Goal: Task Accomplishment & Management: Manage account settings

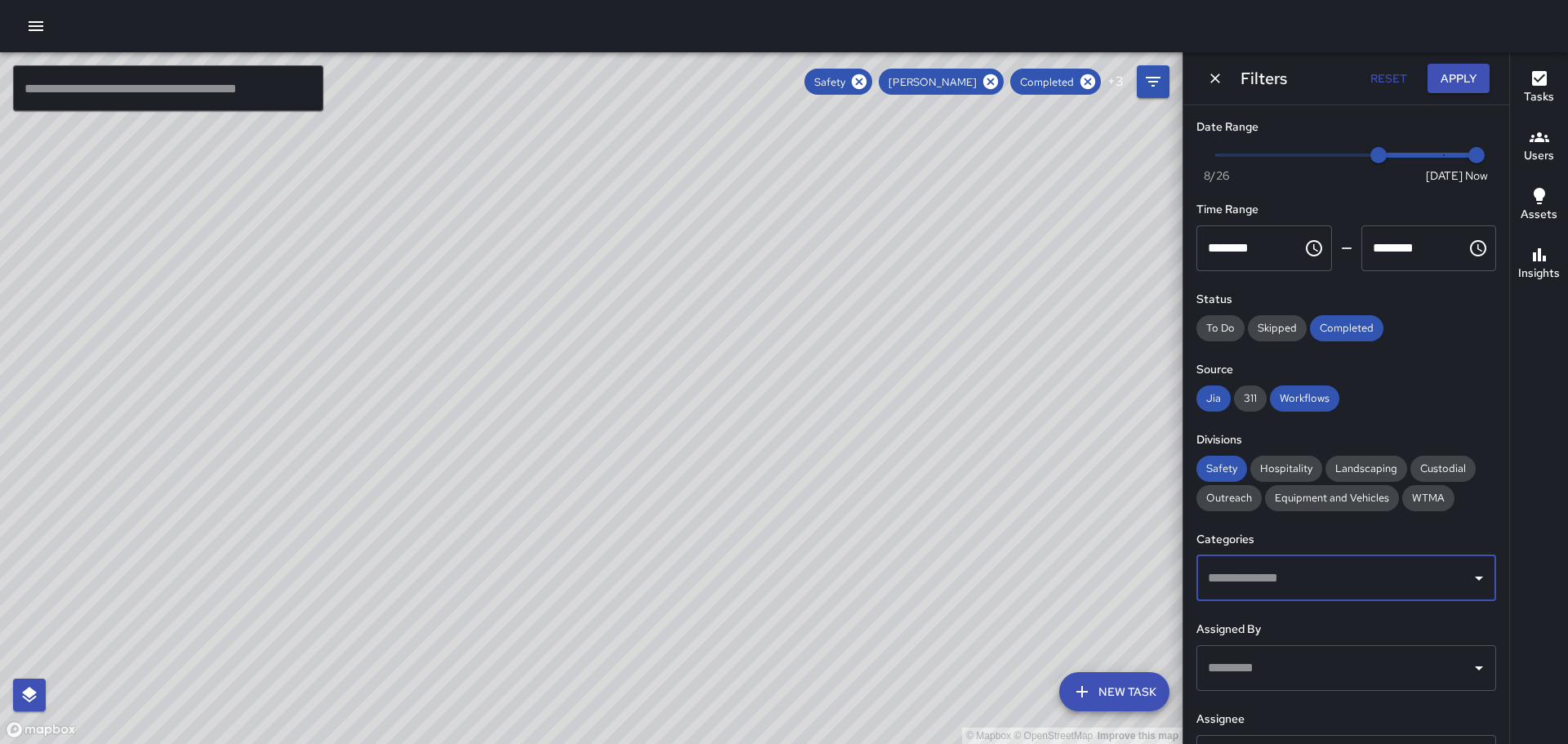
scroll to position [140, 0]
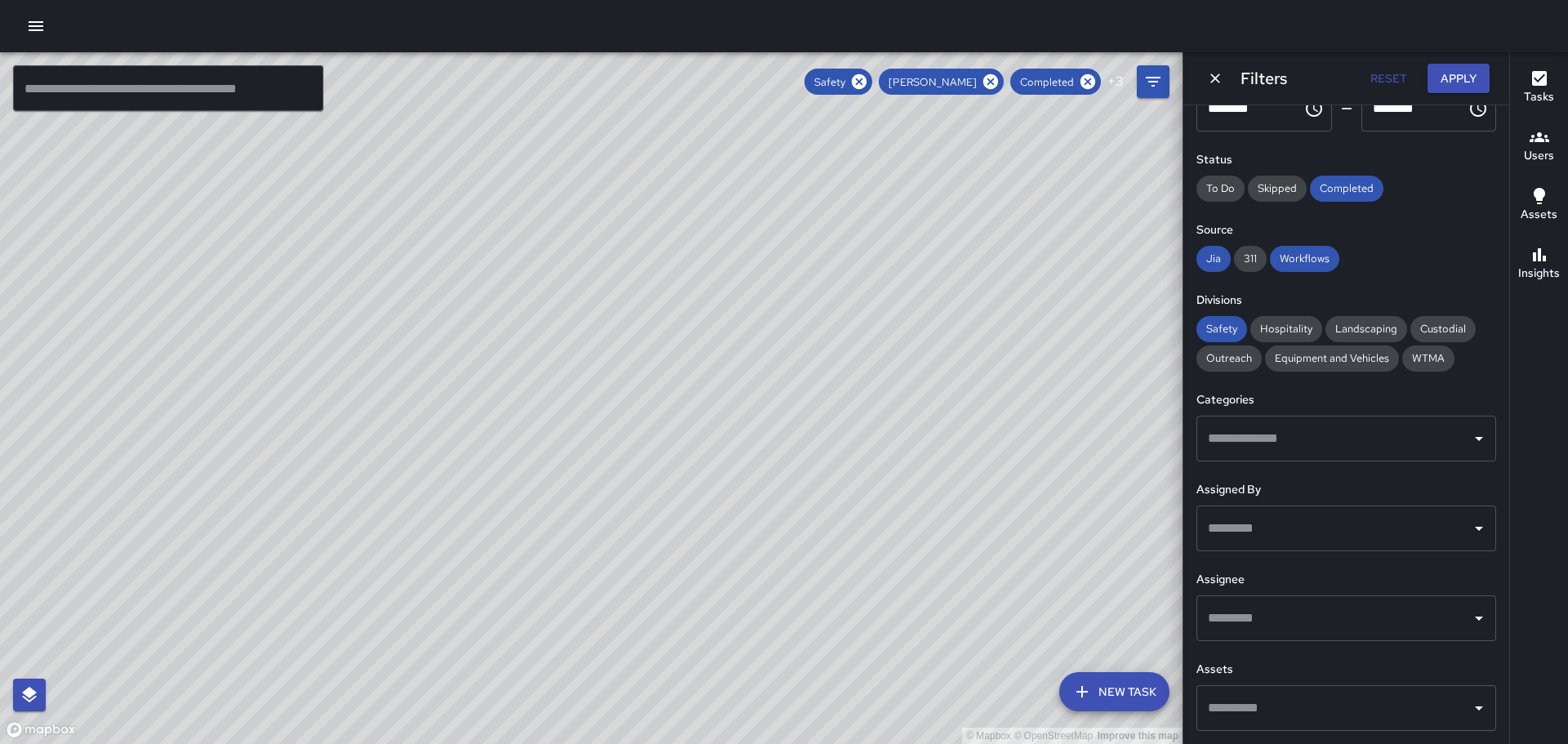
drag, startPoint x: 274, startPoint y: 349, endPoint x: 269, endPoint y: 504, distance: 155.1
click at [344, 536] on div "© Mapbox © OpenStreetMap Improve this map" at bounding box center [591, 398] width 1183 height 692
drag, startPoint x: 1017, startPoint y: 522, endPoint x: 822, endPoint y: 410, distance: 224.9
click at [822, 410] on div "© Mapbox © OpenStreetMap Improve this map" at bounding box center [591, 398] width 1183 height 692
click at [920, 468] on div "© Mapbox © OpenStreetMap Improve this map" at bounding box center [591, 398] width 1183 height 692
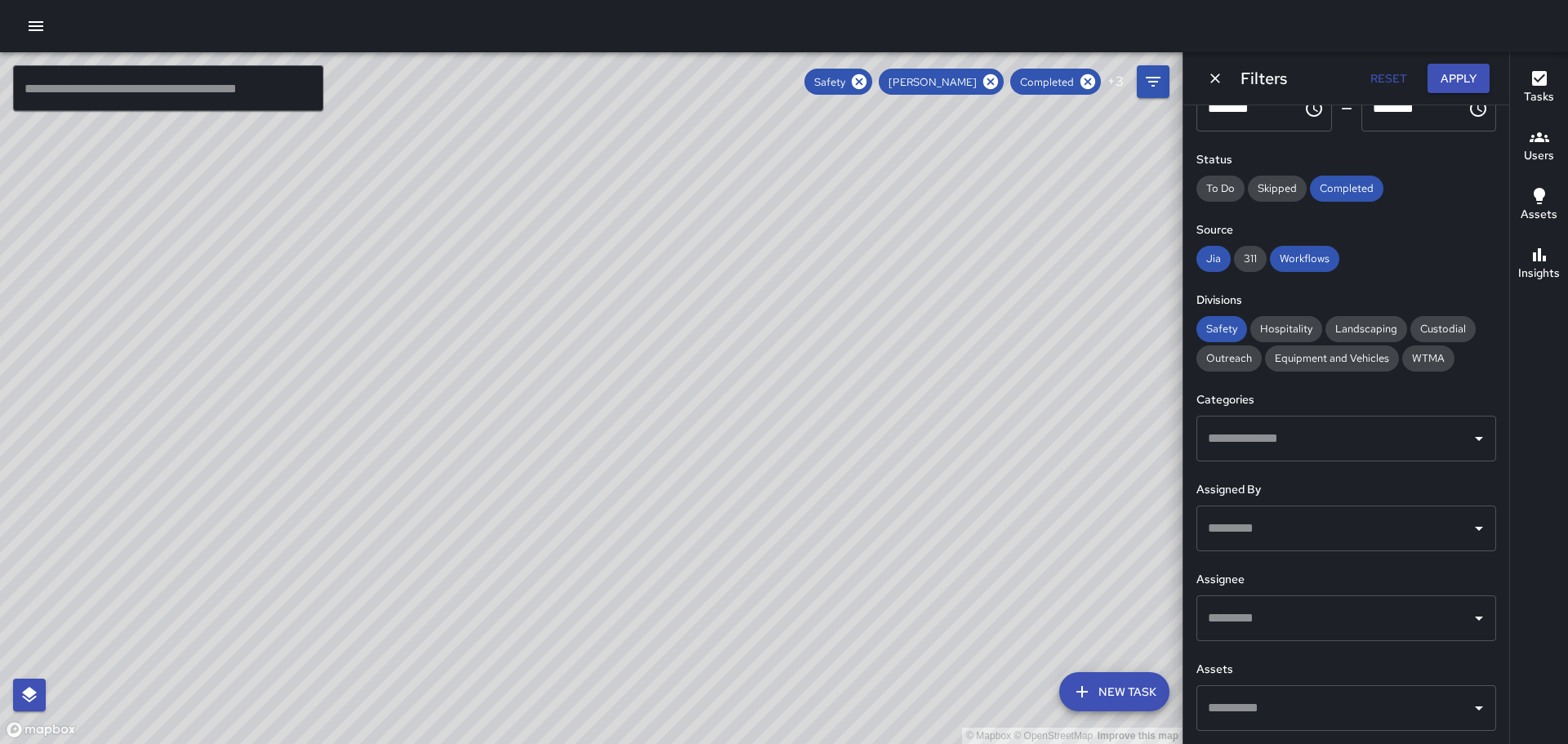
drag, startPoint x: 1043, startPoint y: 299, endPoint x: 924, endPoint y: 312, distance: 119.7
click at [924, 312] on div "© Mapbox © OpenStreetMap Improve this map" at bounding box center [591, 398] width 1183 height 692
drag, startPoint x: 636, startPoint y: 426, endPoint x: 770, endPoint y: 327, distance: 166.6
click at [774, 326] on div "© Mapbox © OpenStreetMap Improve this map" at bounding box center [591, 398] width 1183 height 692
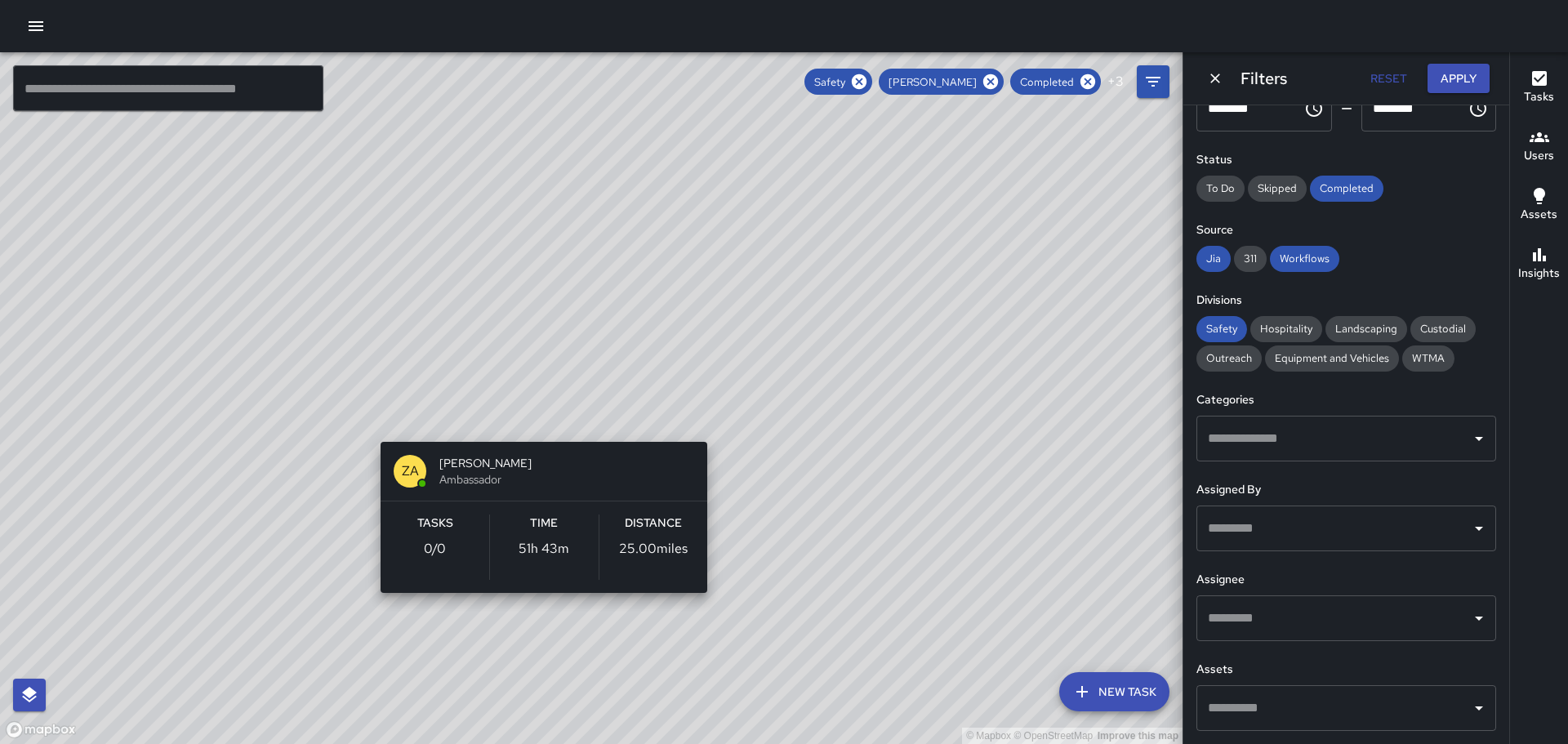
click at [552, 416] on div "© Mapbox © OpenStreetMap Improve this map ZA [PERSON_NAME] Ambassador Tasks 0 /…" at bounding box center [591, 398] width 1183 height 692
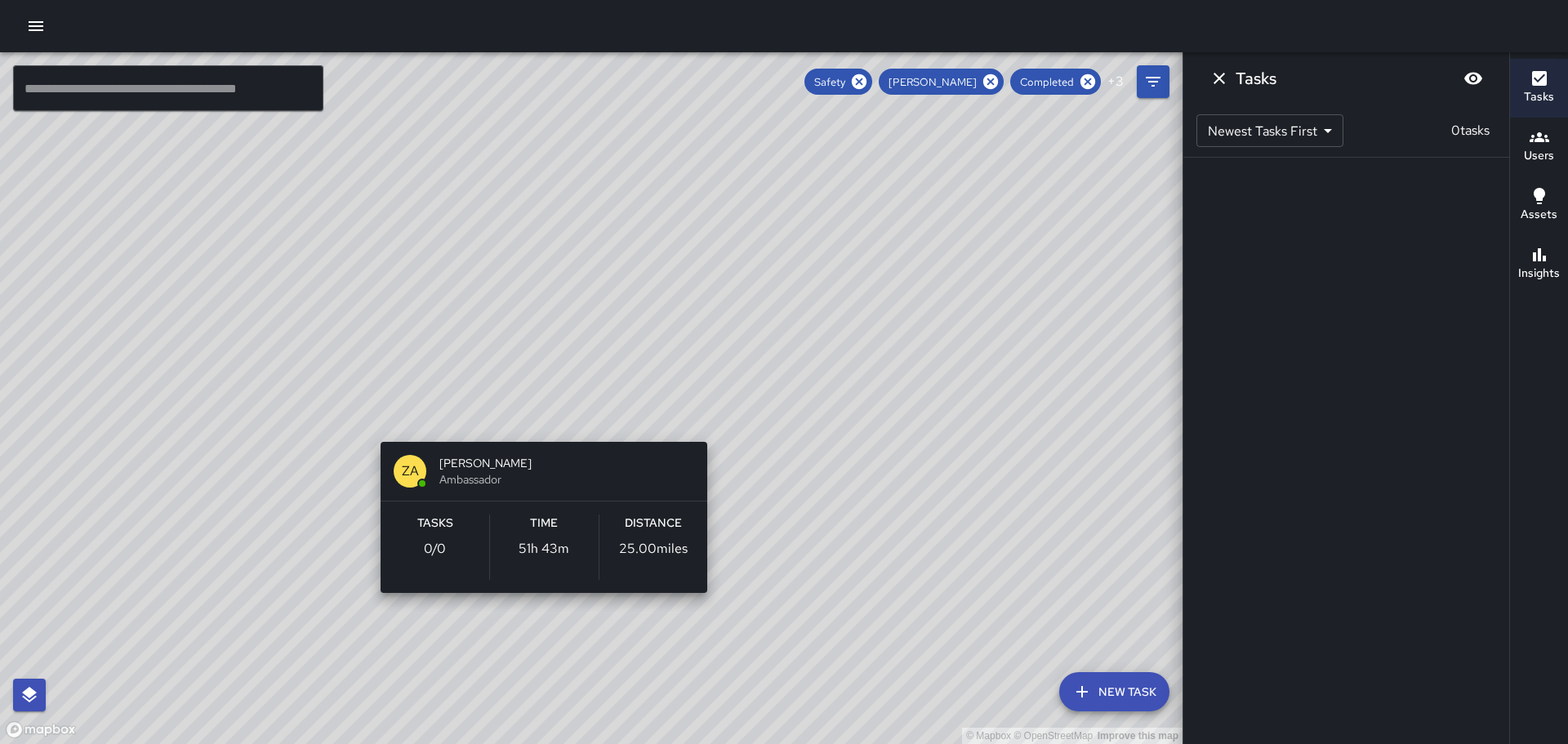
click at [547, 416] on div "© Mapbox © OpenStreetMap Improve this map ZA [PERSON_NAME] Ambassador Tasks 0 /…" at bounding box center [591, 398] width 1183 height 692
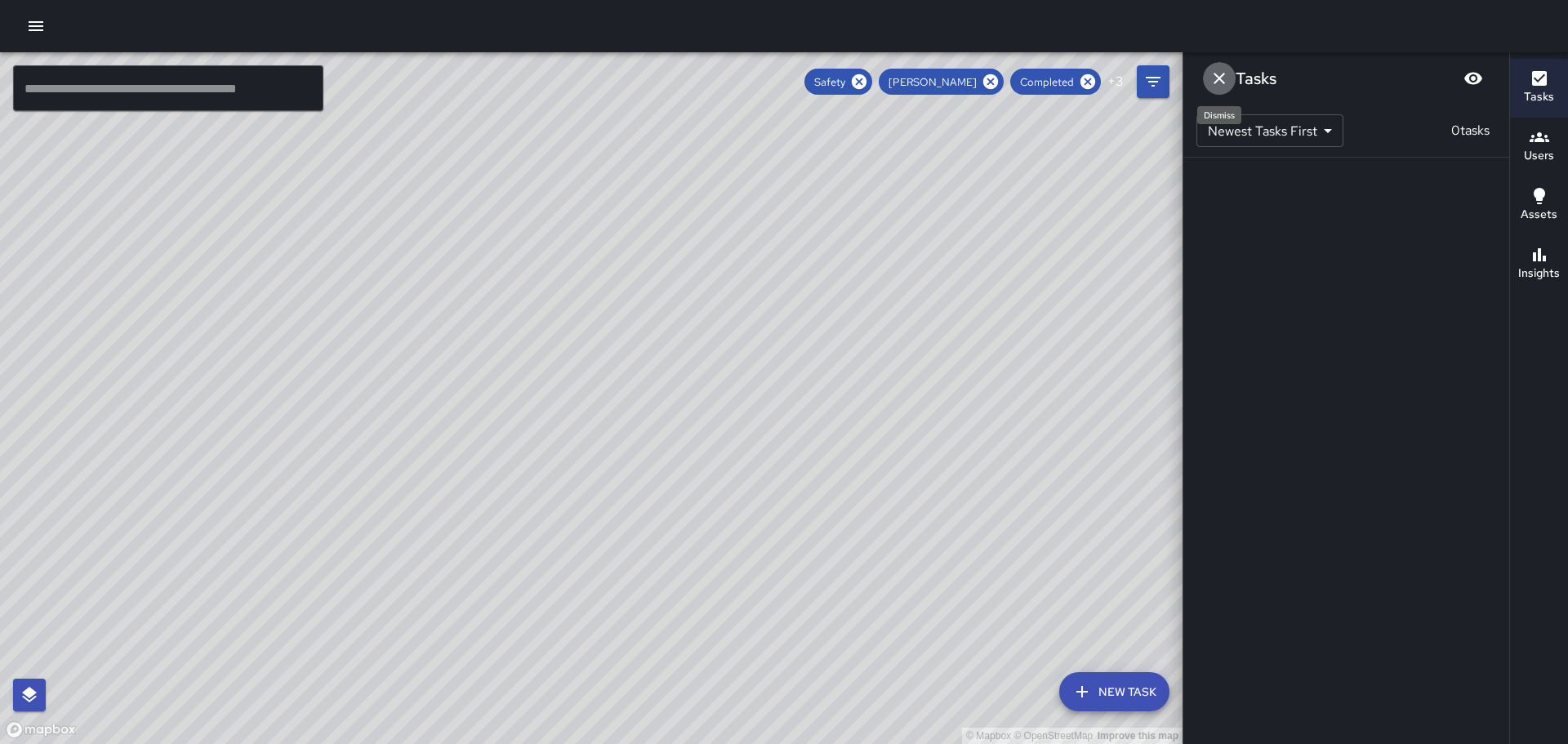
click at [1225, 75] on icon "Dismiss" at bounding box center [1219, 78] width 19 height 19
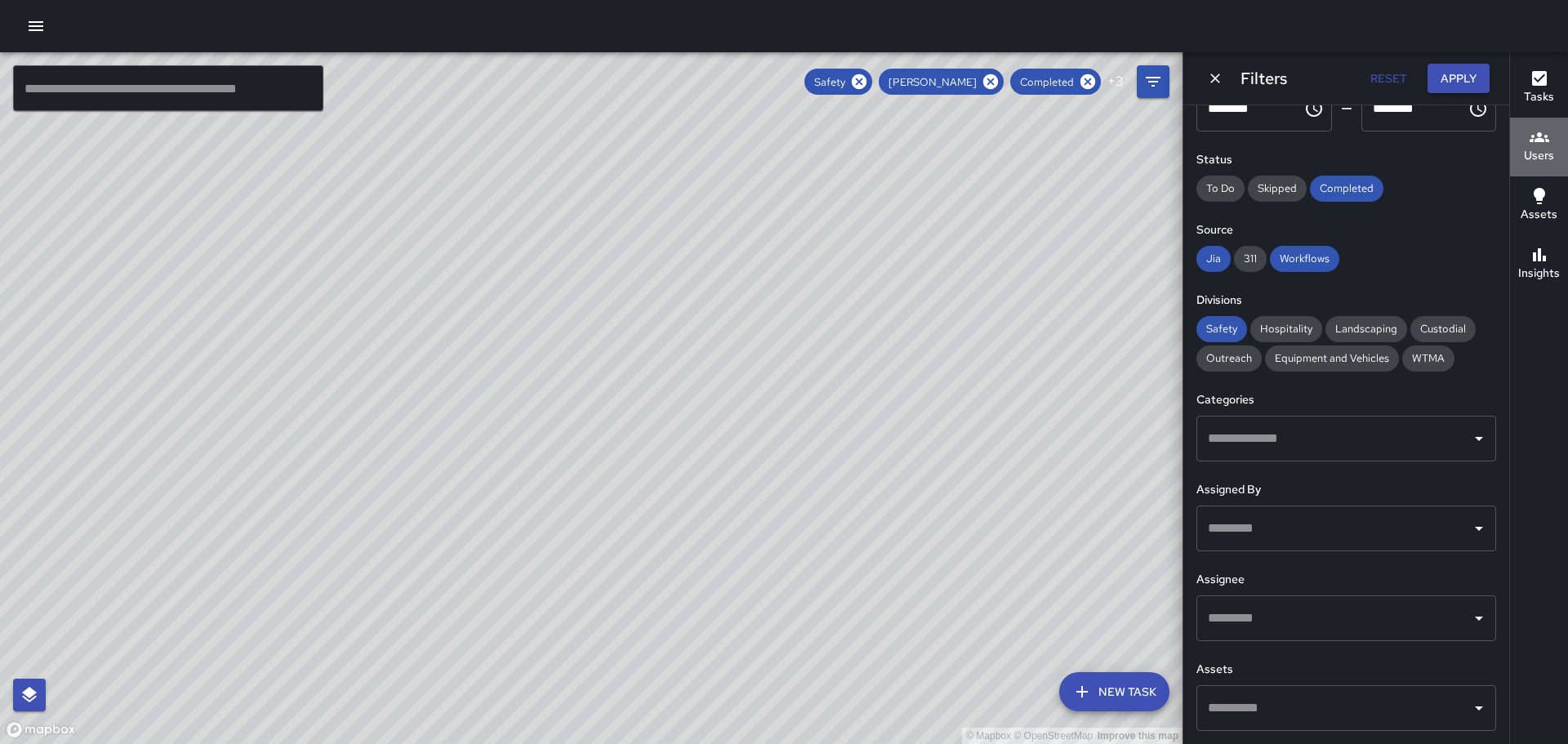
click at [1539, 139] on icon "button" at bounding box center [1539, 137] width 19 height 10
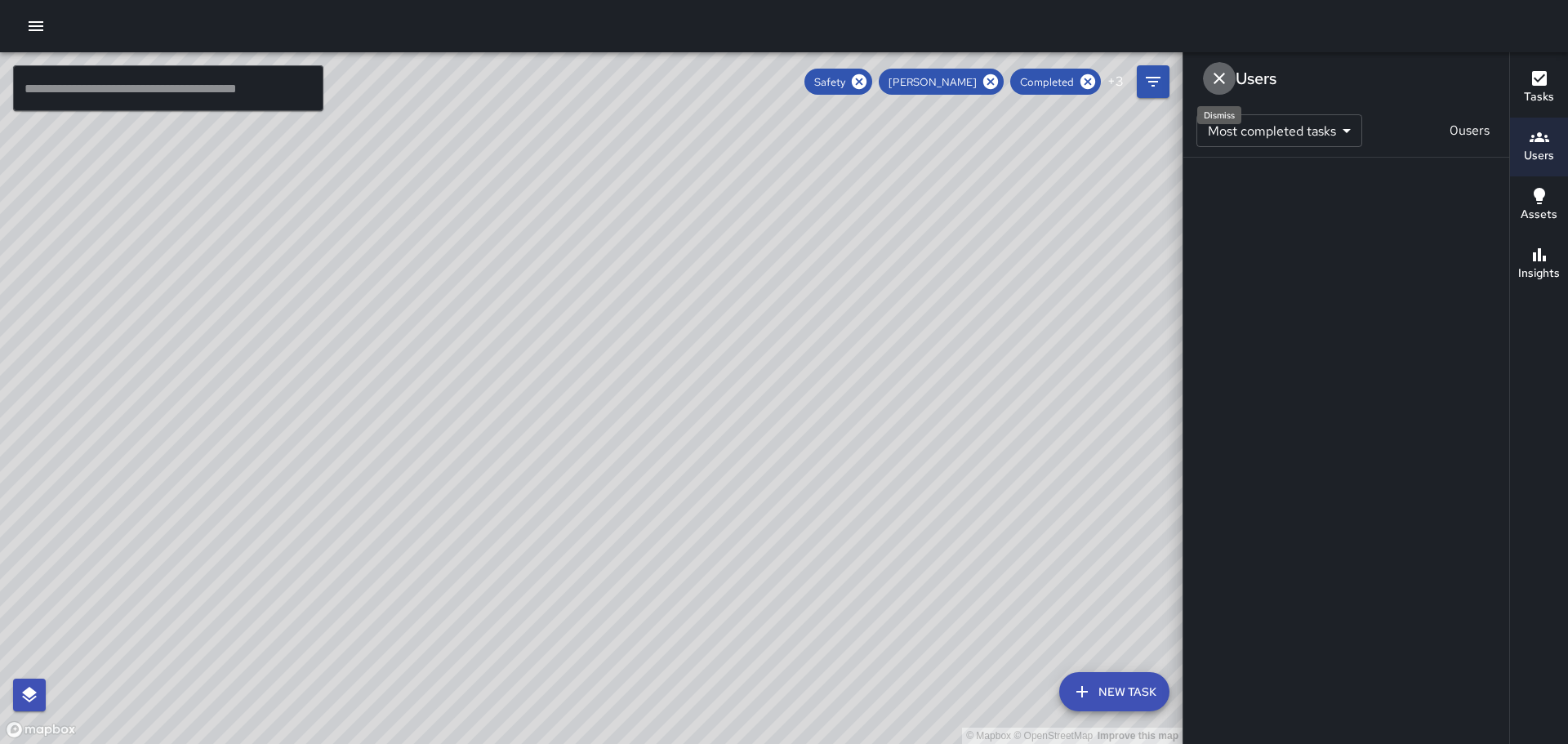
click at [1218, 80] on icon "Dismiss" at bounding box center [1219, 78] width 11 height 11
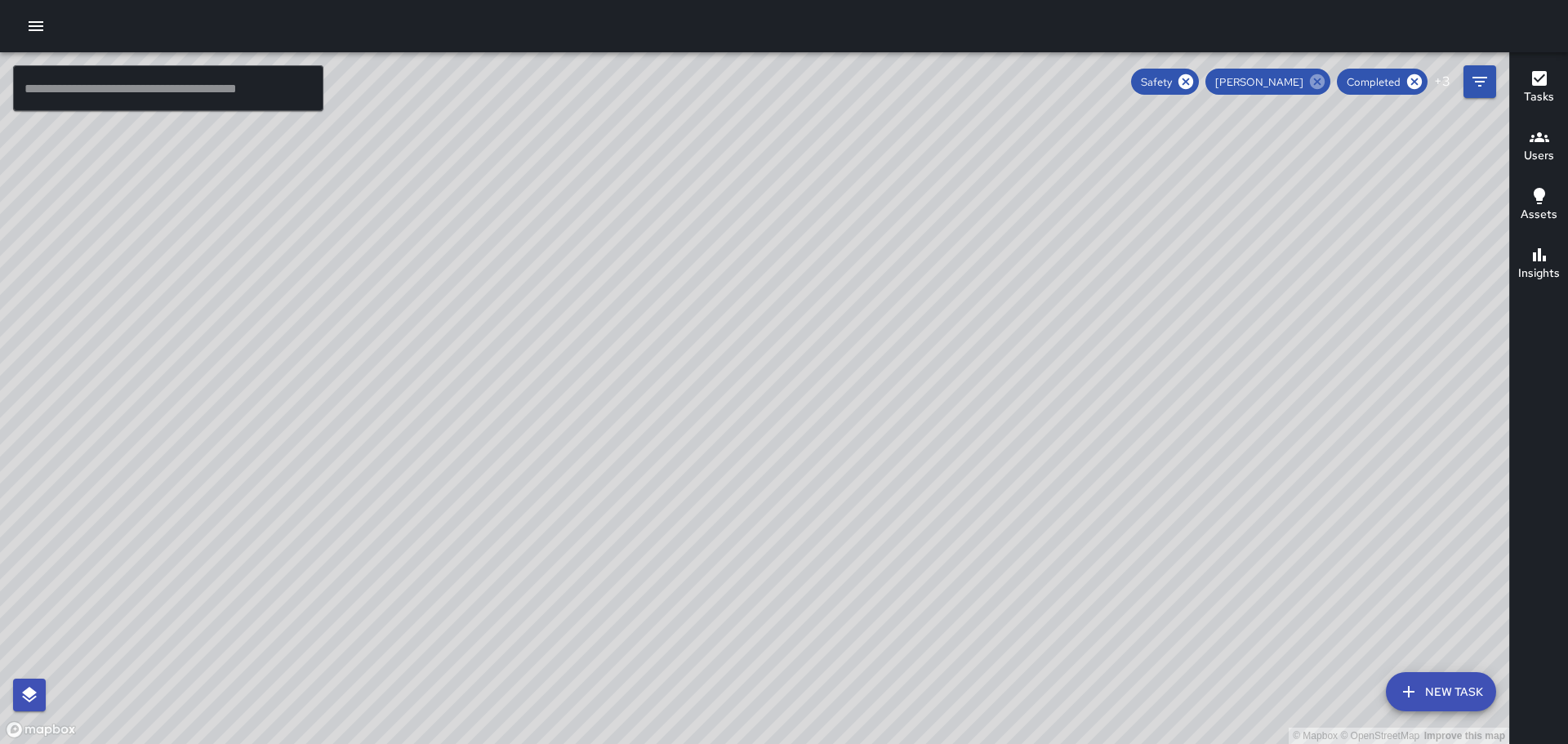
click at [1318, 81] on icon at bounding box center [1317, 81] width 18 height 18
click at [1478, 72] on icon "Filters" at bounding box center [1479, 81] width 19 height 19
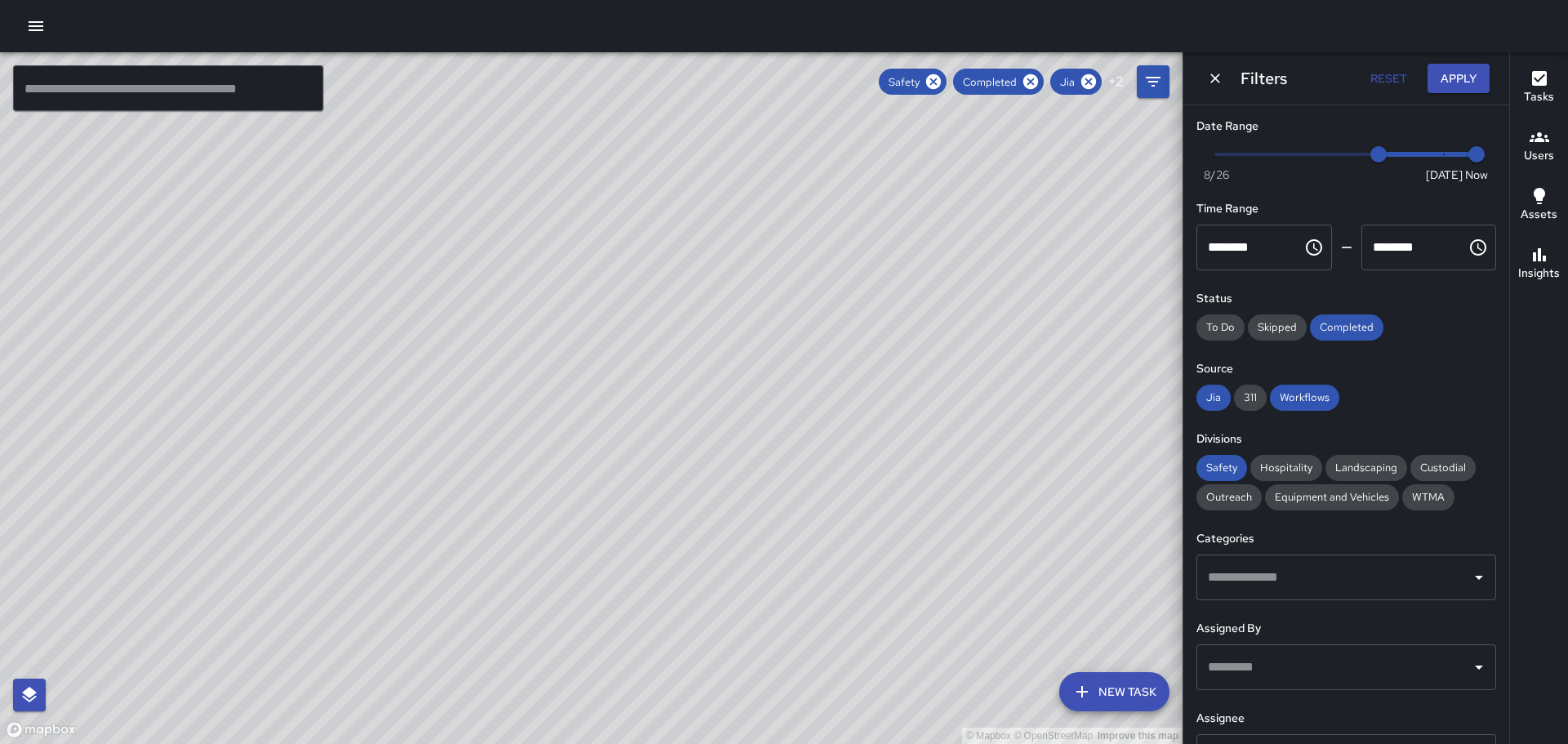
scroll to position [0, 0]
click at [37, 25] on icon "button" at bounding box center [36, 26] width 19 height 19
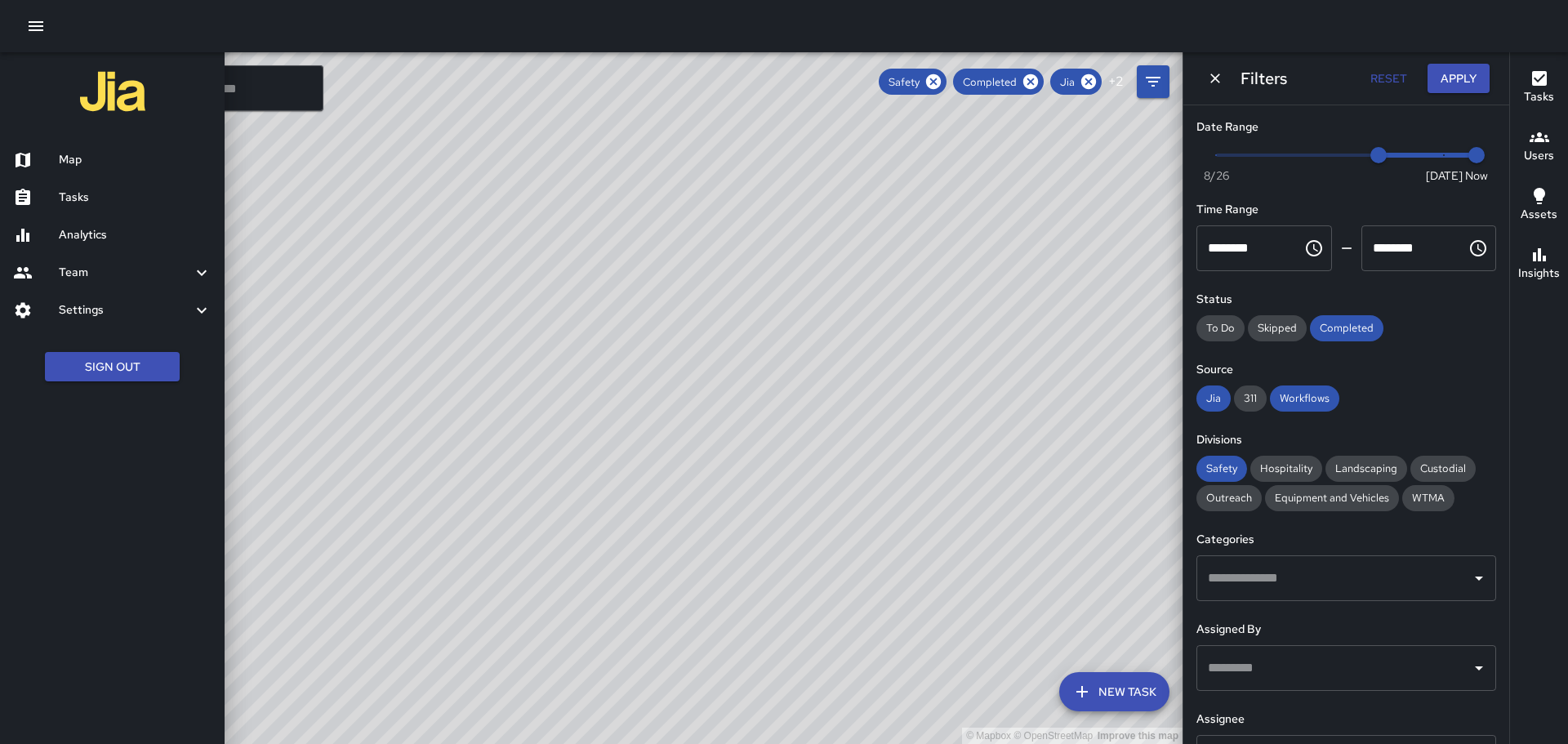
click at [44, 161] on div at bounding box center [36, 159] width 46 height 19
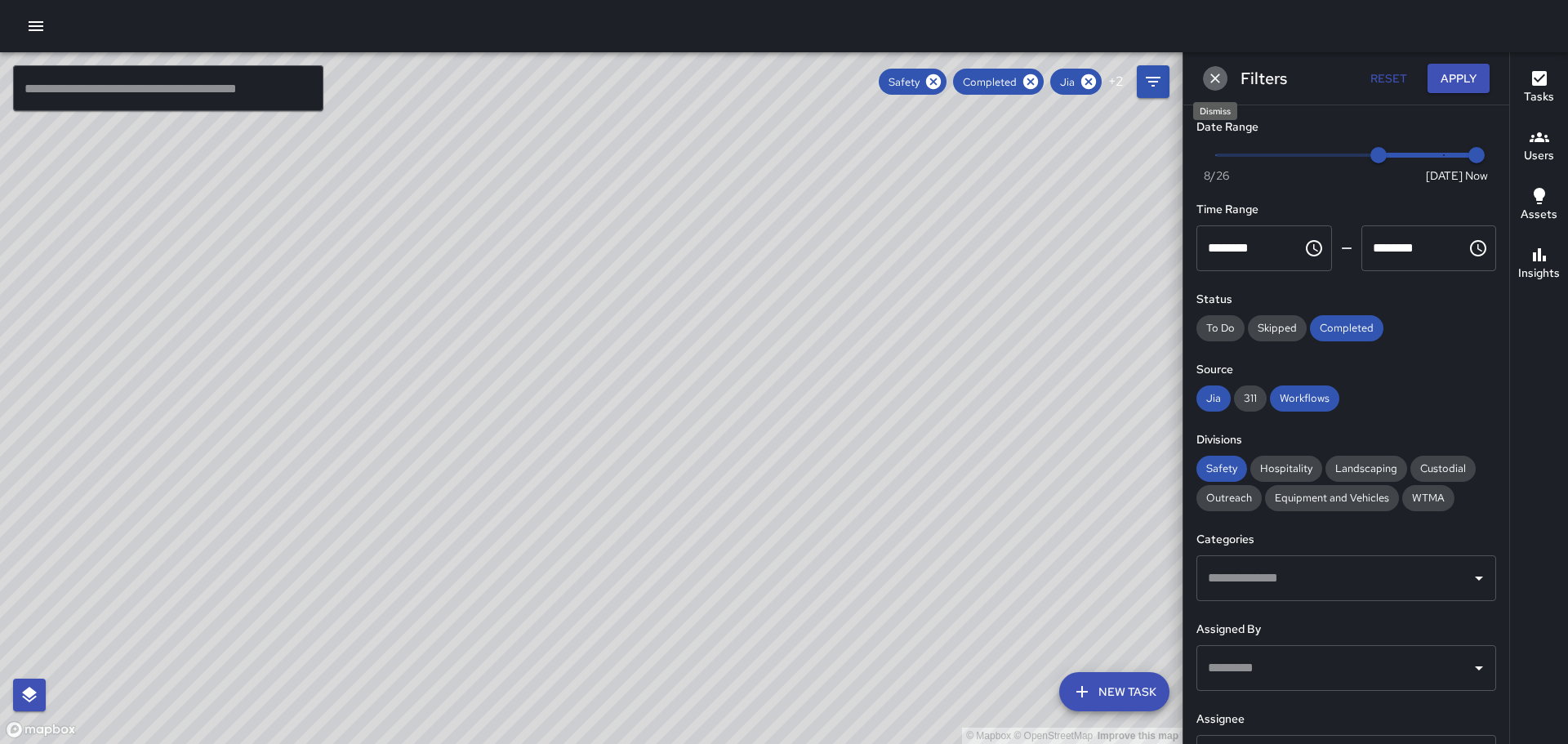
click at [1217, 72] on icon "Dismiss" at bounding box center [1215, 79] width 16 height 16
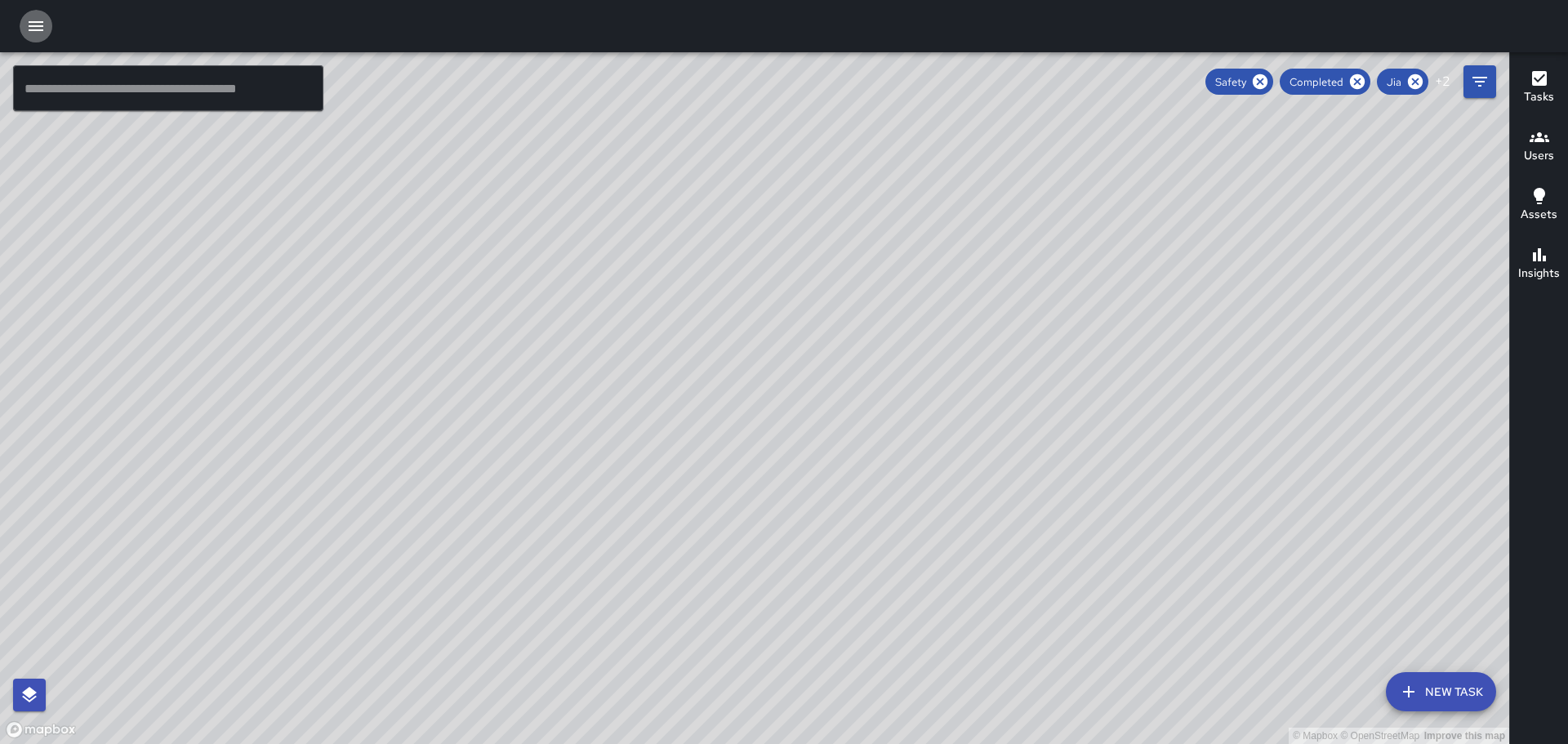
click at [27, 20] on icon "button" at bounding box center [36, 26] width 19 height 19
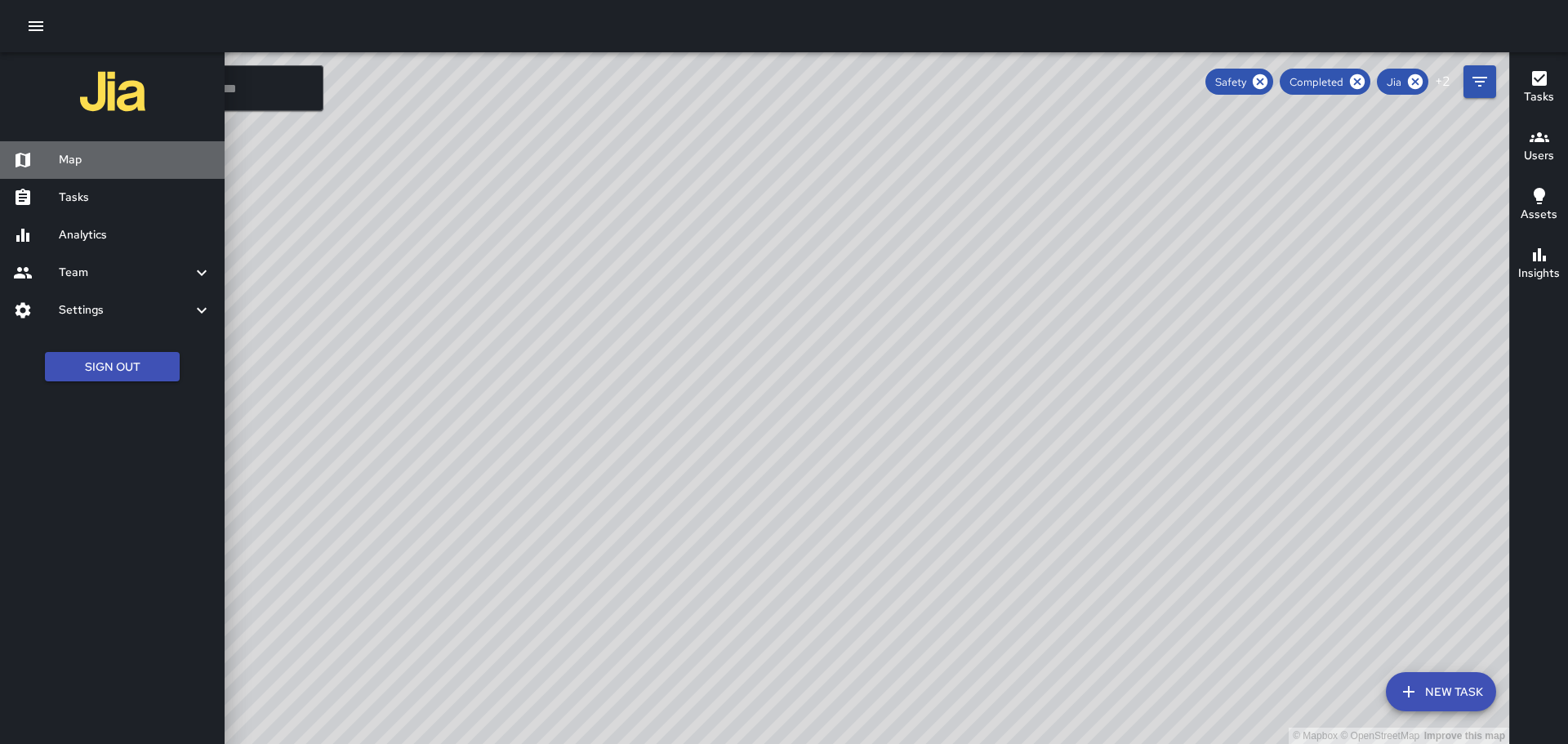
click at [61, 160] on h6 "Map" at bounding box center [134, 160] width 153 height 18
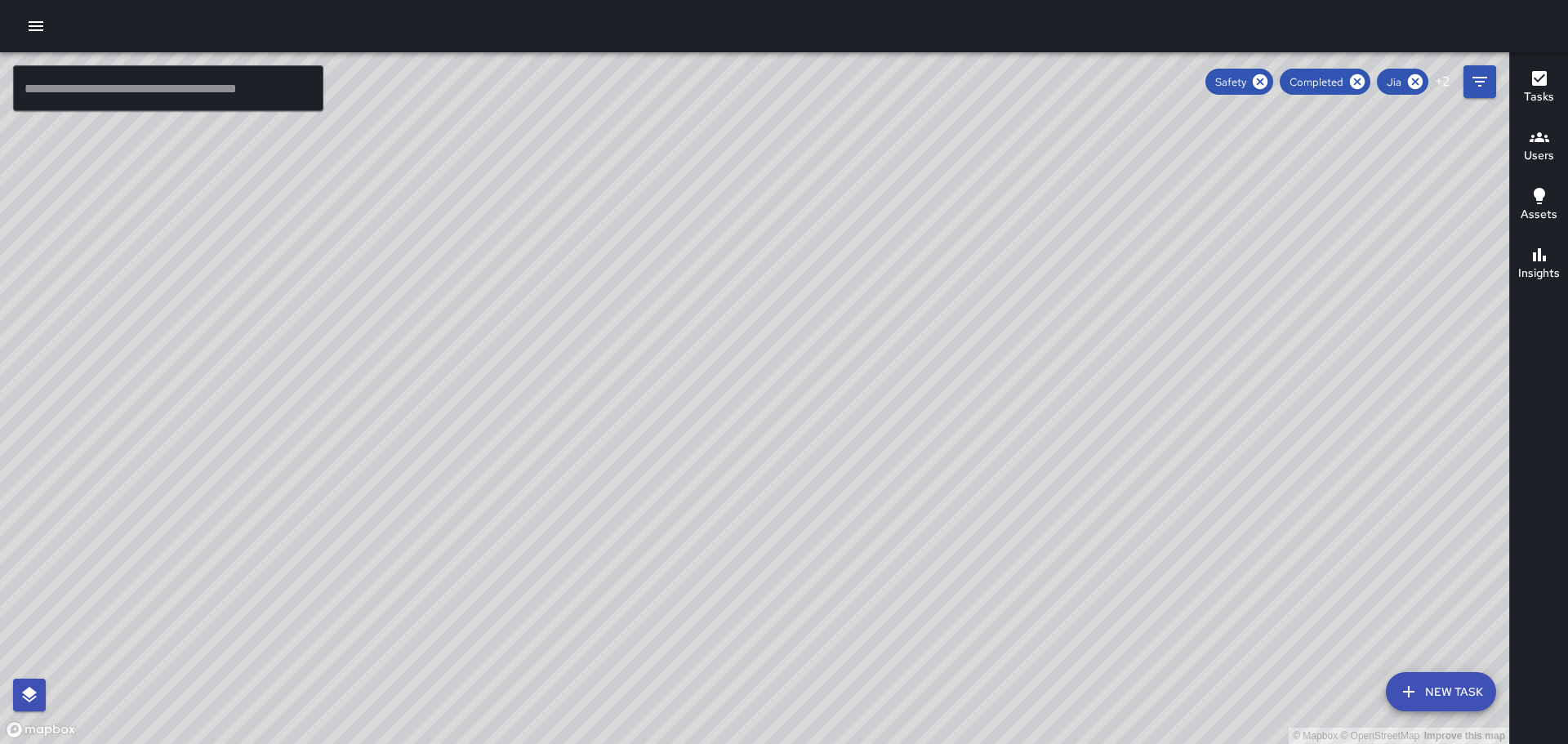
drag, startPoint x: 1028, startPoint y: 233, endPoint x: 880, endPoint y: 344, distance: 185.0
click at [947, 373] on div "© Mapbox © OpenStreetMap Improve this map" at bounding box center [755, 398] width 1509 height 692
click at [602, 397] on div "© Mapbox © OpenStreetMap Improve this map NH [PERSON_NAME][GEOGRAPHIC_DATA][STR…" at bounding box center [755, 398] width 1509 height 692
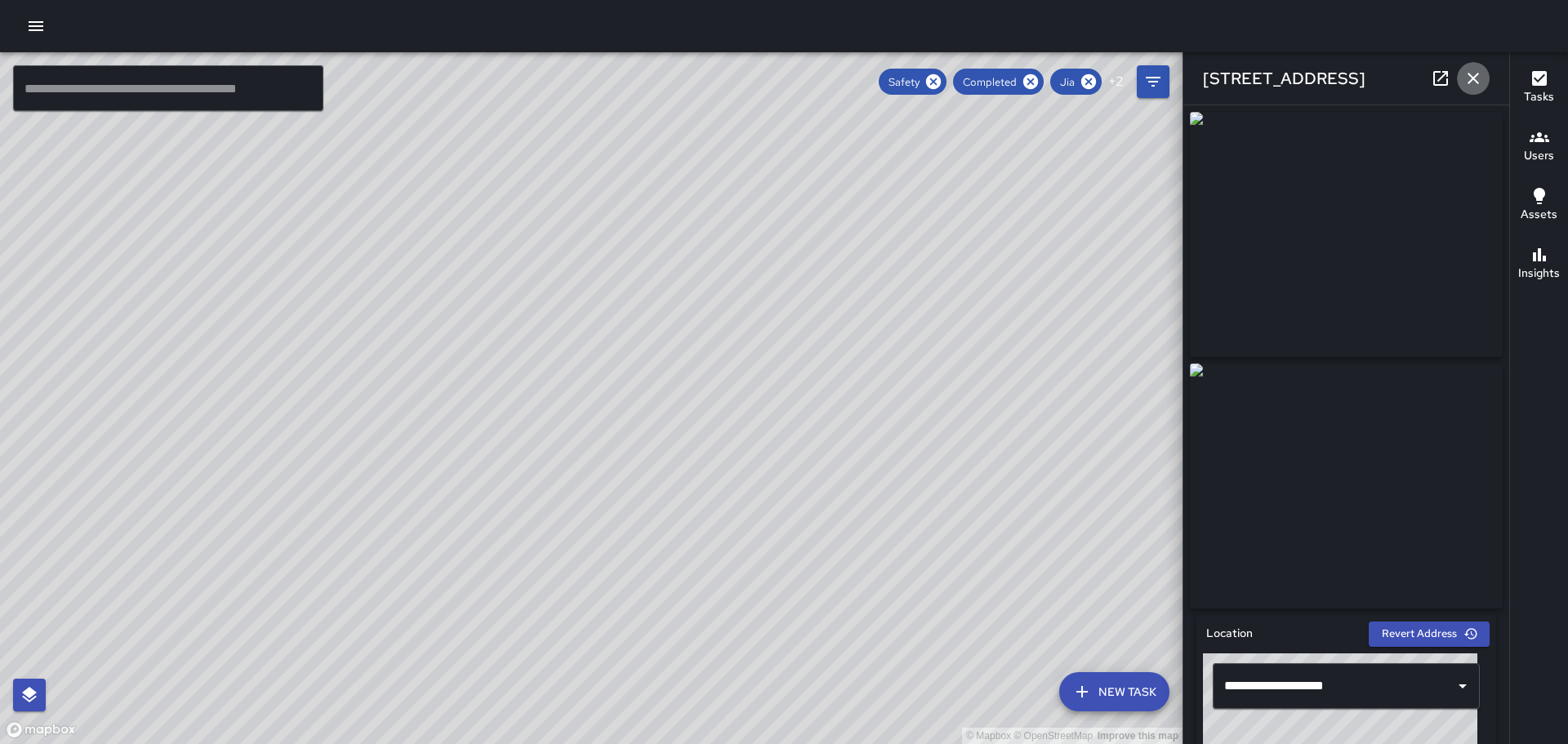
click at [1471, 75] on icon "button" at bounding box center [1473, 78] width 11 height 11
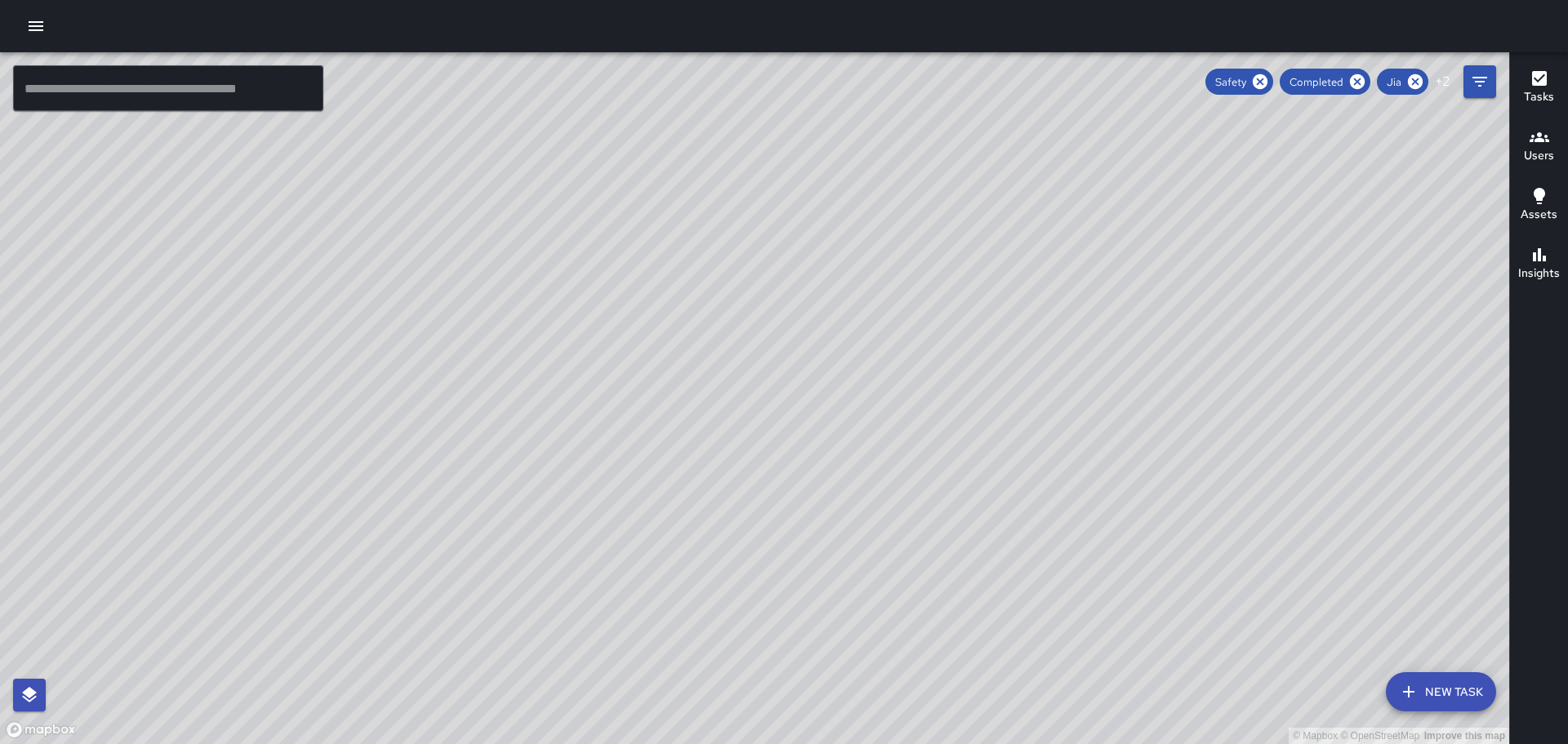
click at [1100, 545] on div "© Mapbox © OpenStreetMap Improve this map" at bounding box center [755, 398] width 1509 height 692
click at [838, 464] on div "© Mapbox © OpenStreetMap Improve this map" at bounding box center [755, 398] width 1509 height 692
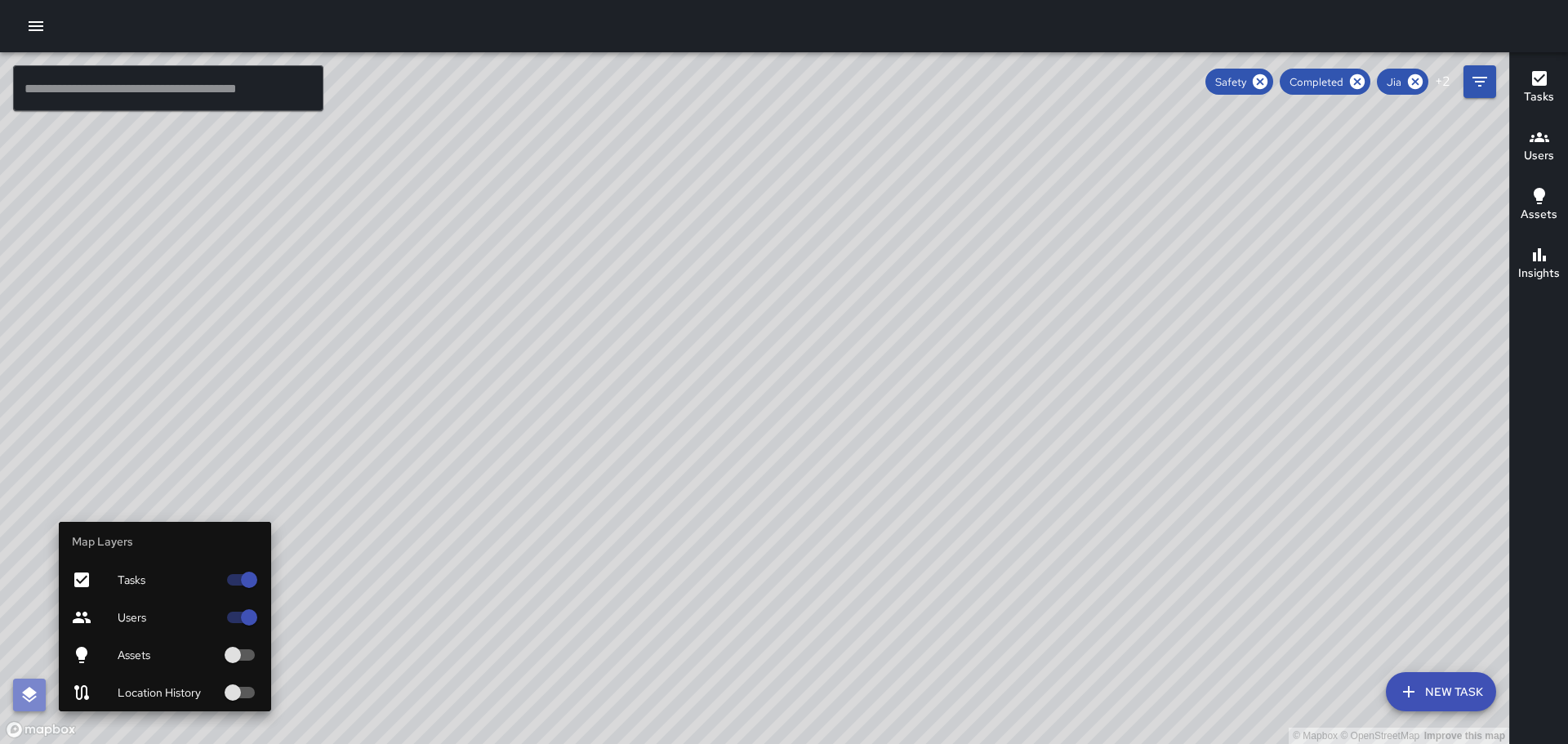
click at [31, 691] on icon "button" at bounding box center [29, 695] width 15 height 16
click at [34, 689] on icon "button" at bounding box center [28, 695] width 19 height 19
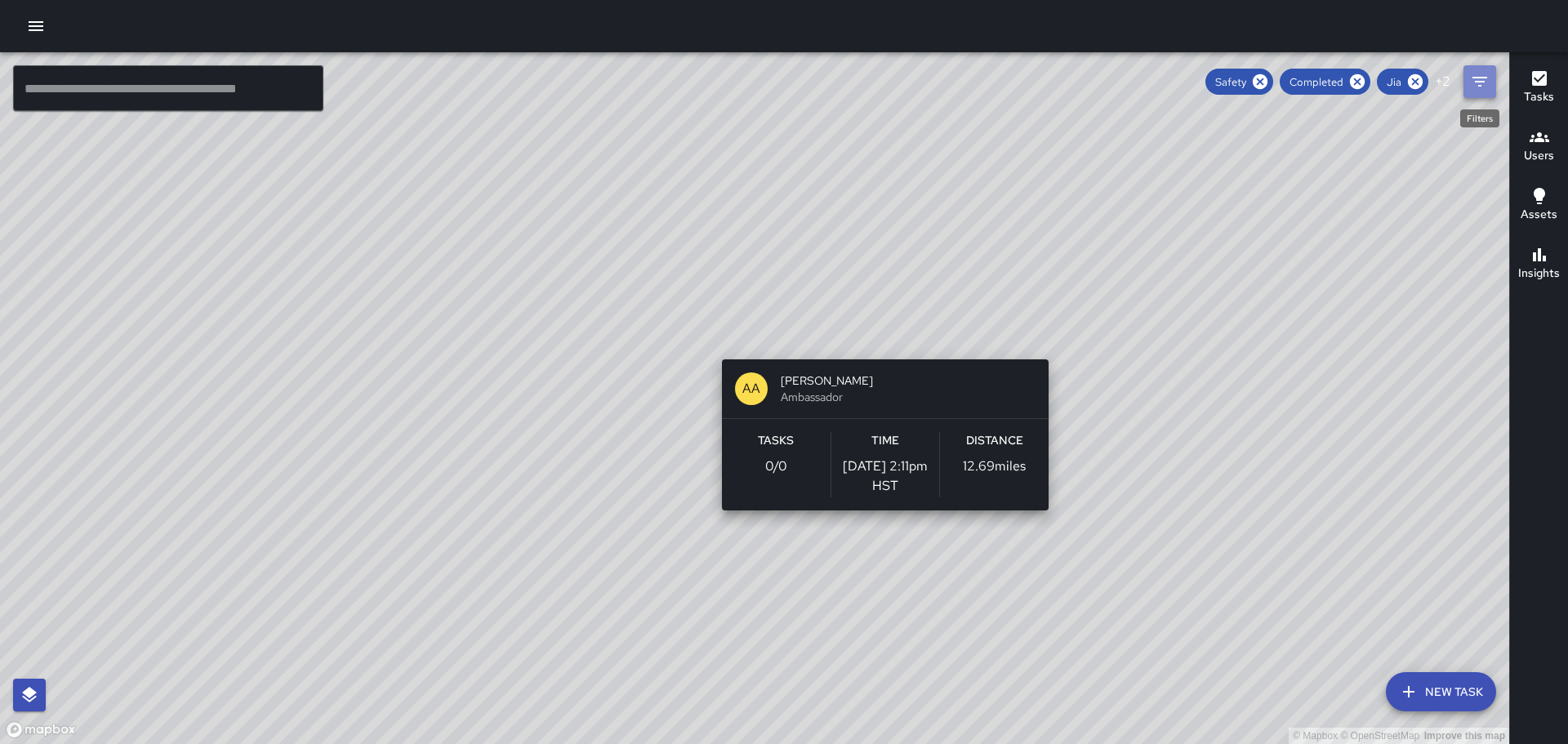
click at [1479, 79] on icon "Filters" at bounding box center [1479, 81] width 15 height 10
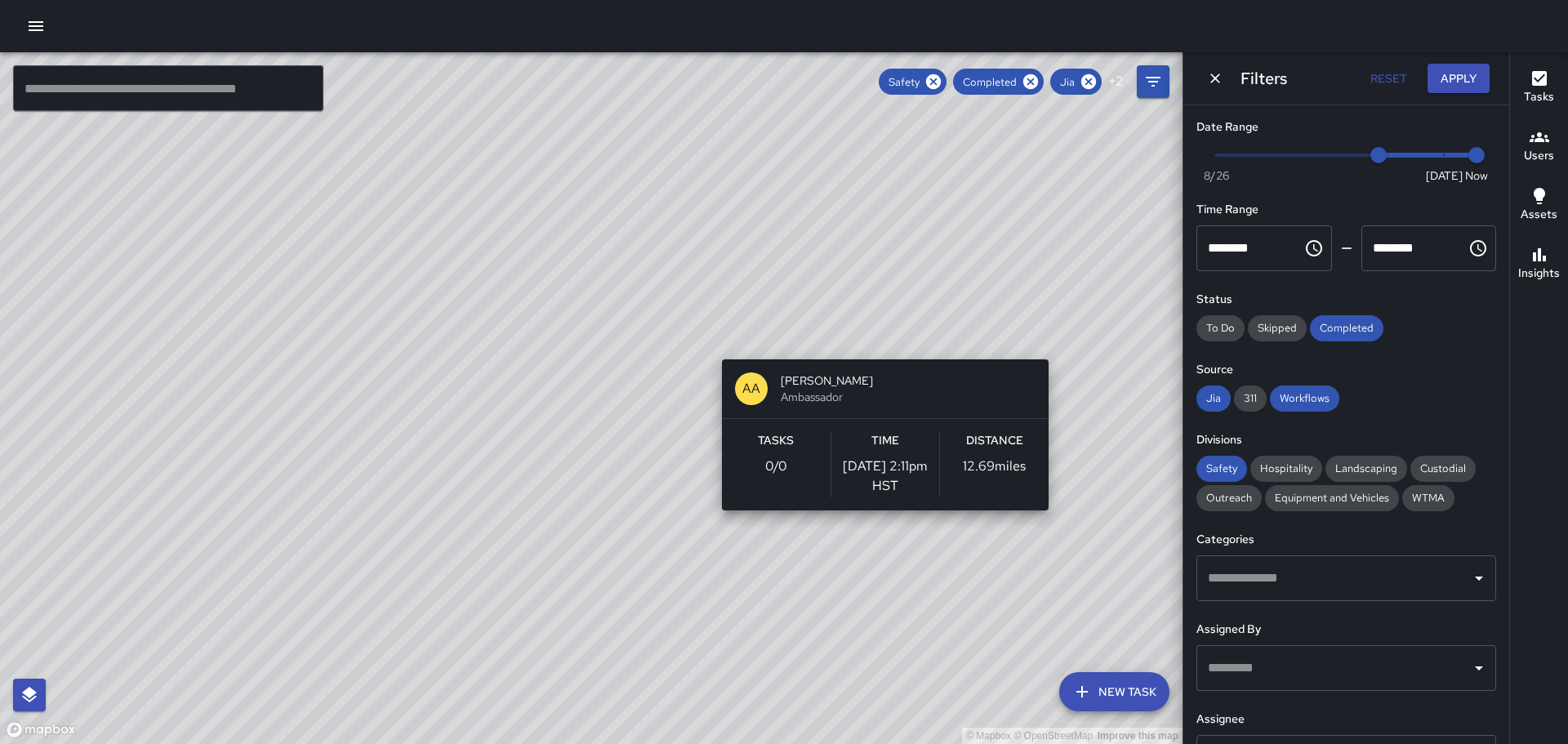
type input "*"
click at [1411, 152] on span "Now [DATE] [DATE] 9:40 pm" at bounding box center [1346, 155] width 261 height 25
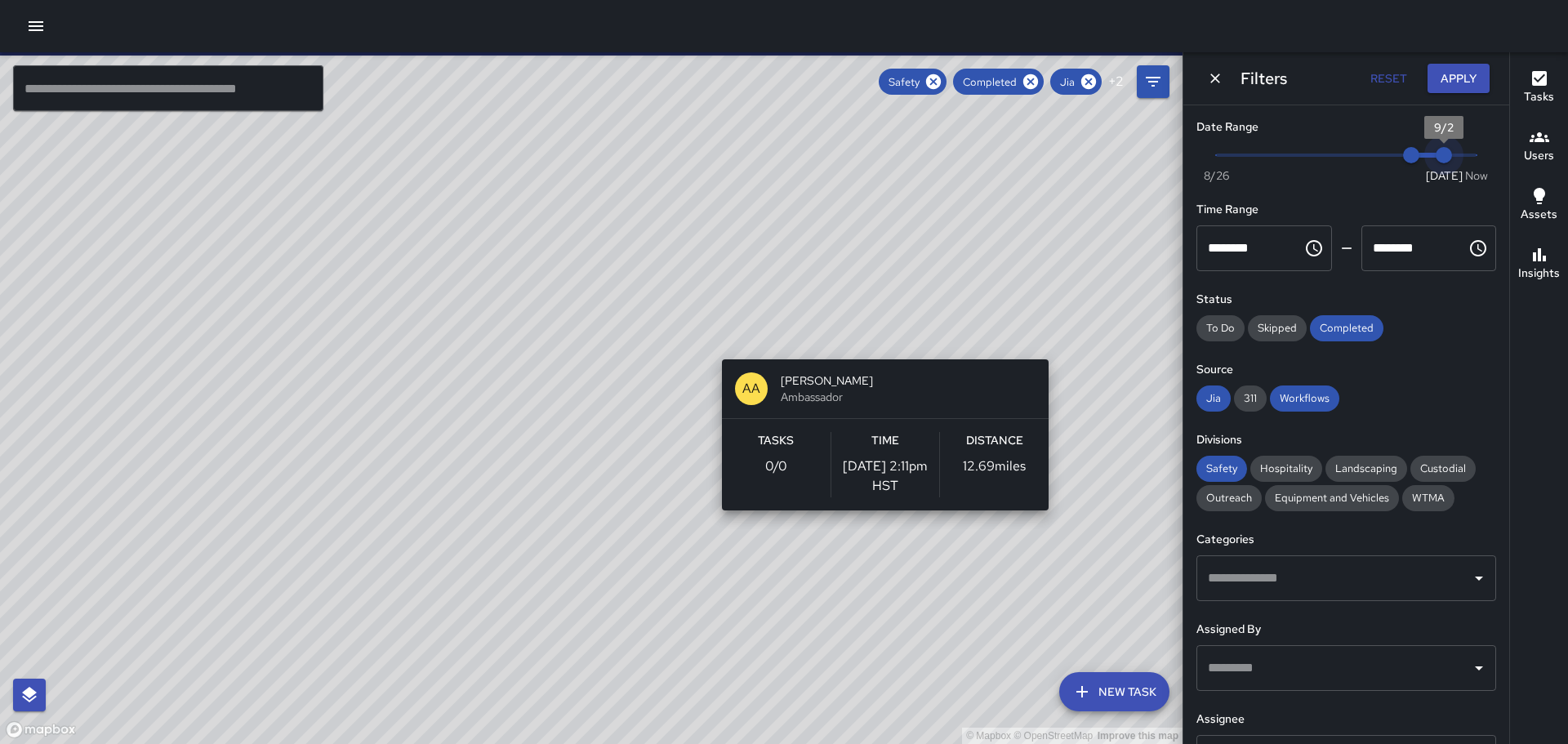
click at [1434, 156] on span "Now [DATE] 9/1 9/2" at bounding box center [1346, 155] width 261 height 25
type input "*"
click at [1461, 154] on span "Now [DATE] [DATE] 9:40 pm" at bounding box center [1346, 155] width 261 height 25
click at [1468, 156] on span "9:40 pm" at bounding box center [1477, 156] width 16 height 16
type input "*"
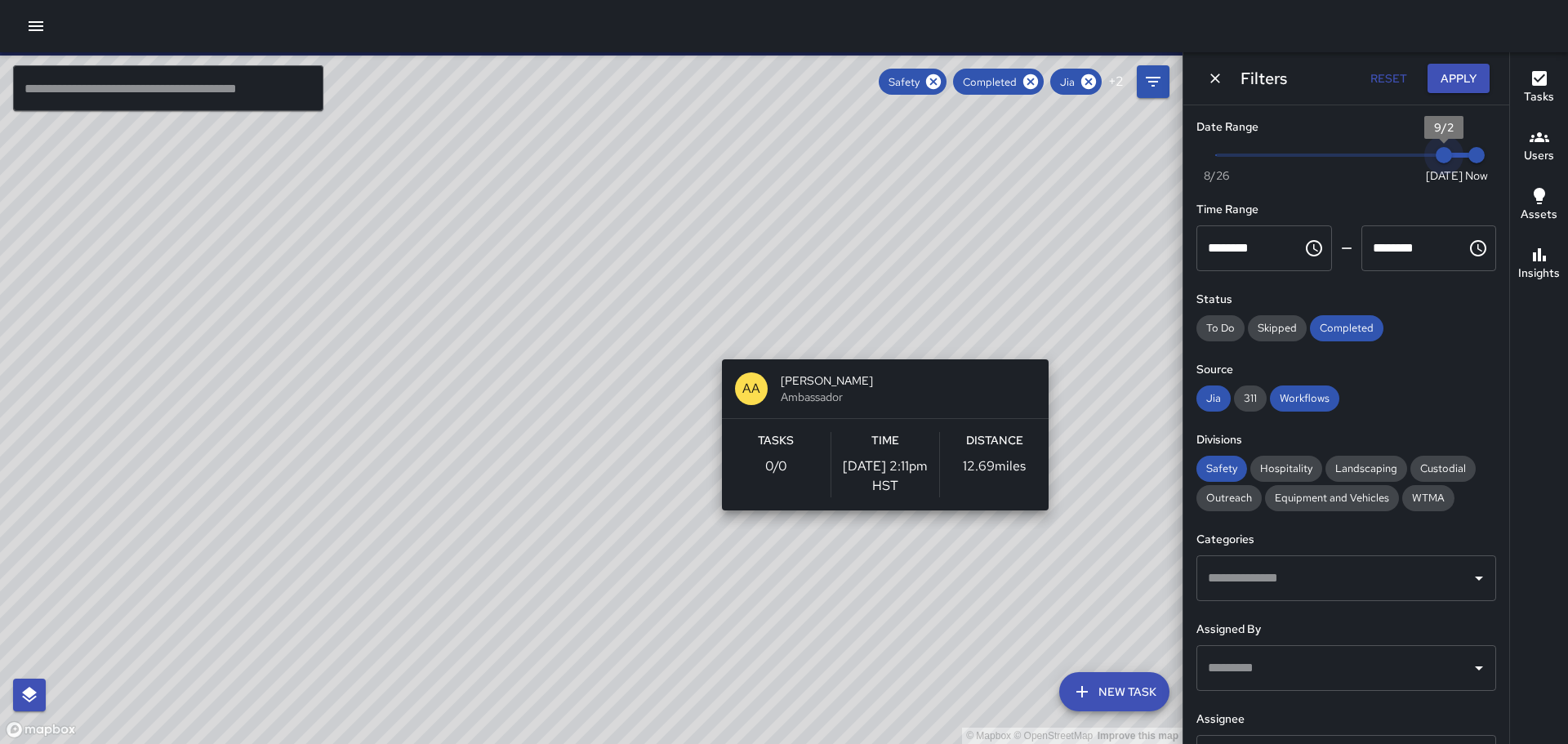
drag, startPoint x: 1404, startPoint y: 149, endPoint x: 1463, endPoint y: 145, distance: 59.1
click at [1463, 145] on div "Now [DATE] [DATE] 9:40 pm" at bounding box center [1347, 165] width 300 height 45
click at [1460, 73] on button "Apply" at bounding box center [1458, 79] width 62 height 30
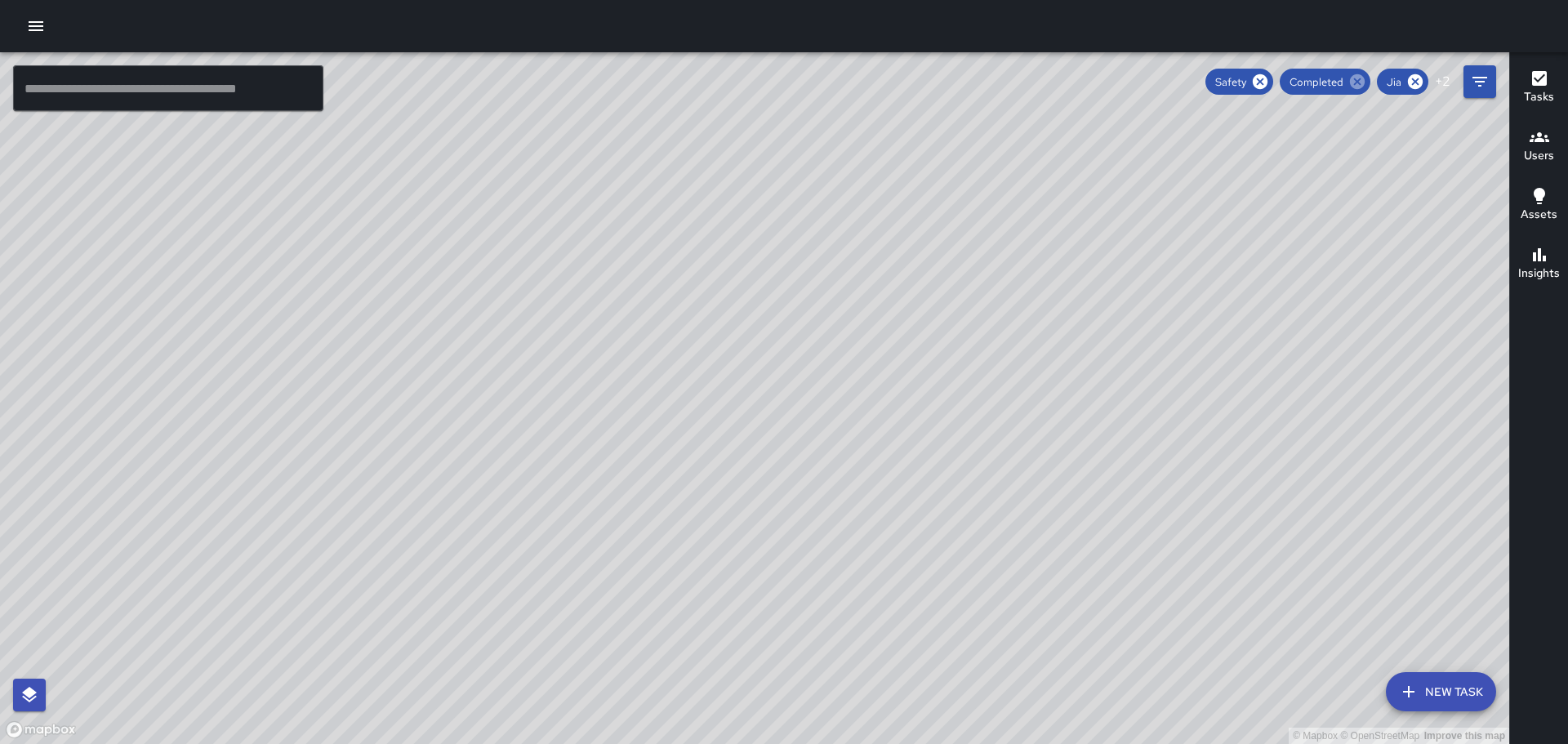
click at [1354, 79] on icon at bounding box center [1358, 81] width 15 height 15
click at [1422, 81] on icon at bounding box center [1419, 81] width 15 height 15
click at [34, 20] on icon "button" at bounding box center [36, 26] width 19 height 19
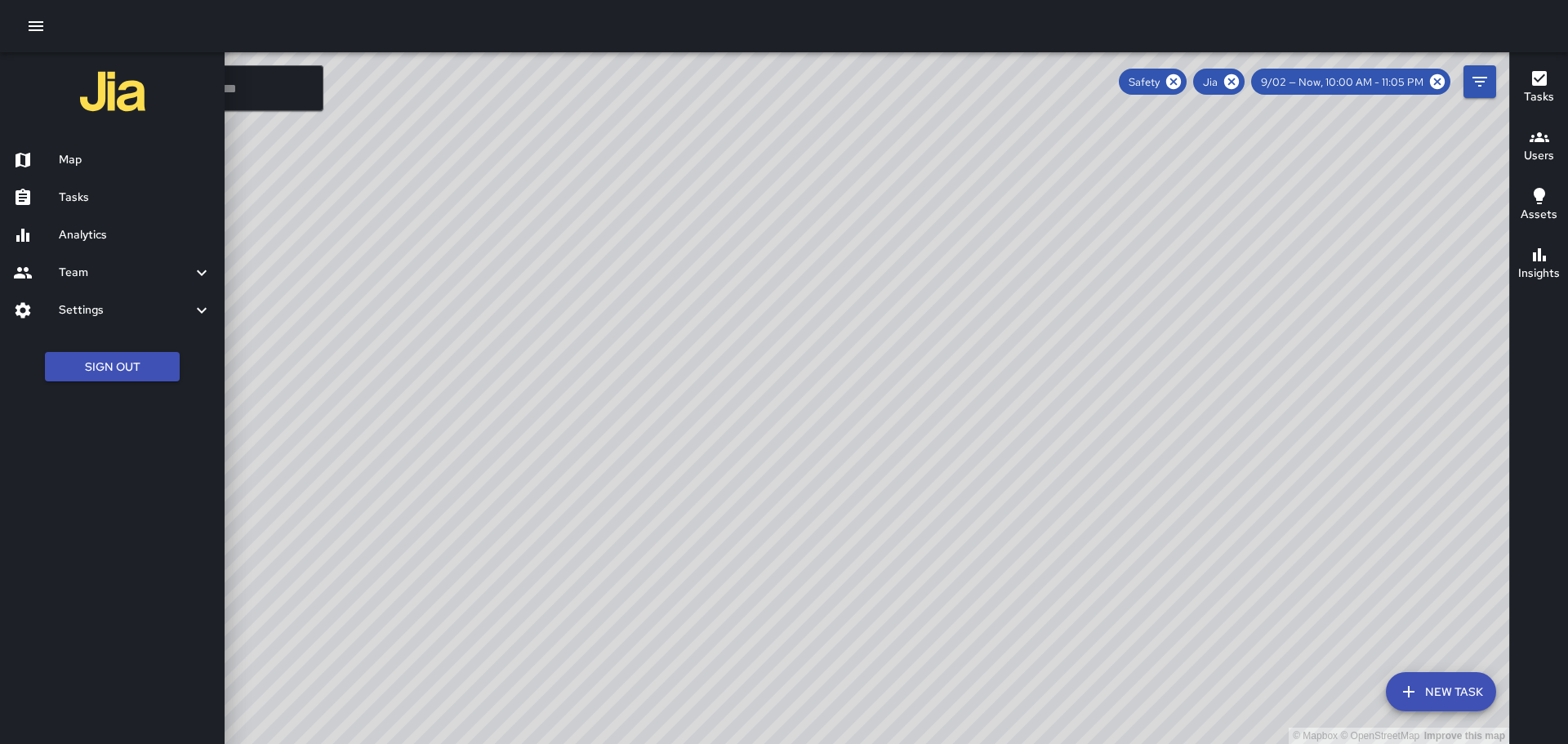
click at [79, 313] on h6 "Settings" at bounding box center [125, 310] width 134 height 18
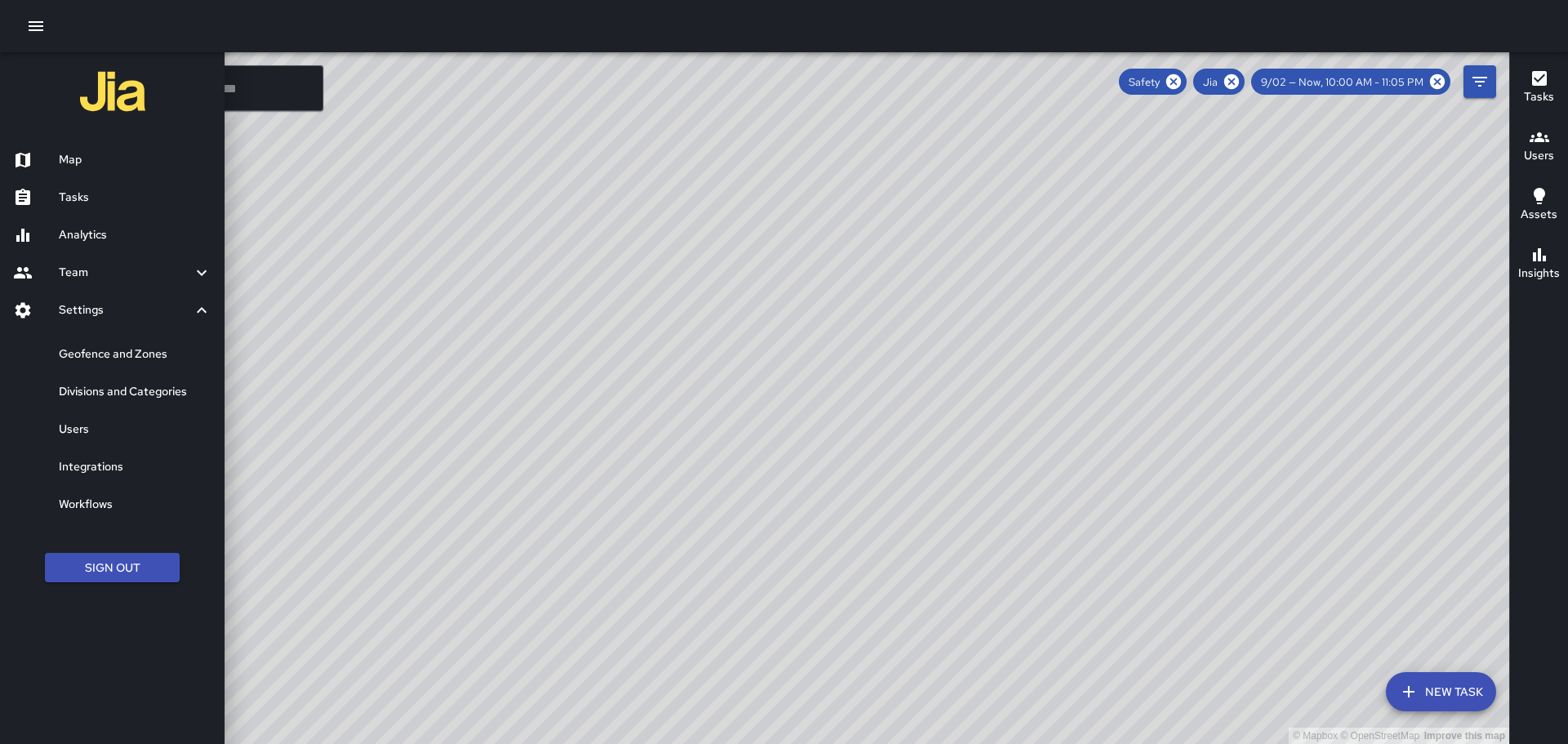
click at [78, 430] on h6 "Users" at bounding box center [134, 430] width 153 height 18
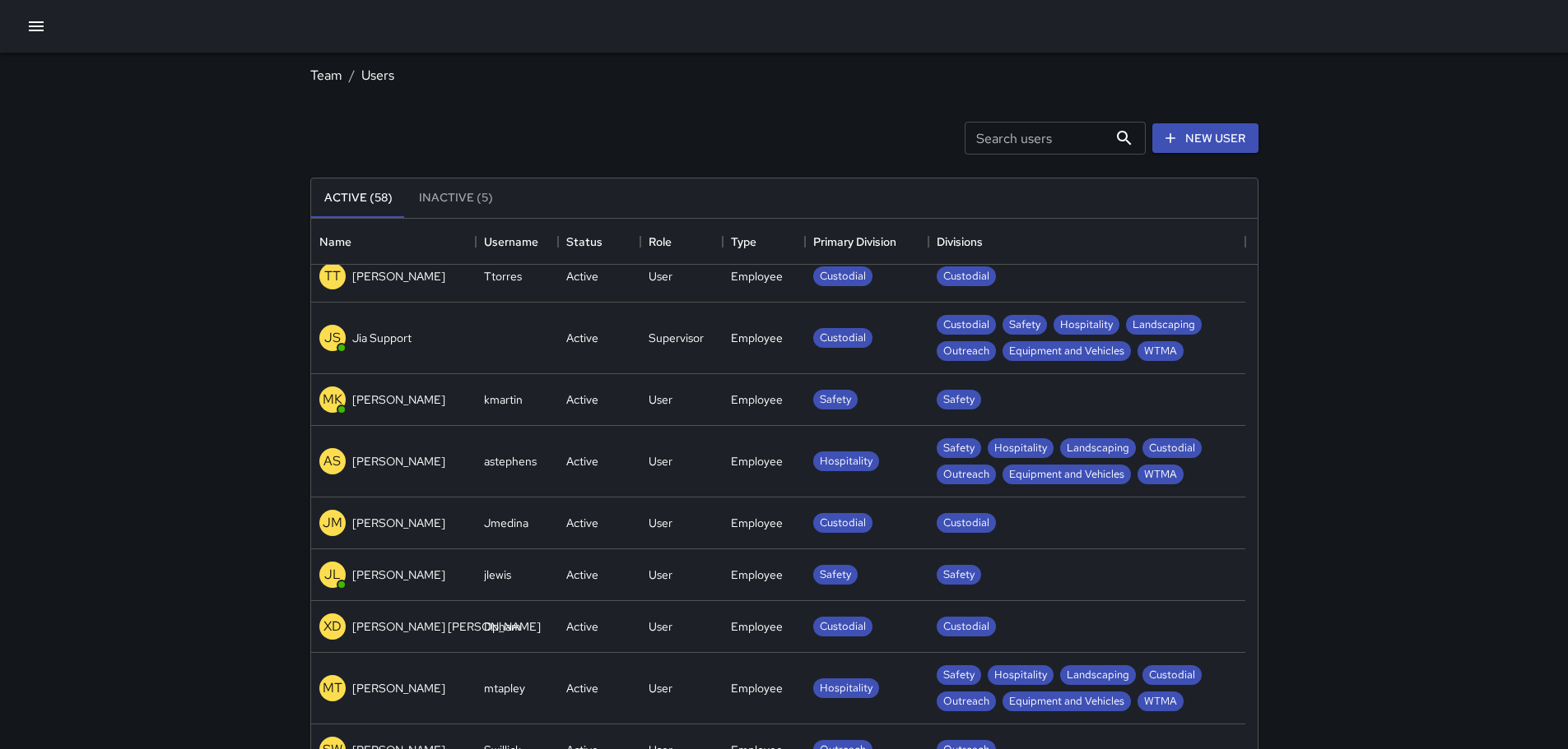
scroll to position [2220, 0]
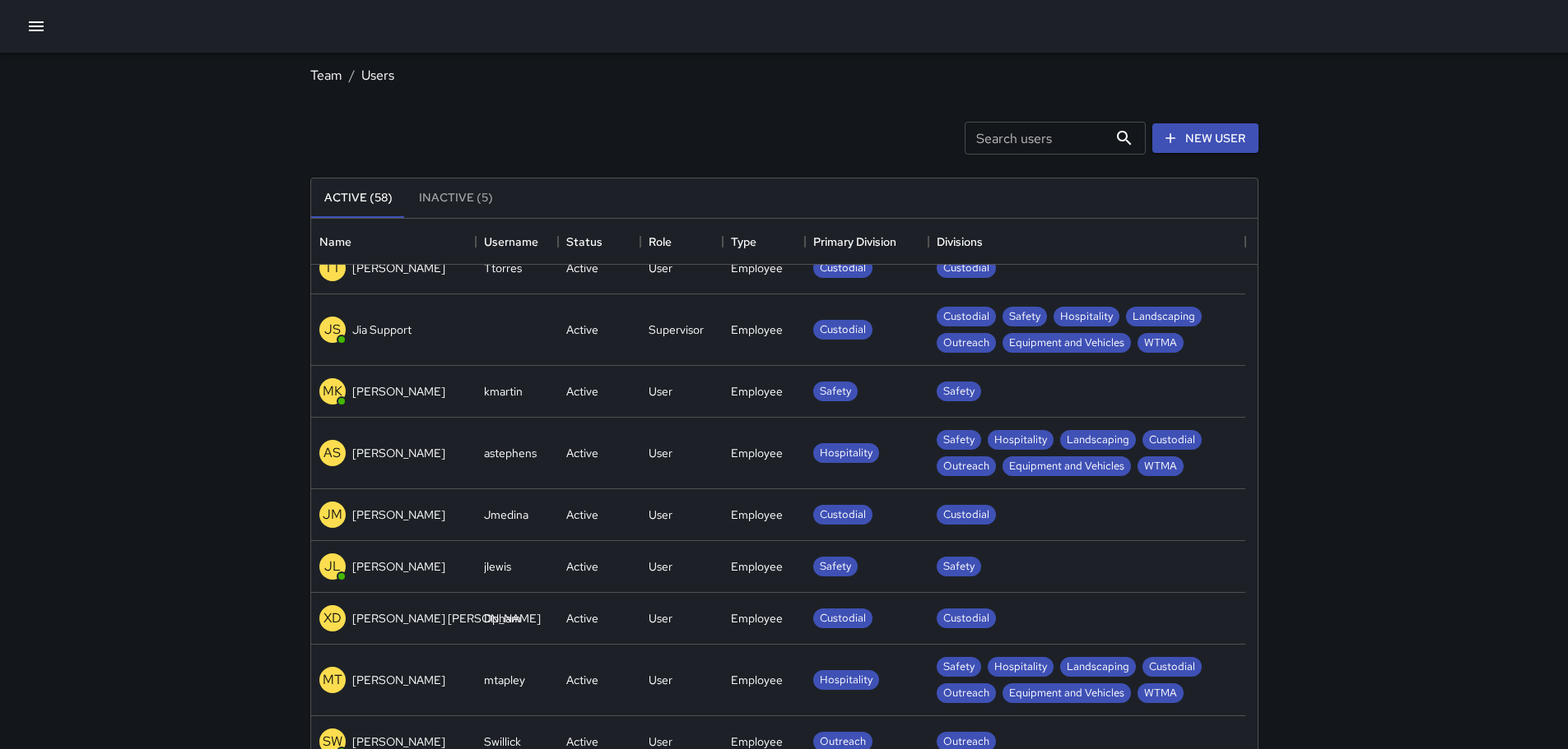
click at [402, 394] on p "[PERSON_NAME]" at bounding box center [398, 392] width 93 height 17
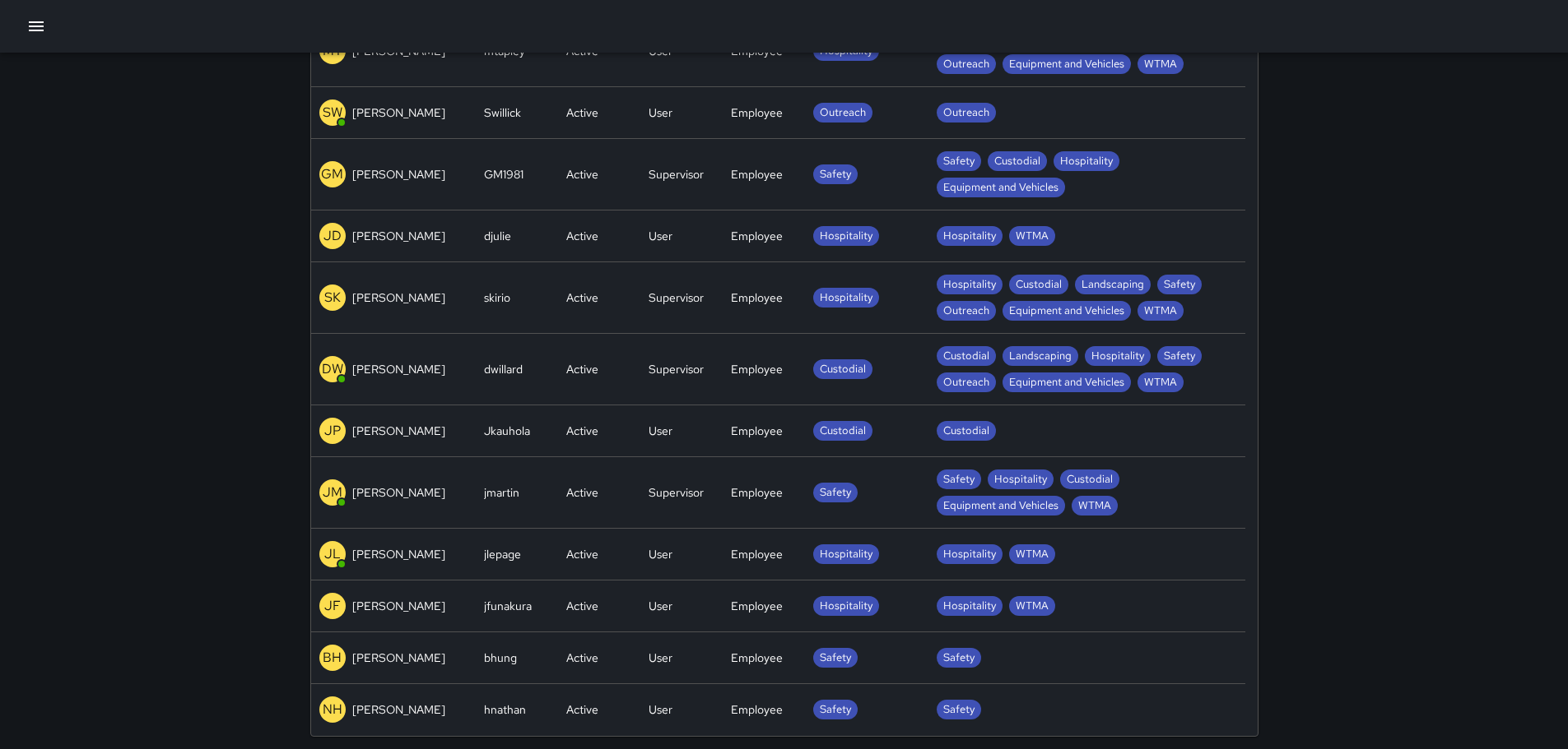
scroll to position [224, 0]
click at [371, 498] on p "[PERSON_NAME]" at bounding box center [398, 492] width 93 height 17
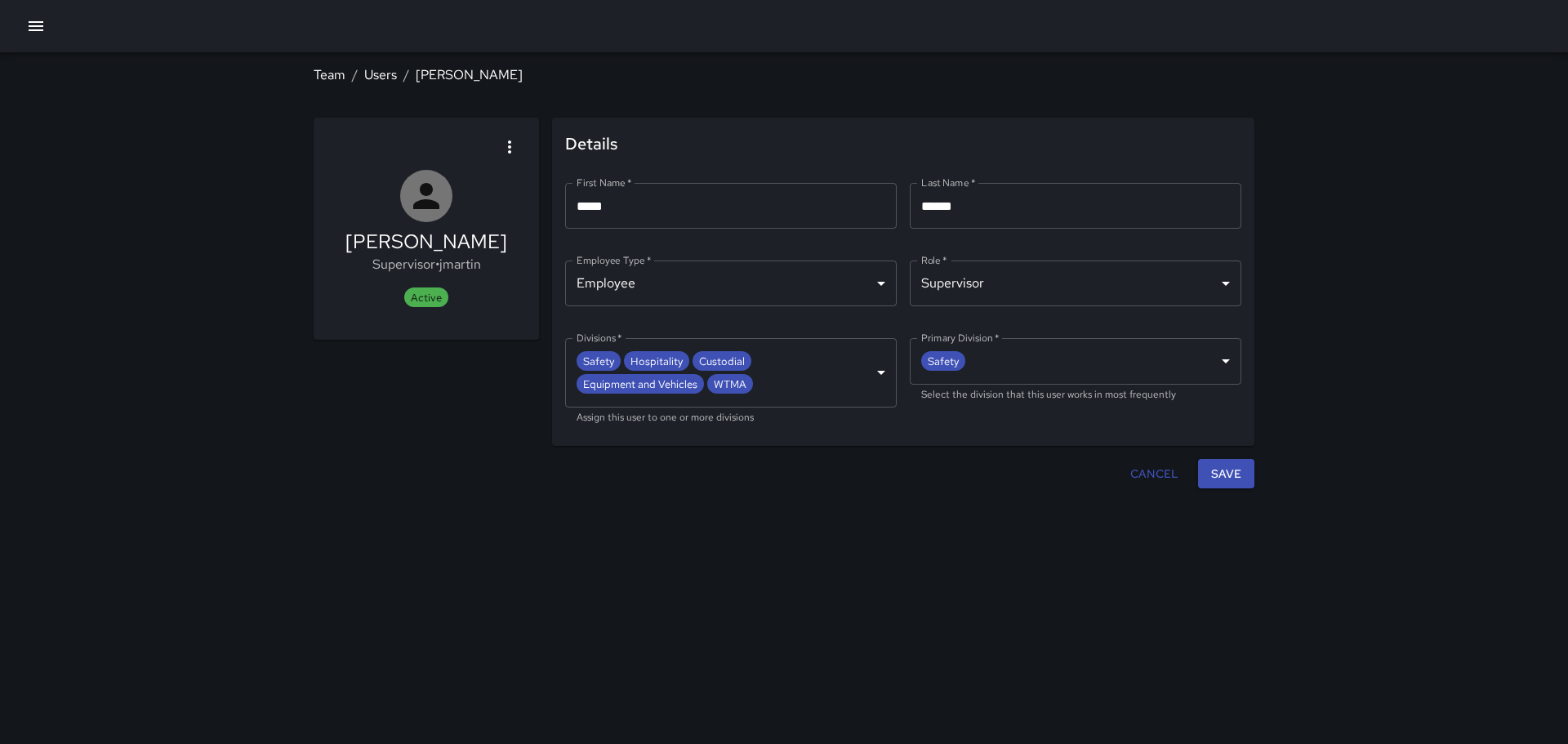
click at [509, 141] on icon "button" at bounding box center [510, 147] width 4 height 13
click at [502, 423] on div at bounding box center [784, 372] width 1568 height 744
click at [380, 74] on link "Users" at bounding box center [381, 74] width 33 height 17
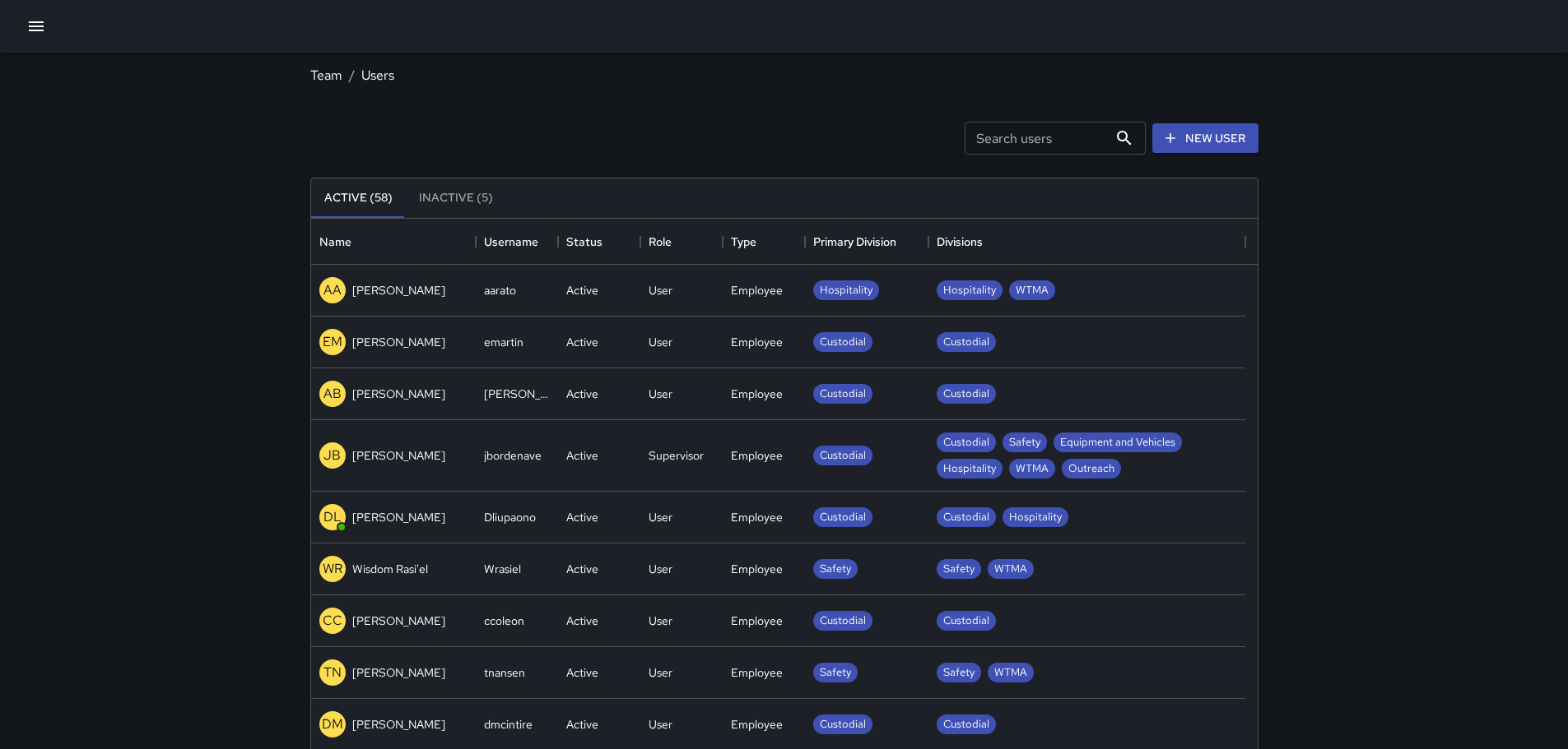
scroll to position [728, 934]
click at [325, 75] on link "Team" at bounding box center [326, 75] width 32 height 18
click at [456, 82] on ol "Team / Users" at bounding box center [784, 75] width 948 height 19
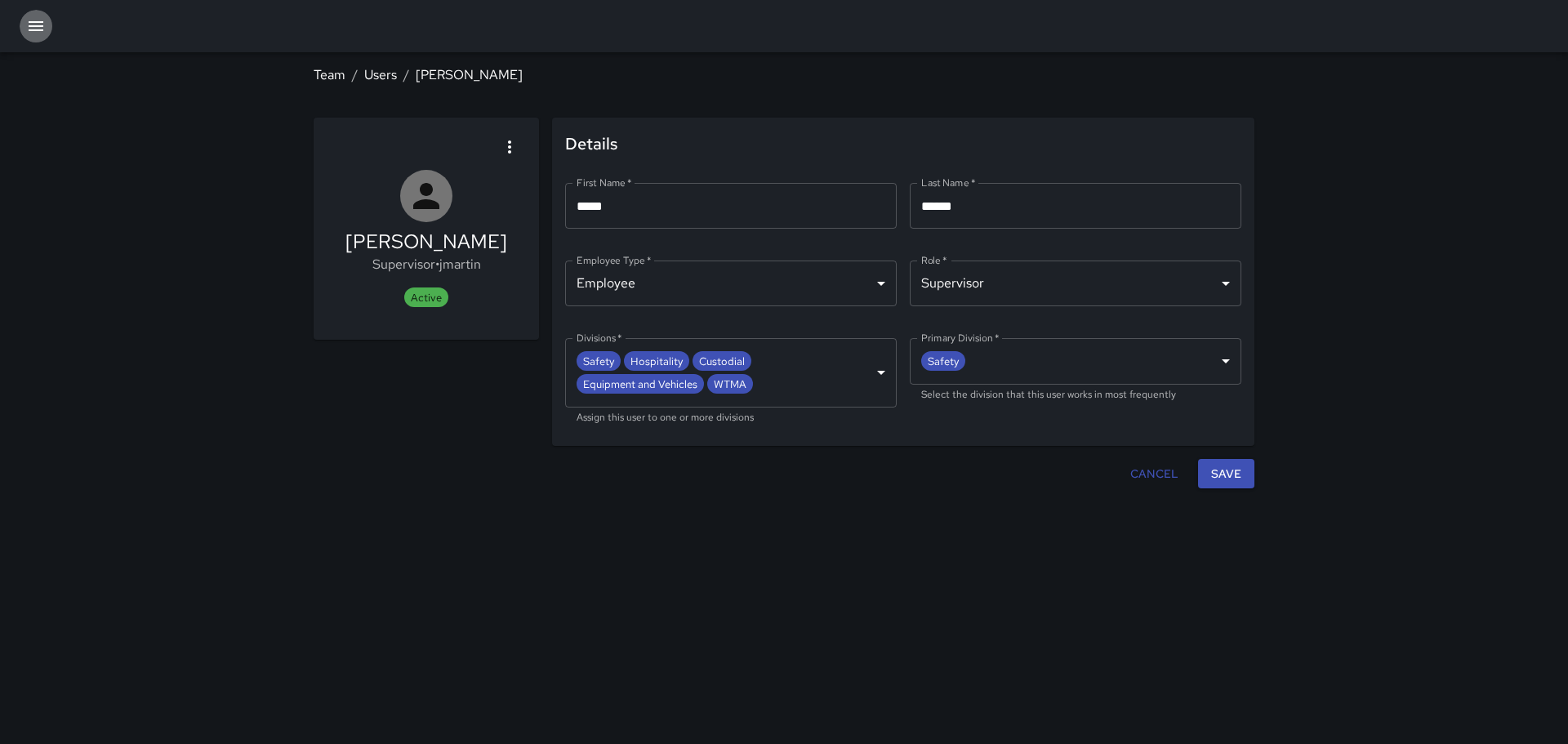
click at [40, 27] on icon "button" at bounding box center [36, 26] width 15 height 10
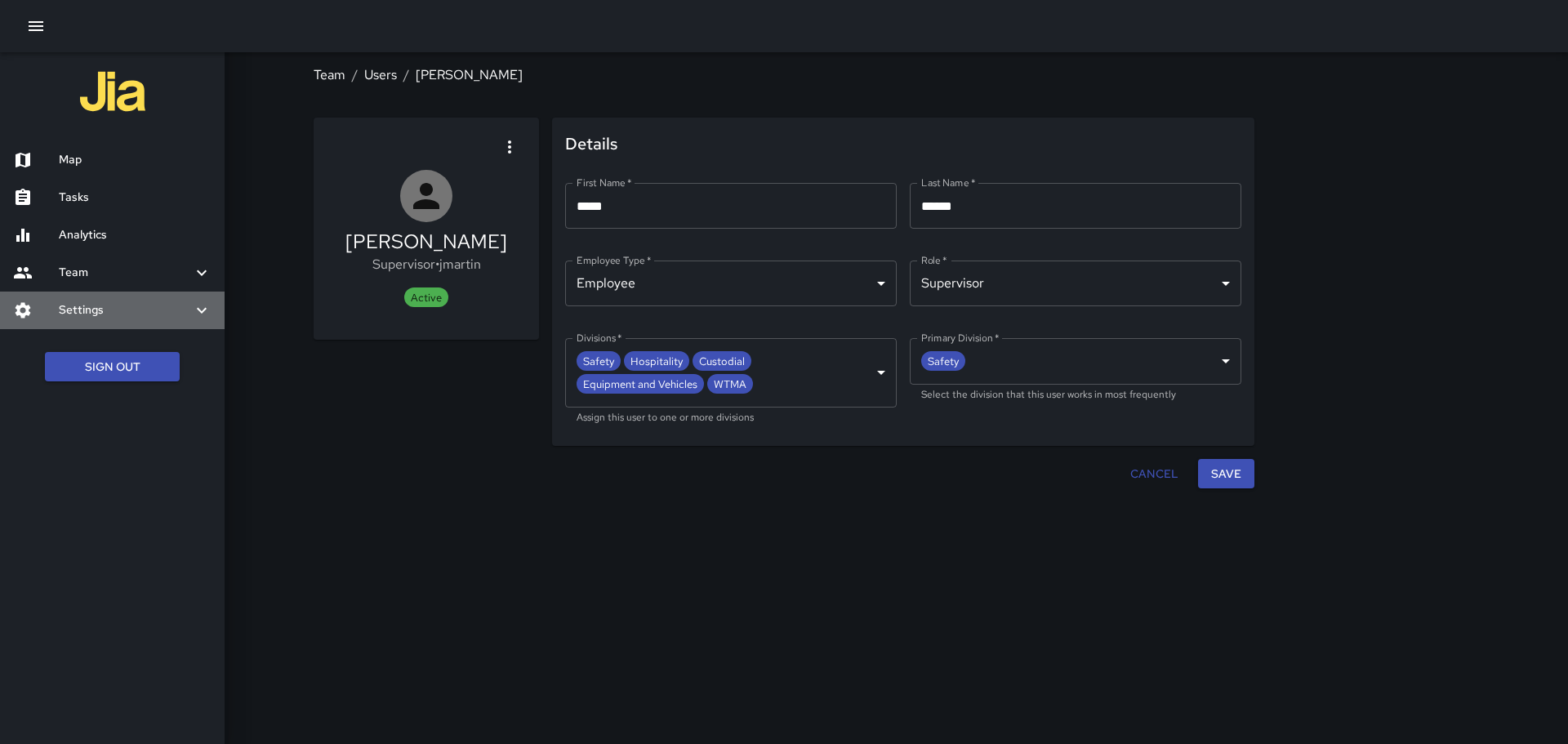
click at [199, 308] on icon at bounding box center [201, 309] width 19 height 19
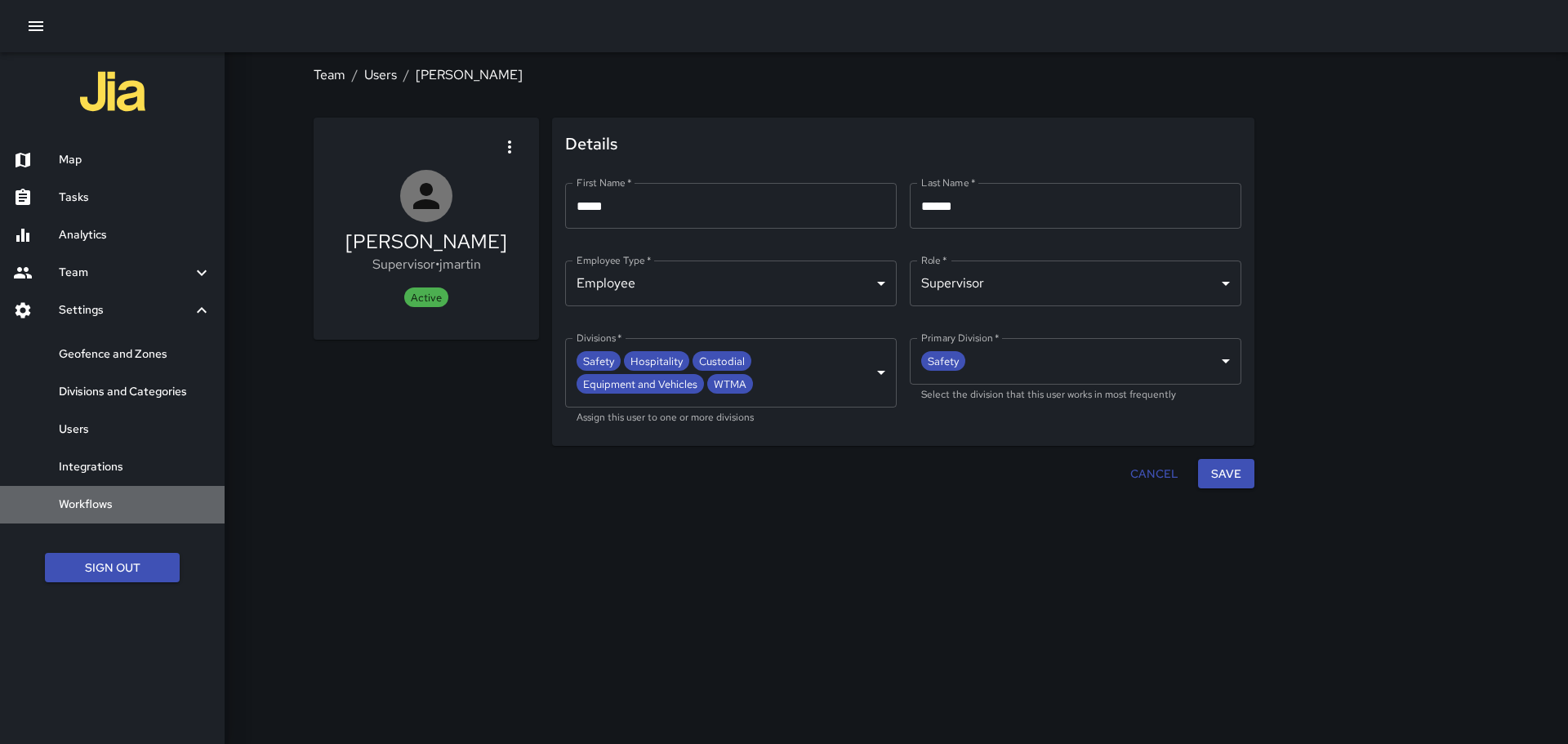
click at [100, 501] on h6 "Workflows" at bounding box center [134, 505] width 153 height 18
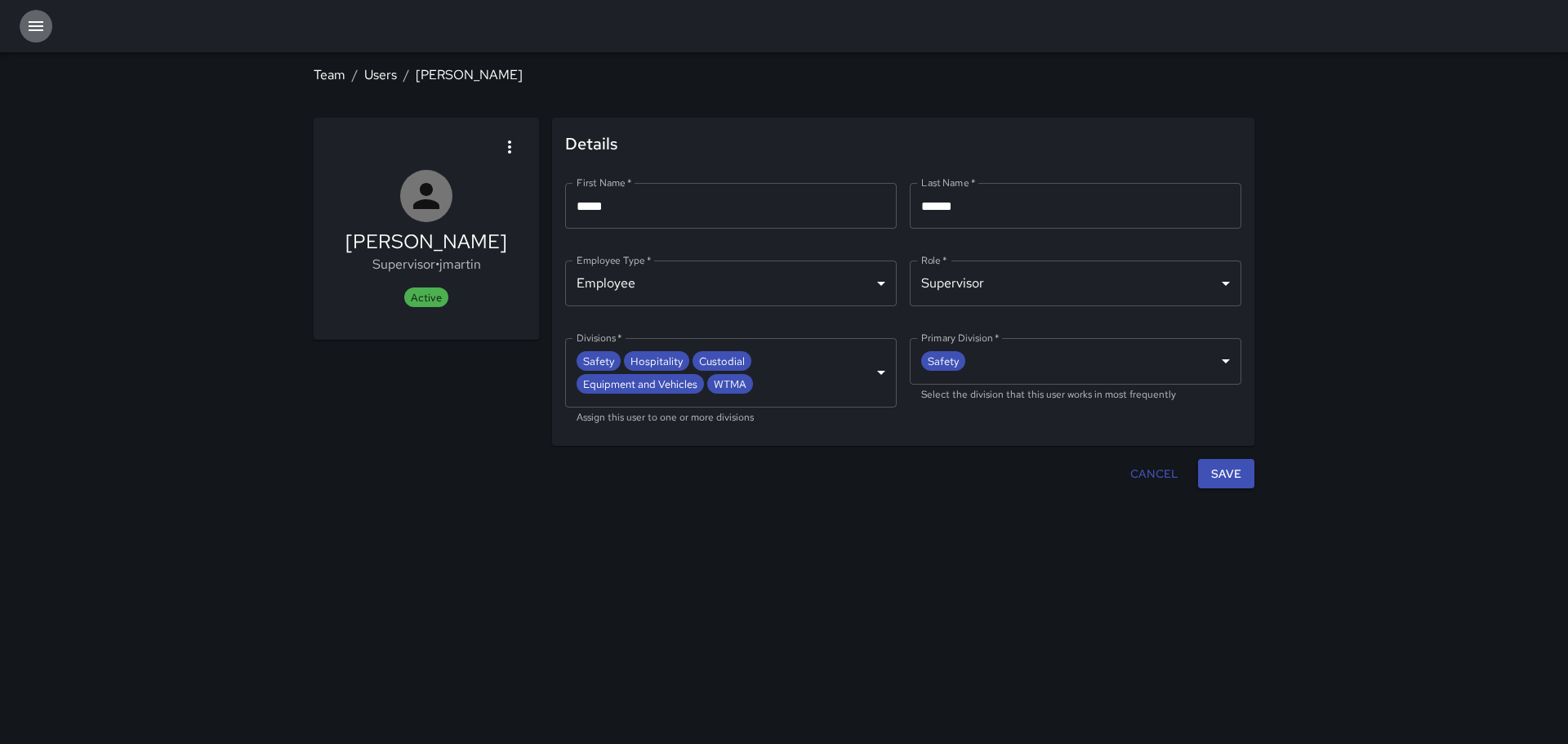
click at [43, 27] on icon "button" at bounding box center [36, 26] width 19 height 19
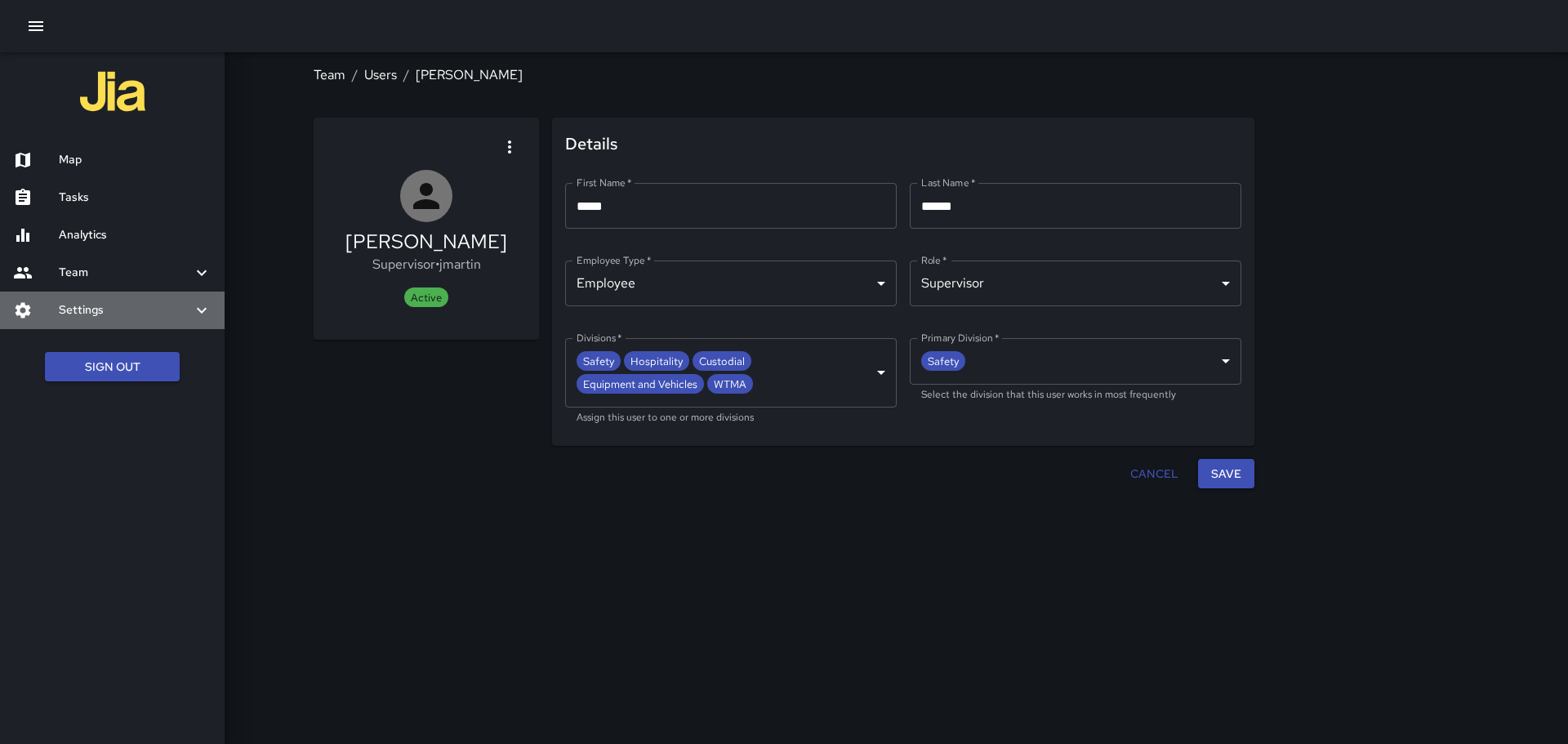
click at [203, 308] on icon at bounding box center [201, 309] width 19 height 19
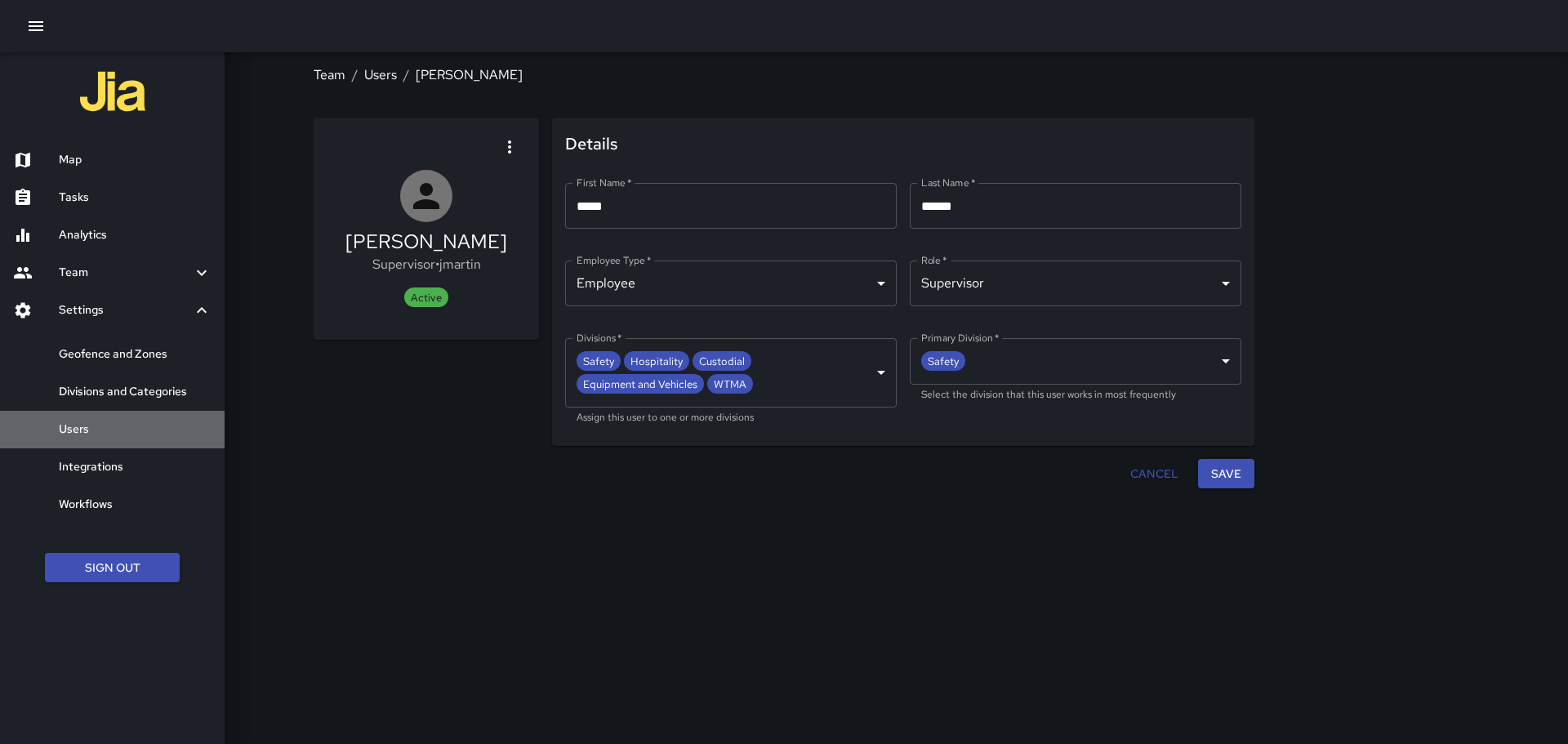
click at [65, 425] on h6 "Users" at bounding box center [134, 430] width 153 height 18
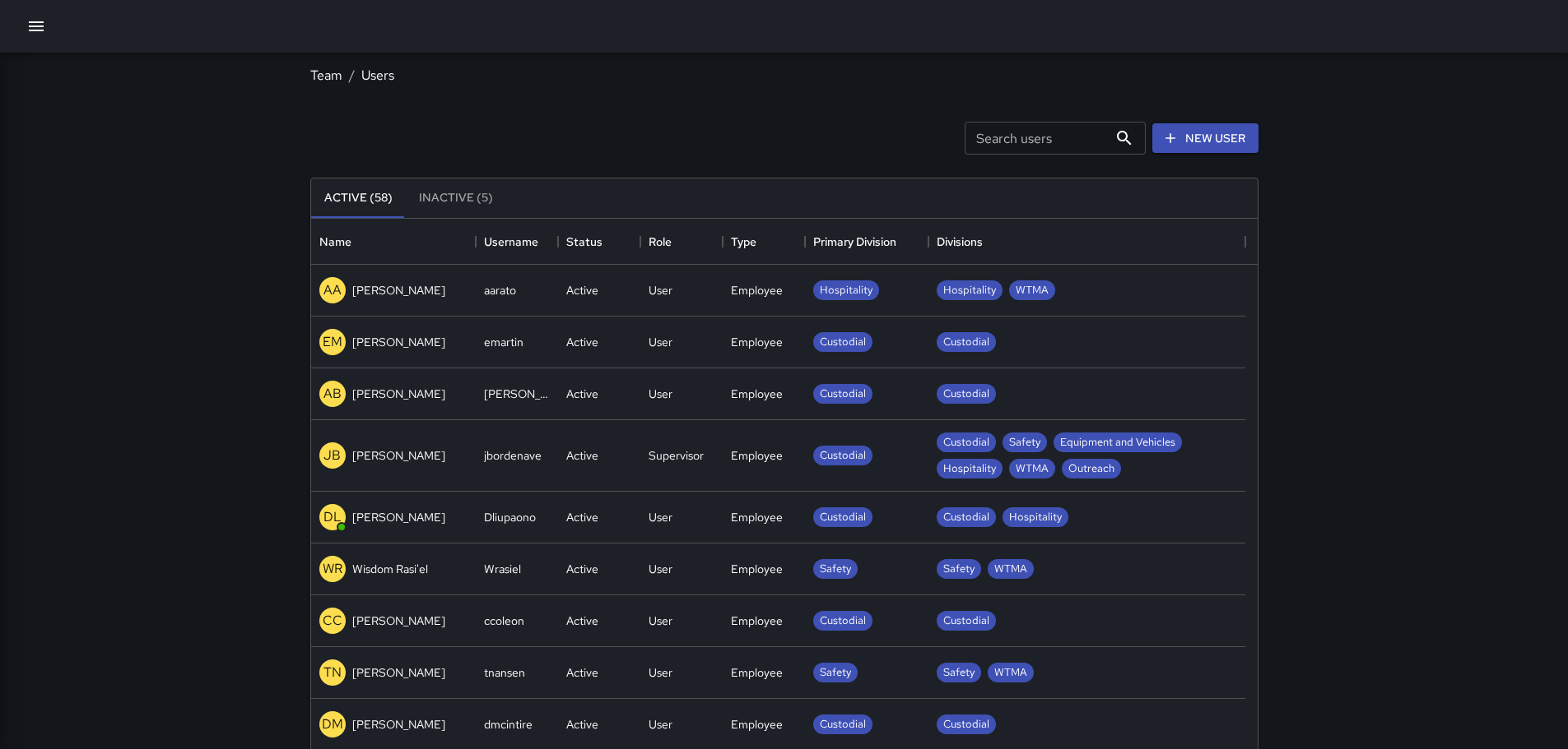
scroll to position [728, 934]
click at [48, 24] on button "button" at bounding box center [36, 27] width 33 height 33
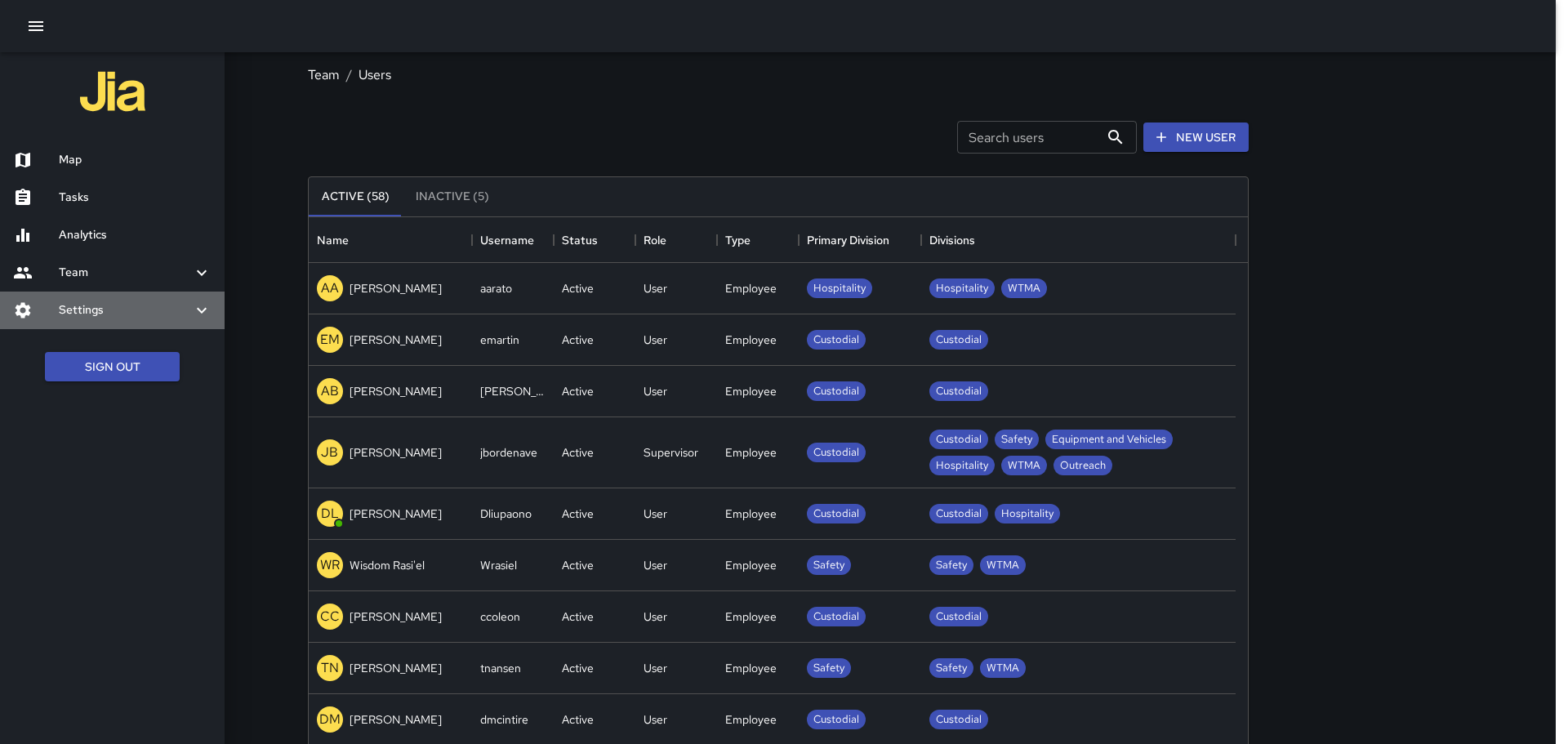
click at [212, 306] on div "Settings" at bounding box center [112, 310] width 224 height 38
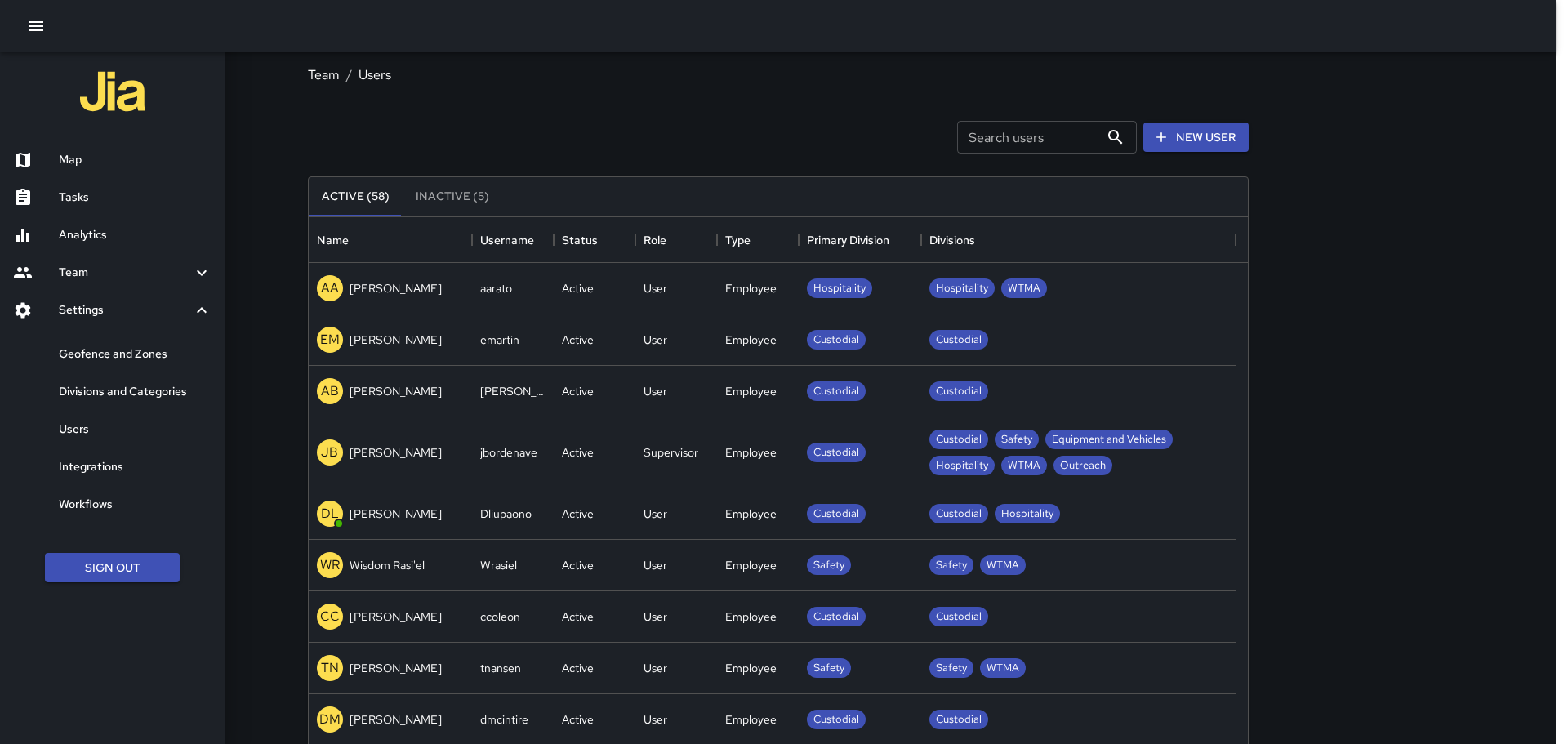
click at [112, 394] on h6 "Divisions and Categories" at bounding box center [134, 393] width 153 height 18
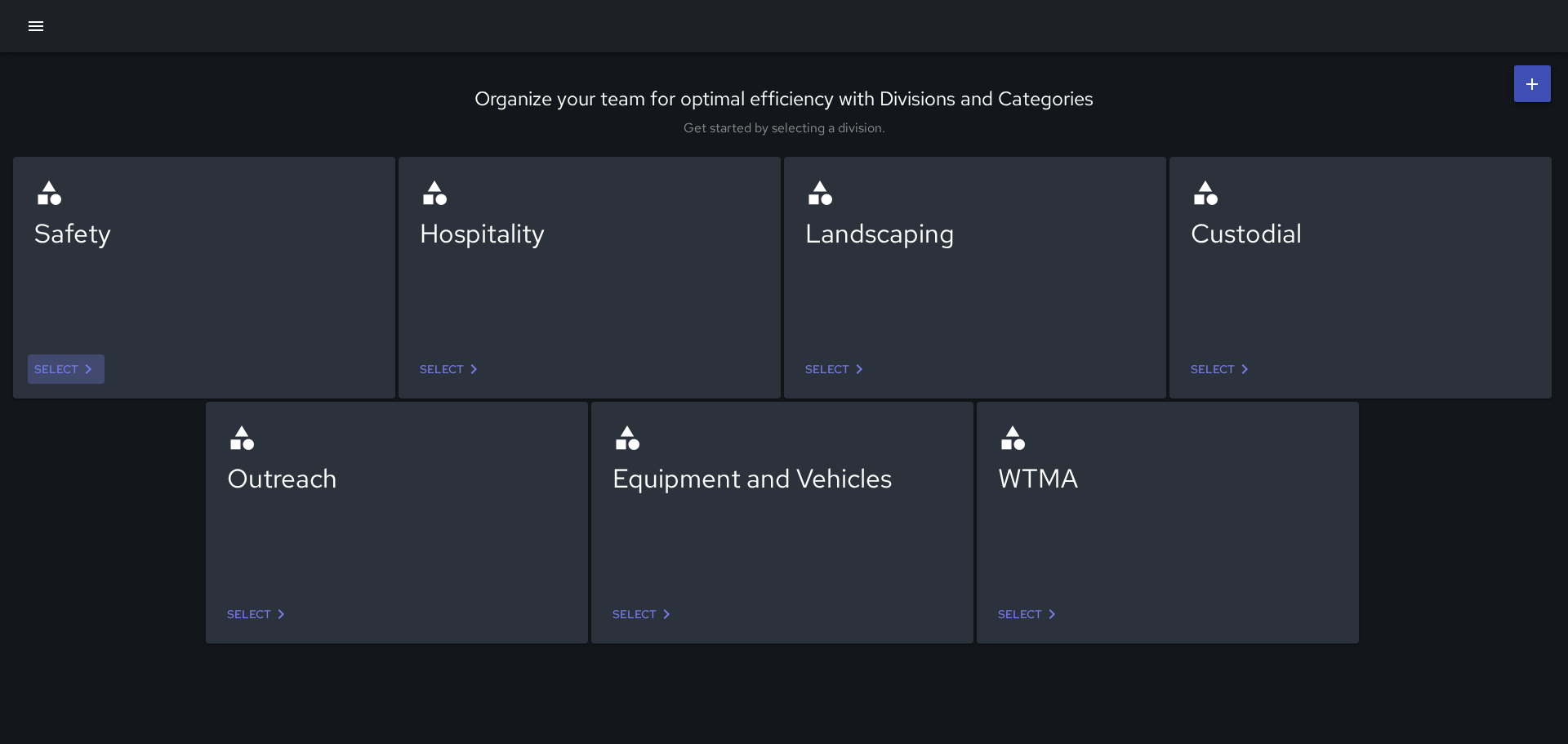
click at [63, 362] on link "Select" at bounding box center [66, 369] width 77 height 30
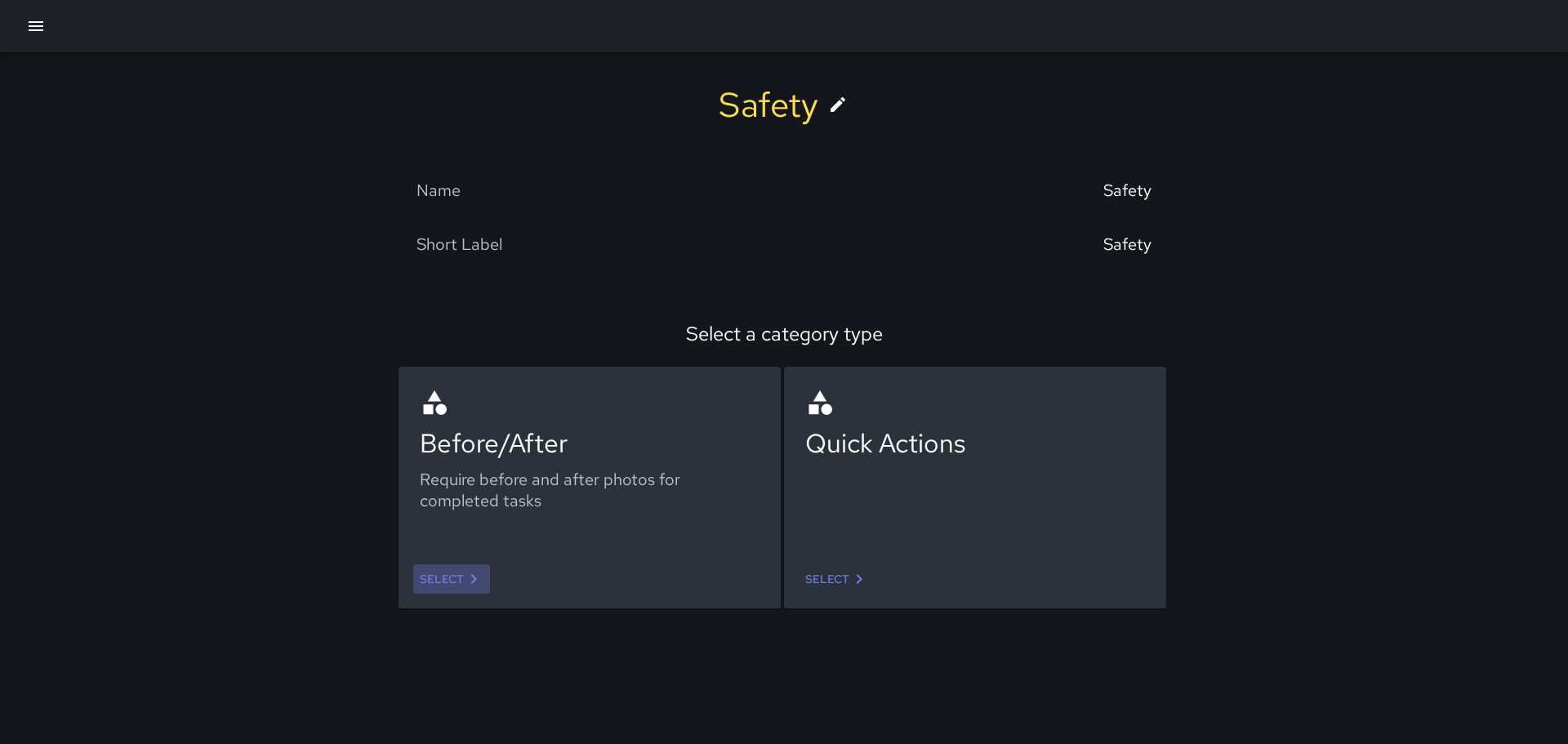
click at [450, 577] on link "Select" at bounding box center [452, 579] width 77 height 30
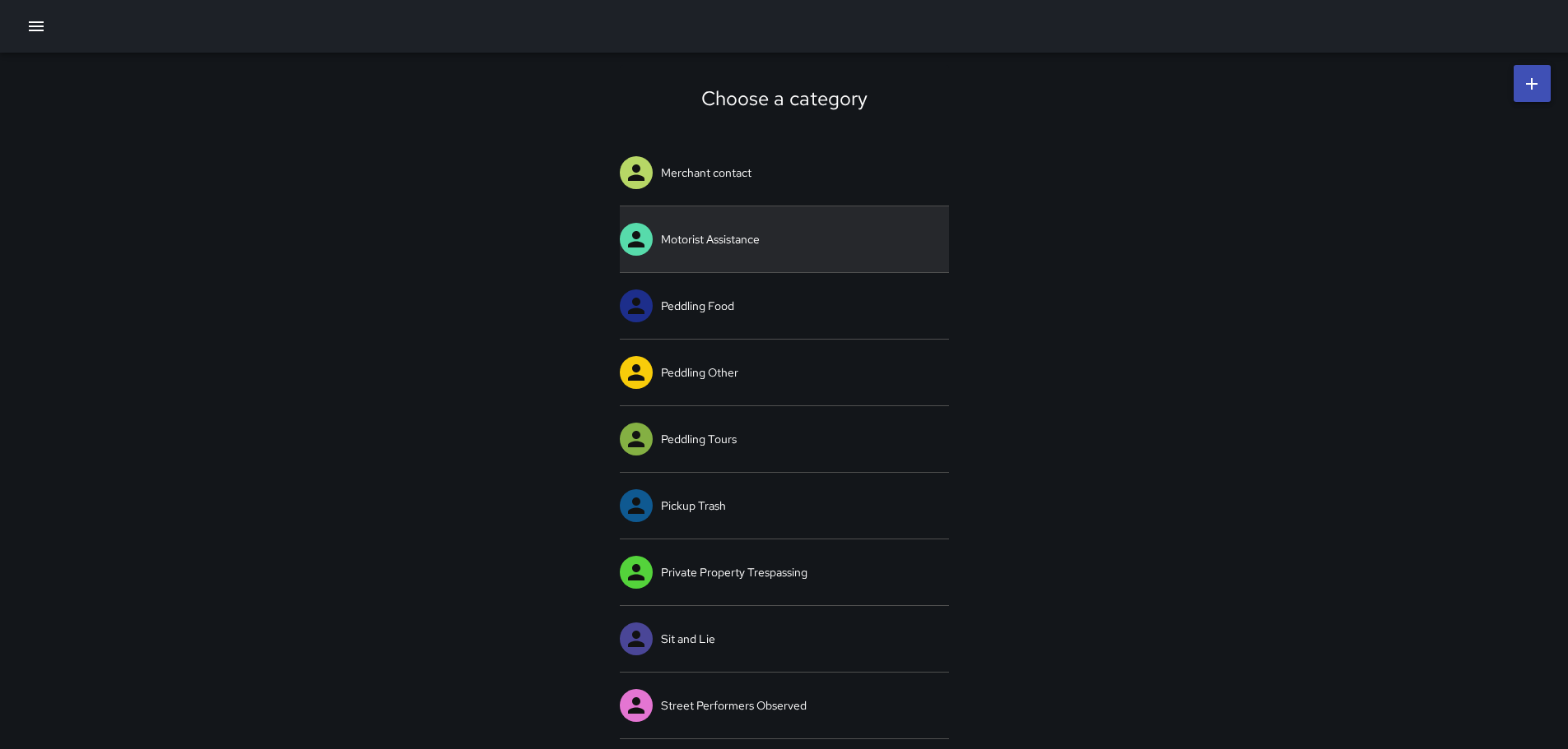
scroll to position [4, 0]
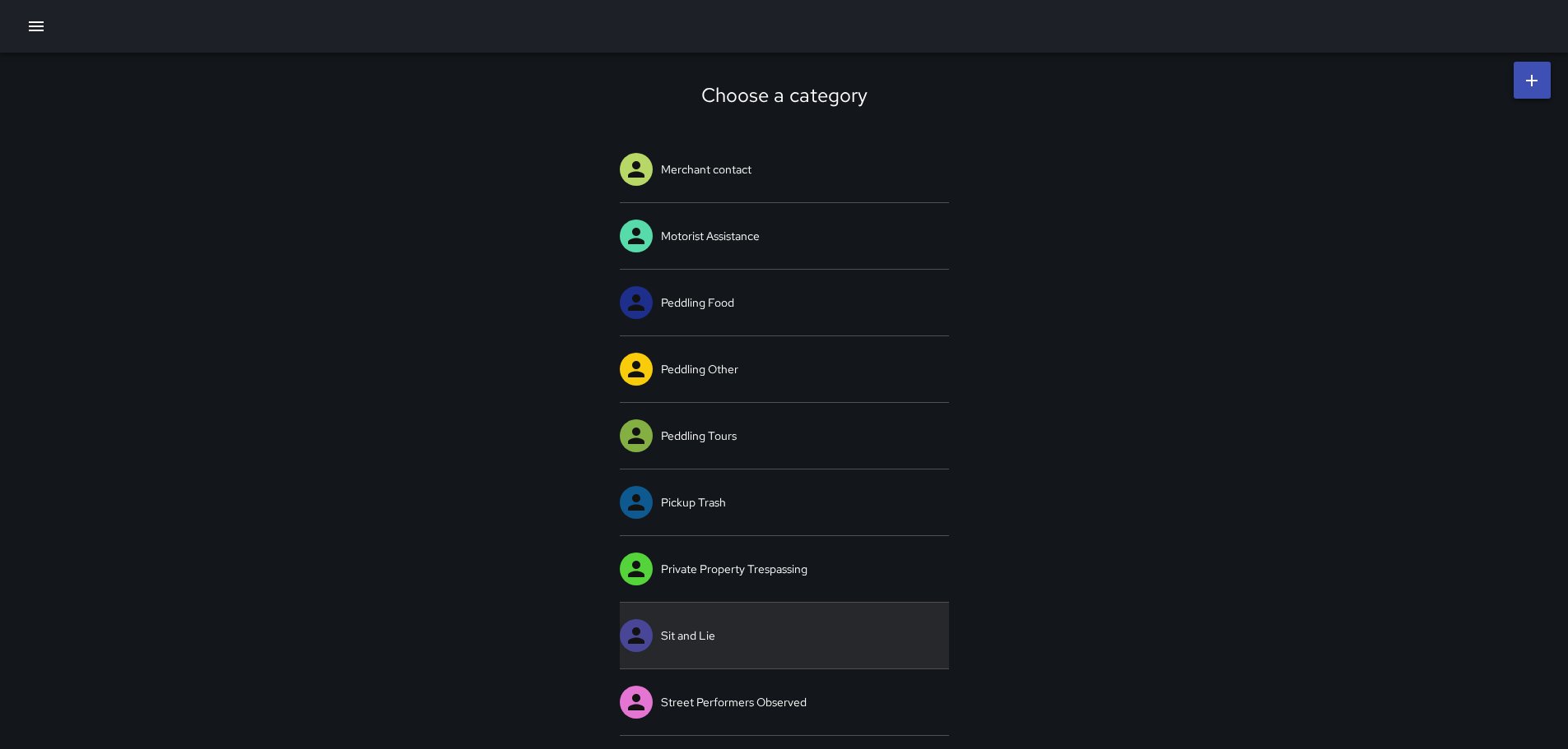
click at [633, 635] on icon at bounding box center [636, 636] width 17 height 17
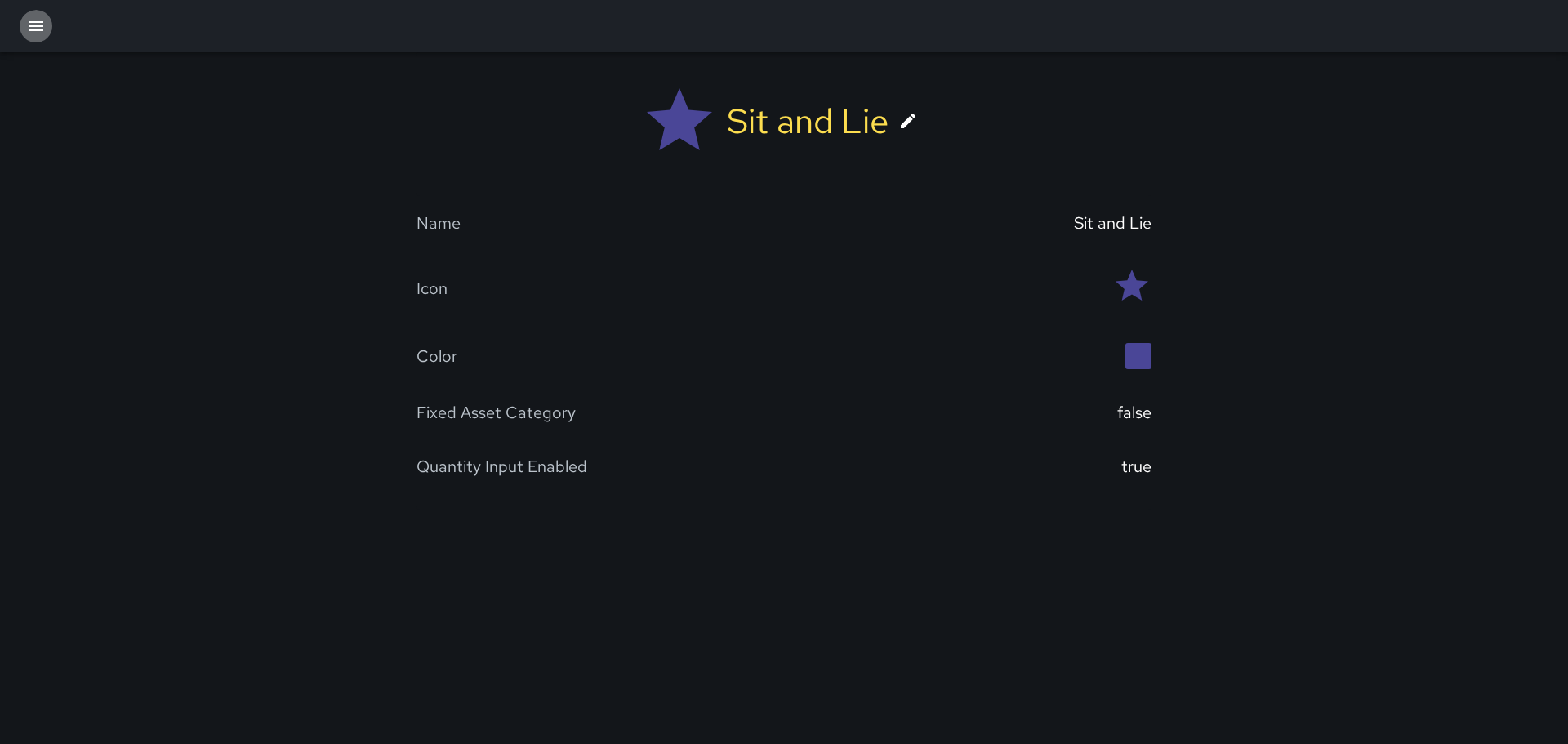
click at [40, 28] on icon "button" at bounding box center [36, 26] width 19 height 19
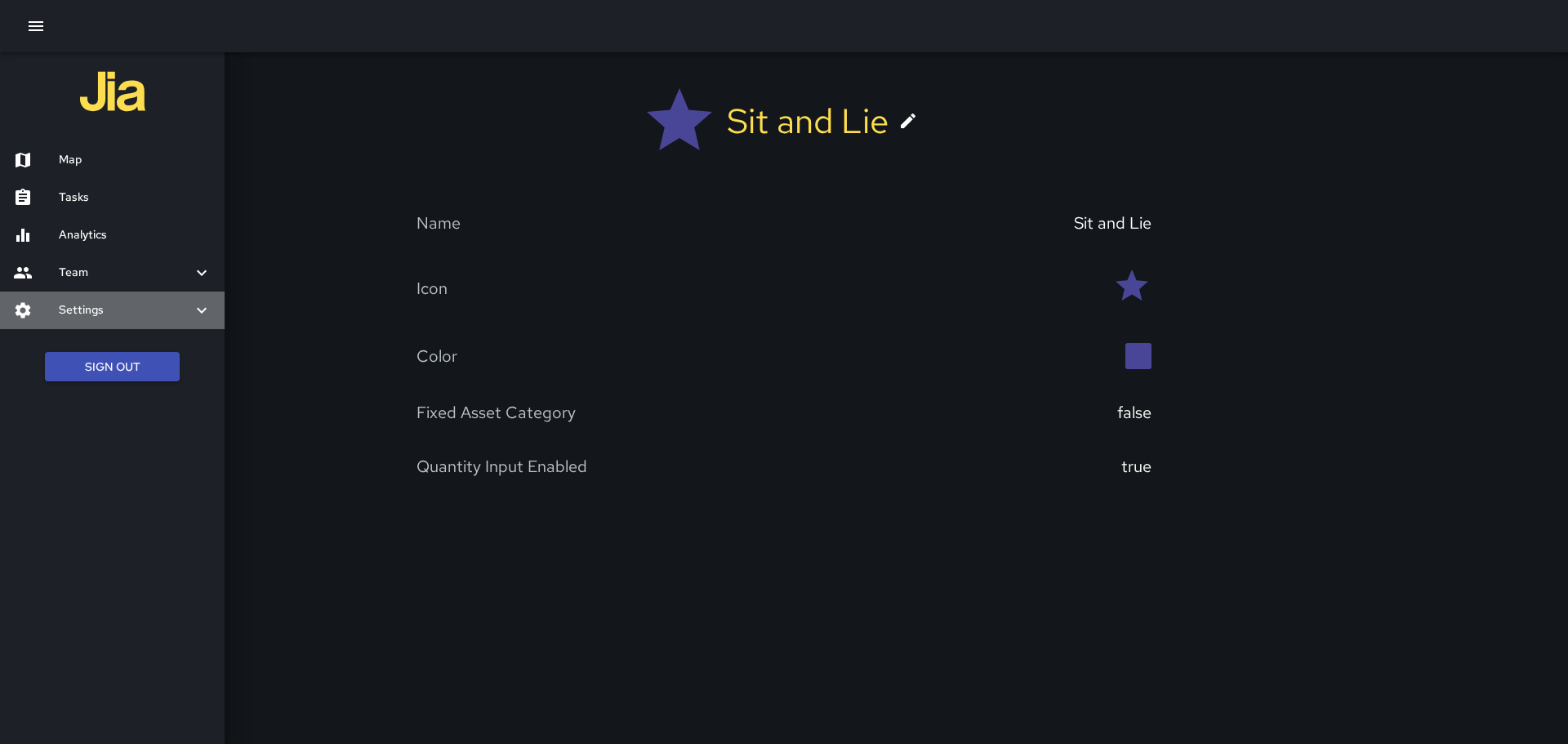
click at [207, 308] on icon at bounding box center [201, 309] width 19 height 19
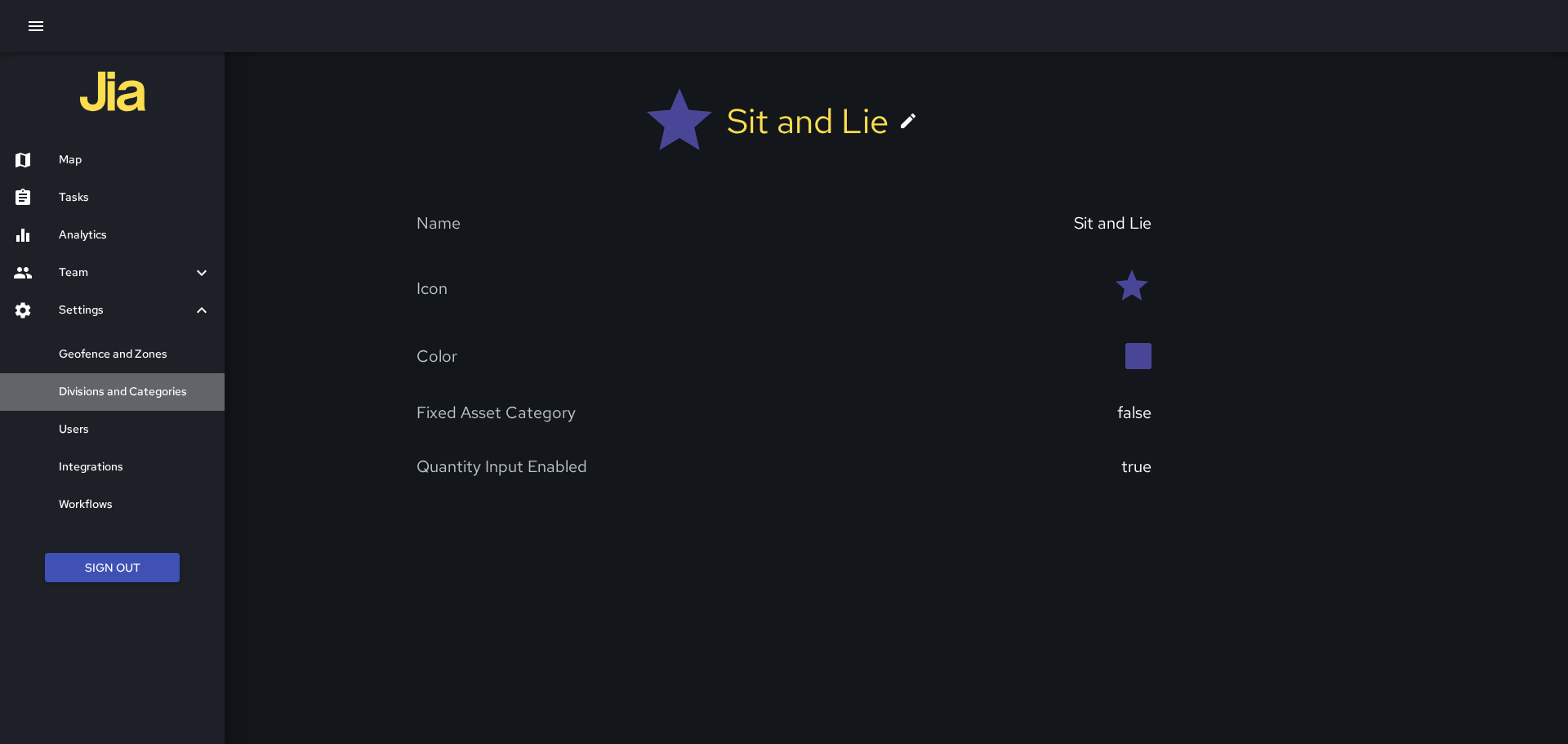
drag, startPoint x: 0, startPoint y: 396, endPoint x: 15, endPoint y: 394, distance: 15.1
click at [14, 394] on div "Divisions and Categories" at bounding box center [112, 392] width 224 height 38
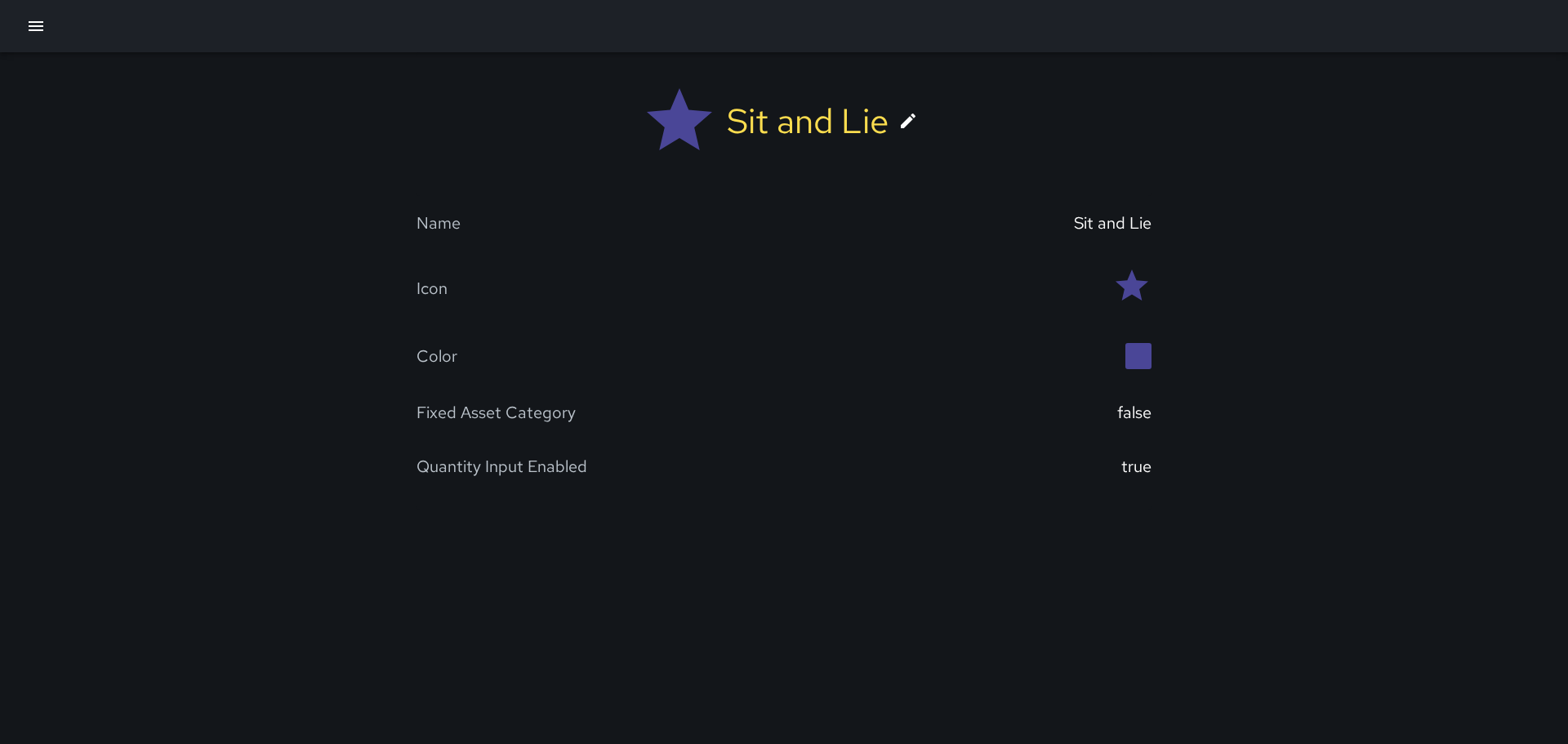
click at [40, 35] on icon "button" at bounding box center [36, 26] width 19 height 19
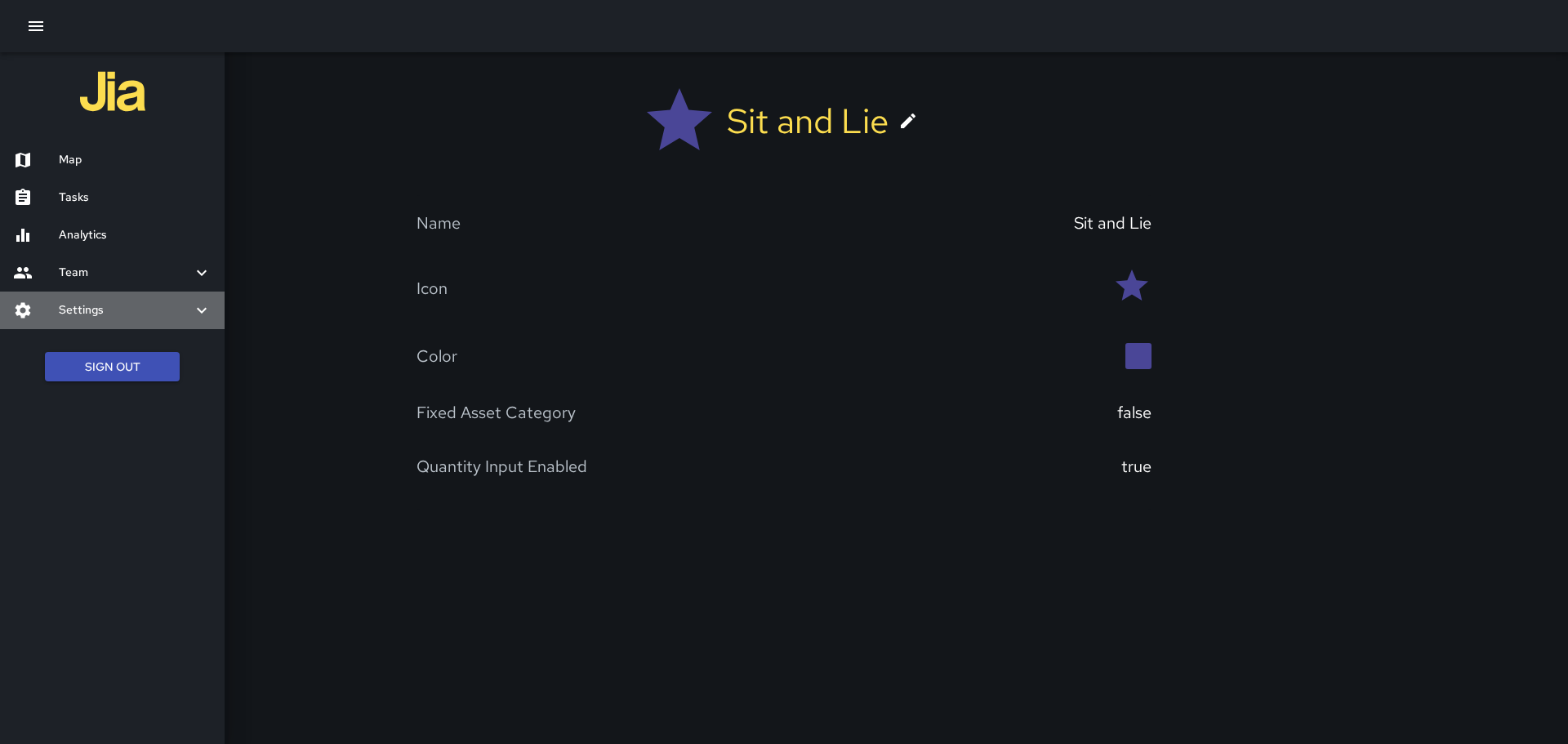
click at [199, 311] on icon at bounding box center [201, 309] width 19 height 19
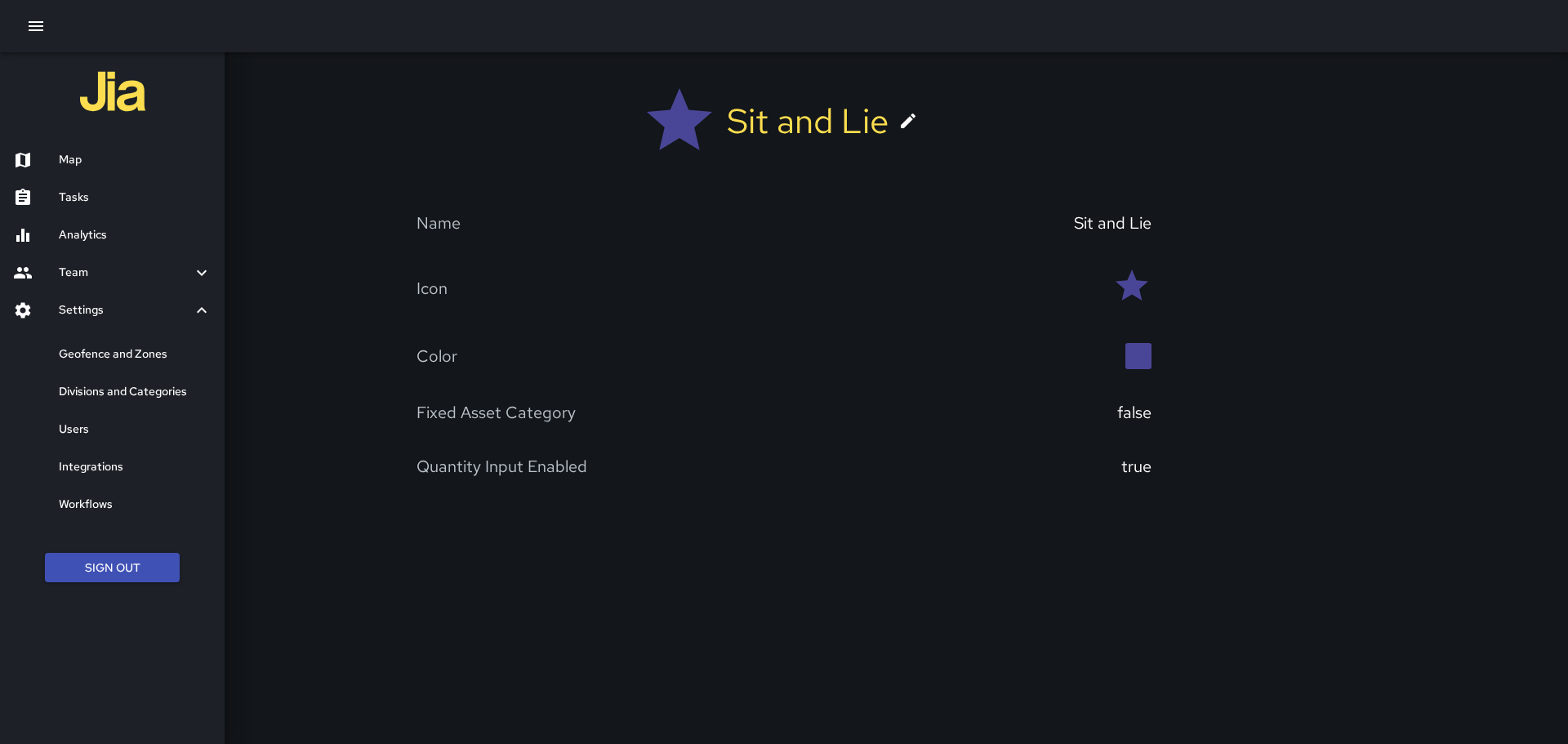
click at [93, 434] on h6 "Users" at bounding box center [134, 430] width 153 height 18
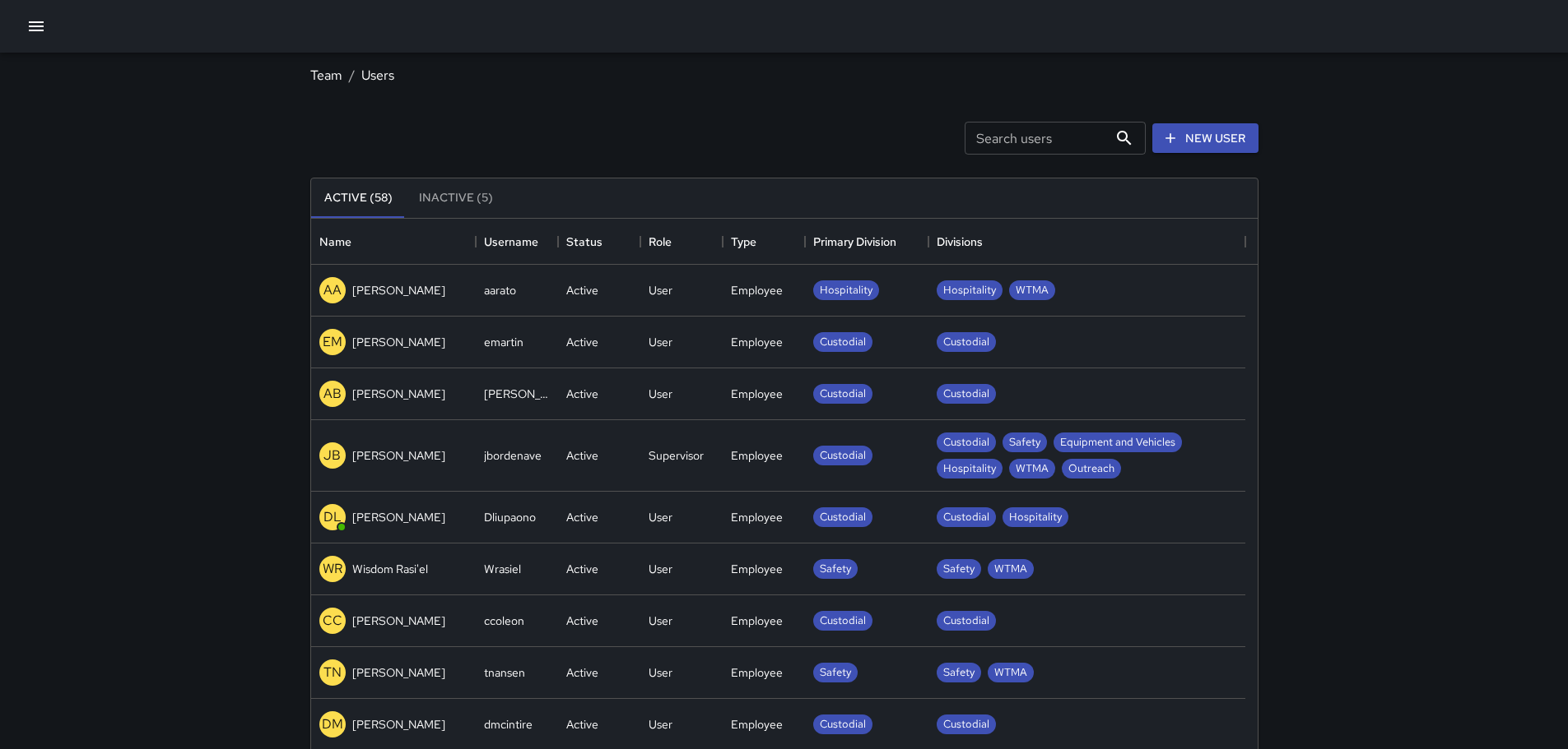
scroll to position [728, 934]
click at [769, 240] on icon "Sort" at bounding box center [768, 241] width 15 height 15
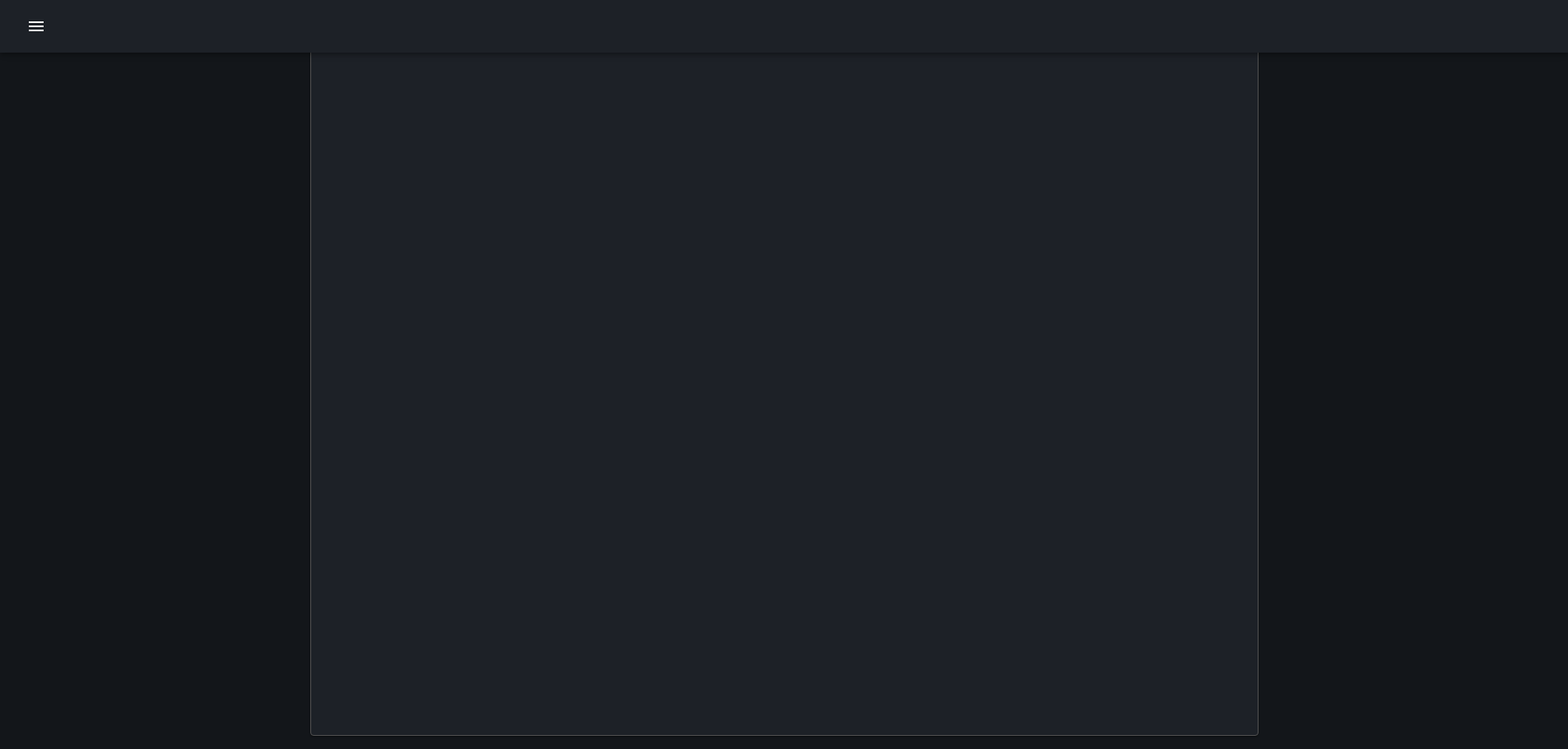
scroll to position [0, 0]
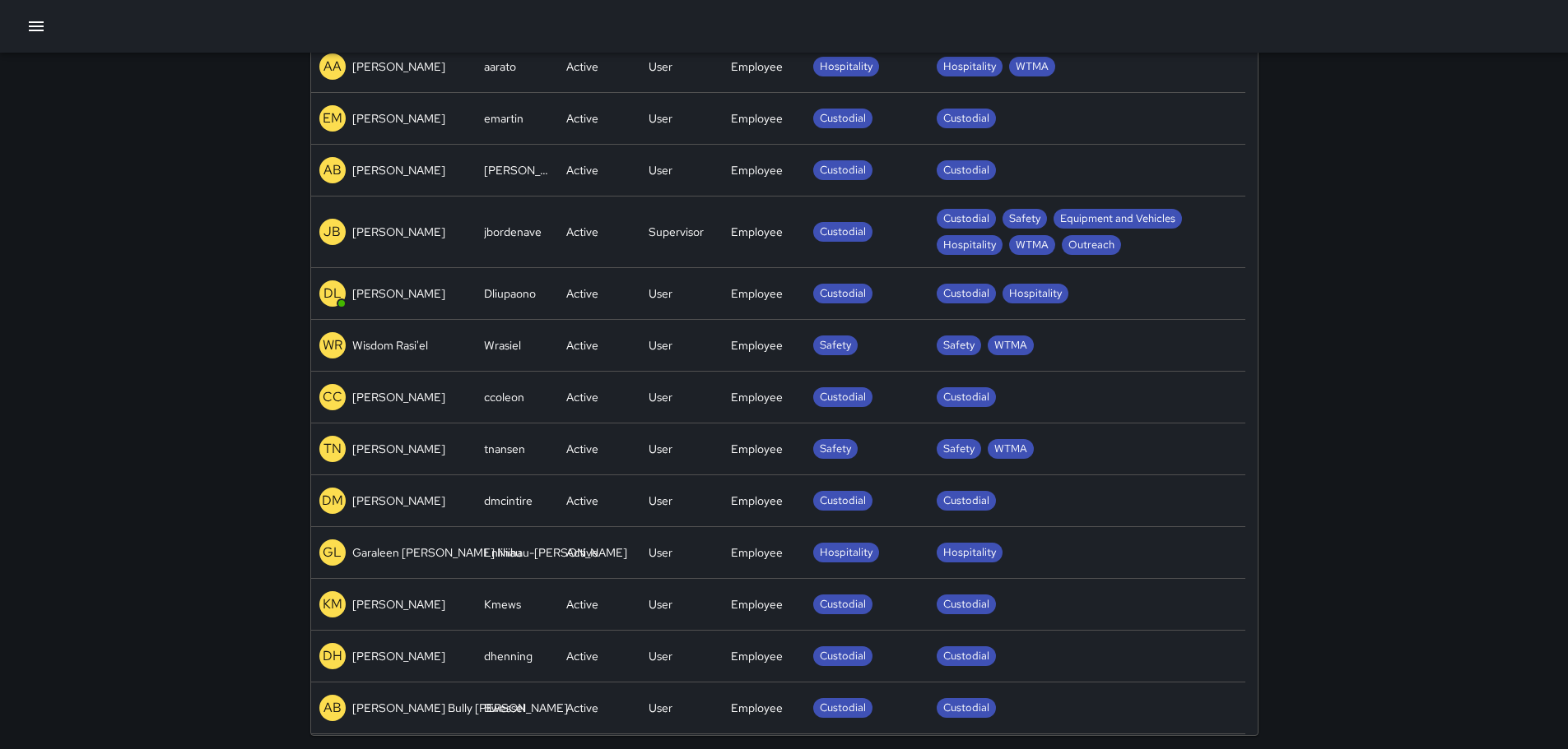
click at [30, 27] on icon "button" at bounding box center [36, 26] width 19 height 19
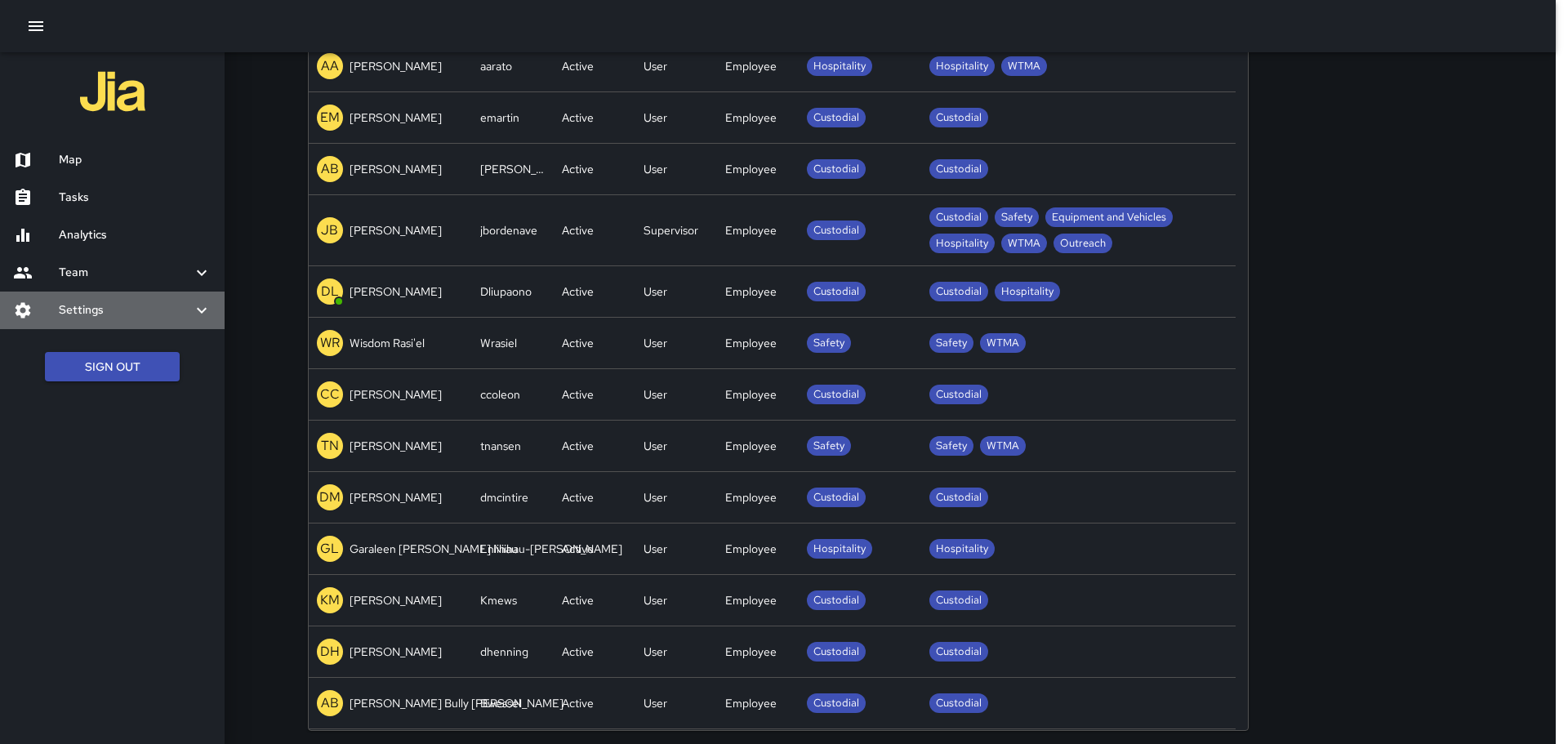
click at [208, 307] on icon at bounding box center [201, 309] width 19 height 19
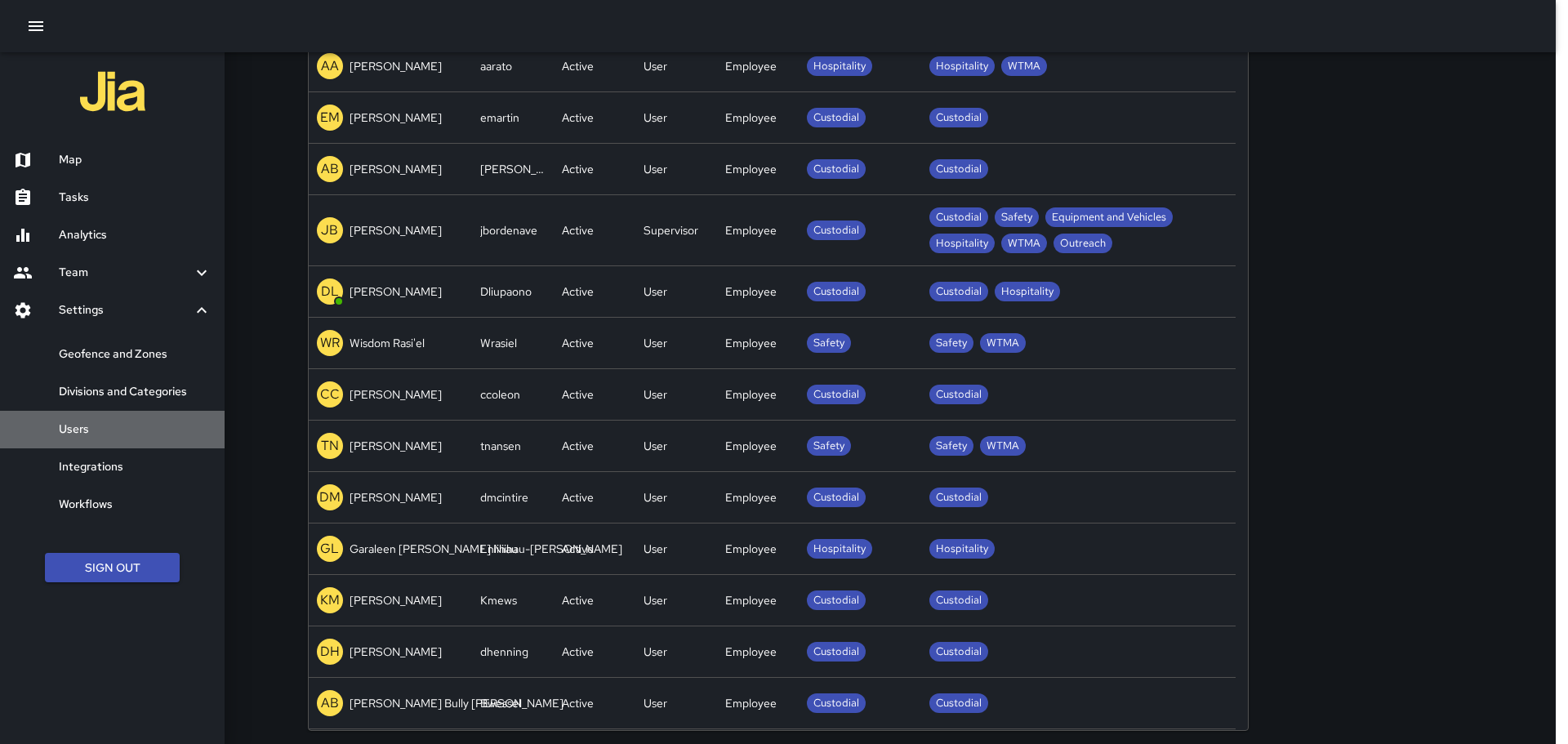
click at [80, 426] on h6 "Users" at bounding box center [134, 430] width 153 height 18
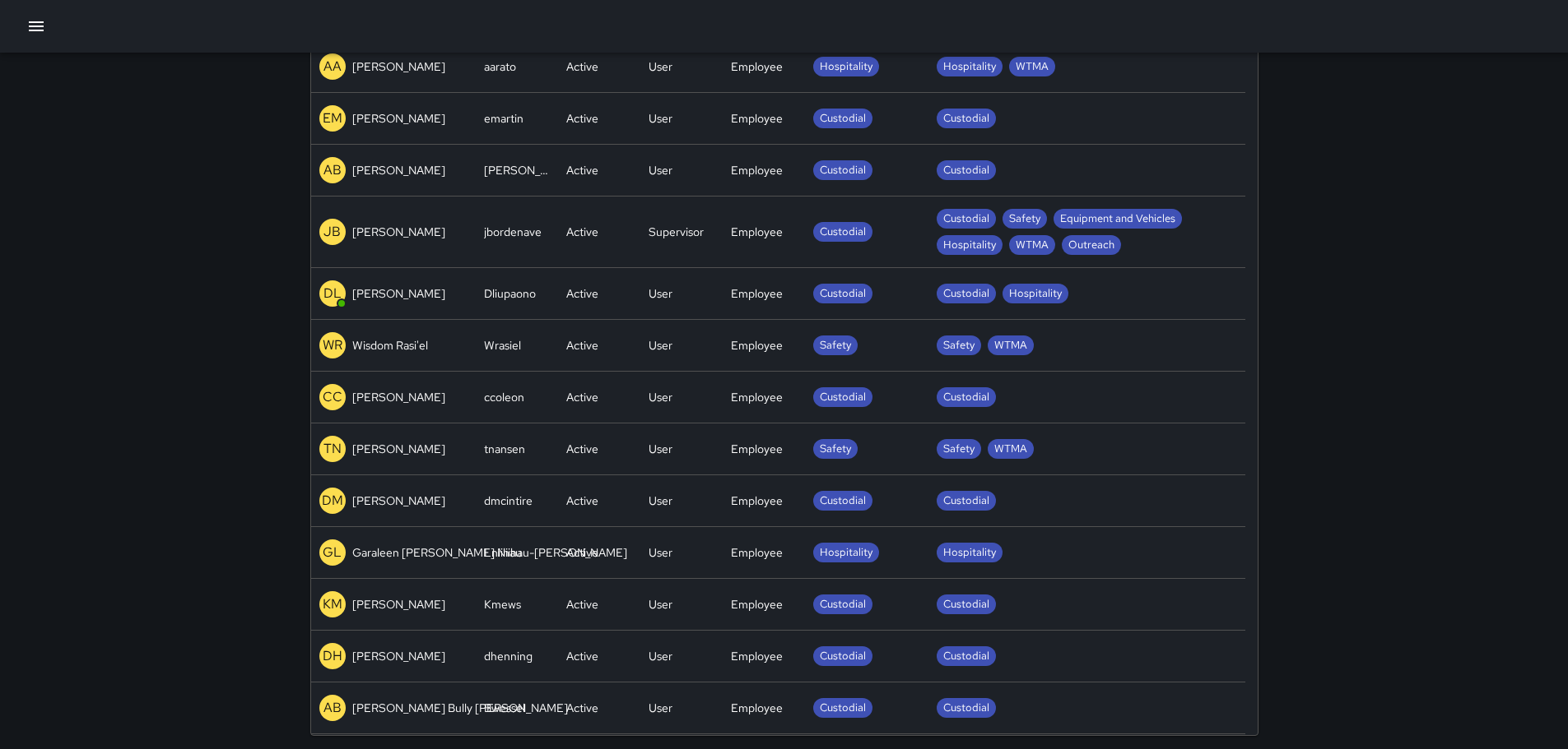
click at [333, 290] on p "DL" at bounding box center [333, 293] width 18 height 19
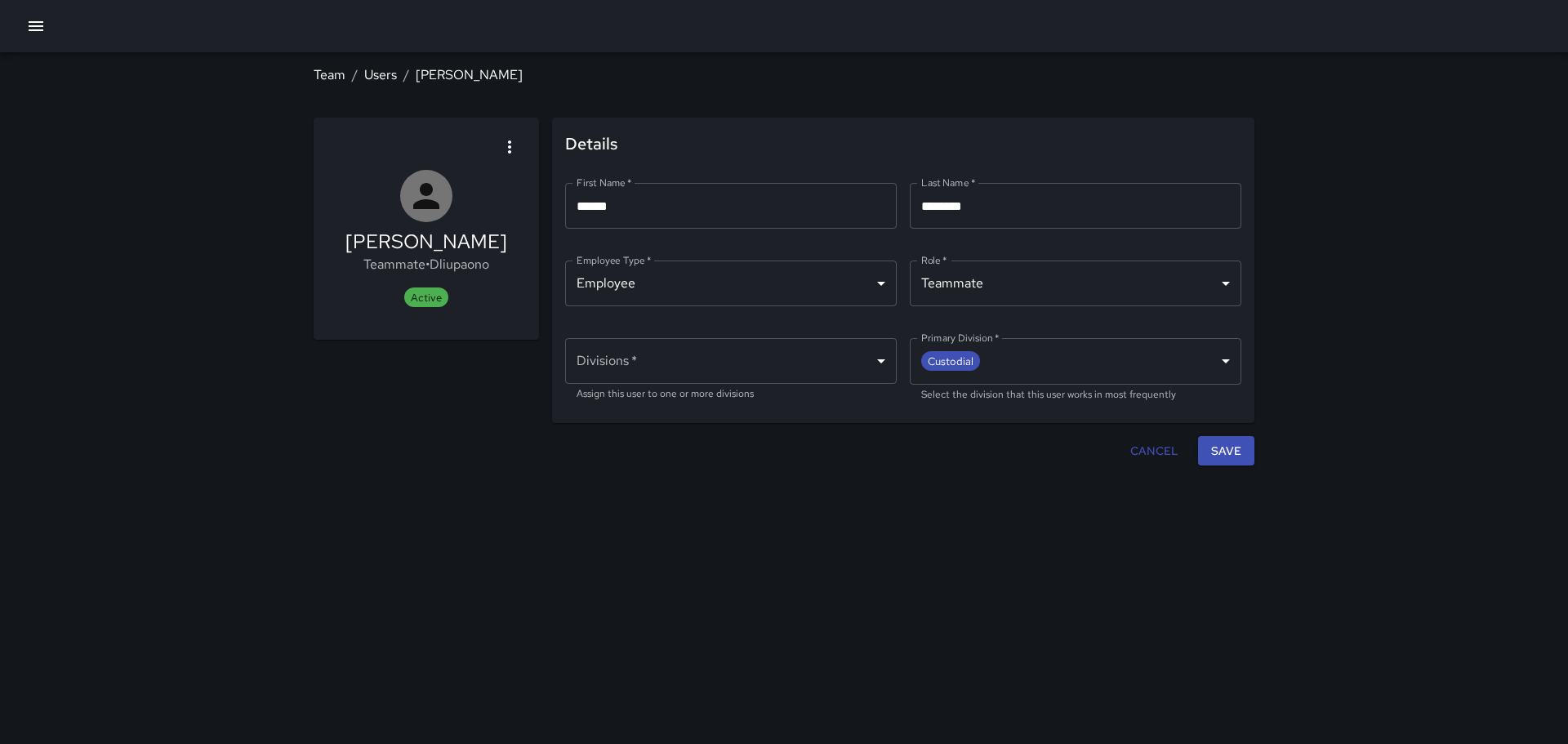
type input "**********"
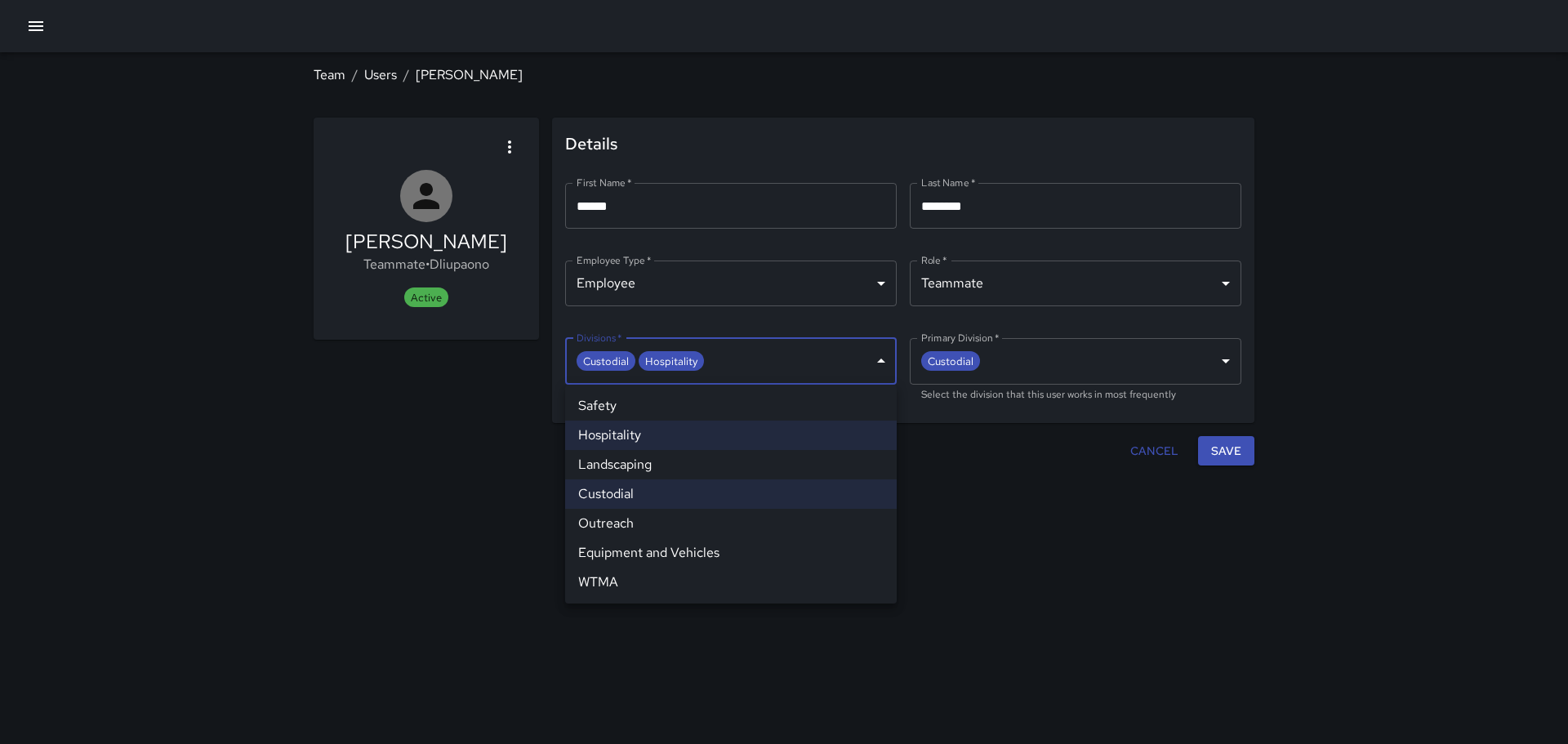
click at [881, 360] on body "**********" at bounding box center [784, 372] width 1568 height 744
click at [930, 551] on div at bounding box center [784, 372] width 1568 height 744
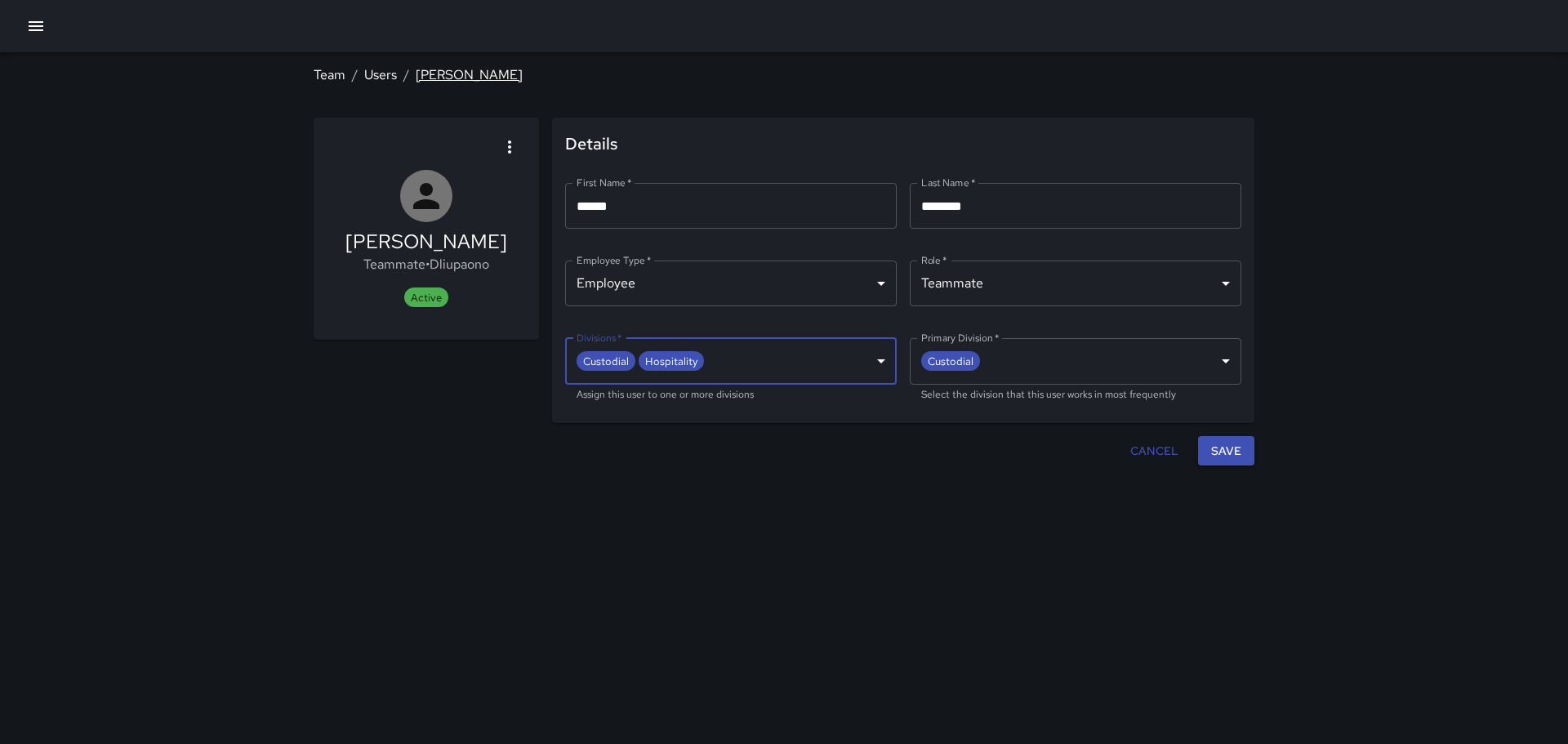
click at [469, 81] on link "[PERSON_NAME]" at bounding box center [468, 74] width 107 height 17
click at [27, 19] on icon "button" at bounding box center [36, 26] width 19 height 19
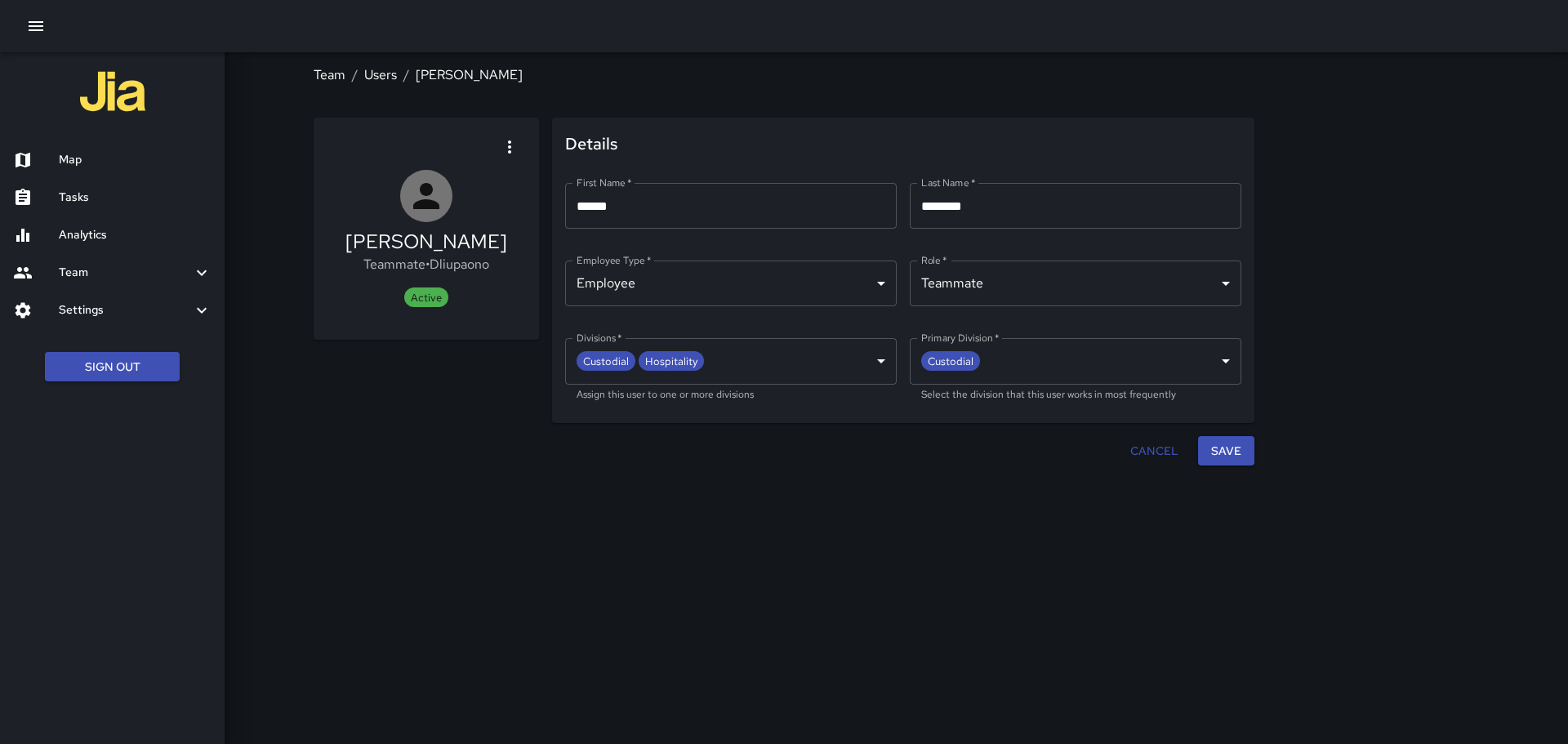
click at [34, 22] on icon "button" at bounding box center [36, 26] width 15 height 10
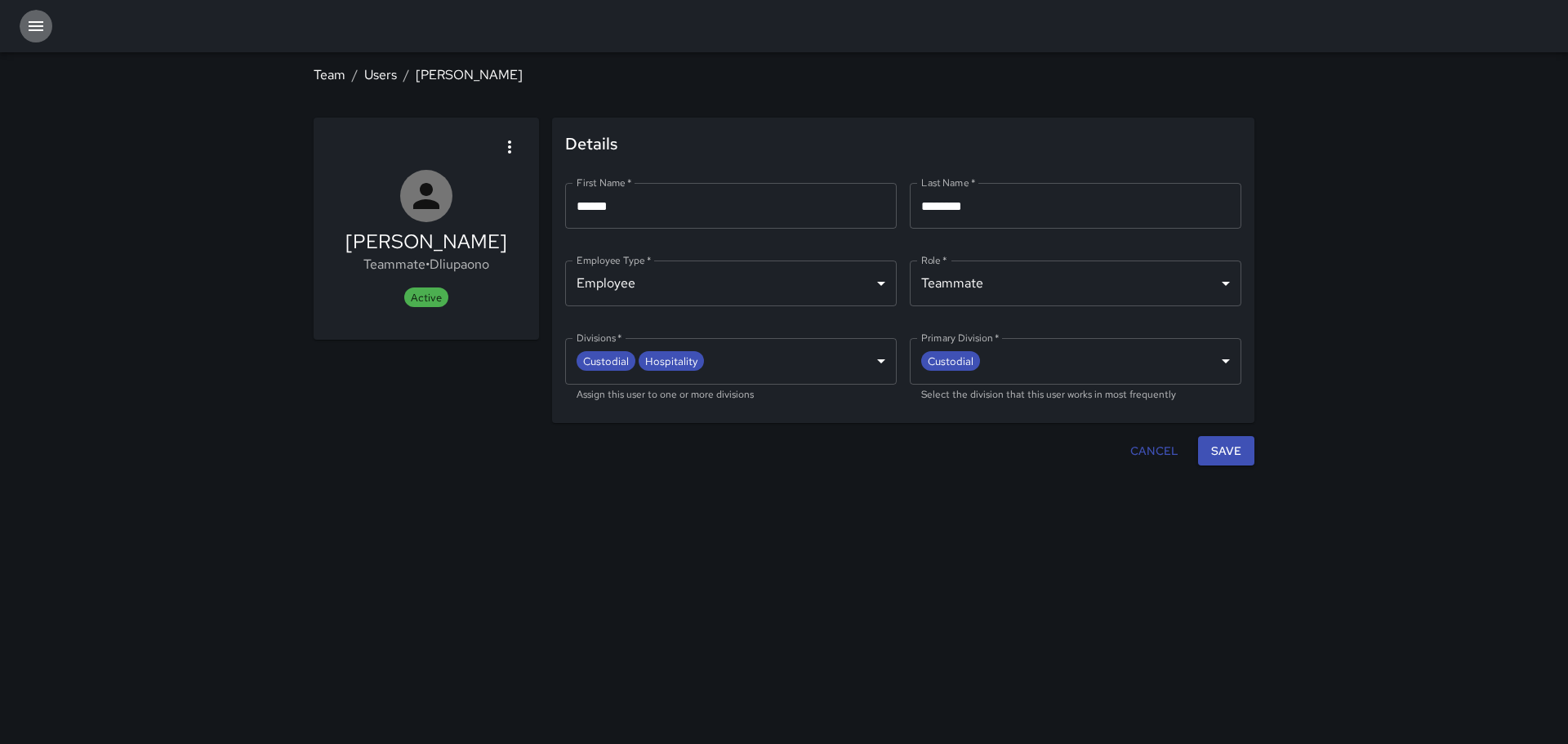
click at [36, 22] on icon "button" at bounding box center [36, 26] width 15 height 10
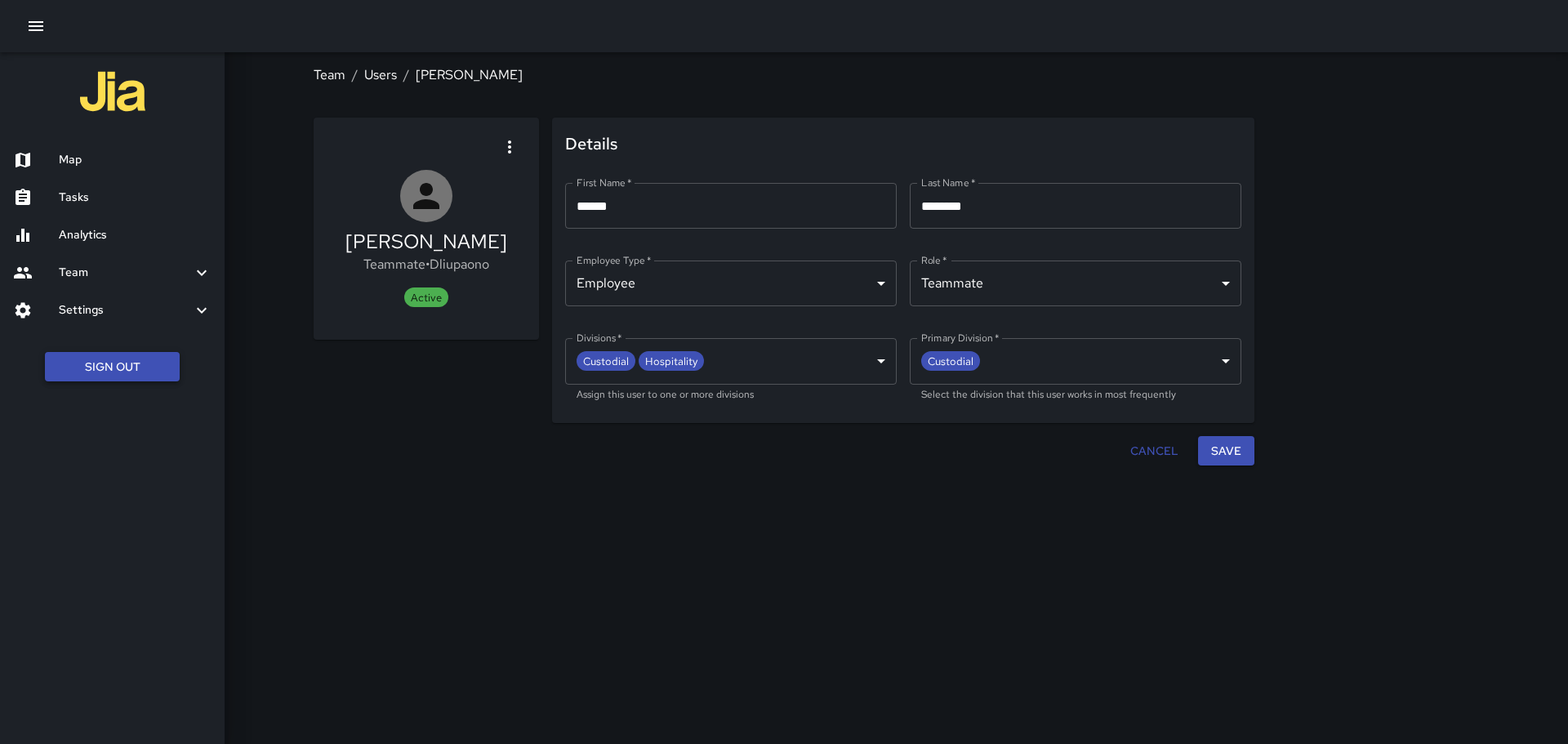
click at [115, 361] on button "Sign Out" at bounding box center [112, 367] width 134 height 30
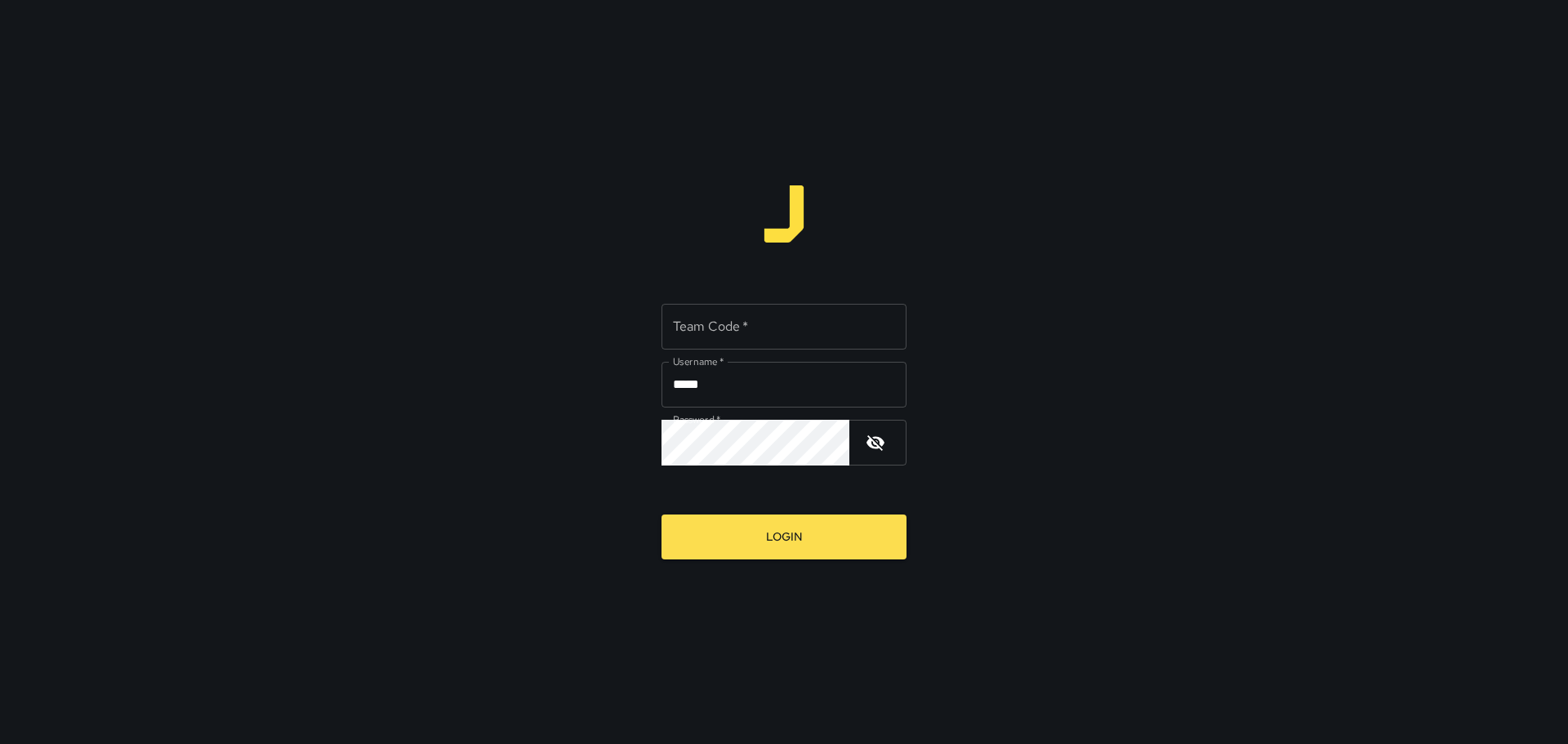
click at [759, 396] on input "*****" at bounding box center [784, 384] width 245 height 46
type input "*******"
click at [754, 319] on input "Team Code   *" at bounding box center [784, 327] width 245 height 46
type input "****"
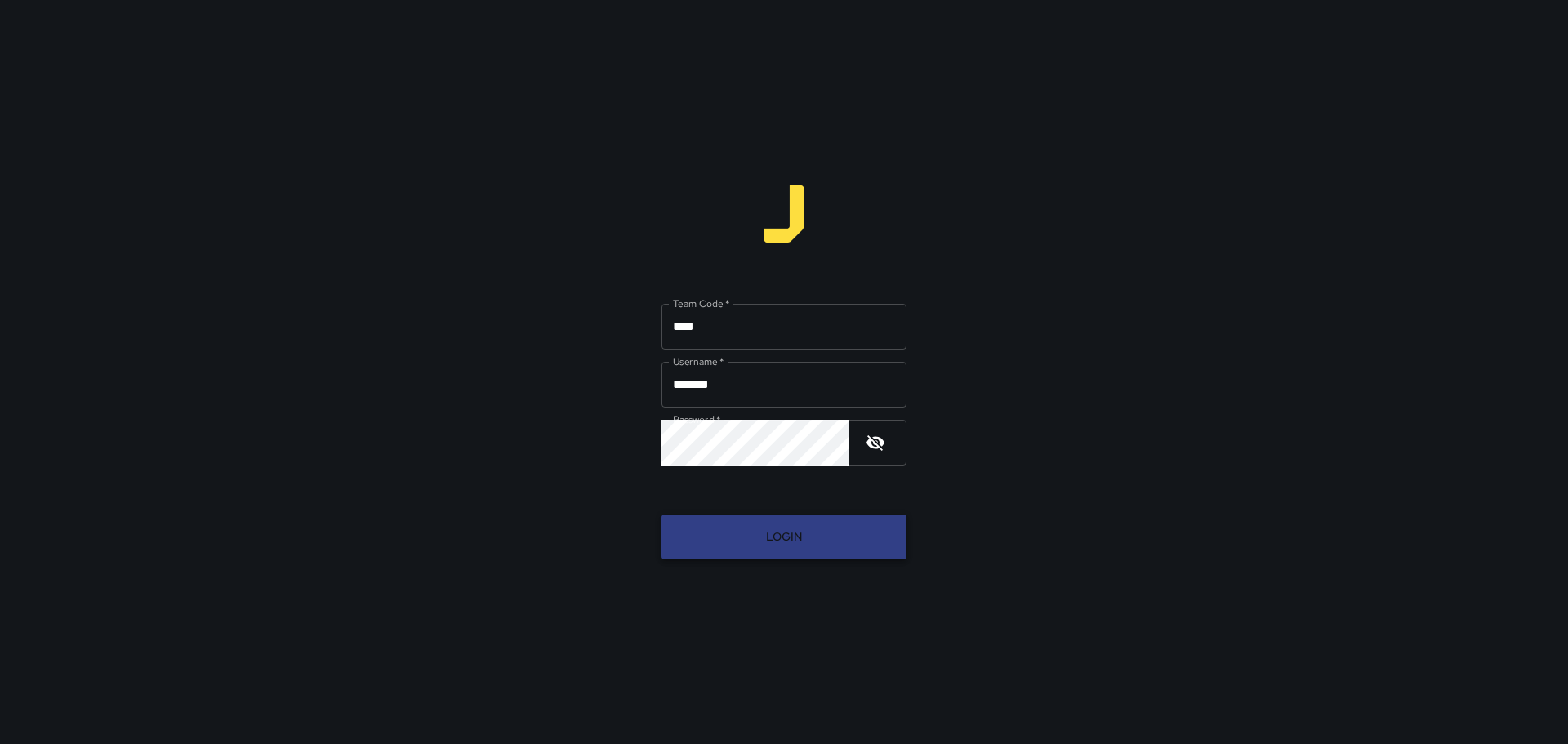
click at [739, 522] on button "Login" at bounding box center [784, 536] width 245 height 45
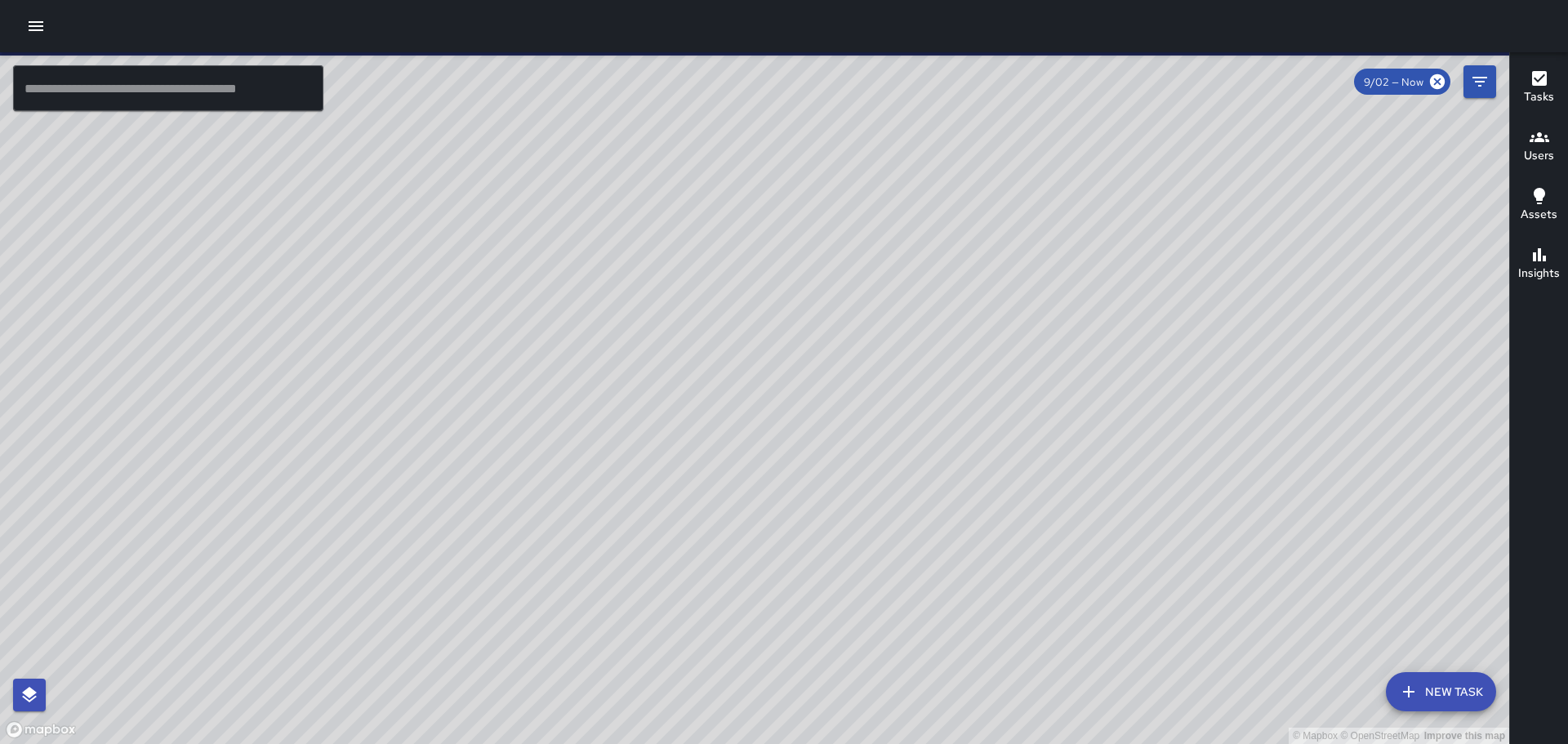
drag, startPoint x: 802, startPoint y: 361, endPoint x: 630, endPoint y: 346, distance: 172.7
click at [630, 346] on div "© Mapbox © OpenStreetMap Improve this map" at bounding box center [755, 398] width 1509 height 692
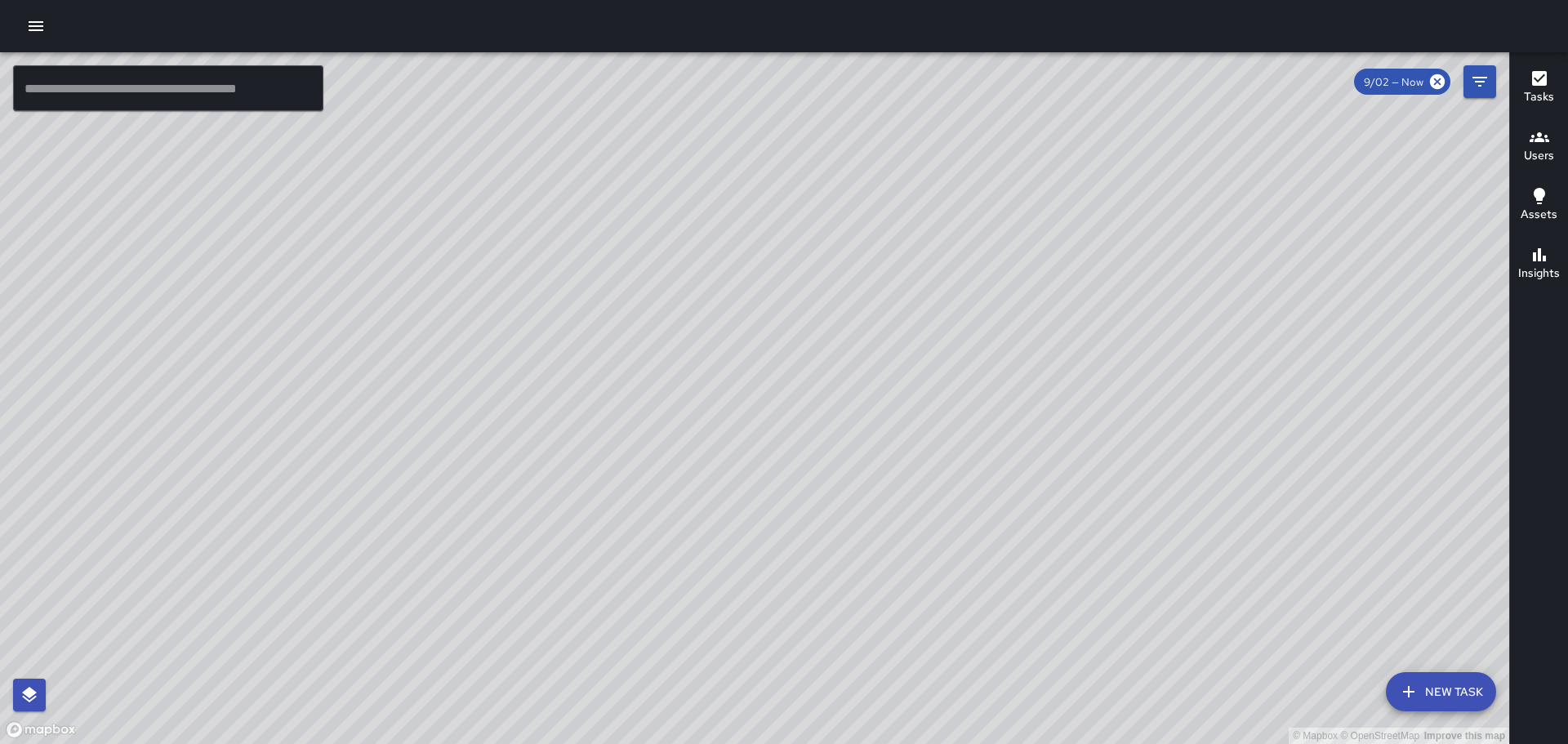
drag, startPoint x: 822, startPoint y: 429, endPoint x: 721, endPoint y: 289, distance: 172.6
click at [721, 290] on div "© Mapbox © OpenStreetMap Improve this map" at bounding box center [755, 398] width 1509 height 692
click at [588, 210] on div "© Mapbox © OpenStreetMap Improve this map" at bounding box center [755, 398] width 1509 height 692
click at [590, 212] on div "© Mapbox © OpenStreetMap Improve this map" at bounding box center [755, 398] width 1509 height 692
drag, startPoint x: 777, startPoint y: 562, endPoint x: 604, endPoint y: 469, distance: 196.4
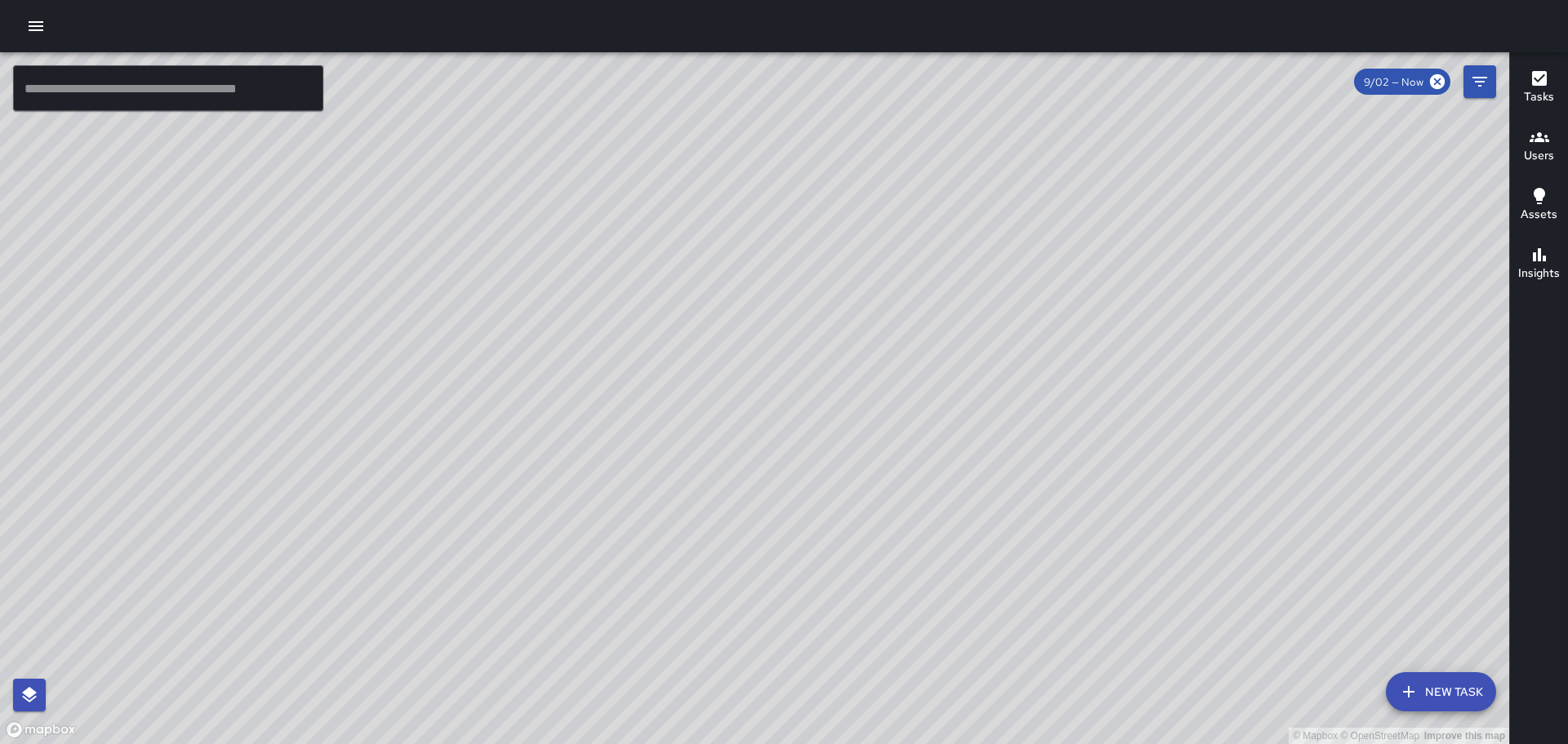
click at [604, 469] on div "© Mapbox © OpenStreetMap Improve this map" at bounding box center [755, 398] width 1509 height 692
click at [1477, 79] on icon "Filters" at bounding box center [1479, 81] width 15 height 10
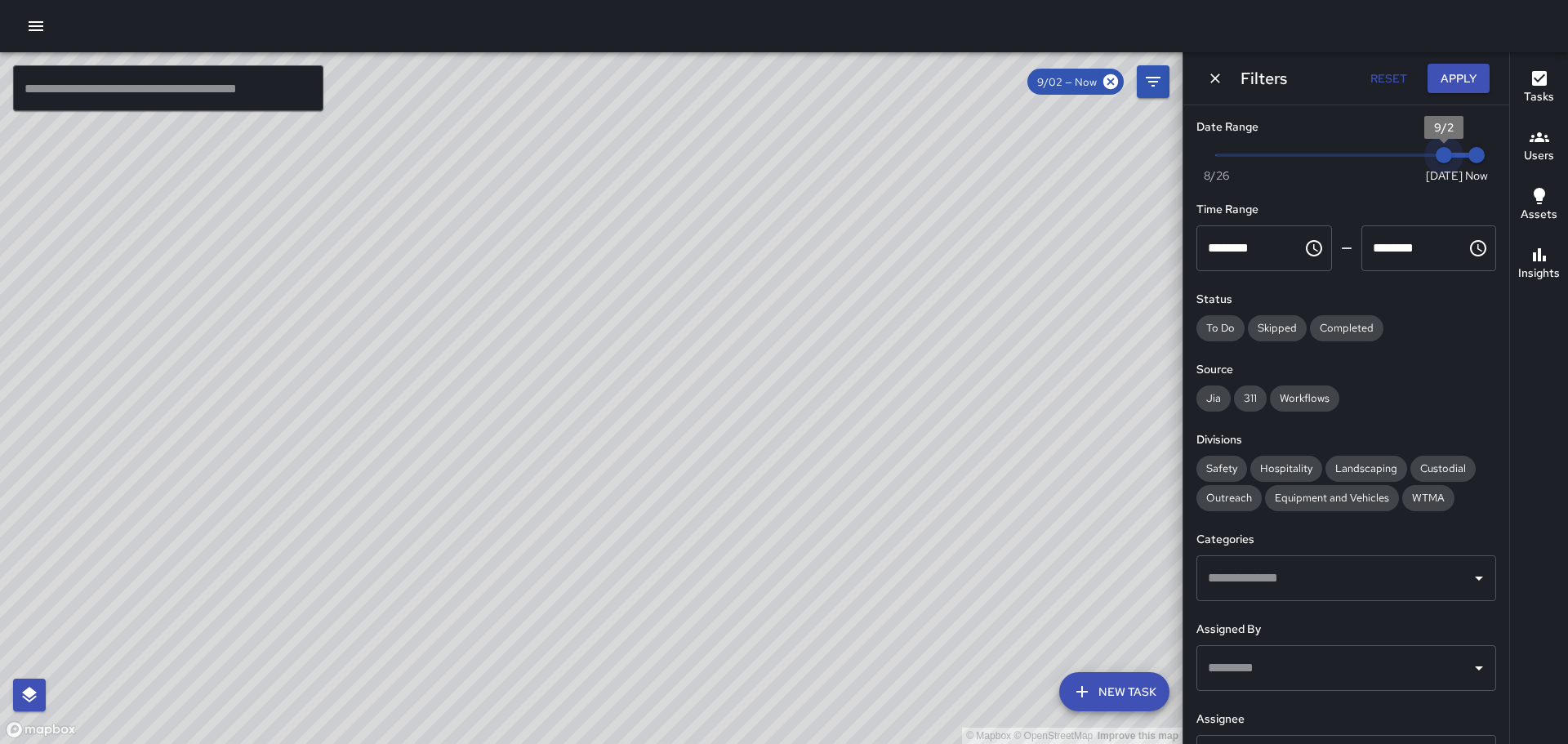
type input "*"
drag, startPoint x: 1432, startPoint y: 156, endPoint x: 1408, endPoint y: 159, distance: 24.2
click at [1408, 159] on span "9/1" at bounding box center [1412, 156] width 16 height 16
type input "*"
drag, startPoint x: 1466, startPoint y: 148, endPoint x: 1439, endPoint y: 154, distance: 27.7
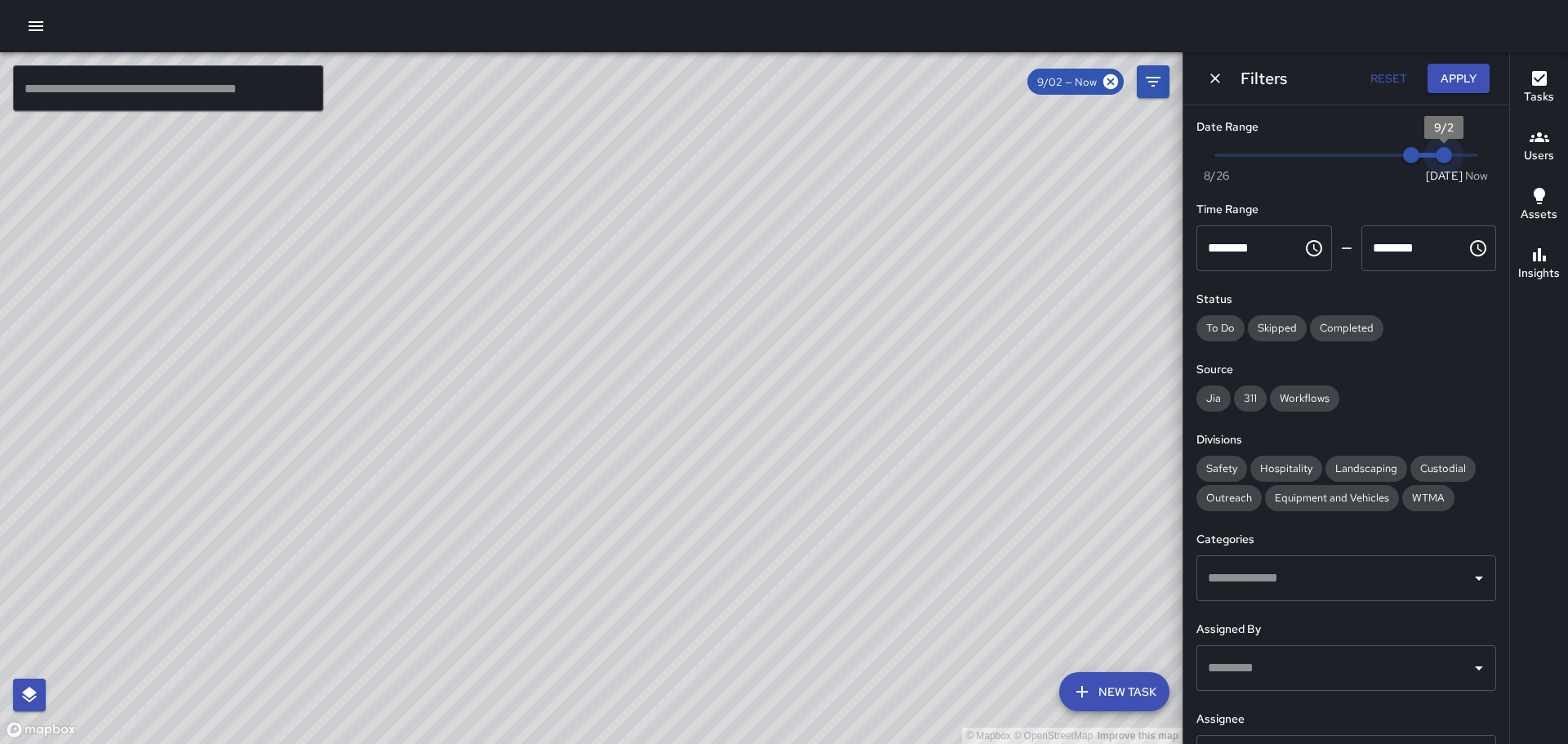
click at [1439, 154] on span "9/2" at bounding box center [1444, 156] width 16 height 16
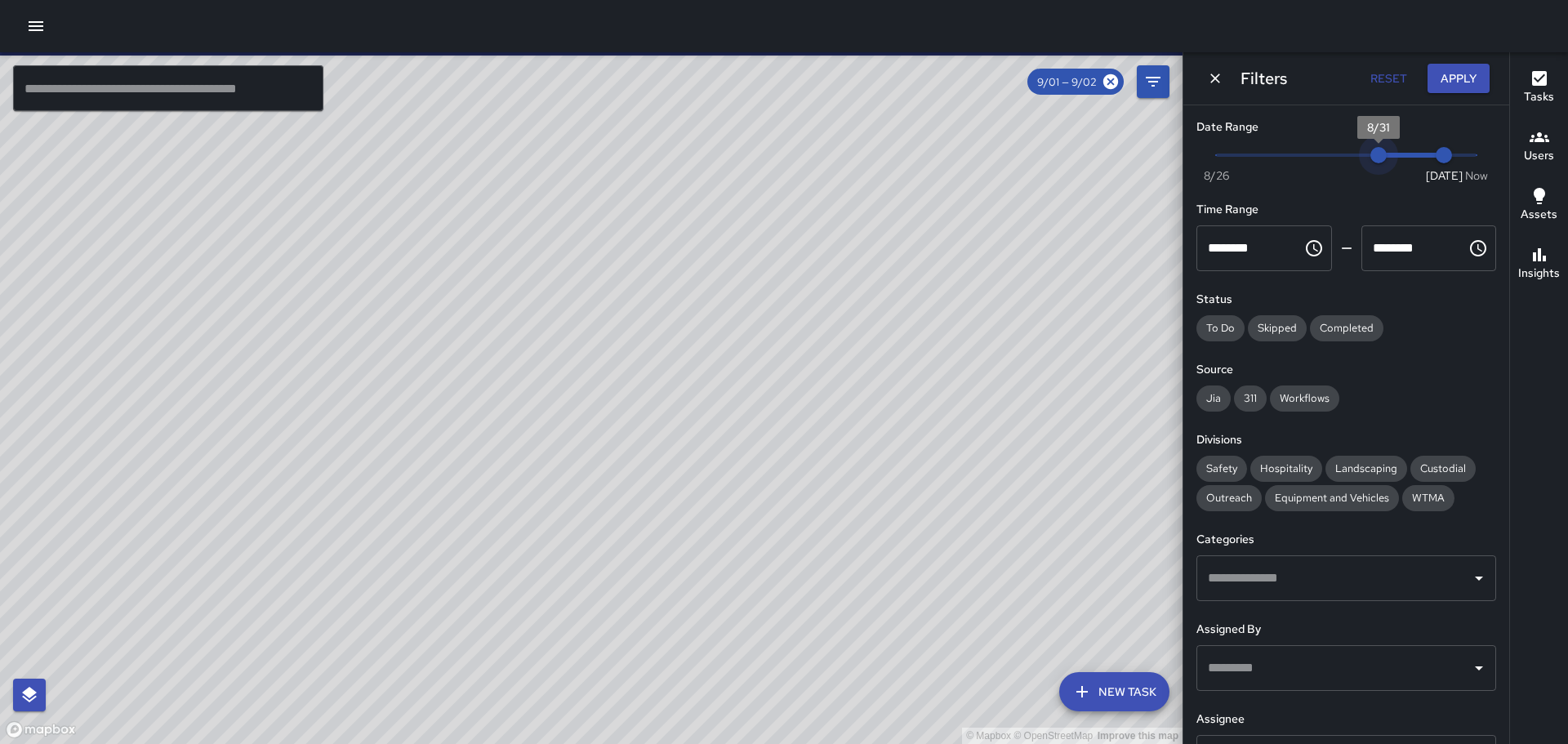
drag, startPoint x: 1401, startPoint y: 149, endPoint x: 1383, endPoint y: 153, distance: 18.4
click at [1383, 153] on span "8/31" at bounding box center [1379, 156] width 16 height 16
drag, startPoint x: 1365, startPoint y: 153, endPoint x: 1401, endPoint y: 154, distance: 36.0
click at [1403, 154] on span "9/1" at bounding box center [1412, 156] width 16 height 16
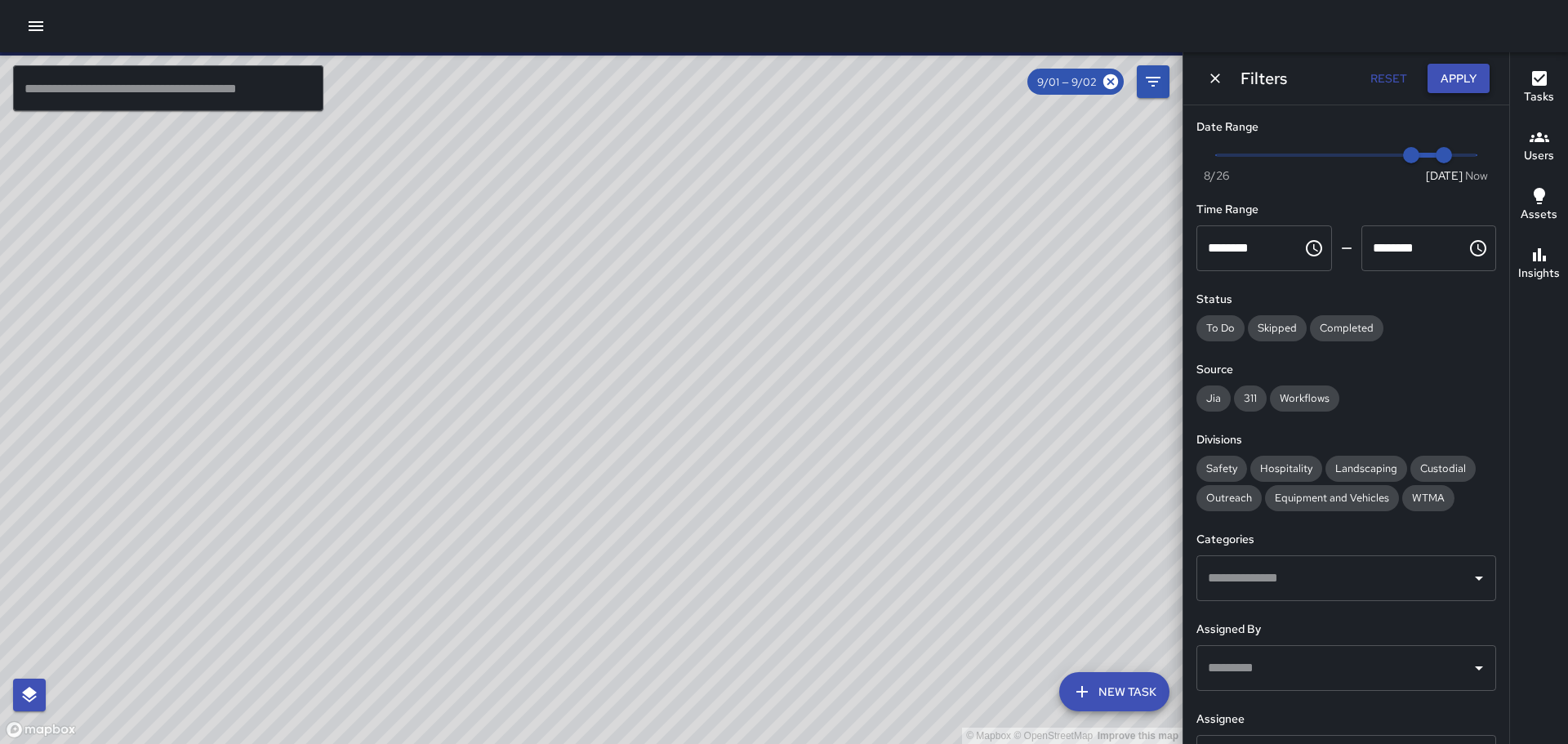
click at [1469, 68] on button "Apply" at bounding box center [1458, 79] width 62 height 30
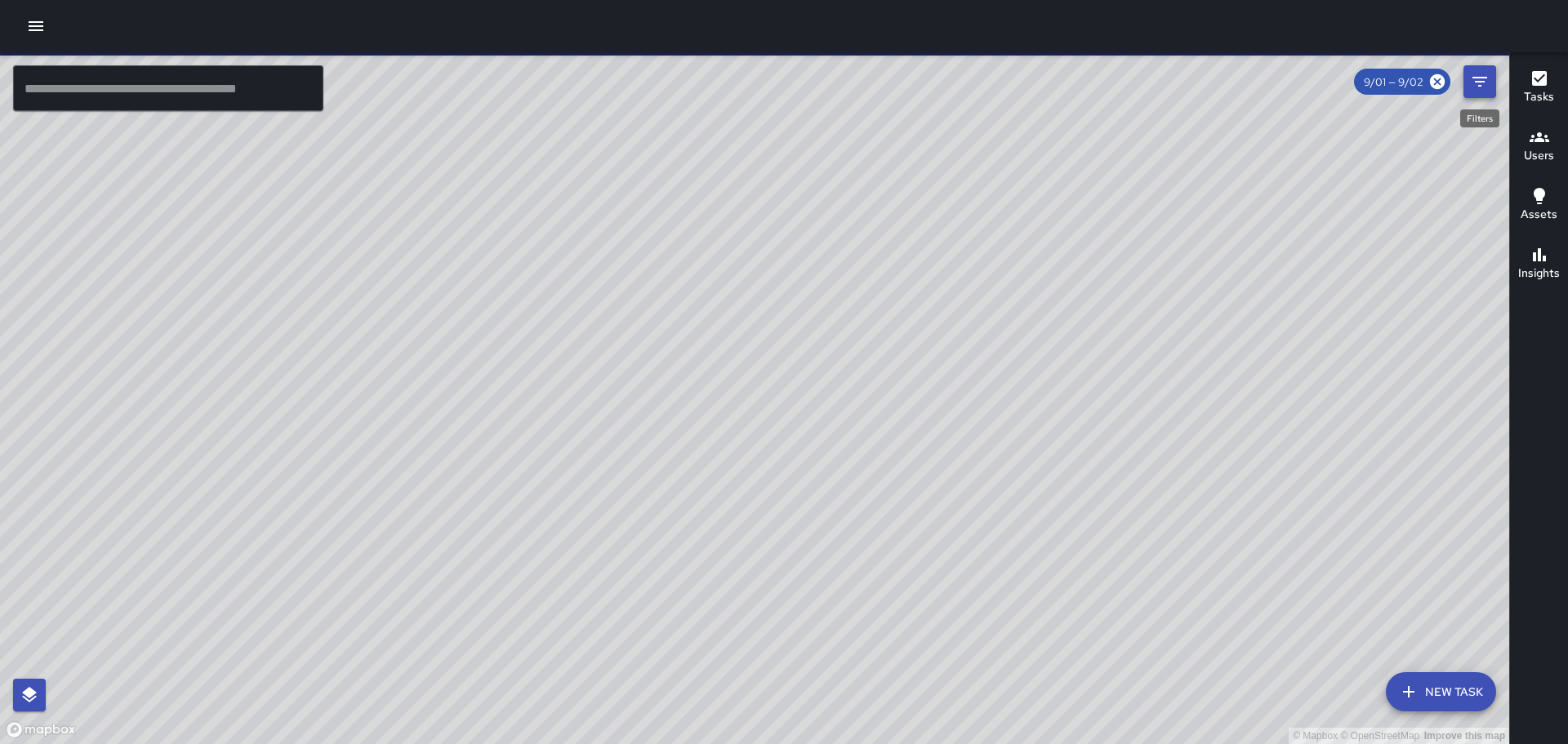
click at [1472, 76] on icon "Filters" at bounding box center [1479, 81] width 19 height 19
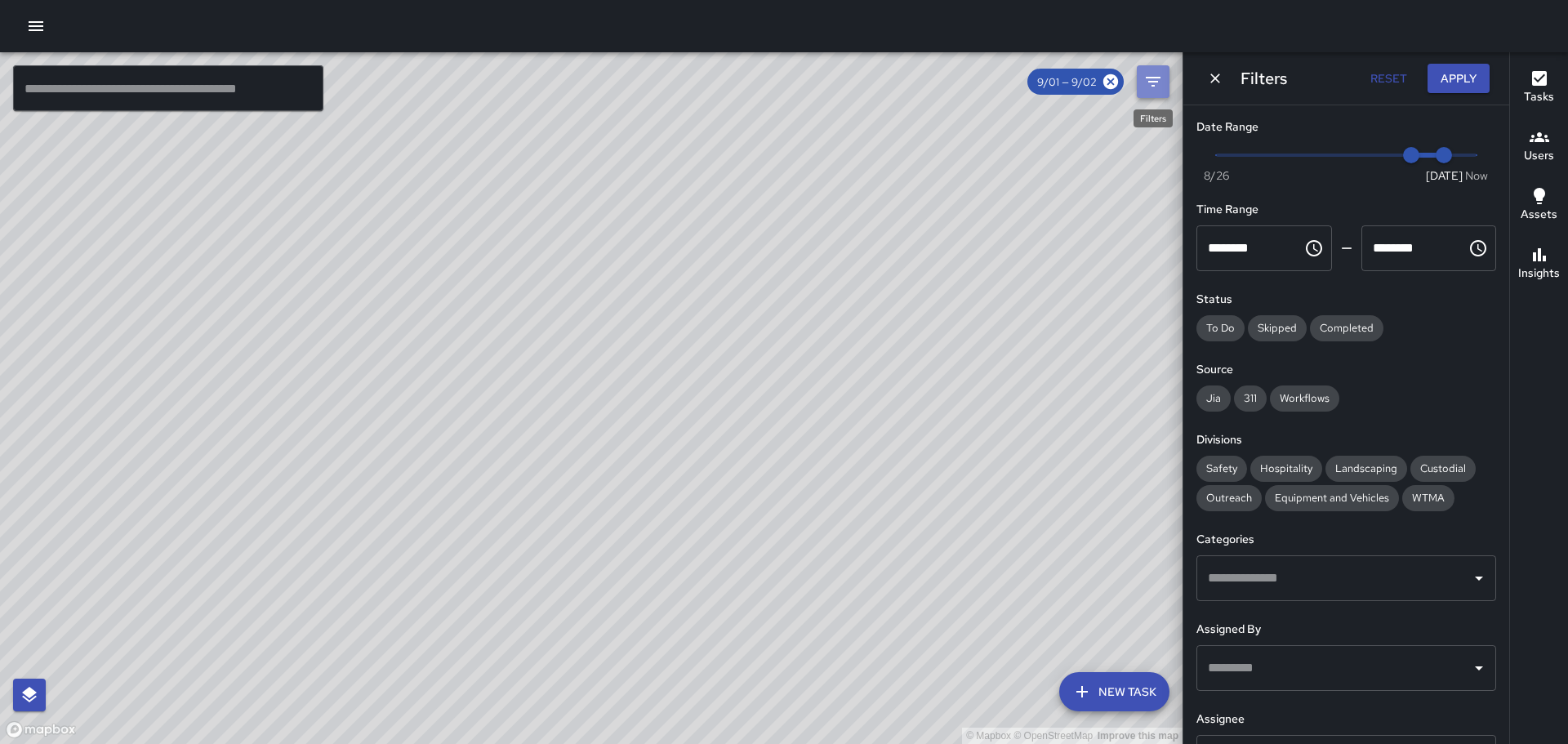
click at [1153, 81] on icon "Filters" at bounding box center [1153, 81] width 15 height 10
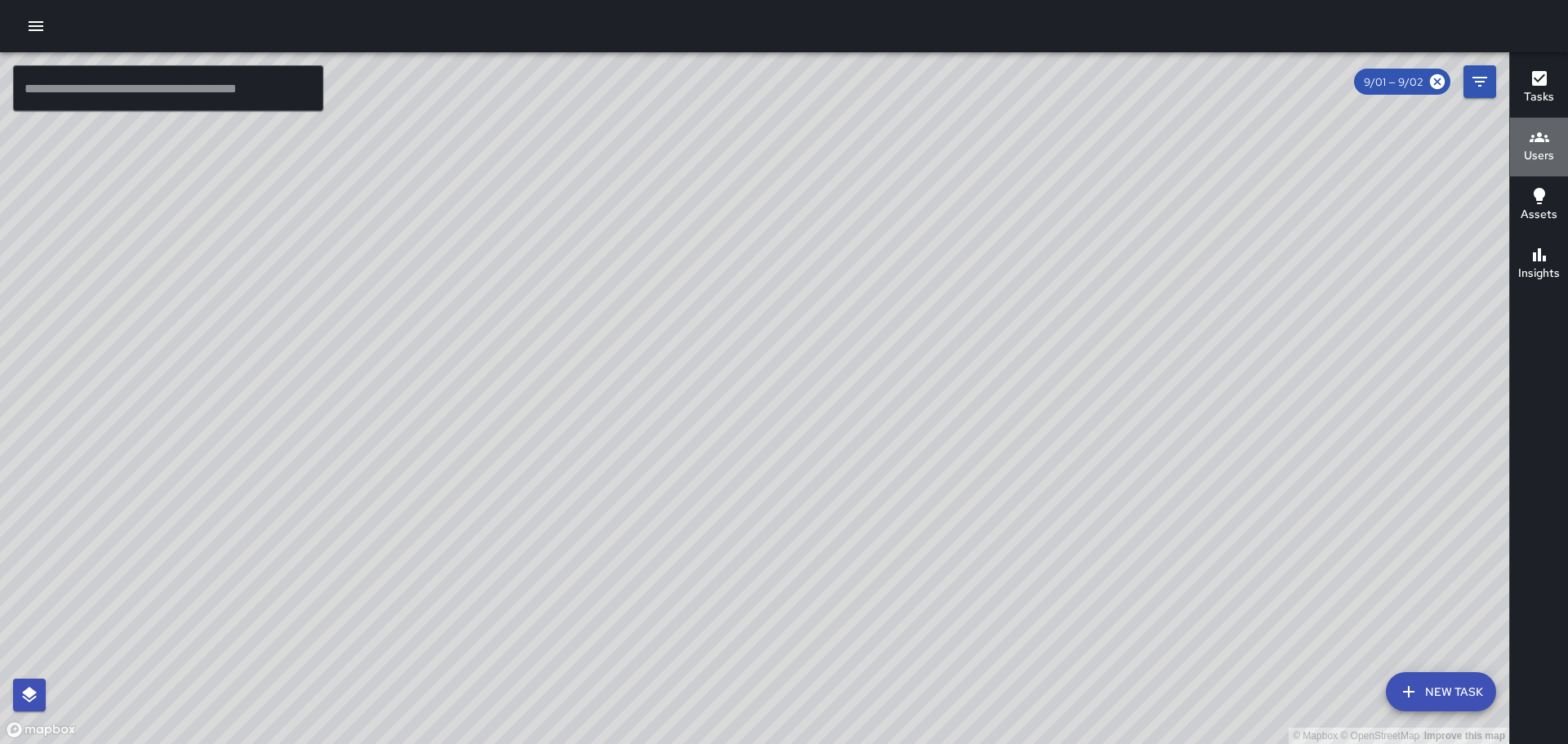
click at [1533, 140] on div "Users" at bounding box center [1539, 146] width 30 height 38
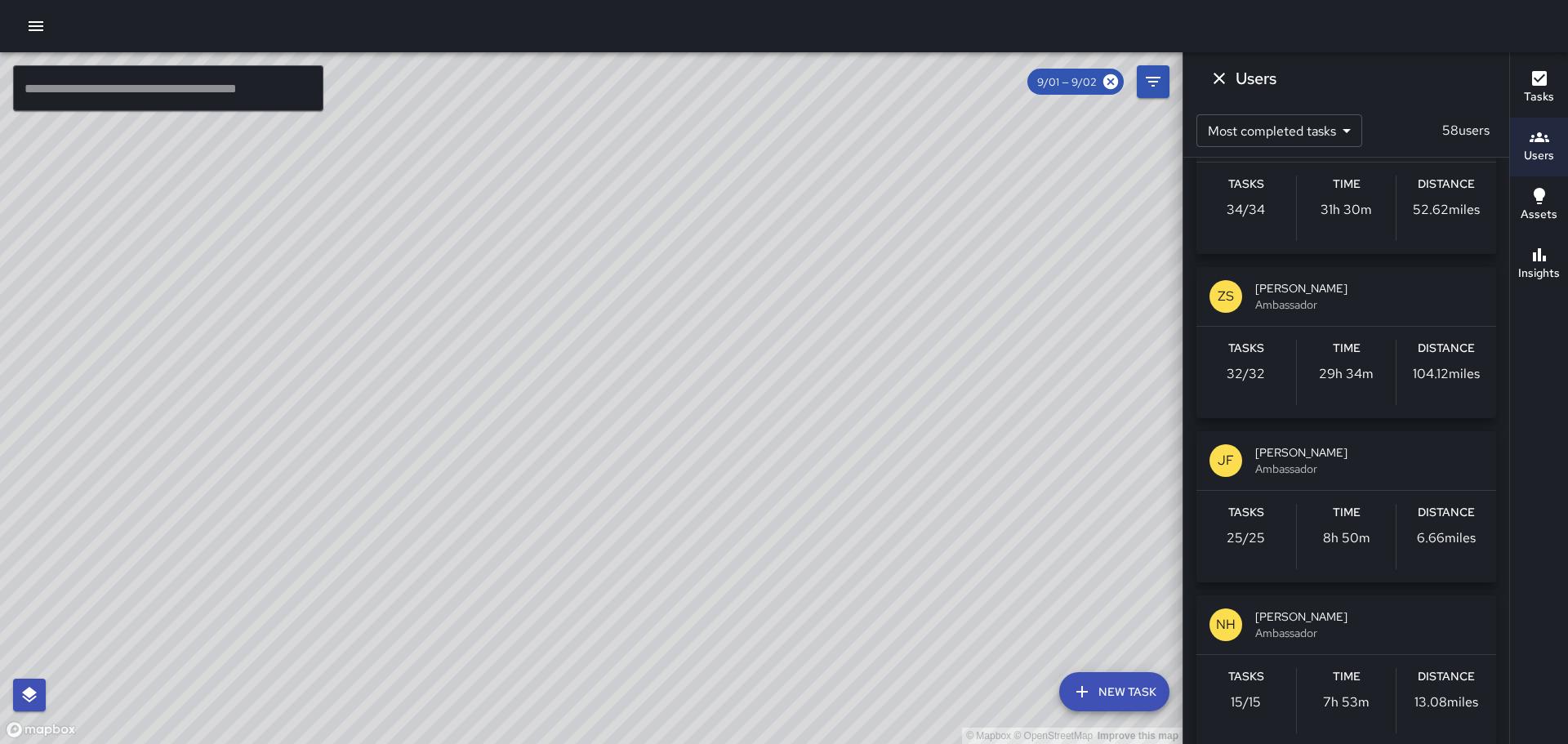
scroll to position [2777, 0]
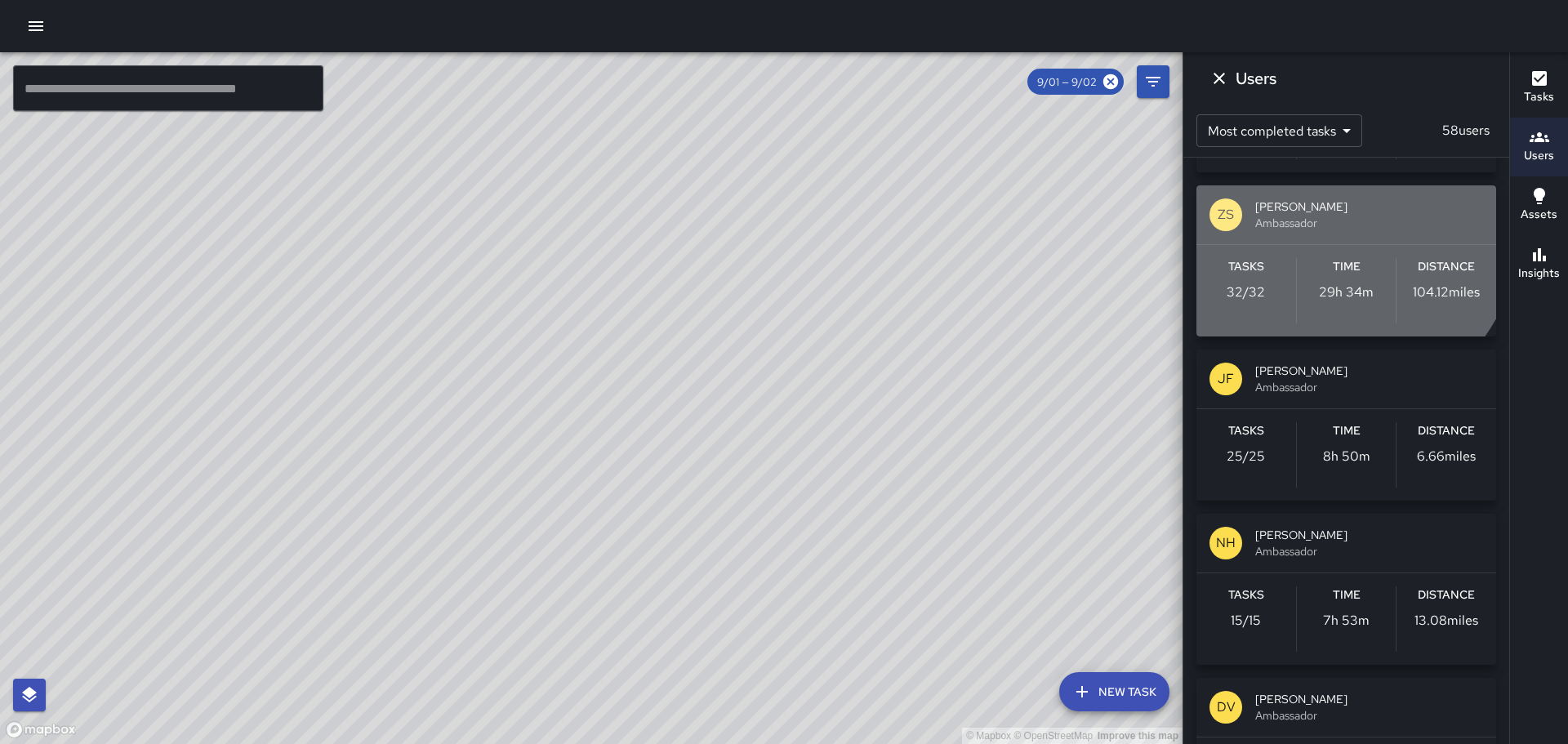
click at [1324, 224] on span "Ambassador" at bounding box center [1369, 223] width 228 height 16
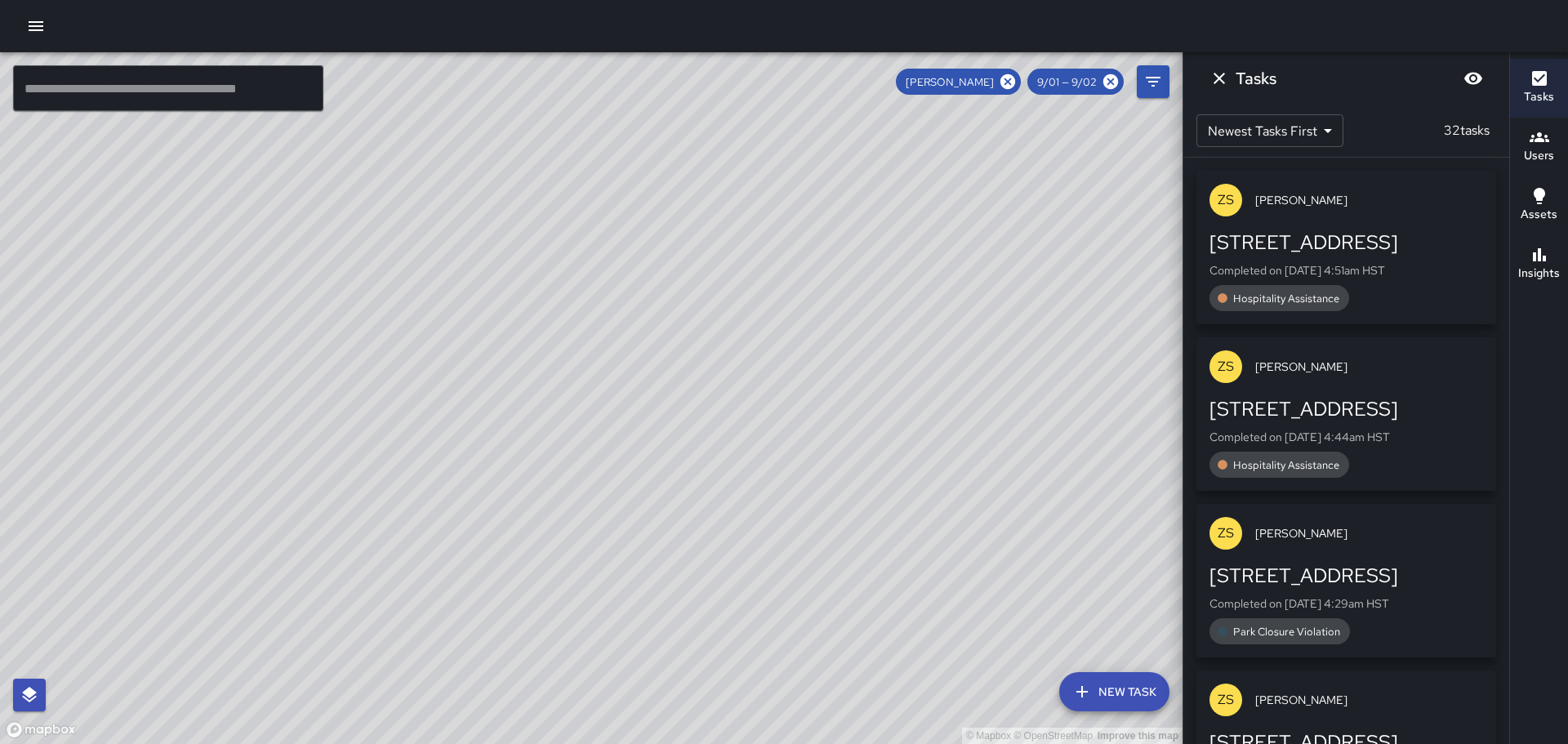
drag, startPoint x: 646, startPoint y: 413, endPoint x: 684, endPoint y: 342, distance: 80.5
click at [684, 342] on div "© Mapbox © OpenStreetMap Improve this map" at bounding box center [591, 398] width 1183 height 692
drag, startPoint x: 736, startPoint y: 372, endPoint x: 725, endPoint y: -43, distance: 415.1
click at [725, 0] on html "© Mapbox © OpenStreetMap Improve this map ​ New Task Zackary Secio 9/01 — 9/02 …" at bounding box center [784, 372] width 1568 height 744
drag, startPoint x: 831, startPoint y: 247, endPoint x: 780, endPoint y: 95, distance: 160.3
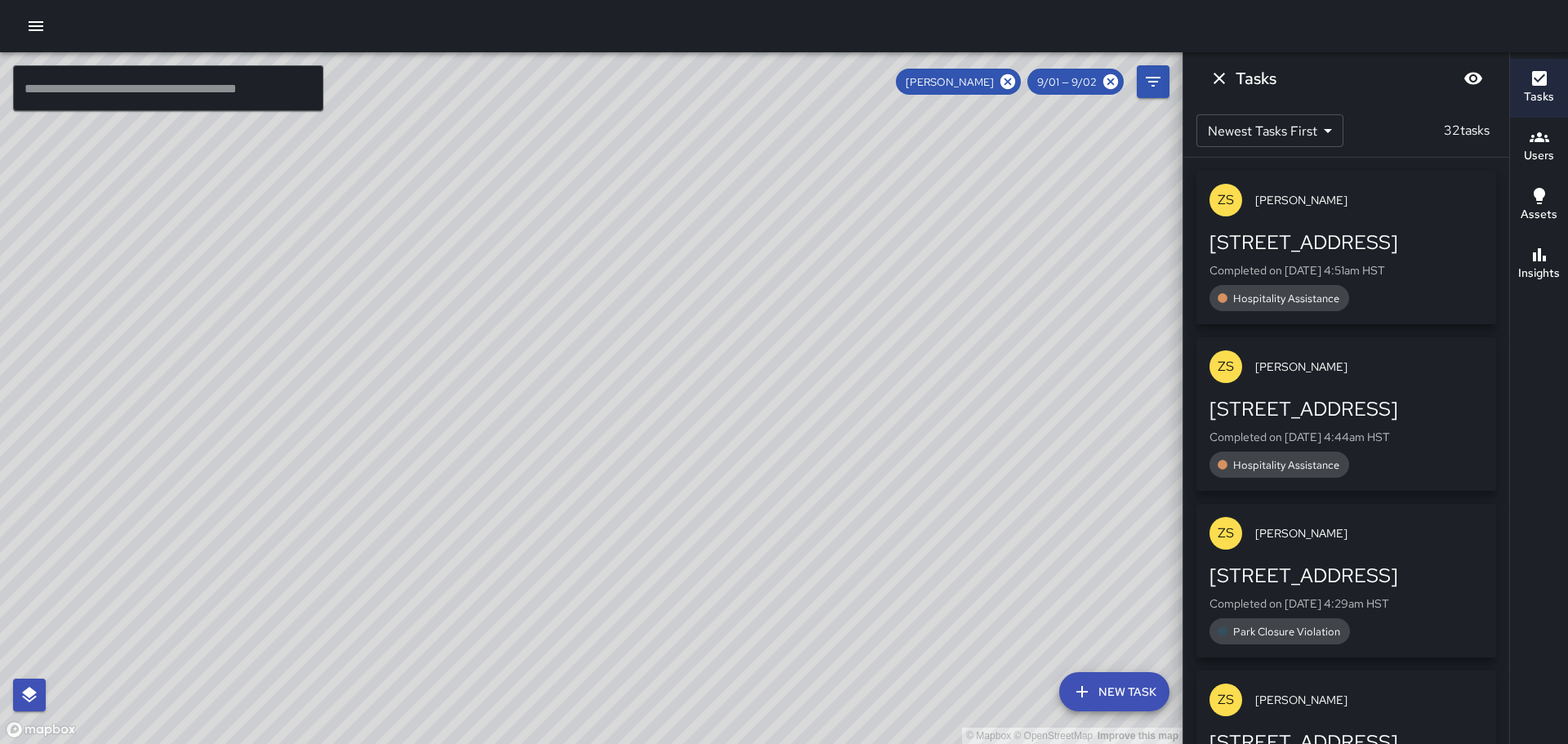
click at [780, 95] on div "© Mapbox © OpenStreetMap Improve this map" at bounding box center [591, 398] width 1183 height 692
click at [894, 495] on div "© Mapbox © OpenStreetMap Improve this map ZS Zackary Secio 2570 Kalākaua Avenue…" at bounding box center [591, 398] width 1183 height 692
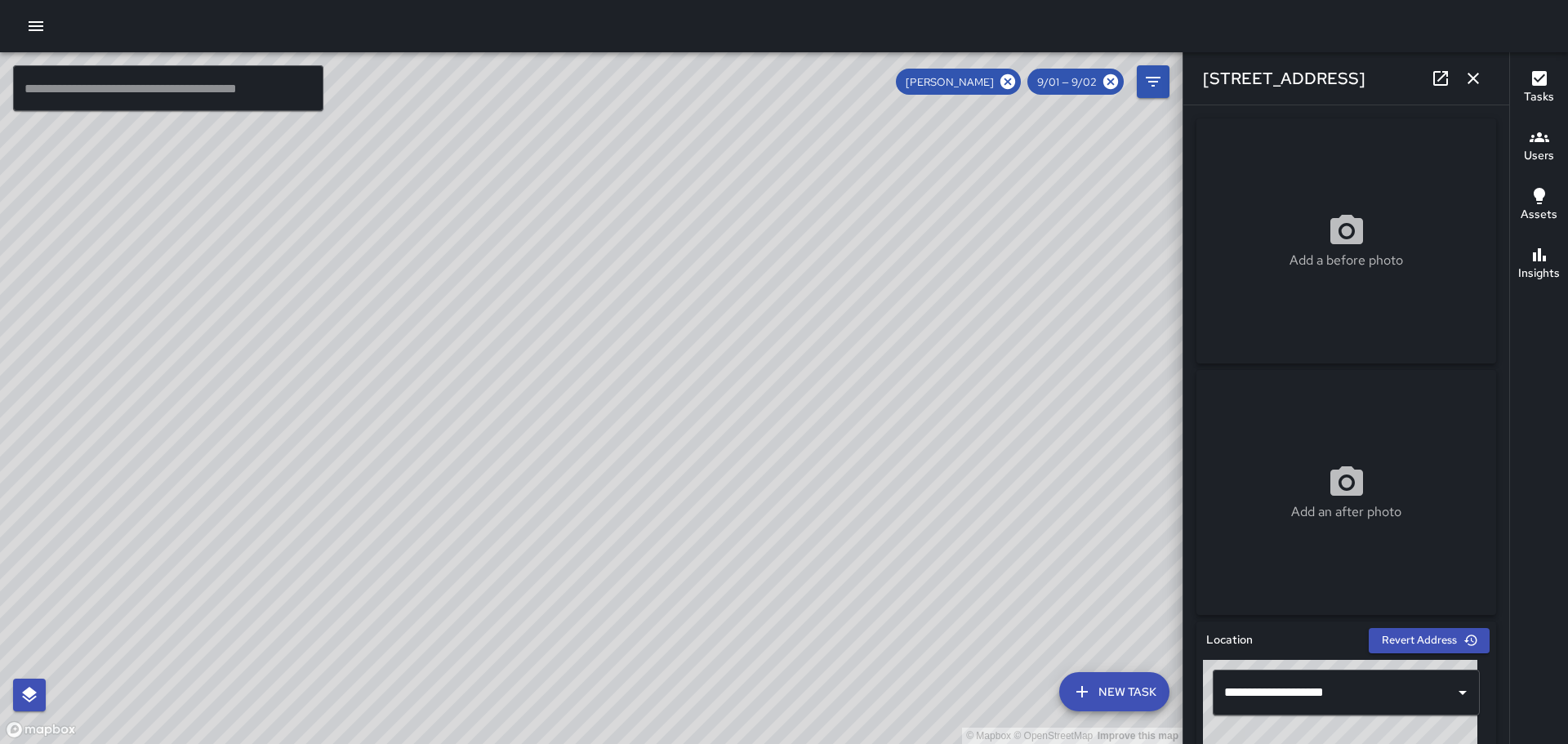
drag, startPoint x: 658, startPoint y: 189, endPoint x: 726, endPoint y: 483, distance: 301.8
click at [726, 483] on div "© Mapbox © OpenStreetMap Improve this map" at bounding box center [591, 398] width 1183 height 692
drag, startPoint x: 617, startPoint y: 258, endPoint x: 653, endPoint y: 379, distance: 126.2
click at [653, 379] on div "© Mapbox © OpenStreetMap Improve this map" at bounding box center [591, 398] width 1183 height 692
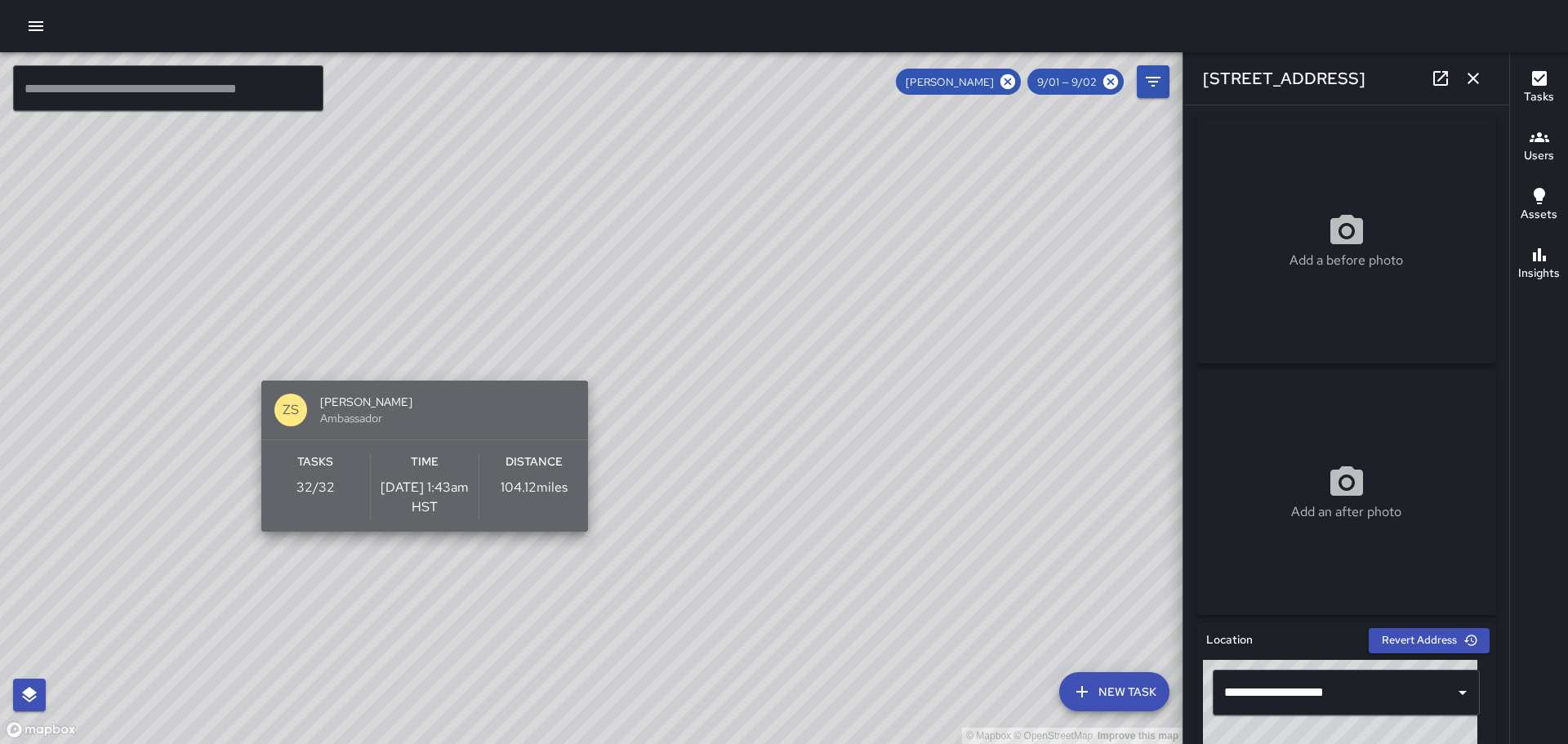
drag, startPoint x: 334, startPoint y: 248, endPoint x: 383, endPoint y: 489, distance: 245.9
click at [387, 426] on span "Ambassador" at bounding box center [447, 418] width 255 height 16
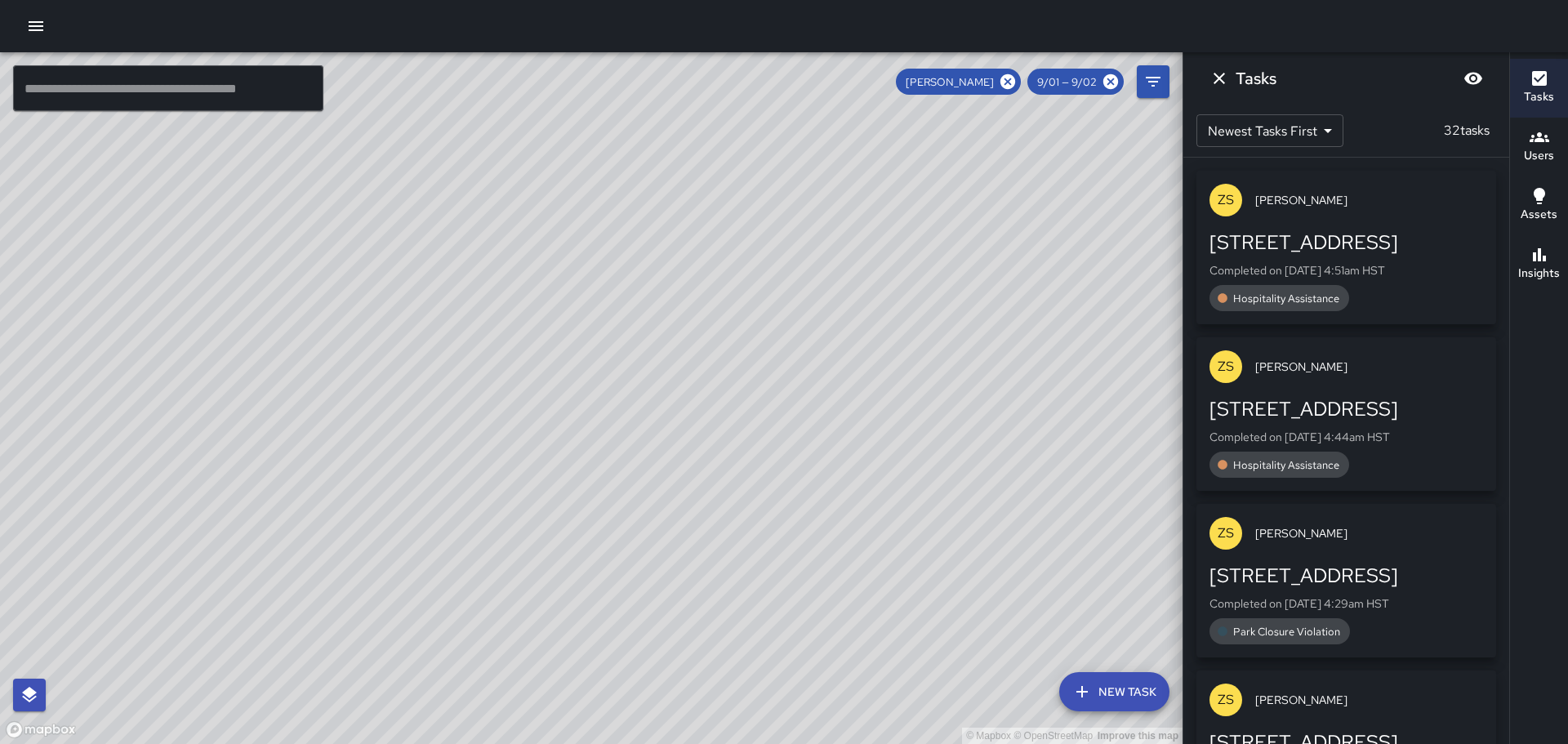
drag, startPoint x: 113, startPoint y: 201, endPoint x: 376, endPoint y: 271, distance: 272.2
click at [376, 272] on div "© Mapbox © OpenStreetMap Improve this map" at bounding box center [591, 398] width 1183 height 692
click at [1012, 80] on icon at bounding box center [1008, 81] width 18 height 18
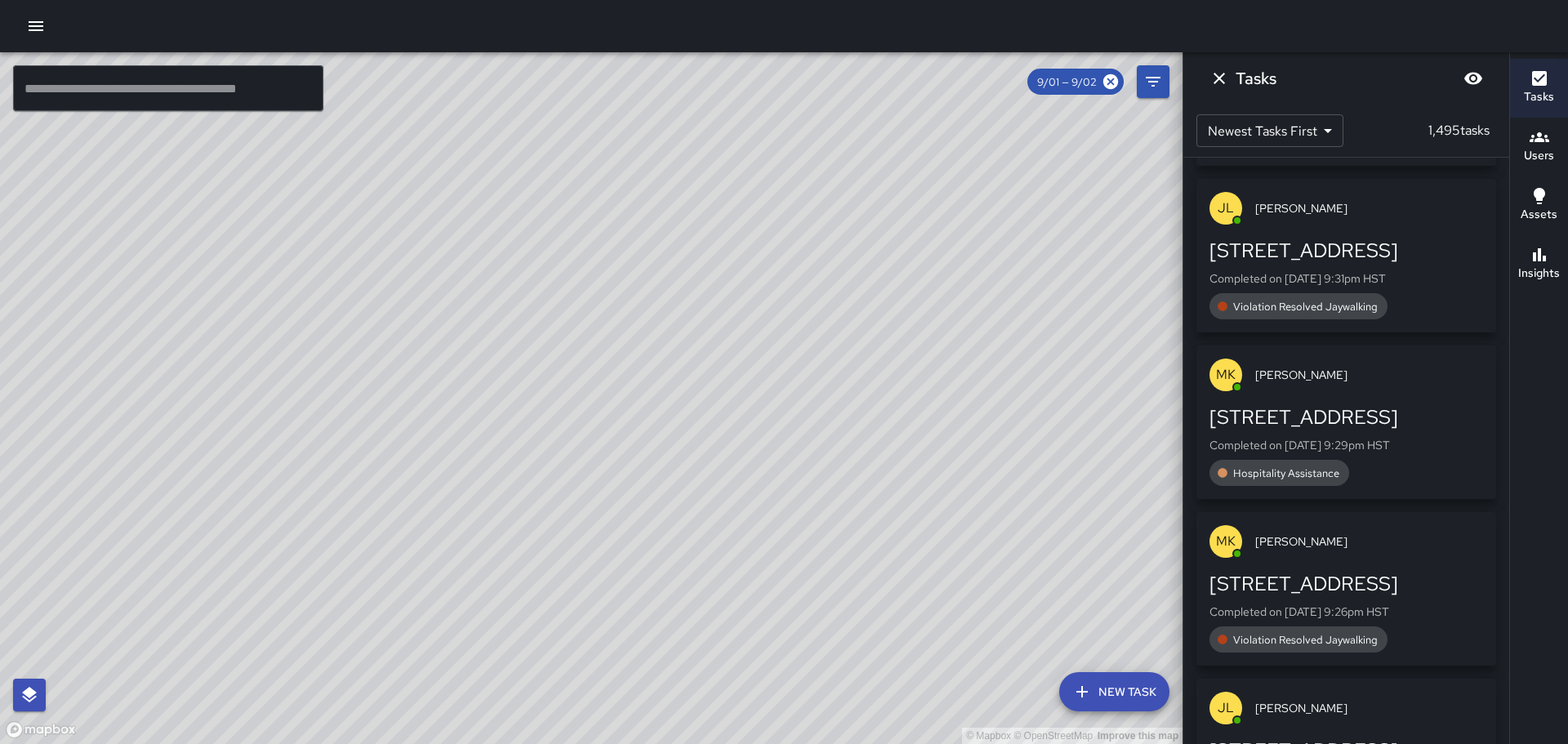
scroll to position [2043, 0]
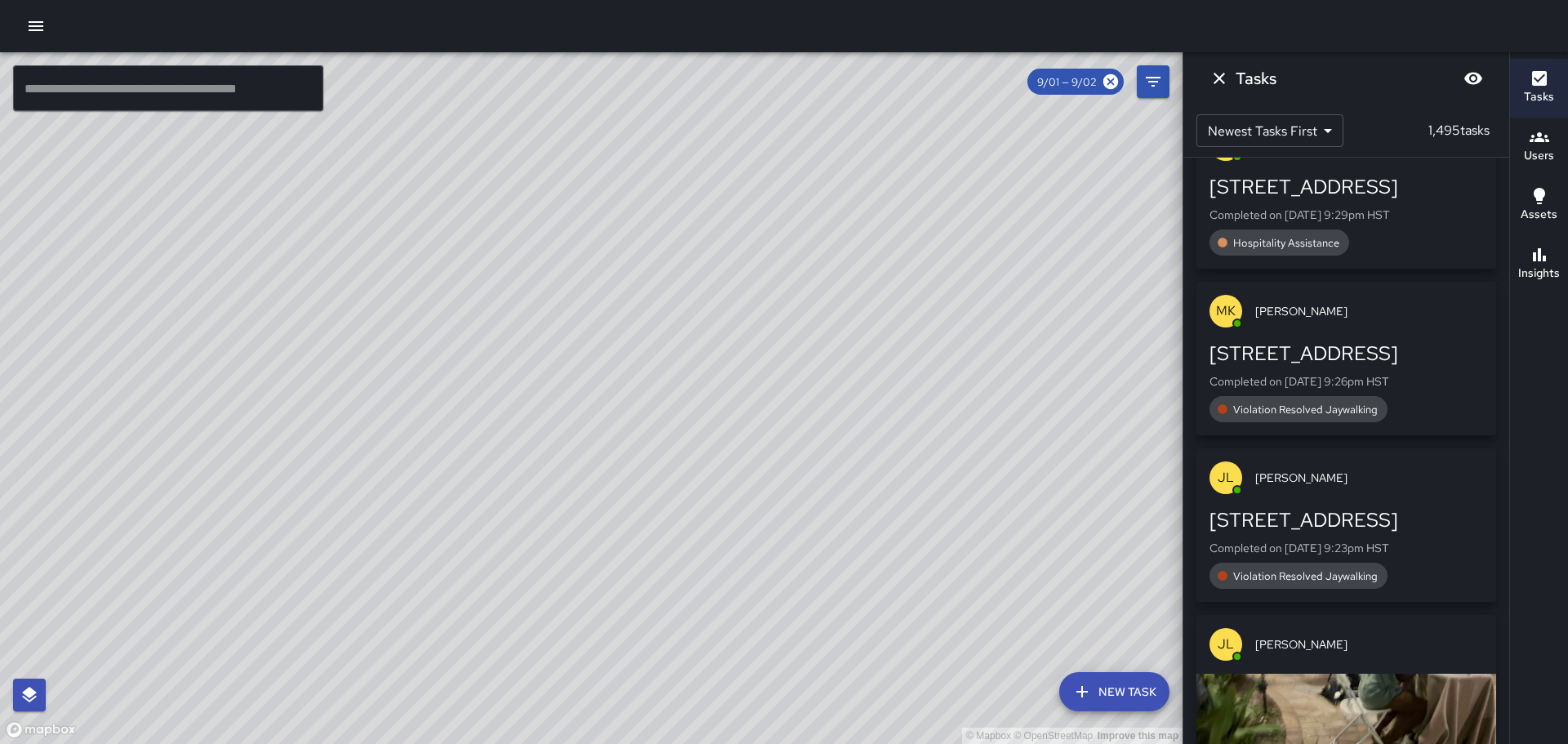
click at [1549, 147] on h6 "Users" at bounding box center [1539, 156] width 30 height 18
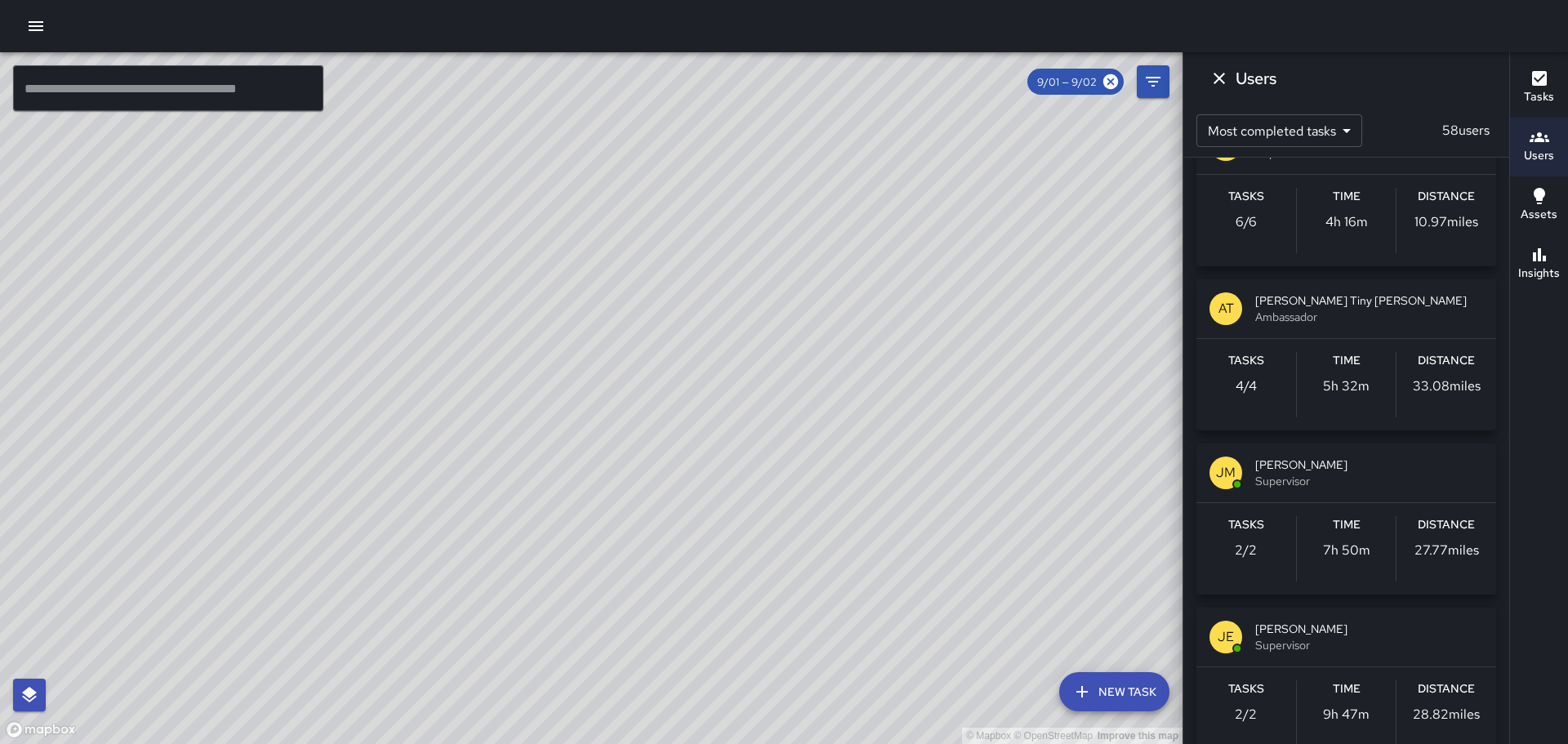
scroll to position [3839, 0]
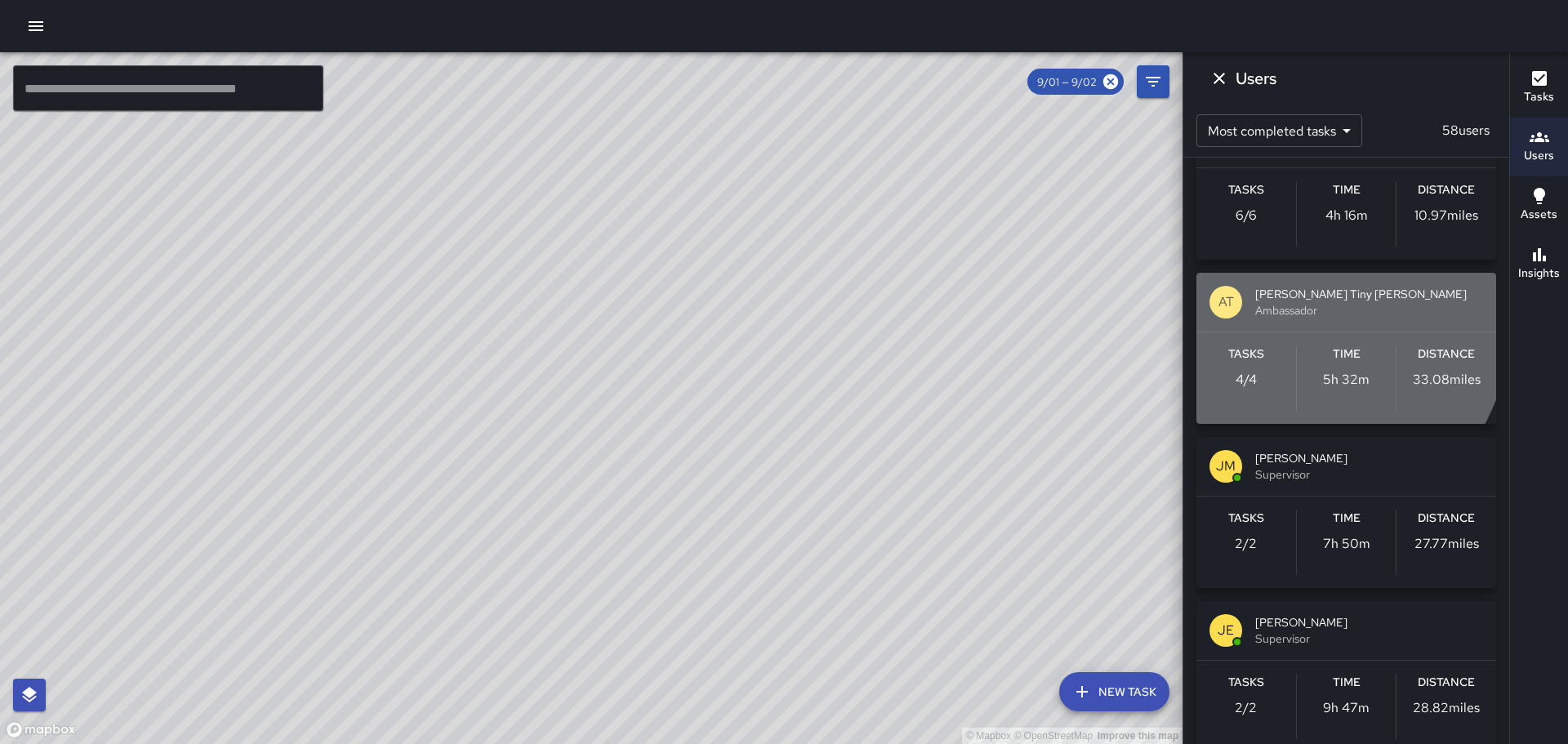
click at [1251, 302] on div "AT Antonio Tiny Payton Ambassador" at bounding box center [1347, 302] width 300 height 59
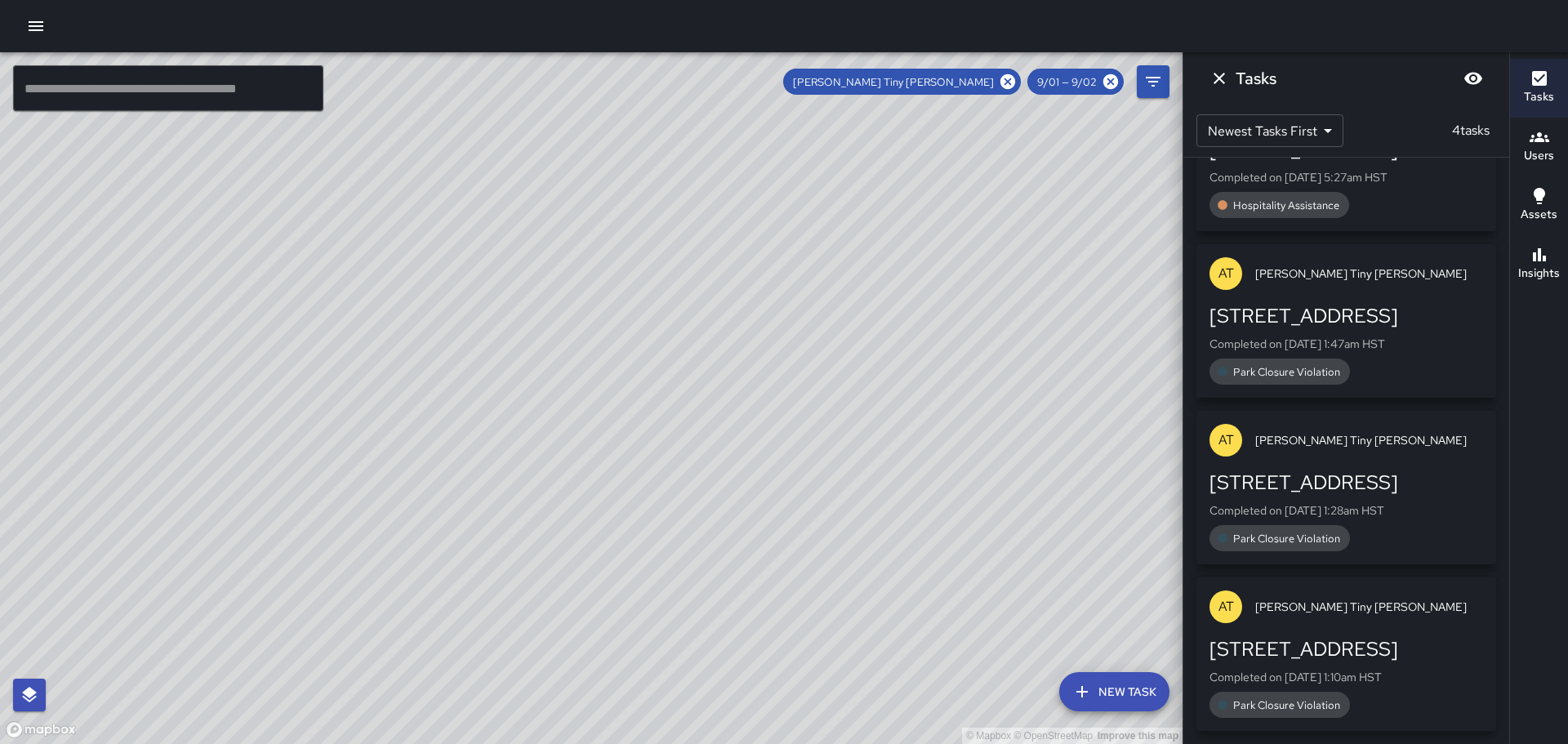
drag, startPoint x: 662, startPoint y: 384, endPoint x: 768, endPoint y: 224, distance: 191.9
click at [768, 224] on div "© Mapbox © OpenStreetMap Improve this map" at bounding box center [591, 398] width 1183 height 692
drag, startPoint x: 650, startPoint y: 419, endPoint x: 479, endPoint y: 5, distance: 447.9
click at [479, 5] on div "© Mapbox © OpenStreetMap Improve this map ​ New Task Antonio Tiny Payton 9/01 —…" at bounding box center [784, 372] width 1568 height 744
drag, startPoint x: 589, startPoint y: 251, endPoint x: 628, endPoint y: 270, distance: 43.4
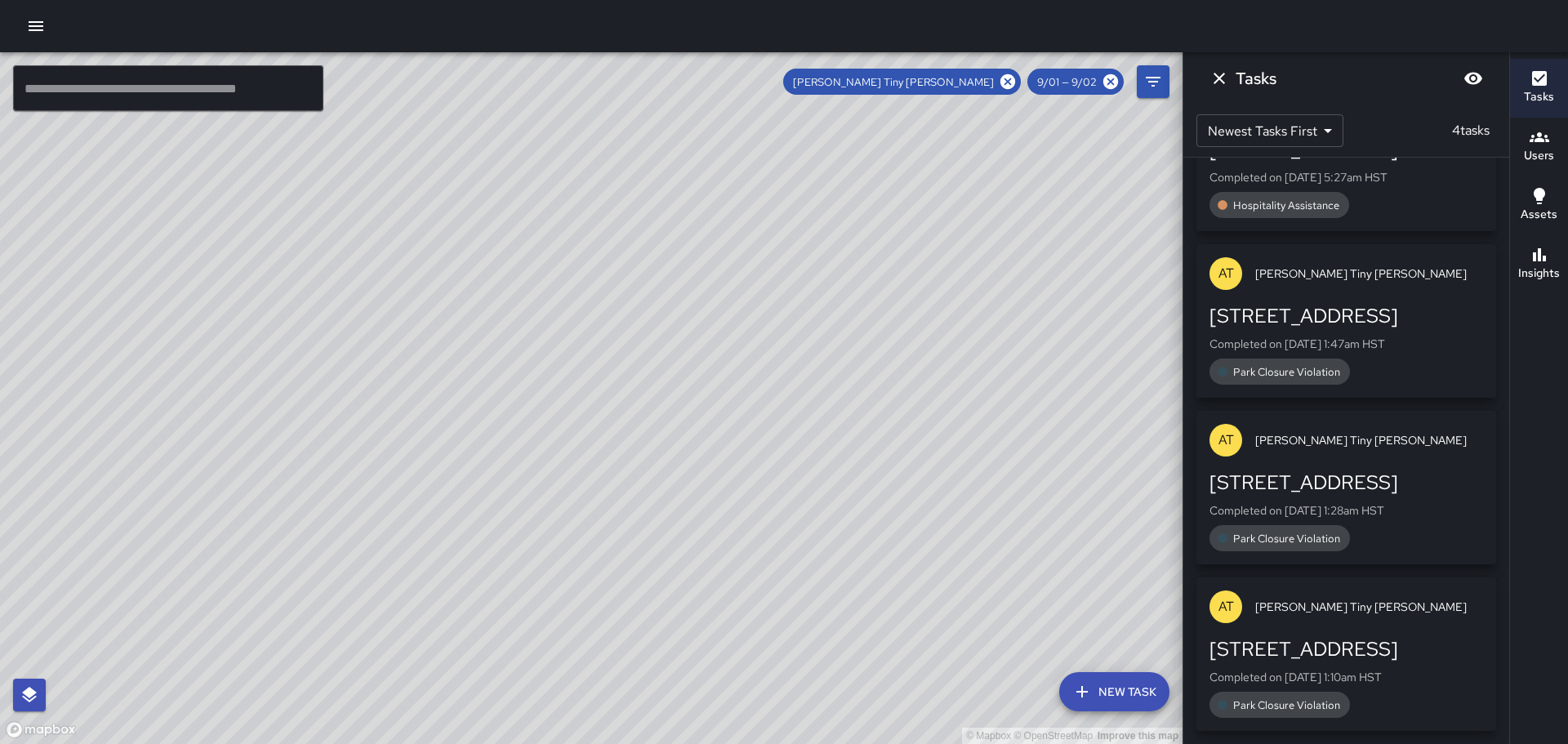
click at [579, 256] on div "© Mapbox © OpenStreetMap Improve this map" at bounding box center [591, 398] width 1183 height 692
drag, startPoint x: 703, startPoint y: 239, endPoint x: 661, endPoint y: 437, distance: 202.4
click at [661, 437] on div "© Mapbox © OpenStreetMap Improve this map" at bounding box center [591, 398] width 1183 height 692
drag, startPoint x: 697, startPoint y: 345, endPoint x: 678, endPoint y: 435, distance: 92.0
click at [678, 435] on div "© Mapbox © OpenStreetMap Improve this map AT Antonio Tiny Payton Ambassador Tas…" at bounding box center [591, 398] width 1183 height 692
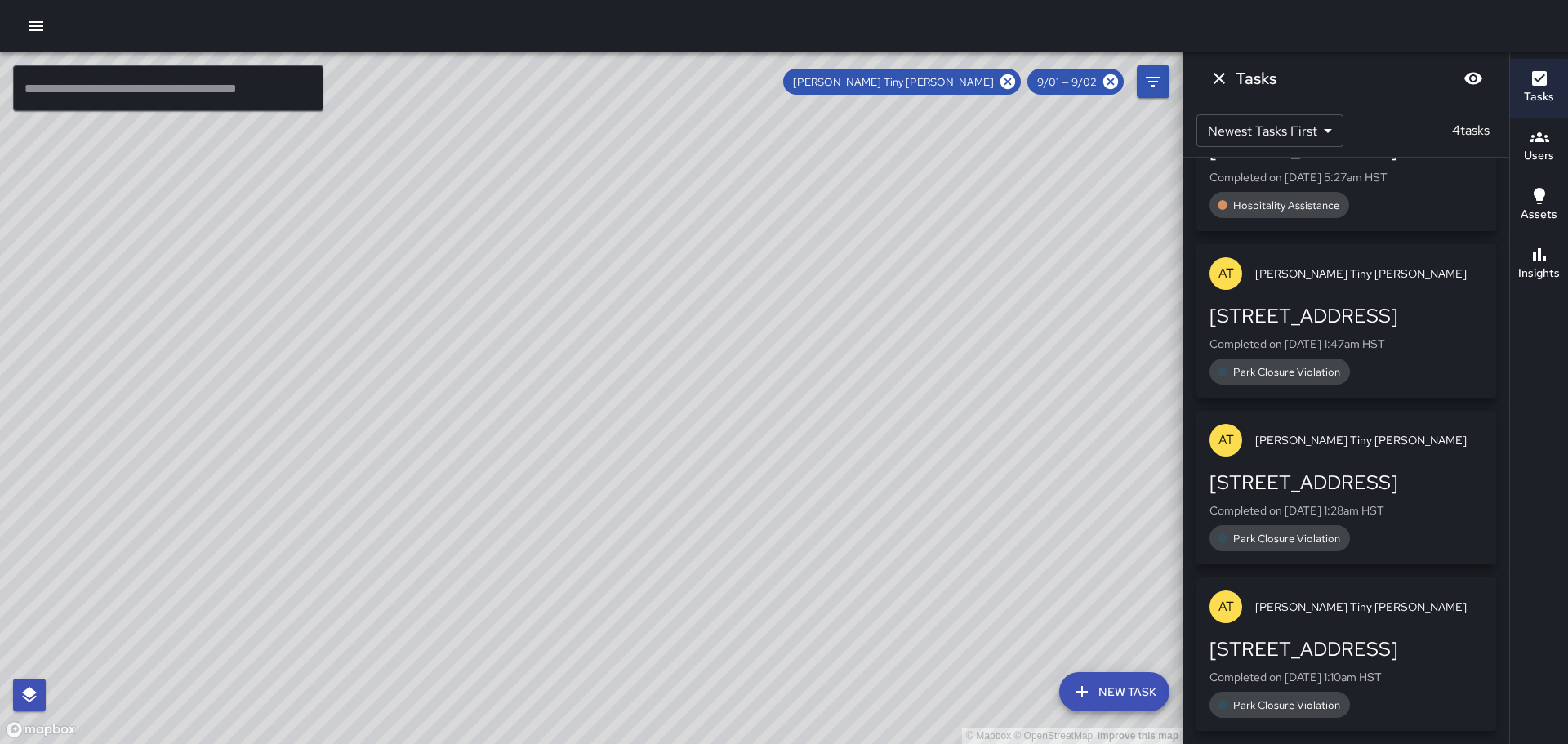
drag, startPoint x: 545, startPoint y: 239, endPoint x: 575, endPoint y: 384, distance: 148.1
click at [567, 381] on div "© Mapbox © OpenStreetMap Improve this map" at bounding box center [591, 398] width 1183 height 692
drag, startPoint x: 536, startPoint y: 300, endPoint x: 523, endPoint y: 357, distance: 58.5
click at [523, 357] on div "© Mapbox © OpenStreetMap Improve this map" at bounding box center [591, 398] width 1183 height 692
drag, startPoint x: 682, startPoint y: 511, endPoint x: 604, endPoint y: 377, distance: 155.0
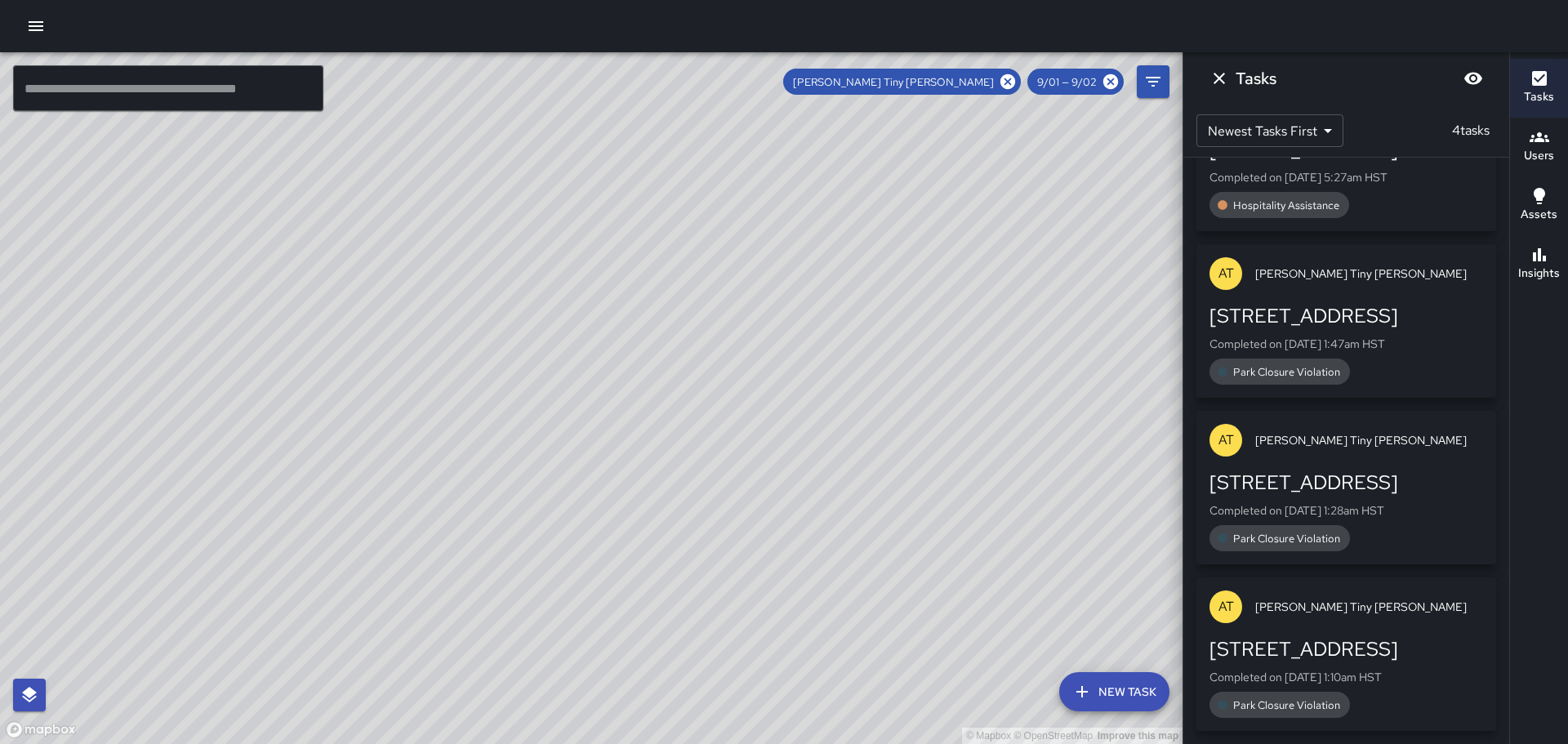
click at [599, 372] on div "© Mapbox © OpenStreetMap Improve this map" at bounding box center [591, 398] width 1183 height 692
drag, startPoint x: 612, startPoint y: 517, endPoint x: 608, endPoint y: 424, distance: 93.1
click at [592, 373] on div "© Mapbox © OpenStreetMap Improve this map" at bounding box center [591, 398] width 1183 height 692
drag, startPoint x: 575, startPoint y: 286, endPoint x: 811, endPoint y: 627, distance: 414.7
click at [811, 627] on div "© Mapbox © OpenStreetMap Improve this map" at bounding box center [591, 398] width 1183 height 692
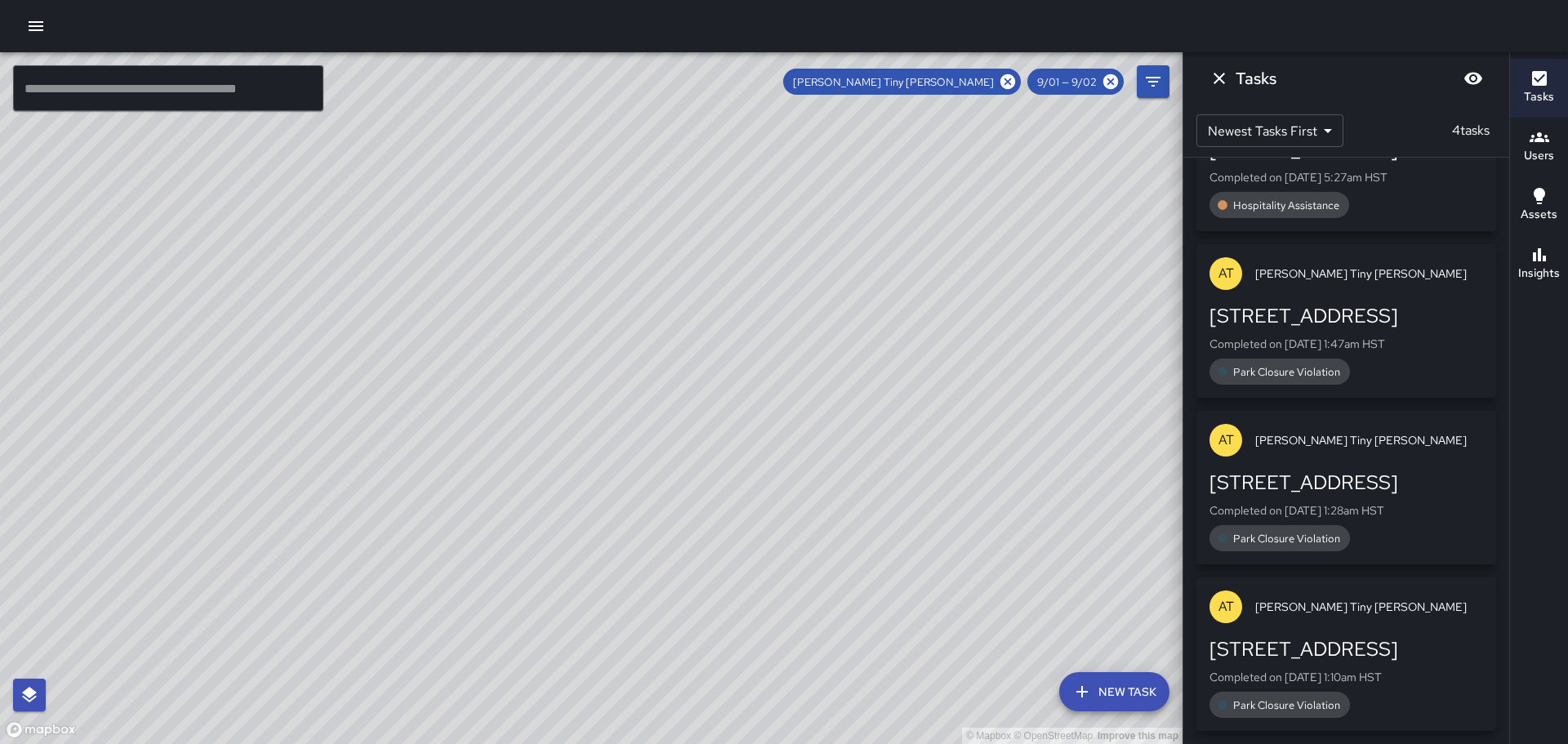
drag, startPoint x: 676, startPoint y: 418, endPoint x: 725, endPoint y: 533, distance: 125.0
click at [725, 534] on div "© Mapbox © OpenStreetMap Improve this map" at bounding box center [591, 398] width 1183 height 692
drag, startPoint x: 678, startPoint y: 437, endPoint x: 745, endPoint y: 541, distance: 123.7
click at [745, 541] on div "© Mapbox © OpenStreetMap Improve this map" at bounding box center [591, 398] width 1183 height 692
drag, startPoint x: 682, startPoint y: 405, endPoint x: 718, endPoint y: 509, distance: 110.1
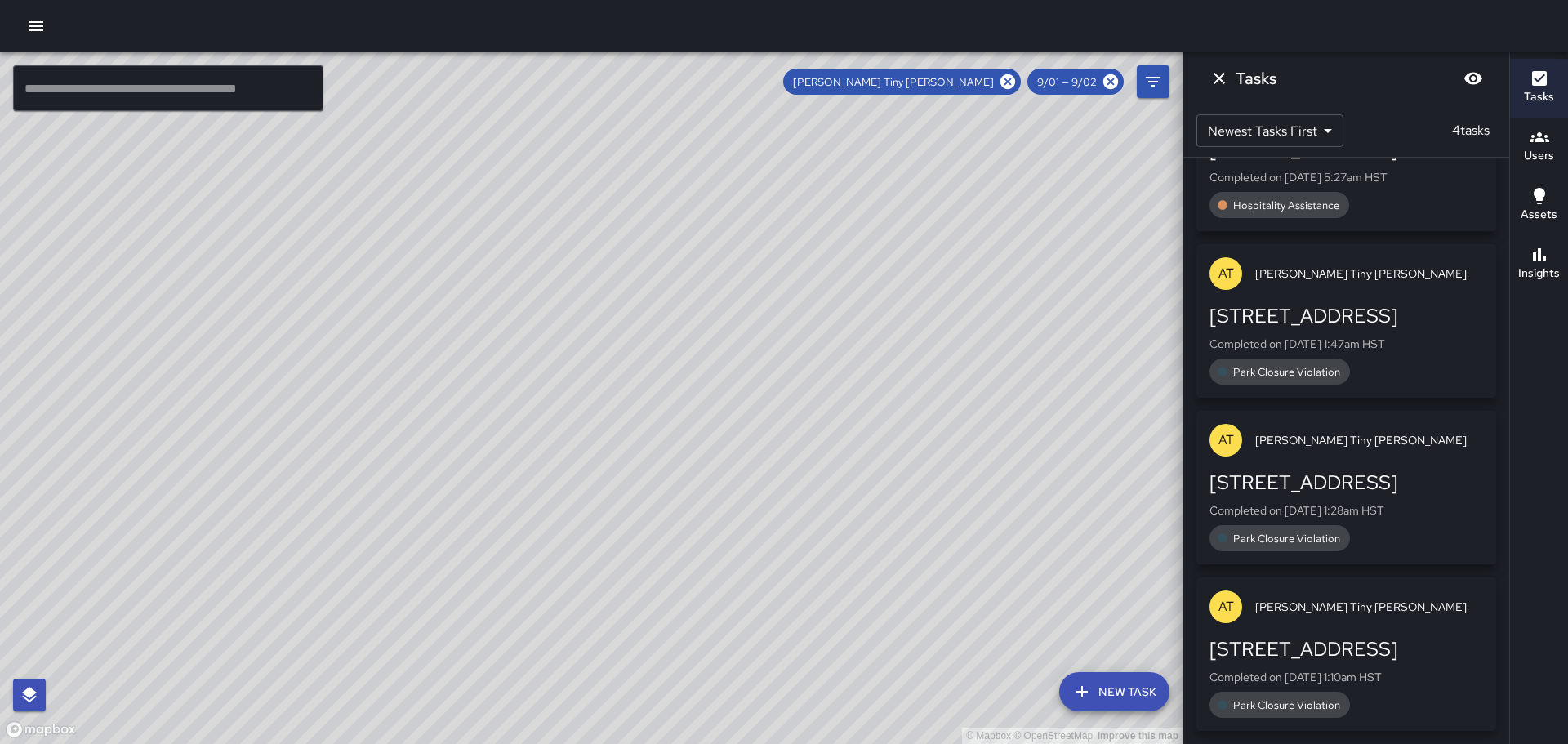
click at [718, 509] on div "© Mapbox © OpenStreetMap Improve this map" at bounding box center [591, 398] width 1183 height 692
drag, startPoint x: 605, startPoint y: 293, endPoint x: 618, endPoint y: 512, distance: 219.4
click at [618, 512] on div "© Mapbox © OpenStreetMap Improve this map" at bounding box center [591, 398] width 1183 height 692
drag, startPoint x: 554, startPoint y: 287, endPoint x: 584, endPoint y: 458, distance: 173.6
click at [584, 458] on div "© Mapbox © OpenStreetMap Improve this map" at bounding box center [591, 398] width 1183 height 692
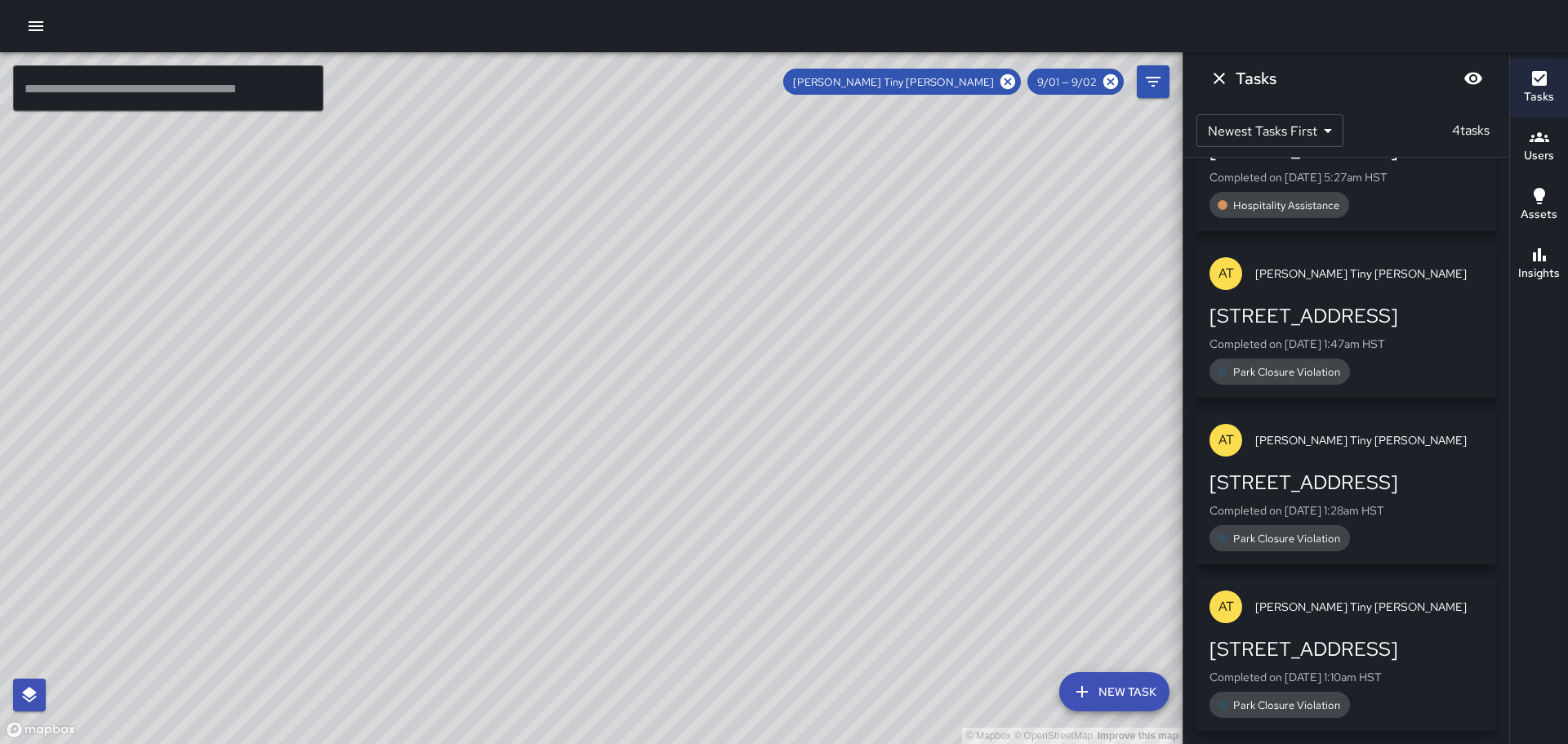
drag, startPoint x: 527, startPoint y: 370, endPoint x: 553, endPoint y: 513, distance: 145.3
click at [553, 513] on div "© Mapbox © OpenStreetMap Improve this map" at bounding box center [591, 398] width 1183 height 692
drag, startPoint x: 428, startPoint y: 378, endPoint x: 487, endPoint y: 470, distance: 109.3
click at [487, 470] on div "© Mapbox © OpenStreetMap Improve this map" at bounding box center [591, 398] width 1183 height 692
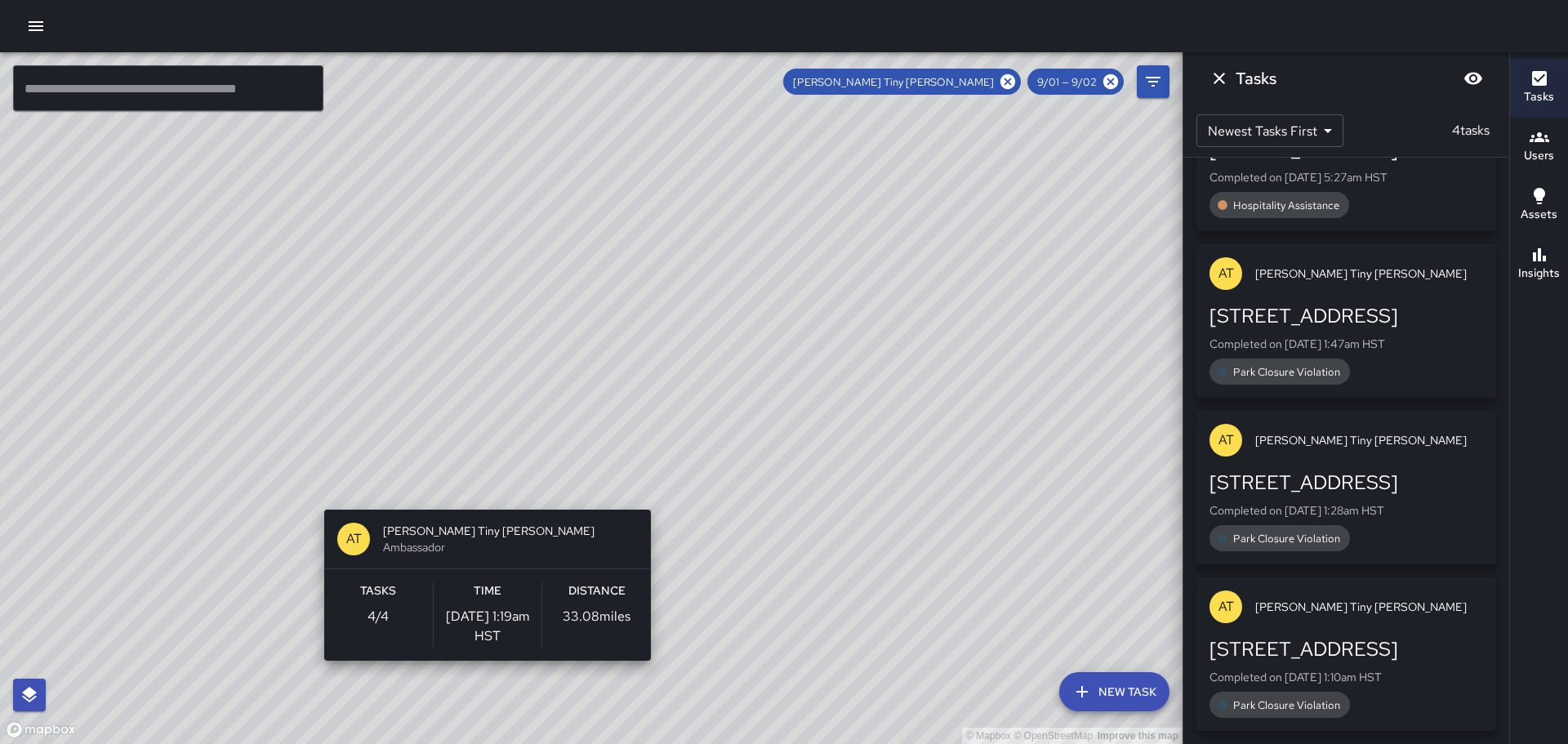
drag, startPoint x: 444, startPoint y: 432, endPoint x: 481, endPoint y: 491, distance: 69.6
click at [481, 498] on div "© Mapbox © OpenStreetMap Improve this map AT Antonio Tiny Payton Ambassador Tas…" at bounding box center [591, 398] width 1183 height 692
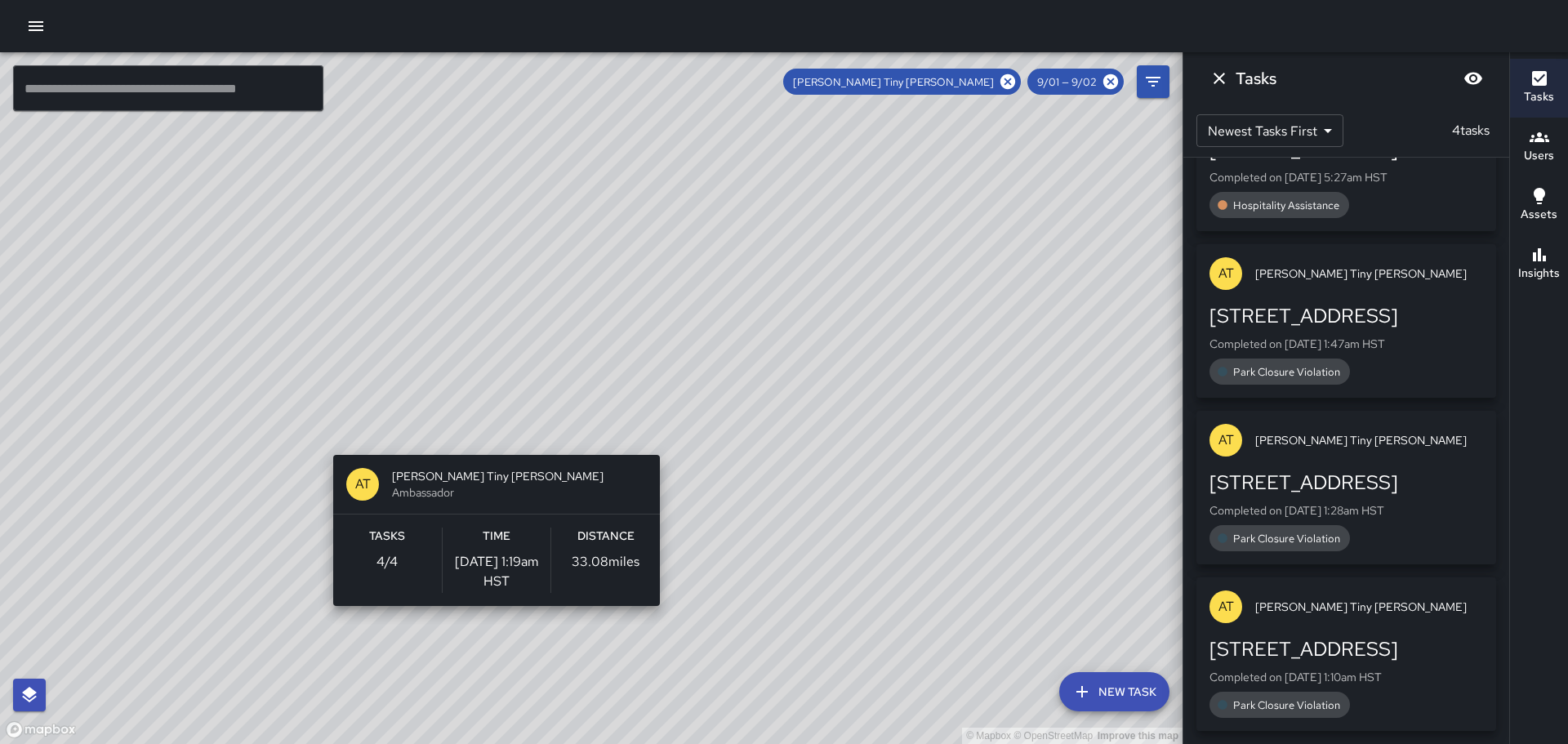
drag, startPoint x: 487, startPoint y: 501, endPoint x: 483, endPoint y: 374, distance: 127.1
click at [483, 374] on div "© Mapbox © OpenStreetMap Improve this map AT Antonio Tiny Payton Ambassador Tas…" at bounding box center [591, 398] width 1183 height 692
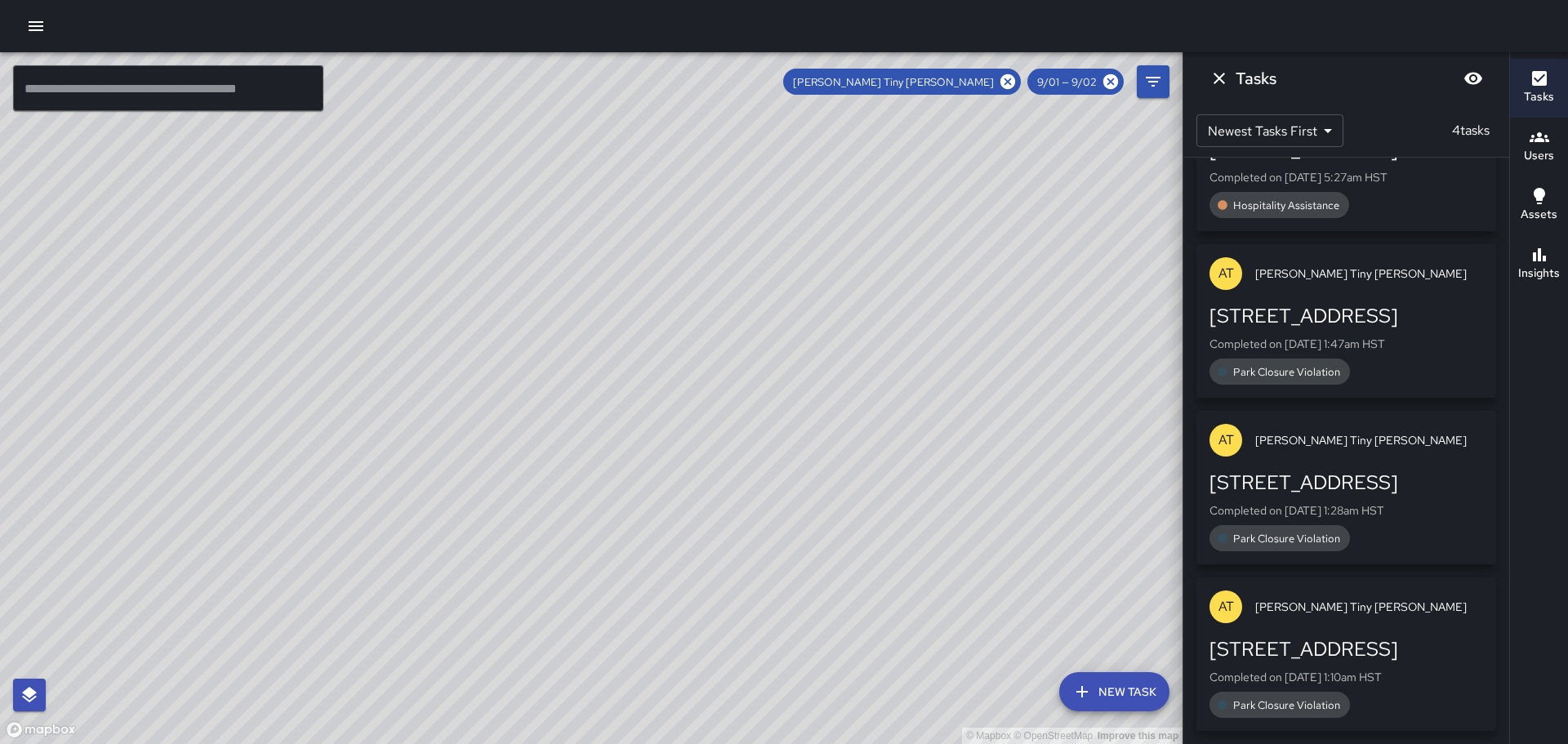
drag, startPoint x: 600, startPoint y: 609, endPoint x: 572, endPoint y: 443, distance: 168.3
click at [548, 431] on div "© Mapbox © OpenStreetMap Improve this map" at bounding box center [591, 398] width 1183 height 692
drag, startPoint x: 649, startPoint y: 598, endPoint x: 526, endPoint y: 387, distance: 244.2
click at [529, 390] on div "© Mapbox © OpenStreetMap Improve this map" at bounding box center [591, 398] width 1183 height 692
drag, startPoint x: 596, startPoint y: 458, endPoint x: 527, endPoint y: 367, distance: 114.2
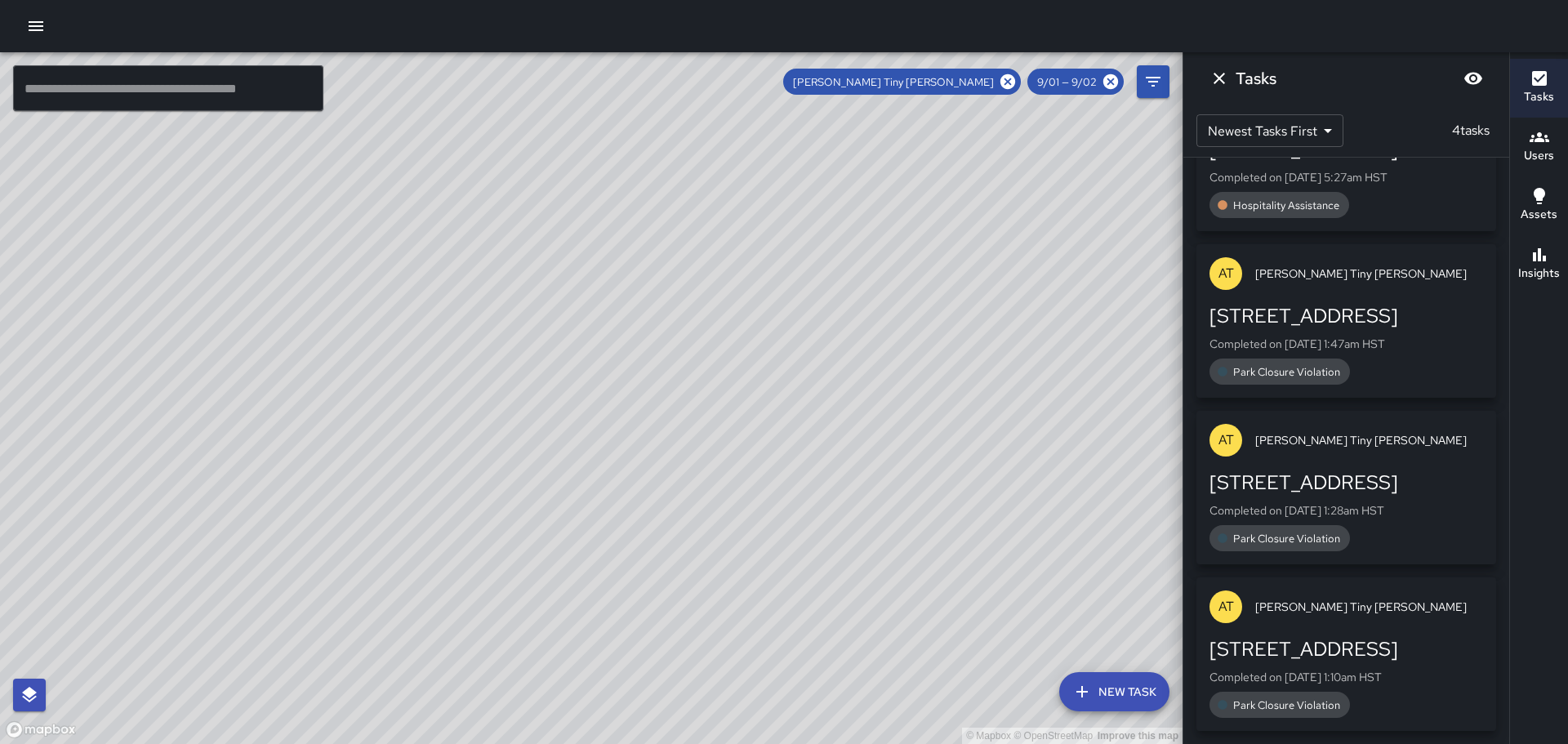
click at [527, 367] on div "© Mapbox © OpenStreetMap Improve this map" at bounding box center [591, 398] width 1183 height 692
drag, startPoint x: 573, startPoint y: 437, endPoint x: 549, endPoint y: 376, distance: 65.6
click at [549, 376] on div "© Mapbox © OpenStreetMap Improve this map" at bounding box center [591, 398] width 1183 height 692
drag, startPoint x: 582, startPoint y: 433, endPoint x: 779, endPoint y: 649, distance: 292.3
click at [780, 649] on div "© Mapbox © OpenStreetMap Improve this map" at bounding box center [591, 398] width 1183 height 692
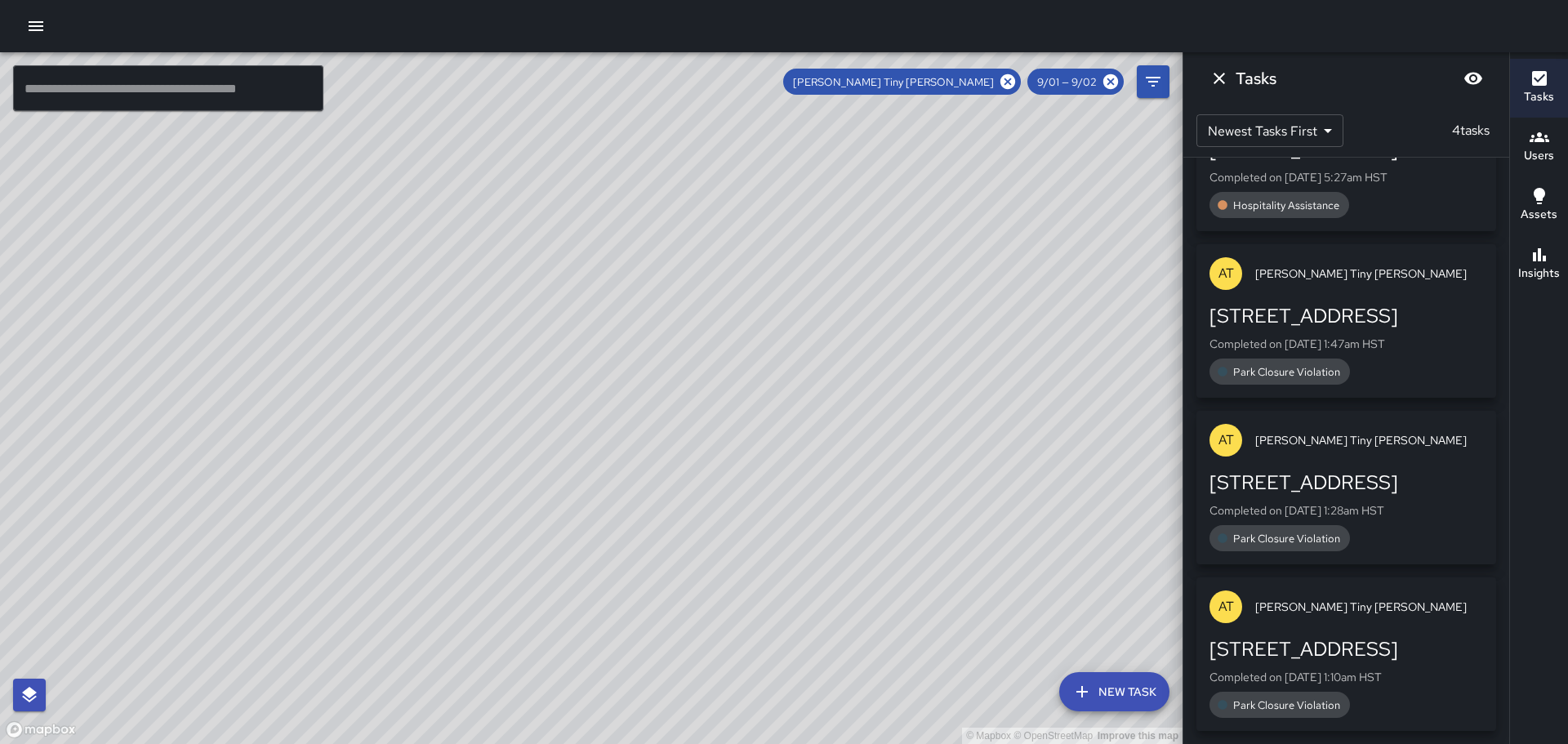
drag, startPoint x: 643, startPoint y: 398, endPoint x: 714, endPoint y: 549, distance: 166.9
click at [714, 548] on div "© Mapbox © OpenStreetMap Improve this map" at bounding box center [591, 398] width 1183 height 692
click at [1059, 81] on span "9/01 — 9/02" at bounding box center [1067, 81] width 80 height 14
click at [1066, 81] on span "9/01 — 9/02" at bounding box center [1067, 81] width 80 height 14
click at [1219, 72] on icon "Dismiss" at bounding box center [1219, 78] width 19 height 19
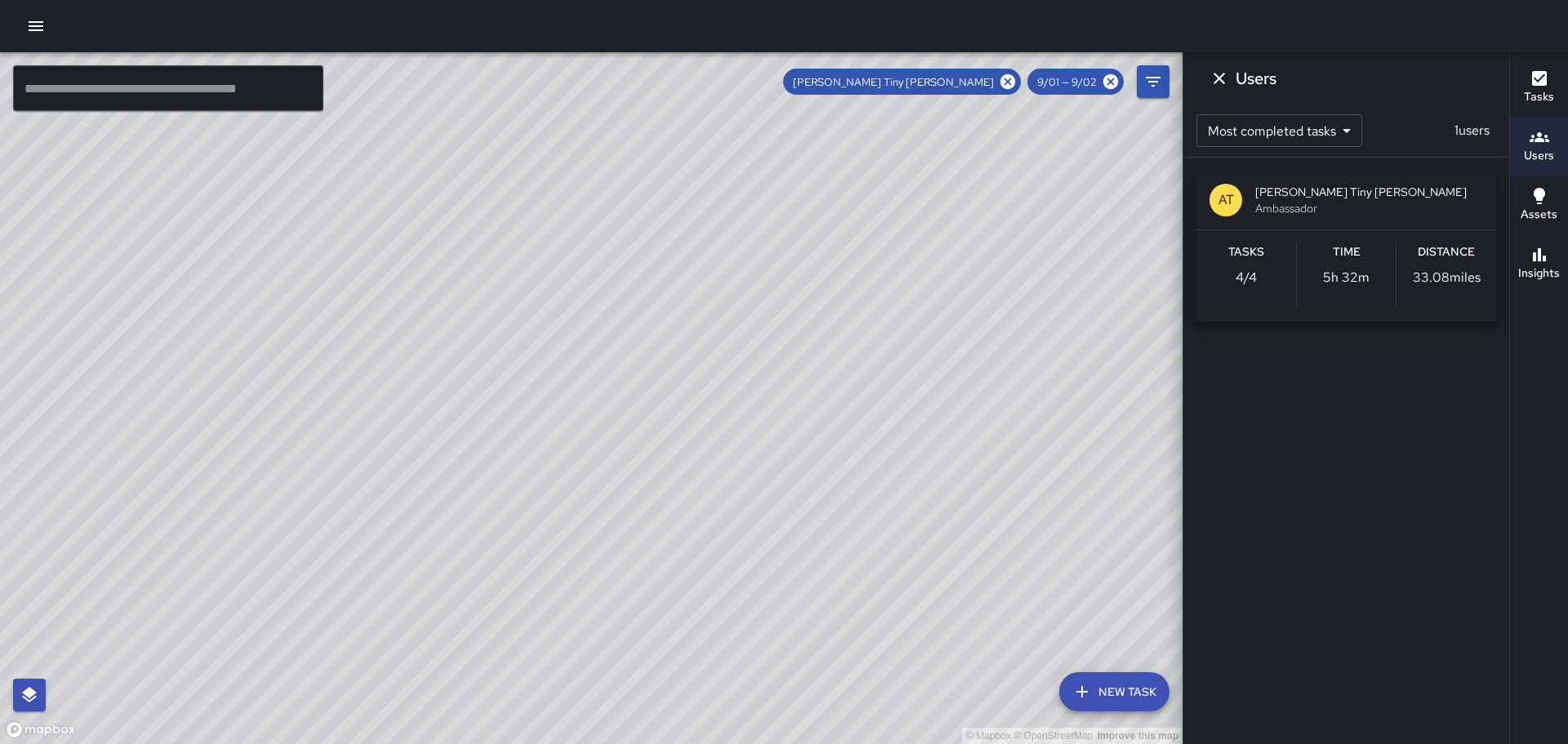
click at [1052, 81] on span "9/01 — 9/02" at bounding box center [1067, 81] width 80 height 14
click at [1147, 81] on icon "Filters" at bounding box center [1153, 81] width 19 height 19
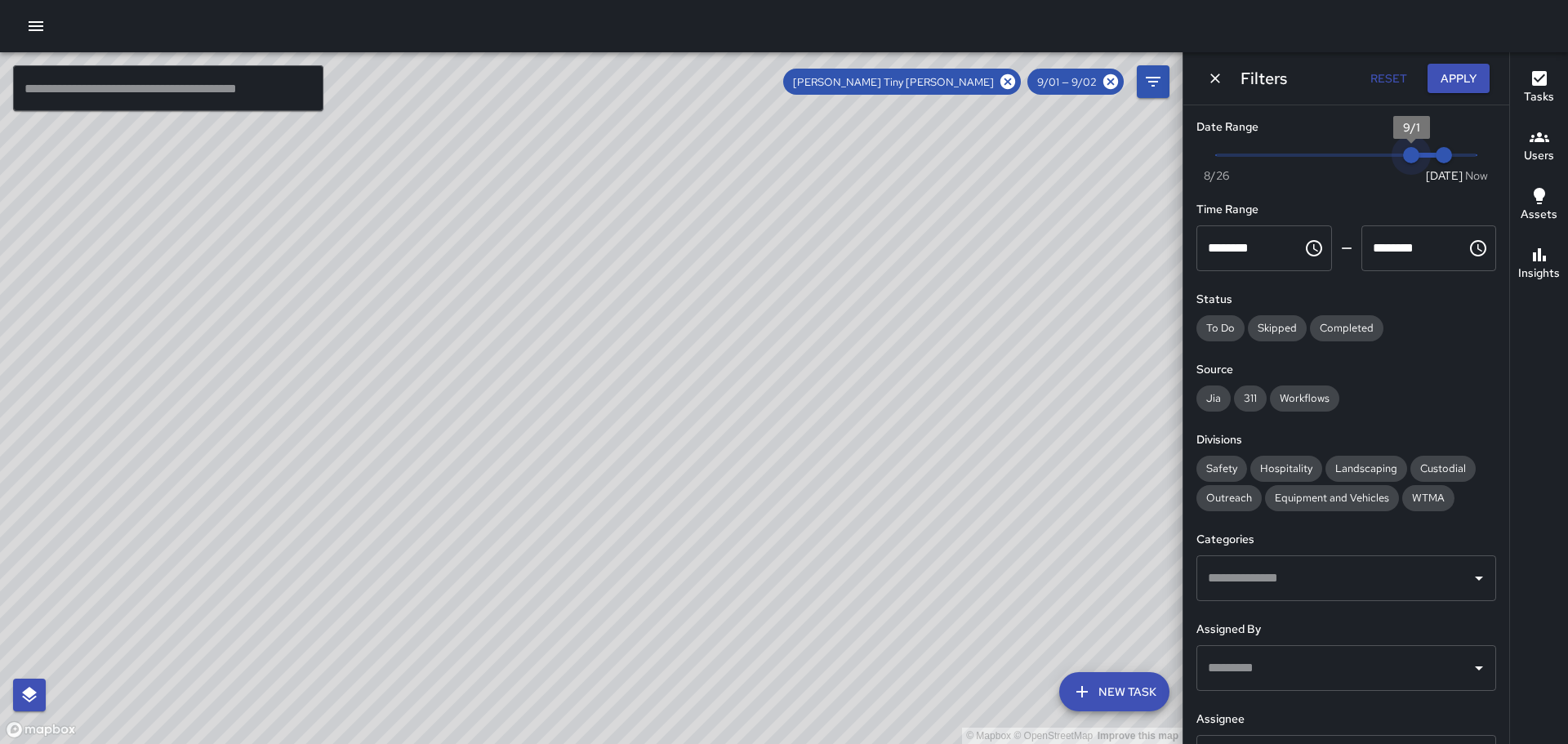
type input "*"
drag, startPoint x: 1401, startPoint y: 152, endPoint x: 1386, endPoint y: 153, distance: 15.0
click at [1403, 153] on span "9/1" at bounding box center [1412, 156] width 16 height 16
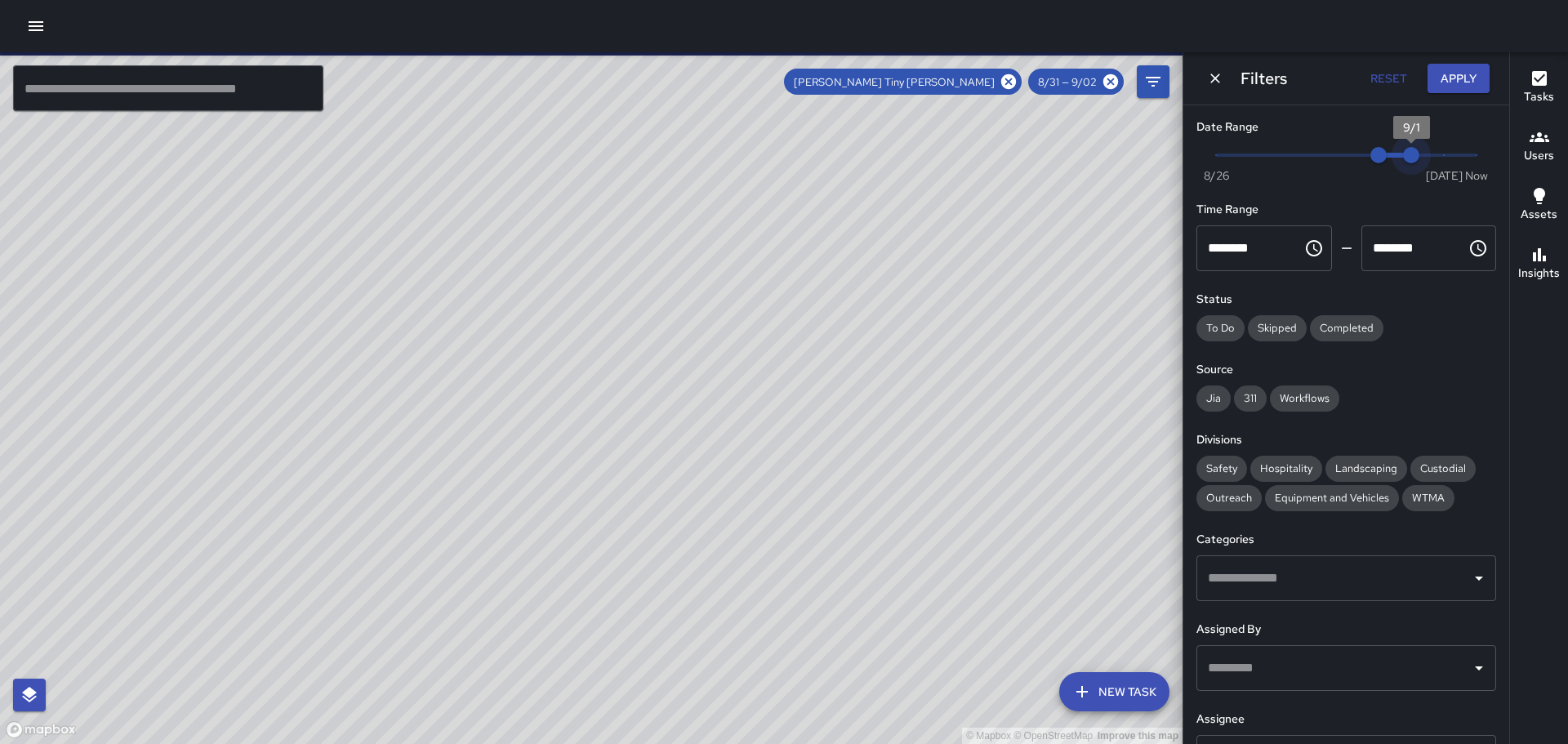
type input "*"
drag, startPoint x: 1426, startPoint y: 149, endPoint x: 1412, endPoint y: 149, distance: 14.0
click at [1412, 149] on span "9/1" at bounding box center [1412, 156] width 16 height 16
click at [1445, 73] on button "Apply" at bounding box center [1458, 79] width 62 height 30
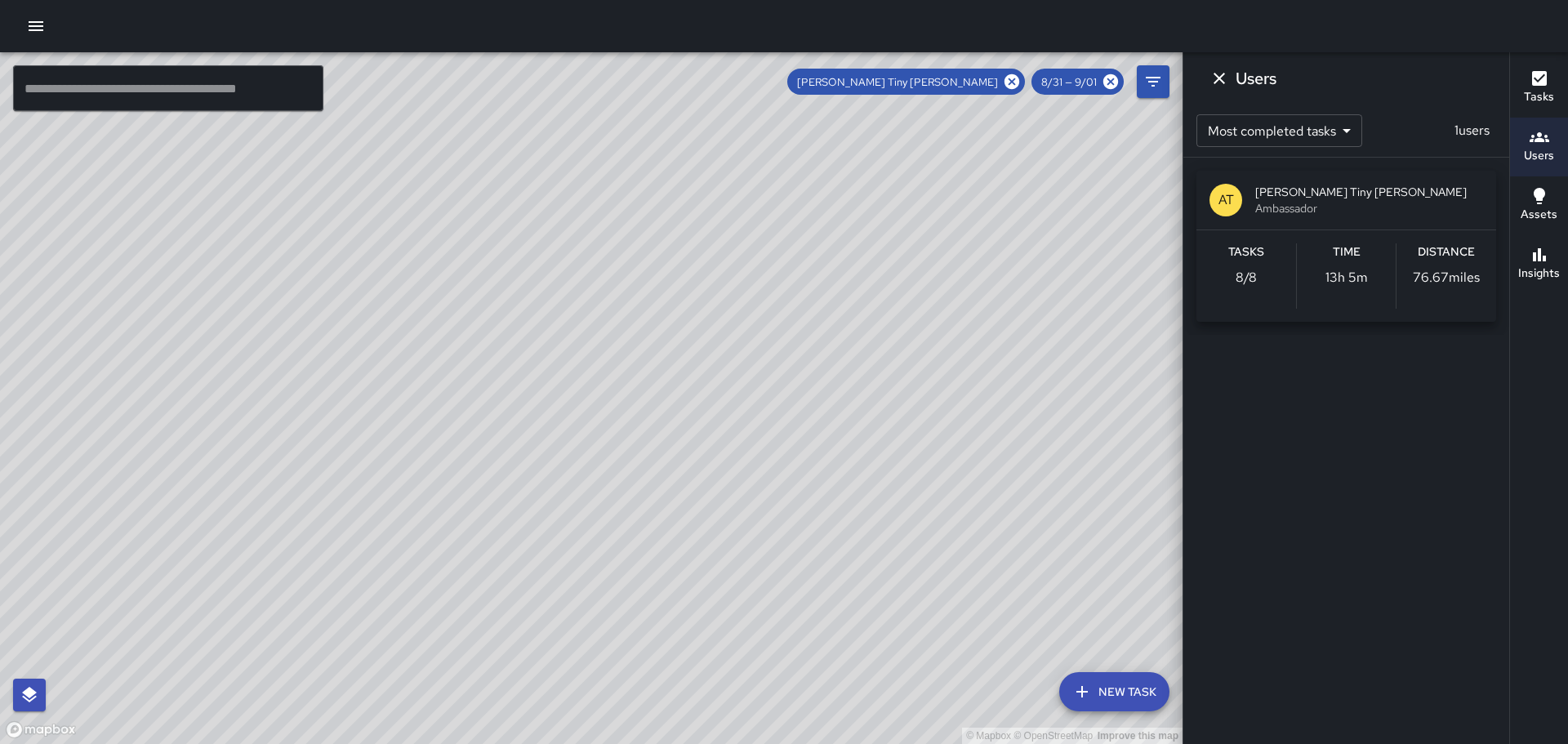
drag, startPoint x: 707, startPoint y: 430, endPoint x: 763, endPoint y: 545, distance: 127.9
click at [763, 545] on div "© Mapbox © OpenStreetMap Improve this map" at bounding box center [591, 398] width 1183 height 692
drag, startPoint x: 550, startPoint y: 483, endPoint x: 459, endPoint y: 342, distance: 167.8
click at [459, 342] on div "© Mapbox © OpenStreetMap Improve this map" at bounding box center [591, 398] width 1183 height 692
drag, startPoint x: 608, startPoint y: 477, endPoint x: 544, endPoint y: 404, distance: 97.1
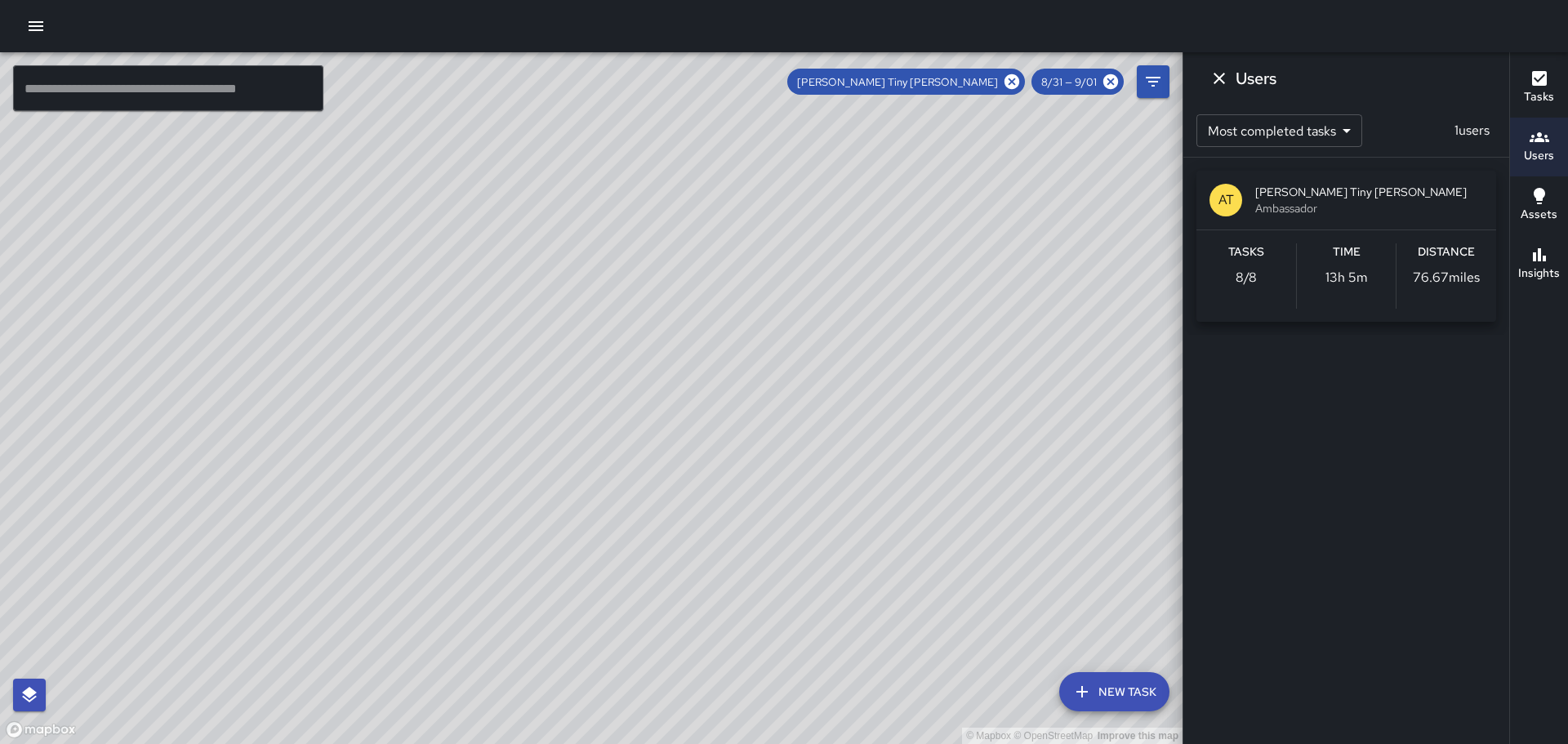
click at [534, 387] on div "© Mapbox © OpenStreetMap Improve this map" at bounding box center [591, 398] width 1183 height 692
drag, startPoint x: 666, startPoint y: 555, endPoint x: 576, endPoint y: 383, distance: 194.1
click at [576, 383] on div "© Mapbox © OpenStreetMap Improve this map" at bounding box center [591, 398] width 1183 height 692
drag, startPoint x: 673, startPoint y: 510, endPoint x: 642, endPoint y: 427, distance: 88.6
click at [642, 428] on div "© Mapbox © OpenStreetMap Improve this map" at bounding box center [591, 398] width 1183 height 692
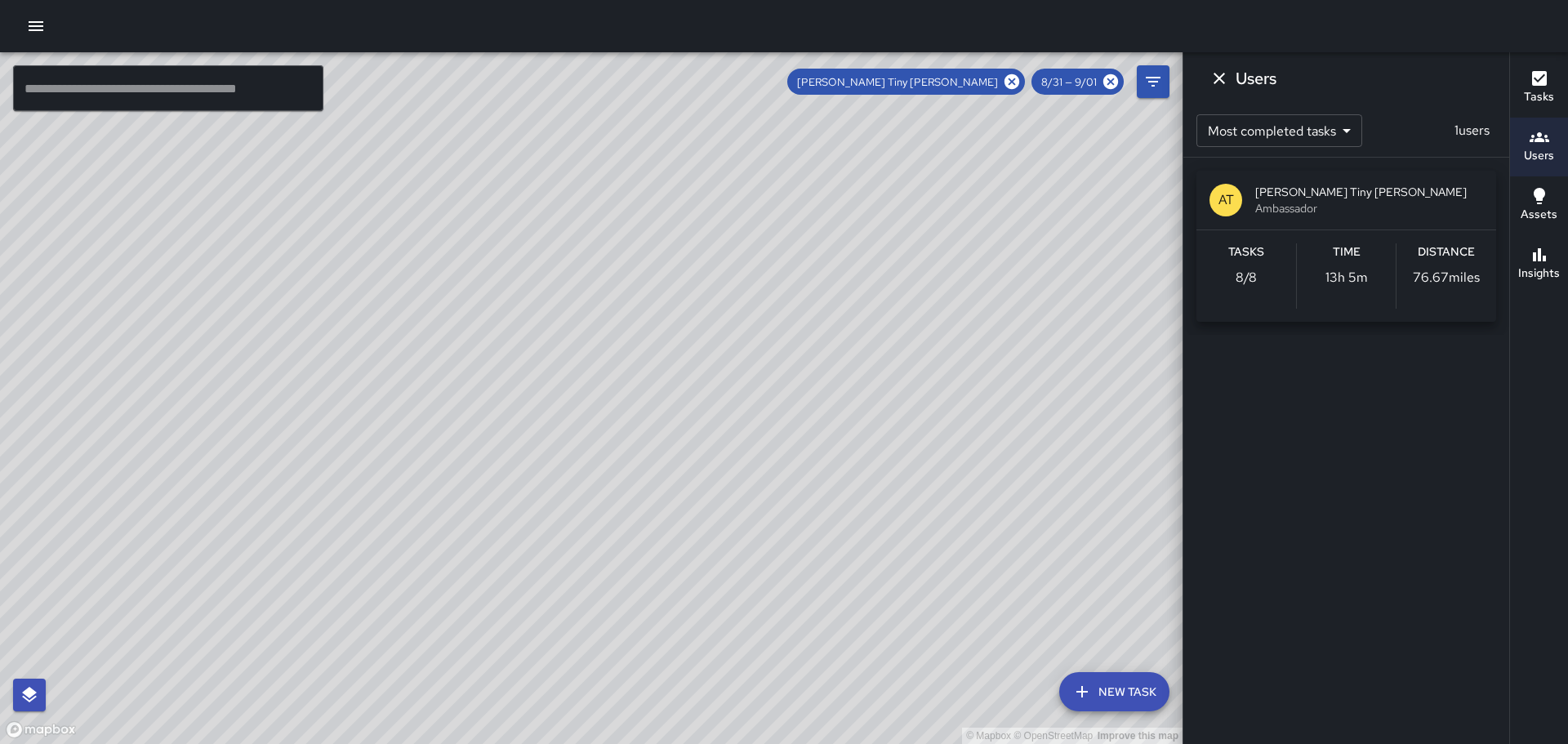
drag, startPoint x: 729, startPoint y: 595, endPoint x: 661, endPoint y: 415, distance: 192.4
click at [661, 415] on div "© Mapbox © OpenStreetMap Improve this map" at bounding box center [591, 398] width 1183 height 692
drag, startPoint x: 687, startPoint y: 454, endPoint x: 713, endPoint y: 410, distance: 51.1
click at [713, 410] on div "© Mapbox © OpenStreetMap Improve this map" at bounding box center [591, 398] width 1183 height 692
drag, startPoint x: 712, startPoint y: 352, endPoint x: 762, endPoint y: 518, distance: 173.4
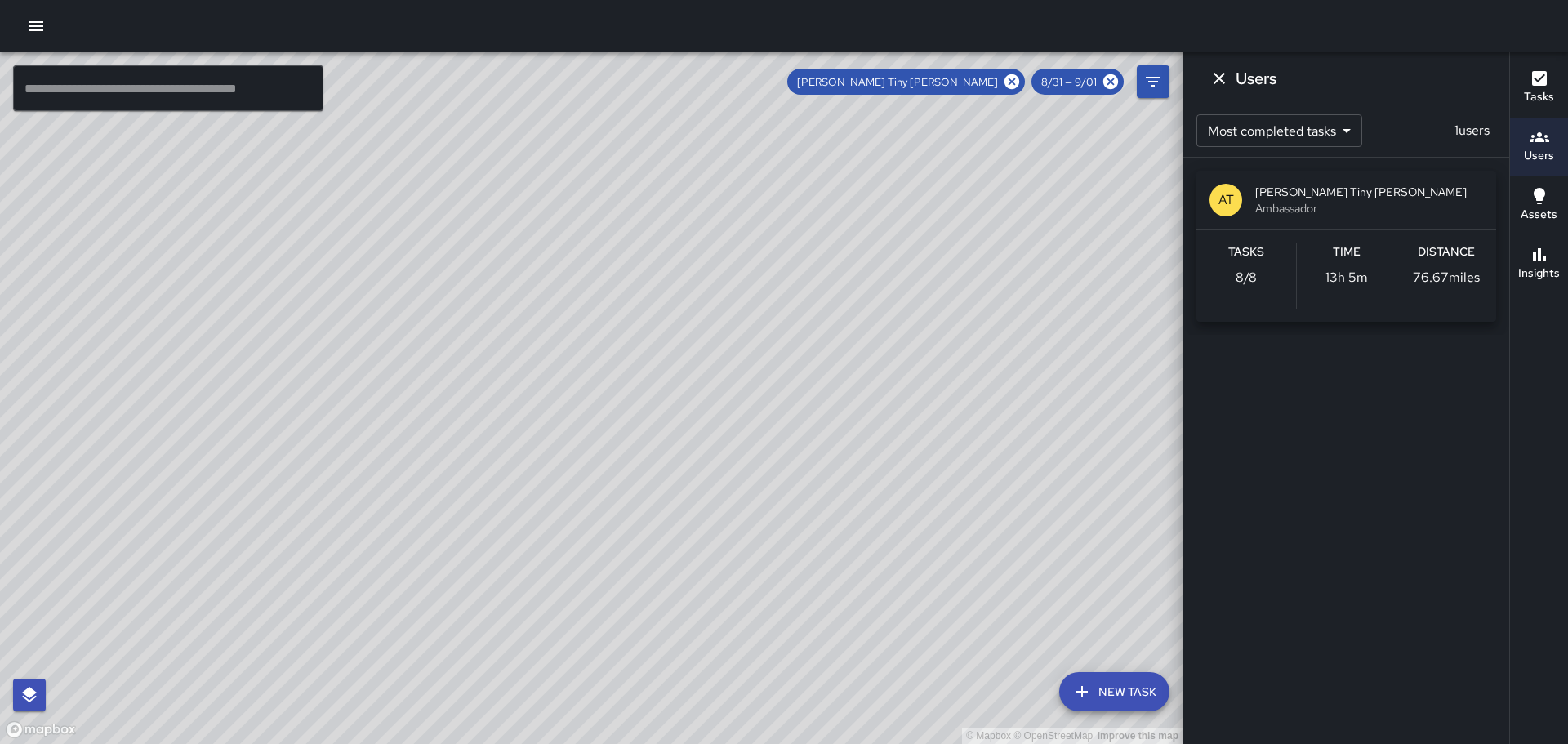
click at [779, 514] on div "© Mapbox © OpenStreetMap Improve this map" at bounding box center [591, 398] width 1183 height 692
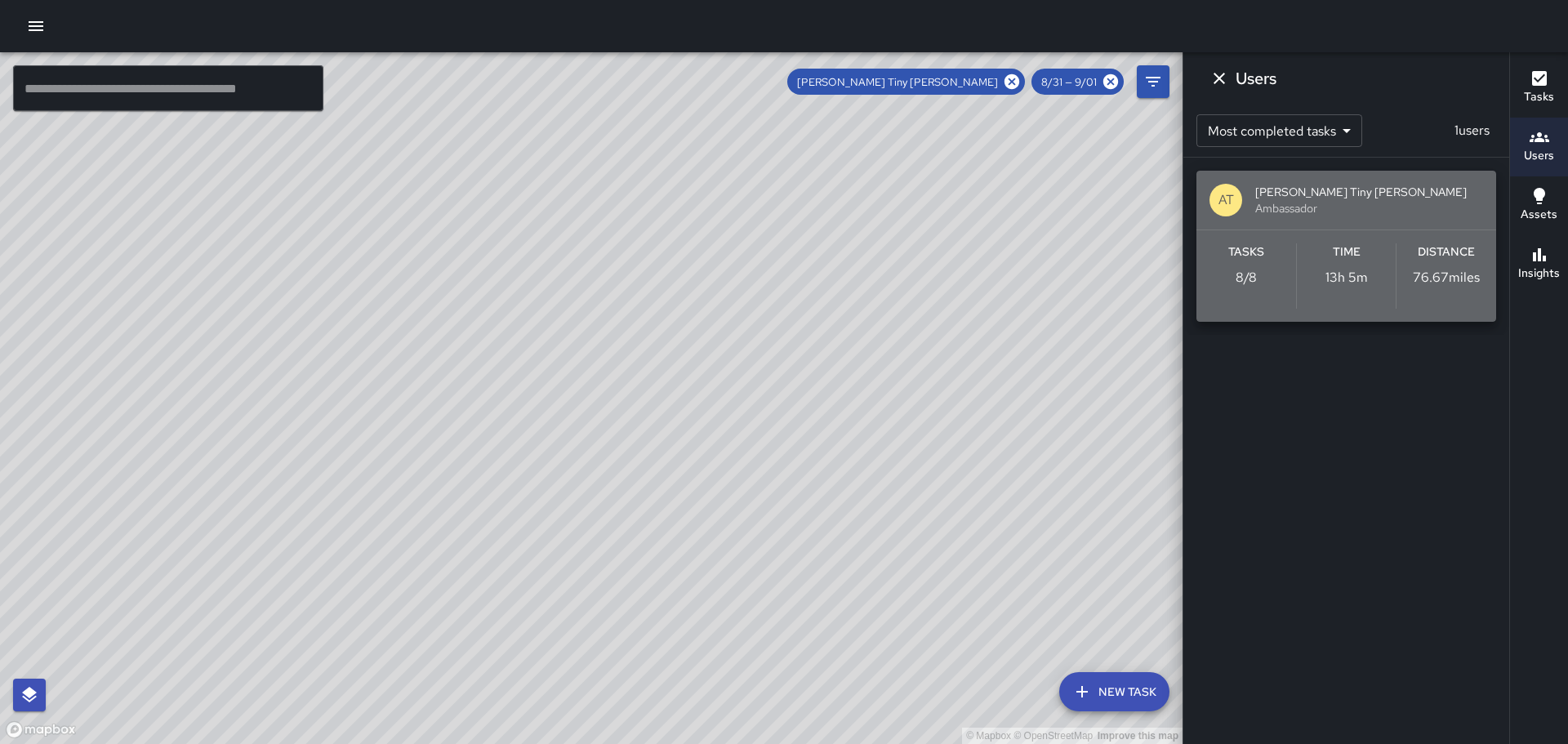
click at [1246, 267] on div "Tasks 8 / 8" at bounding box center [1246, 275] width 100 height 65
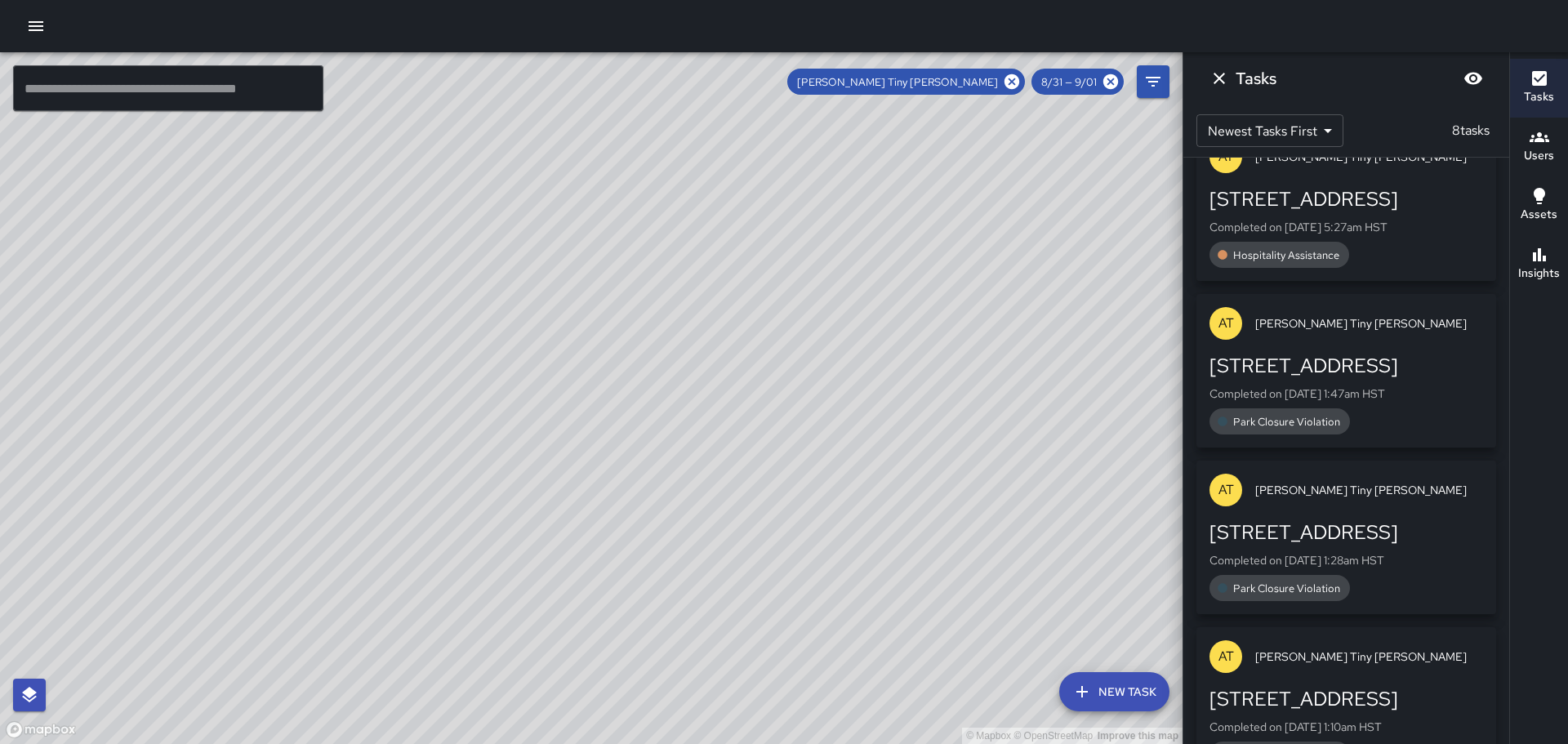
scroll to position [0, 0]
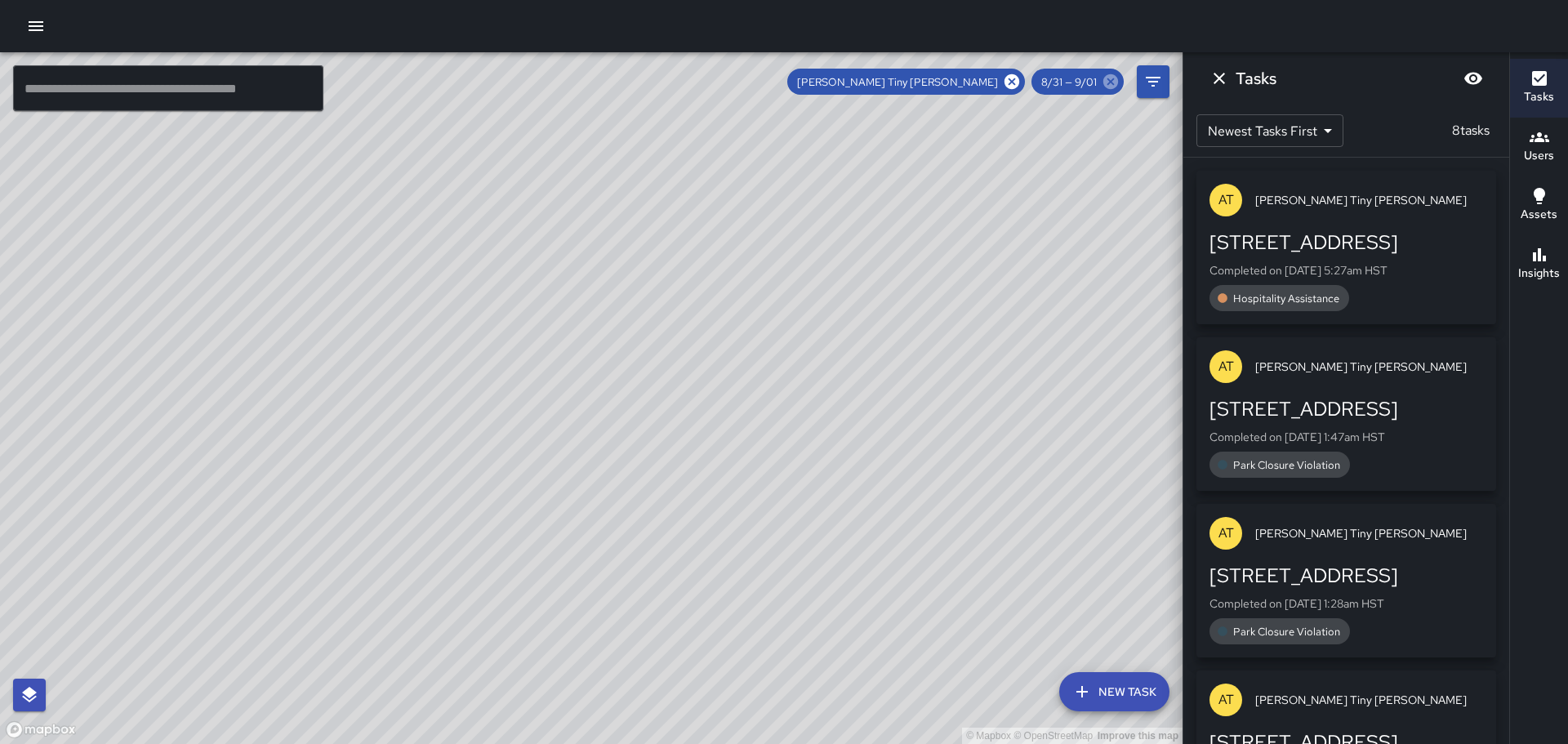
click at [1111, 79] on icon at bounding box center [1111, 81] width 15 height 15
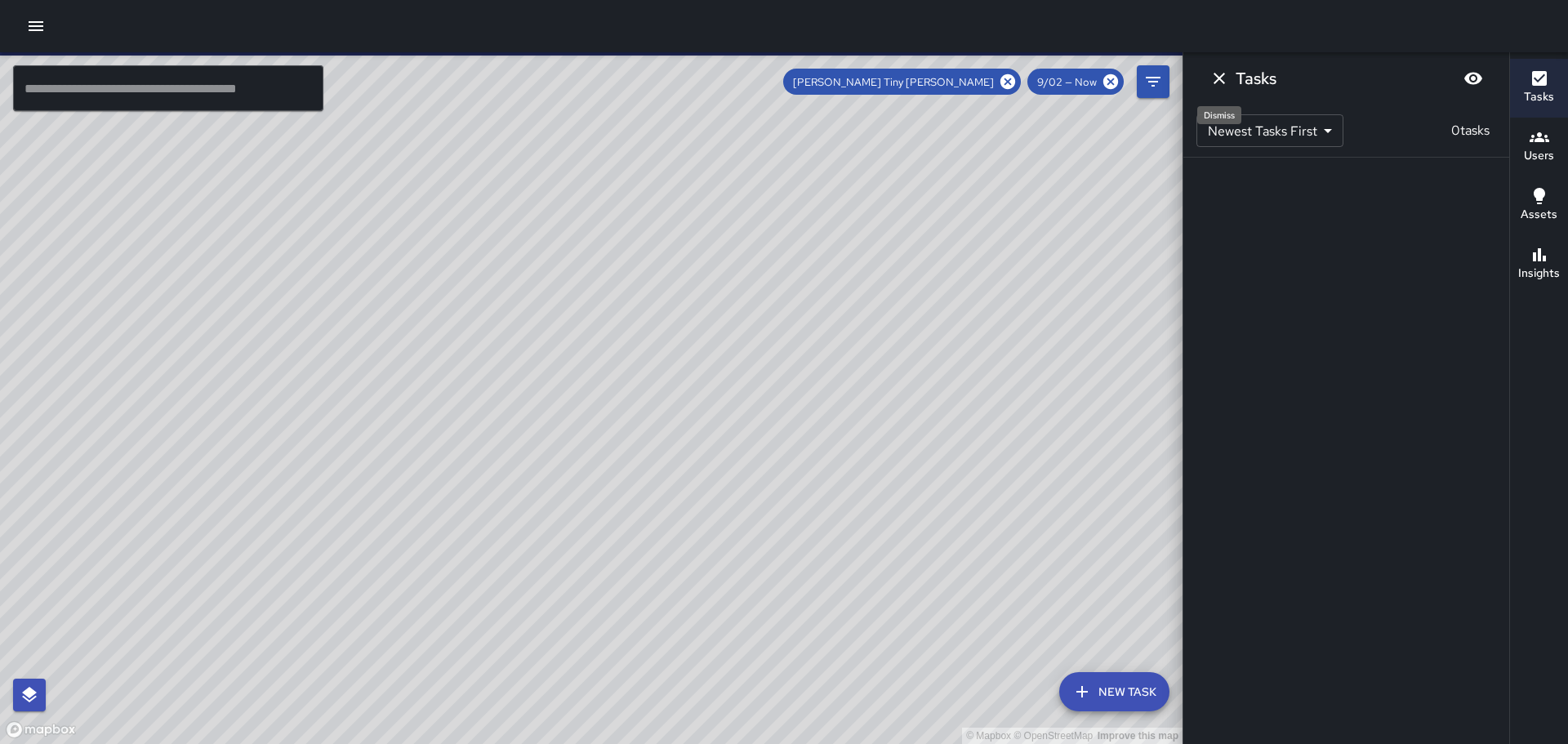
click at [1219, 72] on icon "Dismiss" at bounding box center [1219, 78] width 19 height 19
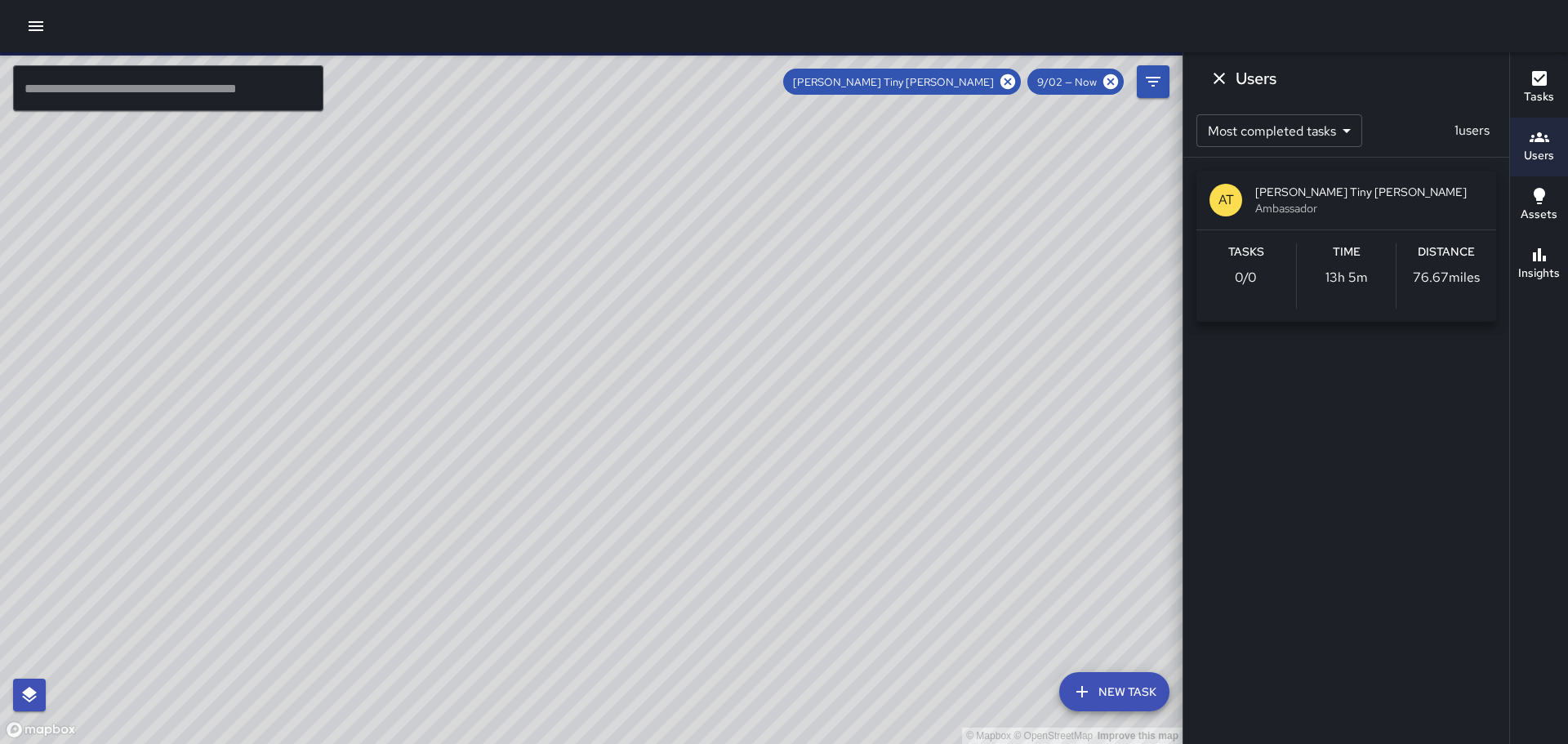
click at [1069, 72] on div "9/02 — Now" at bounding box center [1075, 81] width 96 height 27
click at [1077, 93] on div "9/02 — Now" at bounding box center [1075, 81] width 96 height 27
click at [1156, 72] on icon "Filters" at bounding box center [1153, 81] width 19 height 19
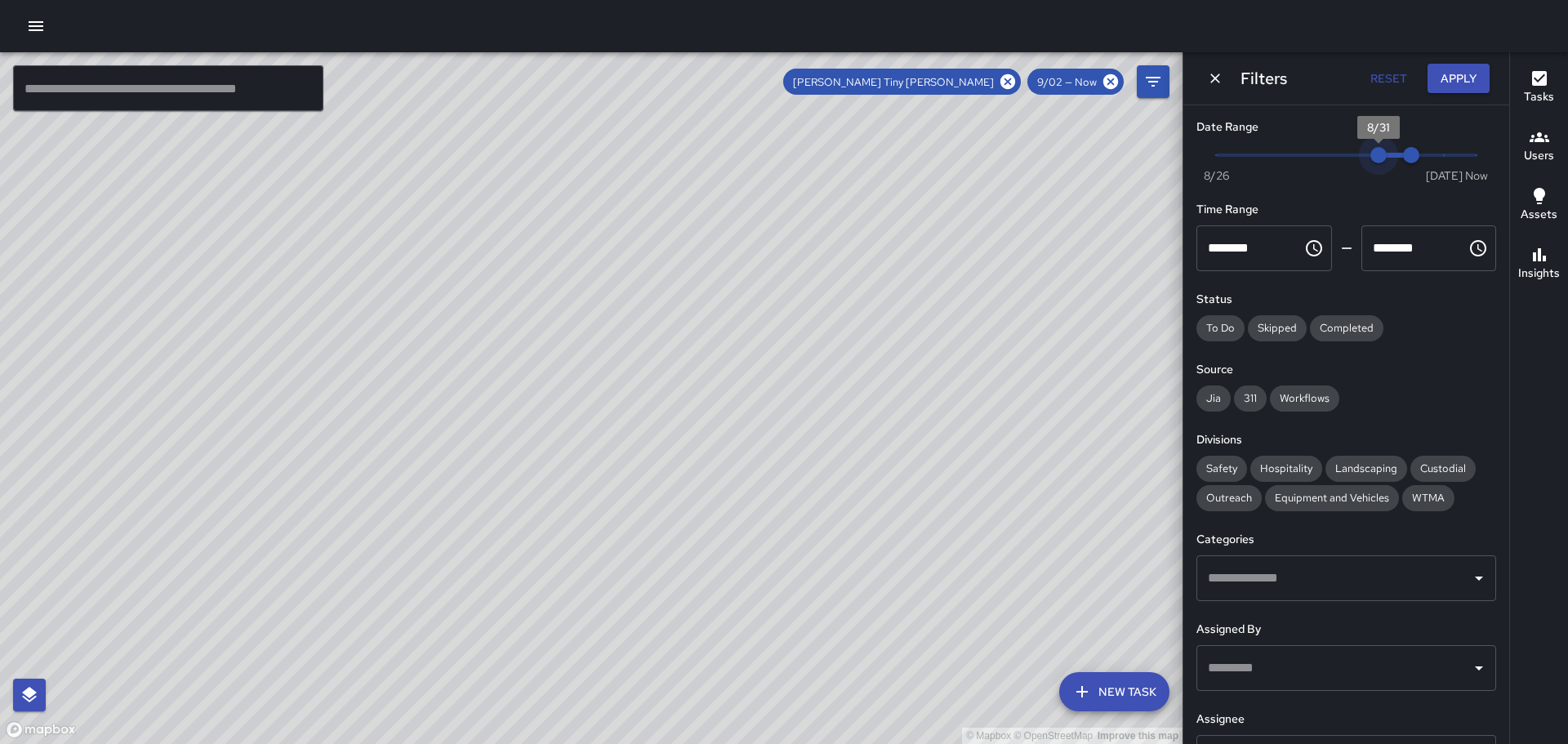
drag, startPoint x: 1373, startPoint y: 148, endPoint x: 1358, endPoint y: 153, distance: 15.8
click at [1370, 153] on span "8/31" at bounding box center [1379, 156] width 16 height 16
type input "*"
drag, startPoint x: 1367, startPoint y: 148, endPoint x: 1353, endPoint y: 151, distance: 14.3
click at [1353, 151] on span "8/30" at bounding box center [1347, 156] width 16 height 16
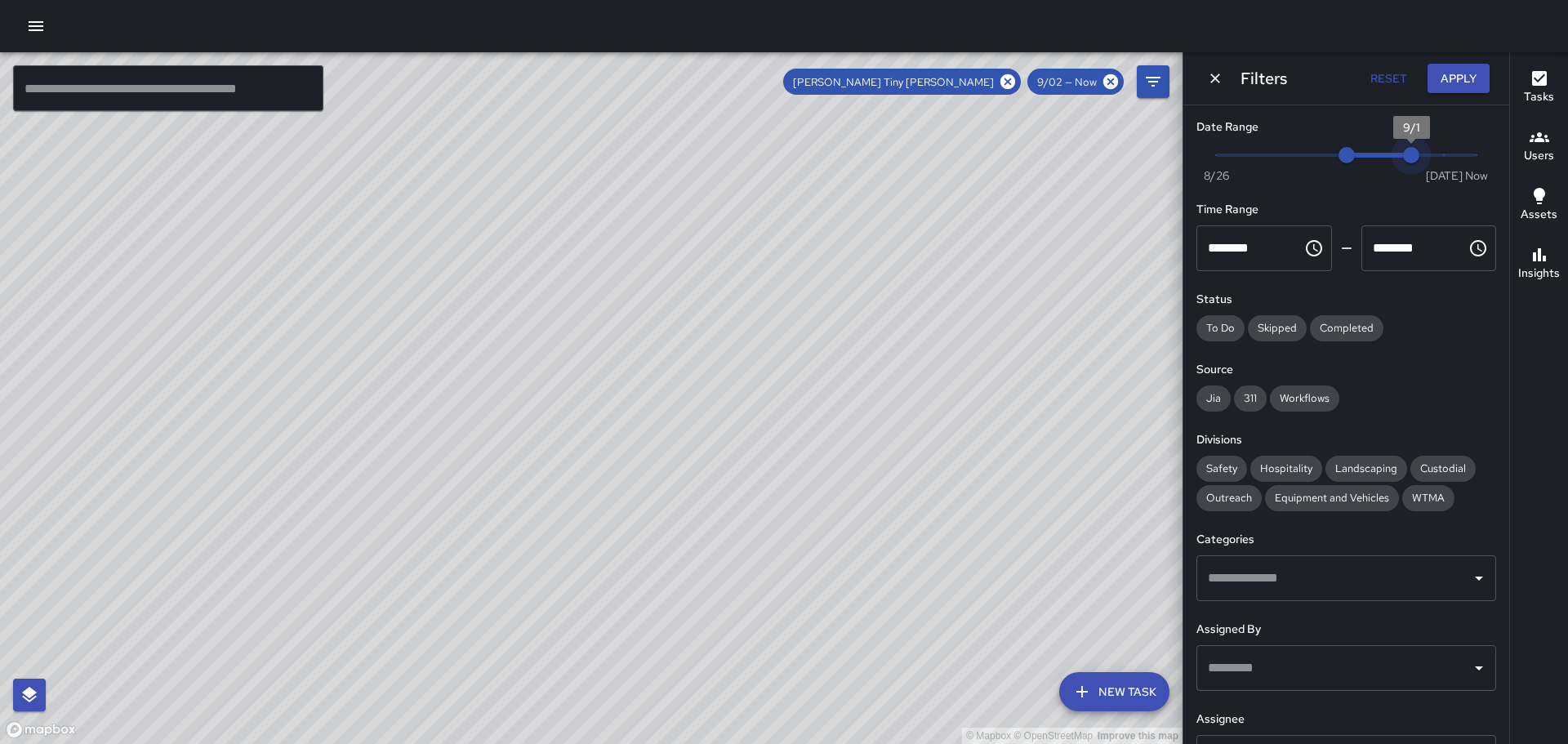
type input "*"
drag, startPoint x: 1396, startPoint y: 149, endPoint x: 1380, endPoint y: 151, distance: 16.1
click at [1380, 151] on span "8/31" at bounding box center [1379, 156] width 16 height 16
click at [1446, 79] on button "Apply" at bounding box center [1458, 79] width 62 height 30
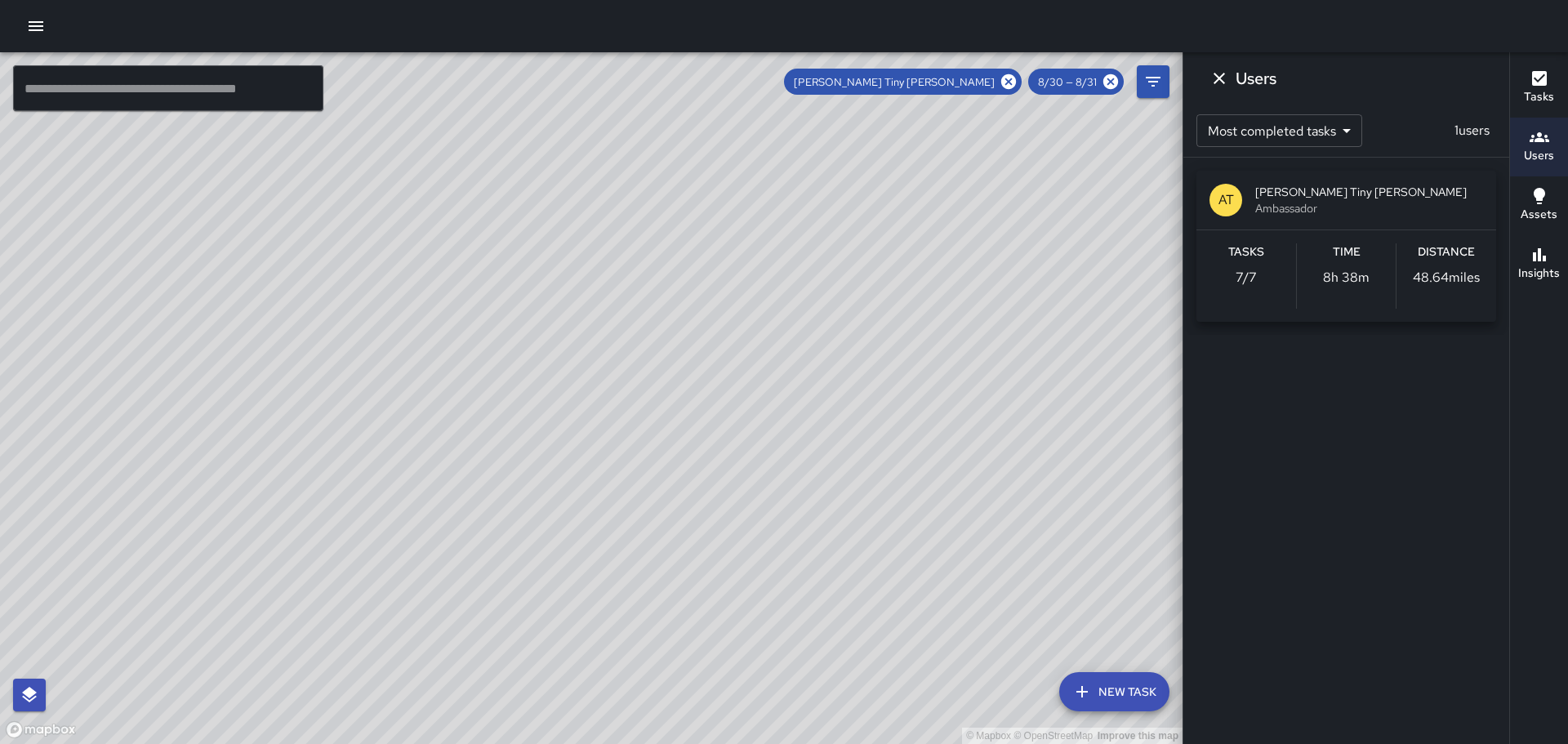
drag, startPoint x: 829, startPoint y: 249, endPoint x: 982, endPoint y: 332, distance: 174.1
click at [982, 332] on div "© Mapbox © OpenStreetMap Improve this map" at bounding box center [591, 398] width 1183 height 692
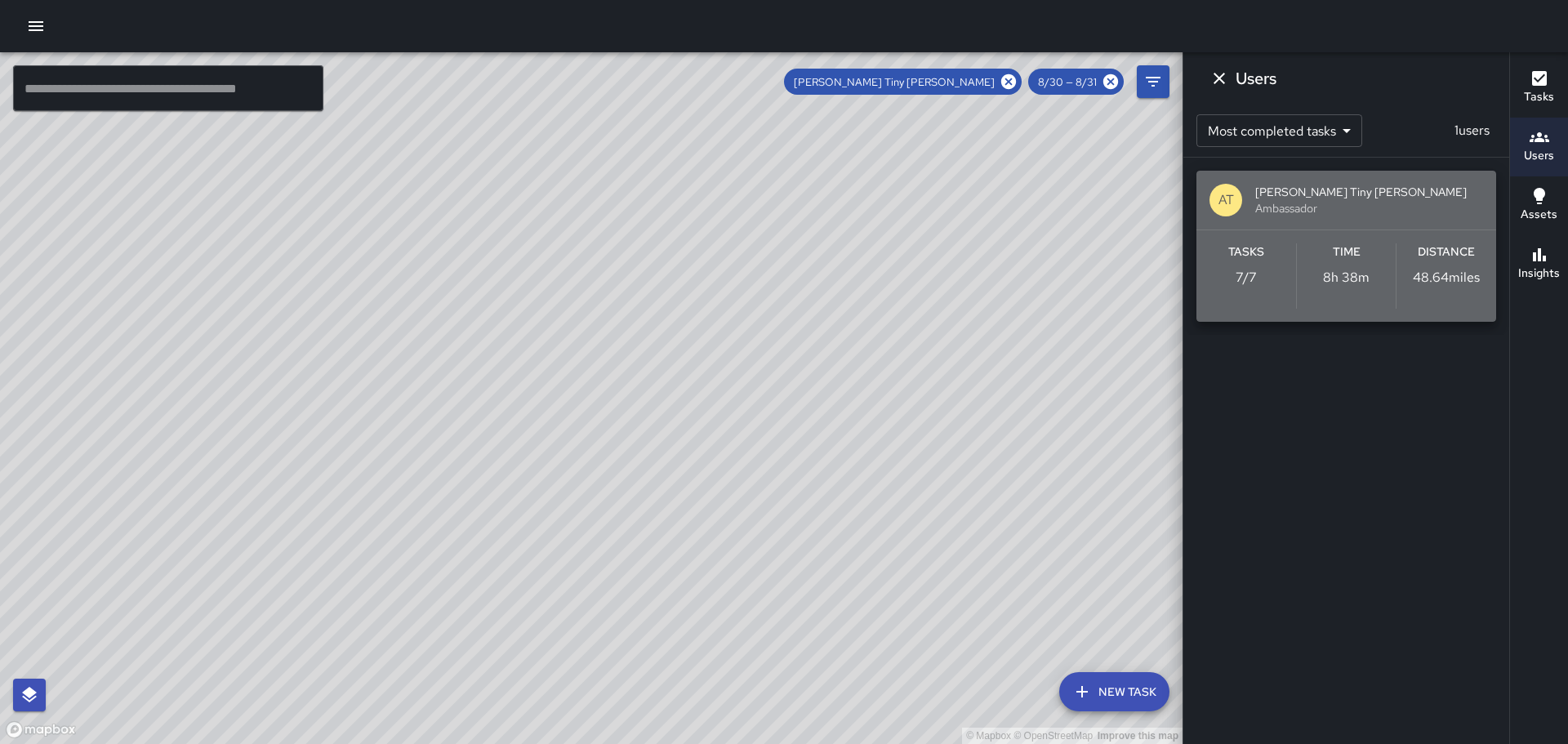
click at [1276, 204] on span "Ambassador" at bounding box center [1369, 209] width 228 height 16
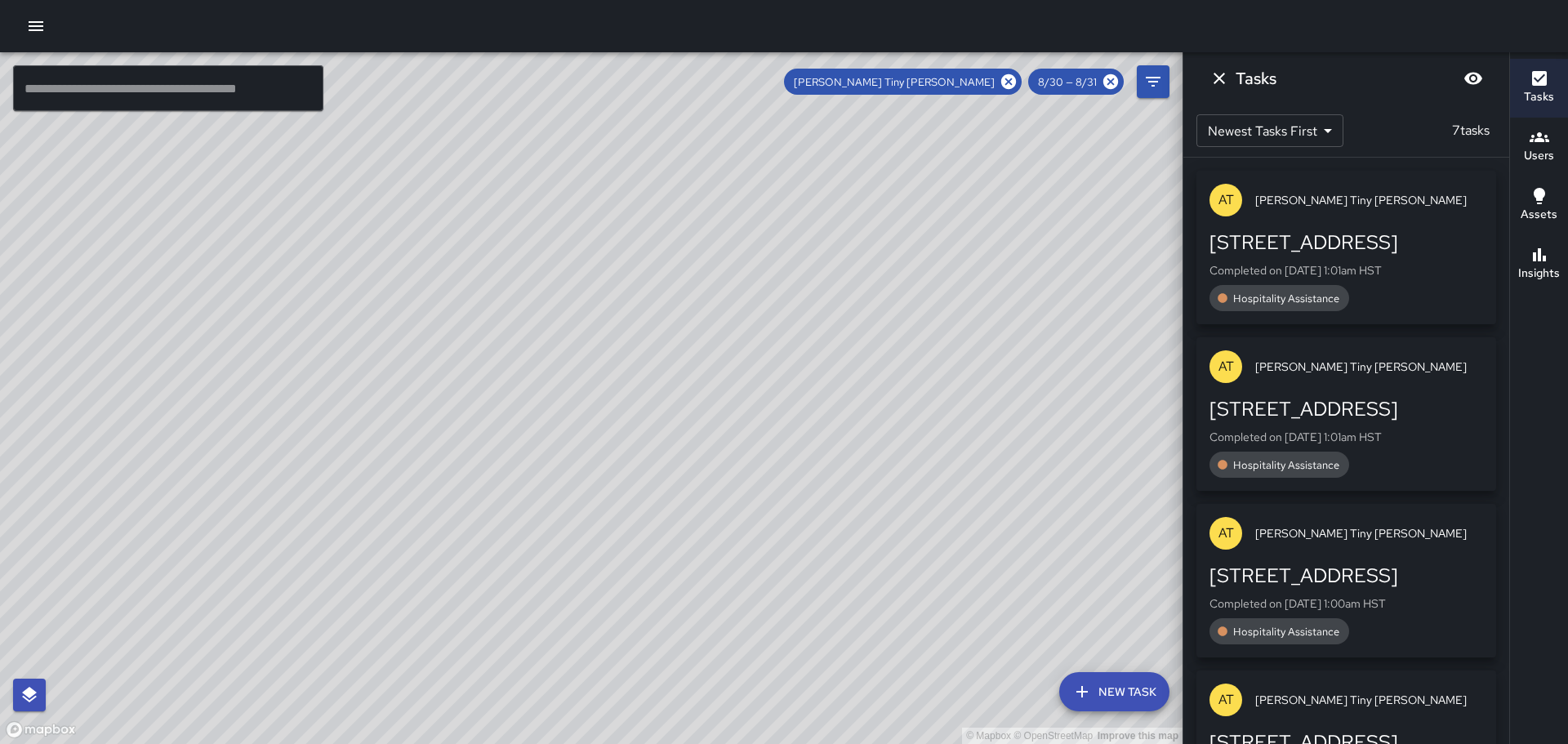
drag, startPoint x: 906, startPoint y: 231, endPoint x: 727, endPoint y: 469, distance: 297.8
click at [727, 469] on div "© Mapbox © OpenStreetMap Improve this map" at bounding box center [591, 398] width 1183 height 692
drag, startPoint x: 599, startPoint y: 253, endPoint x: 662, endPoint y: 585, distance: 337.9
click at [662, 587] on div "© Mapbox © OpenStreetMap Improve this map" at bounding box center [591, 398] width 1183 height 692
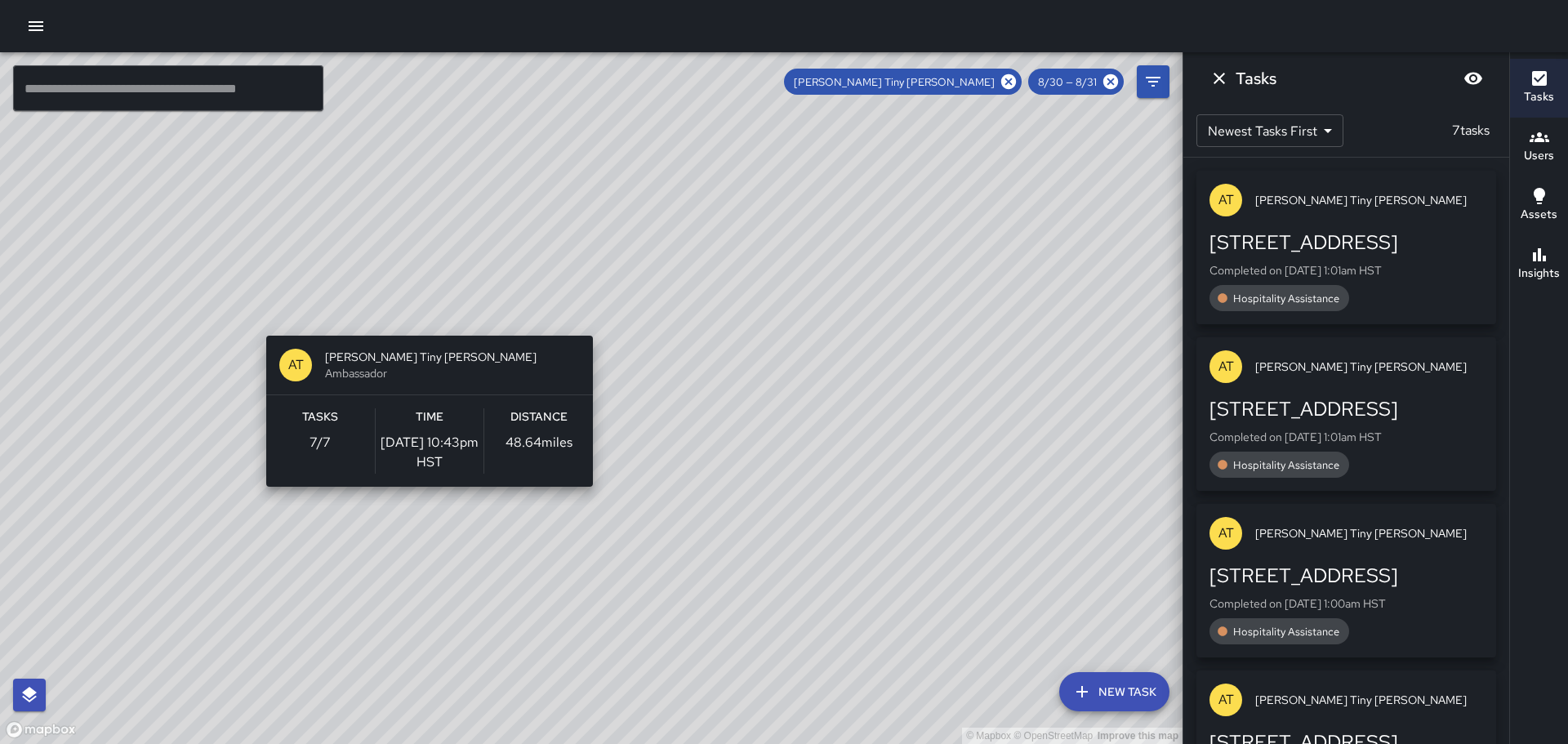
drag, startPoint x: 355, startPoint y: 202, endPoint x: 430, endPoint y: 353, distance: 168.6
click at [441, 361] on div "© Mapbox © OpenStreetMap Improve this map AT Antonio Tiny Payton Ambassador Tas…" at bounding box center [591, 398] width 1183 height 692
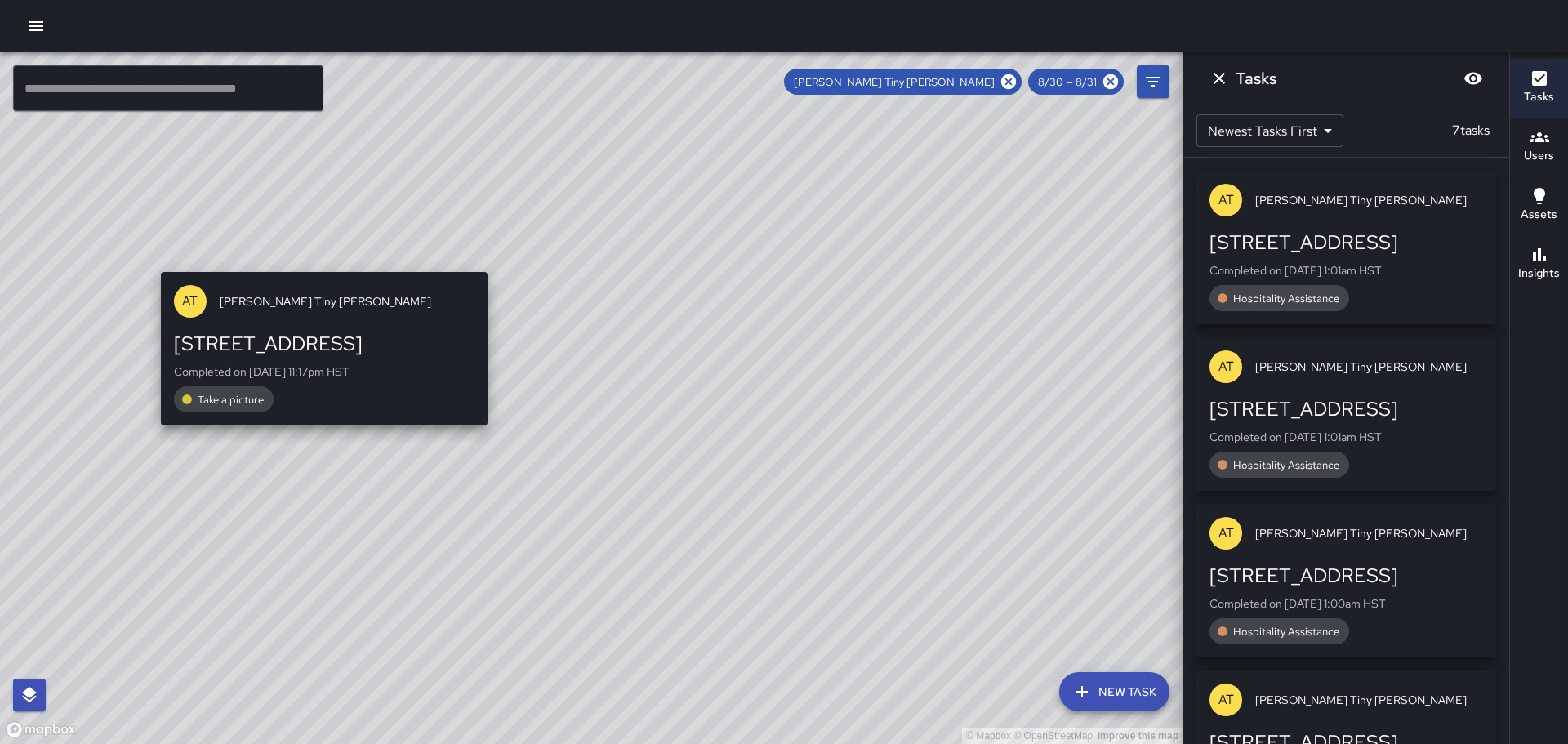
click at [314, 259] on div "© Mapbox © OpenStreetMap Improve this map AT Antonio Tiny Payton 2420 Kalākaua …" at bounding box center [591, 398] width 1183 height 692
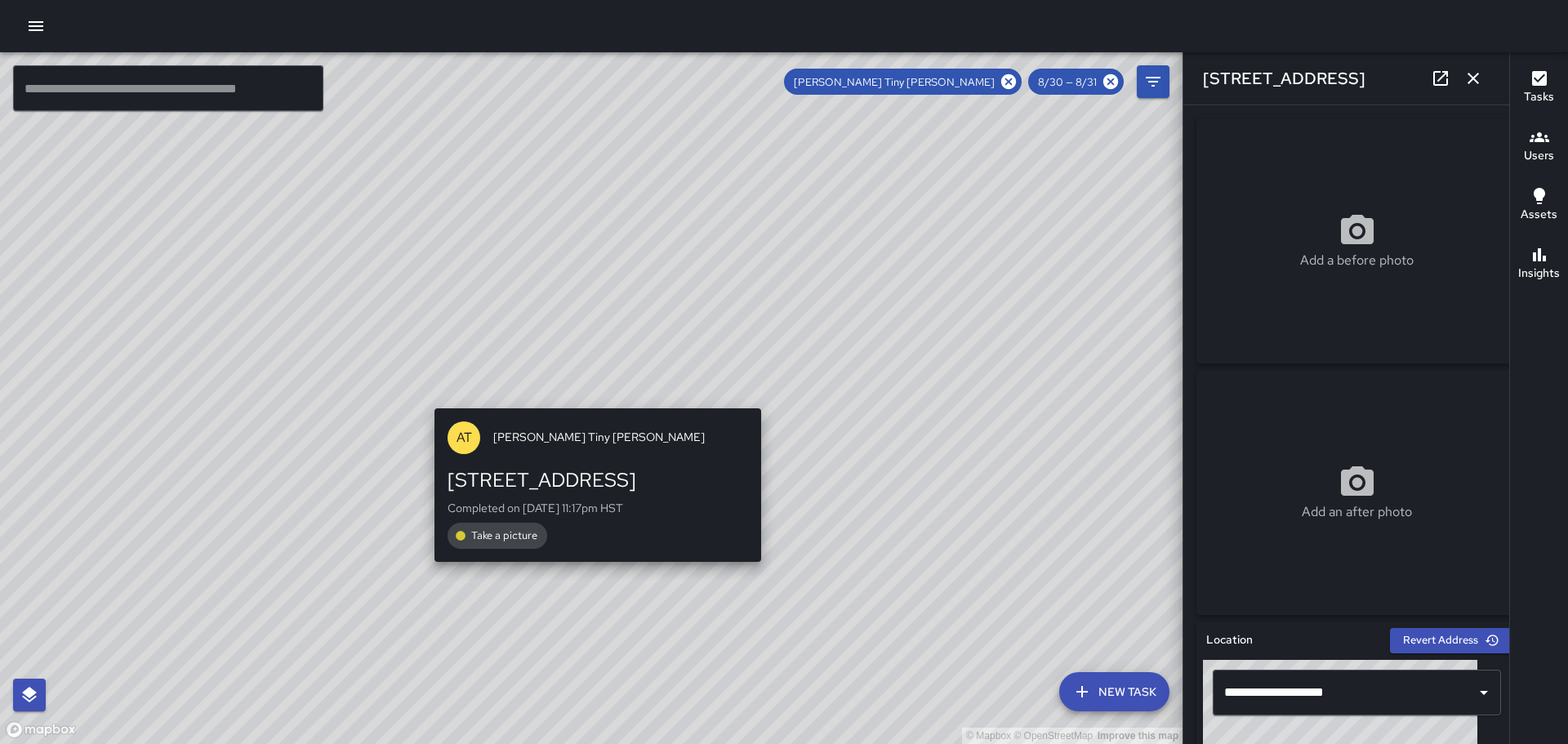
click at [591, 394] on div "© Mapbox © OpenStreetMap Improve this map AT Antonio Tiny Payton 2420 Kalākaua …" at bounding box center [591, 398] width 1183 height 692
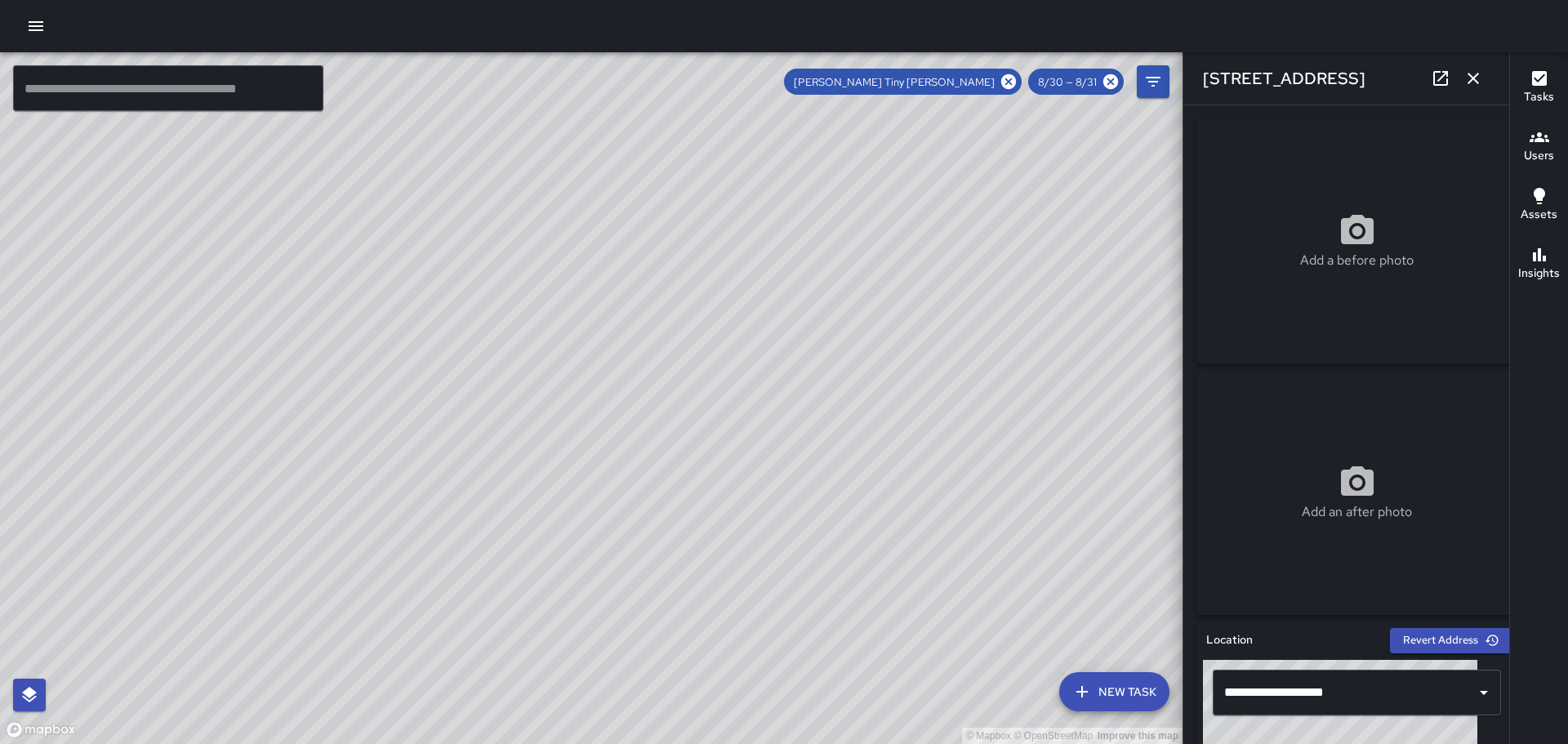
click at [592, 394] on div "© Mapbox © OpenStreetMap Improve this map AT Antonio Tiny Payton 2420 Kalākaua …" at bounding box center [591, 398] width 1183 height 692
drag, startPoint x: 384, startPoint y: 193, endPoint x: 597, endPoint y: 597, distance: 456.7
click at [597, 597] on div "© Mapbox © OpenStreetMap Improve this map" at bounding box center [591, 398] width 1183 height 692
drag, startPoint x: 444, startPoint y: 336, endPoint x: 767, endPoint y: 643, distance: 445.6
click at [768, 640] on div "© Mapbox © OpenStreetMap Improve this map" at bounding box center [591, 398] width 1183 height 692
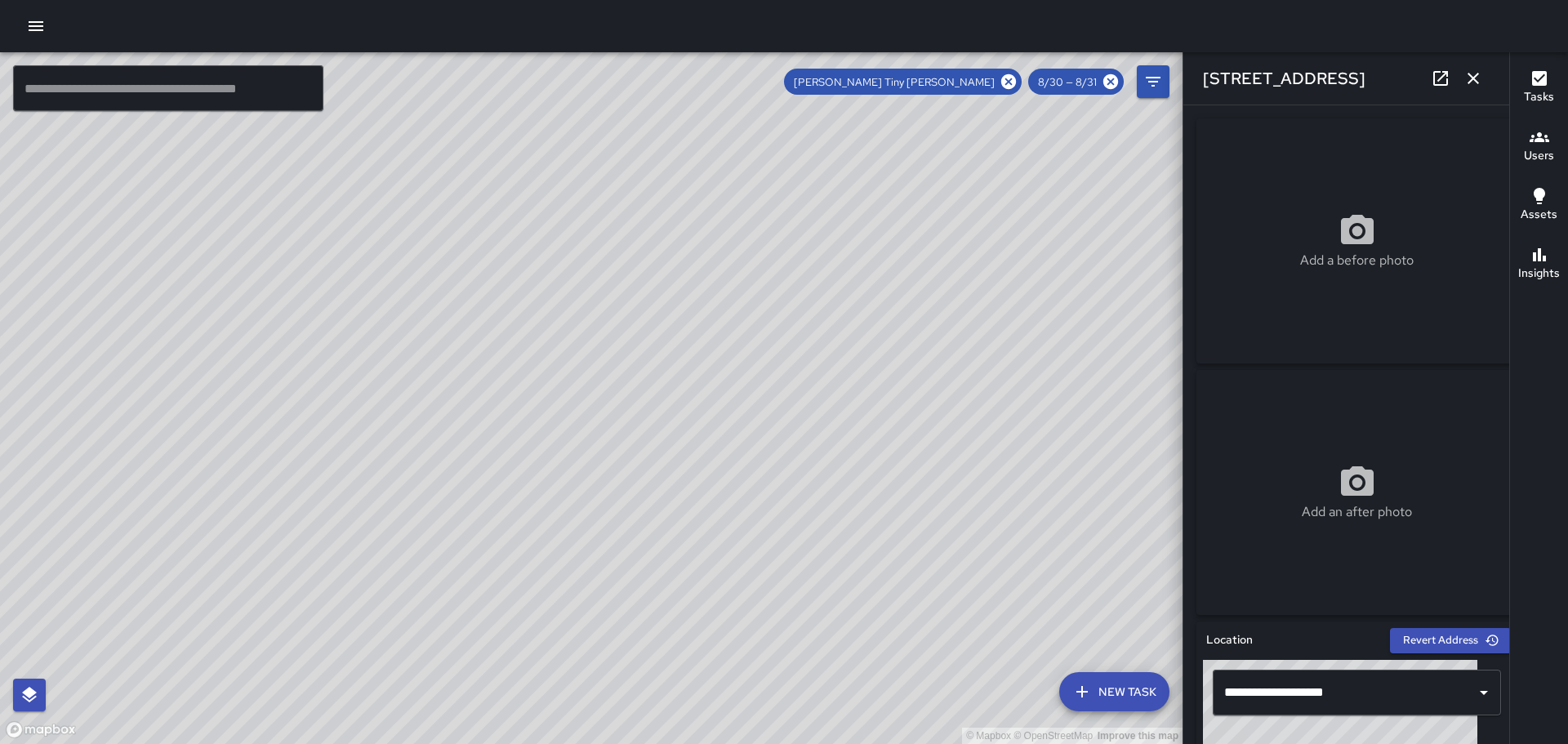
drag, startPoint x: 615, startPoint y: 400, endPoint x: 796, endPoint y: 659, distance: 316.0
click at [798, 658] on div "© Mapbox © OpenStreetMap Improve this map" at bounding box center [591, 398] width 1183 height 692
drag, startPoint x: 741, startPoint y: 554, endPoint x: 652, endPoint y: 243, distance: 323.5
click at [632, 210] on div "© Mapbox © OpenStreetMap Improve this map" at bounding box center [591, 398] width 1183 height 692
drag, startPoint x: 719, startPoint y: 365, endPoint x: 553, endPoint y: 124, distance: 292.6
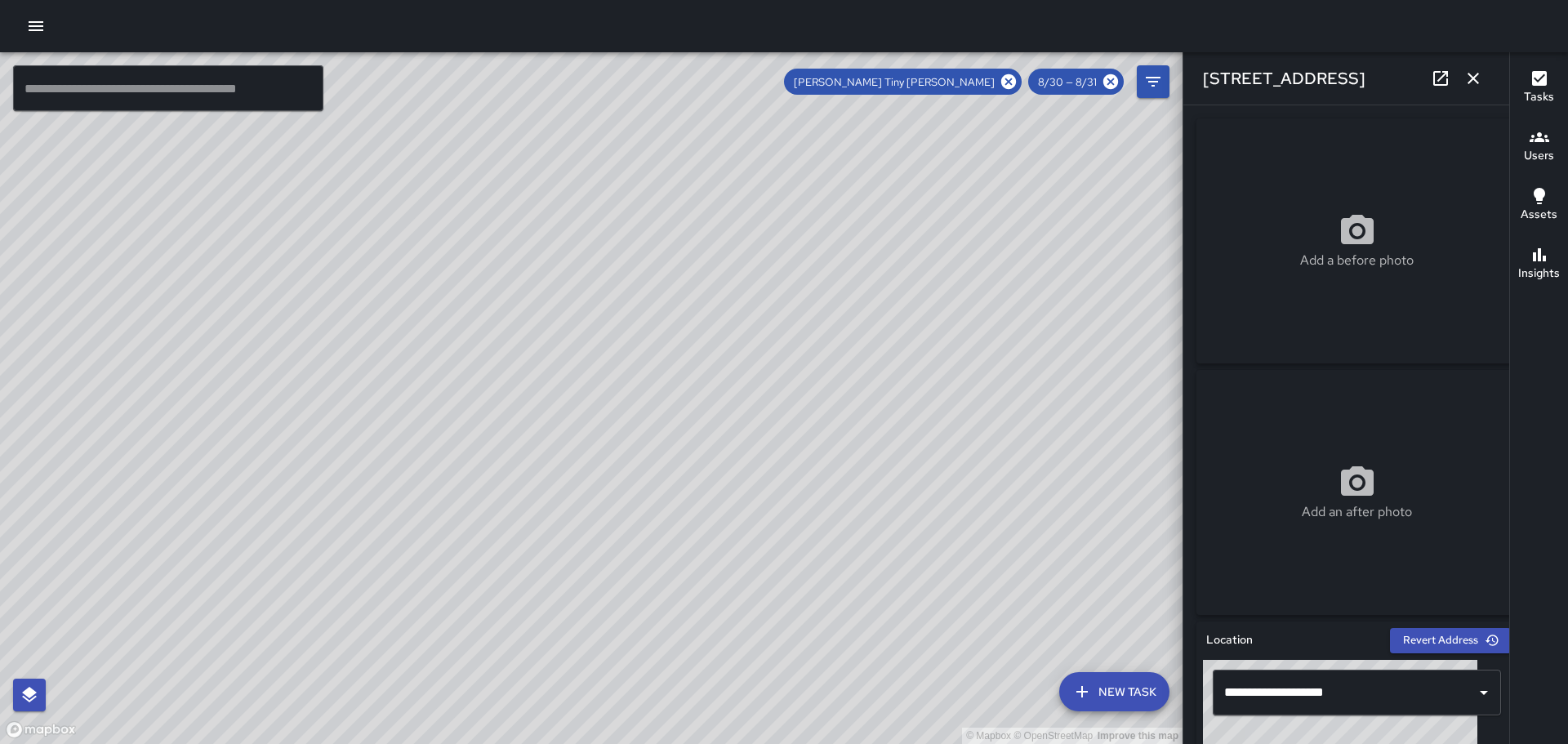
click at [553, 124] on div "© Mapbox © OpenStreetMap Improve this map" at bounding box center [591, 398] width 1183 height 692
drag, startPoint x: 904, startPoint y: 487, endPoint x: 650, endPoint y: 293, distance: 319.6
click at [649, 288] on div "© Mapbox © OpenStreetMap Improve this map" at bounding box center [591, 398] width 1183 height 692
drag, startPoint x: 938, startPoint y: 547, endPoint x: 789, endPoint y: 418, distance: 197.1
click at [756, 369] on div "© Mapbox © OpenStreetMap Improve this map" at bounding box center [591, 398] width 1183 height 692
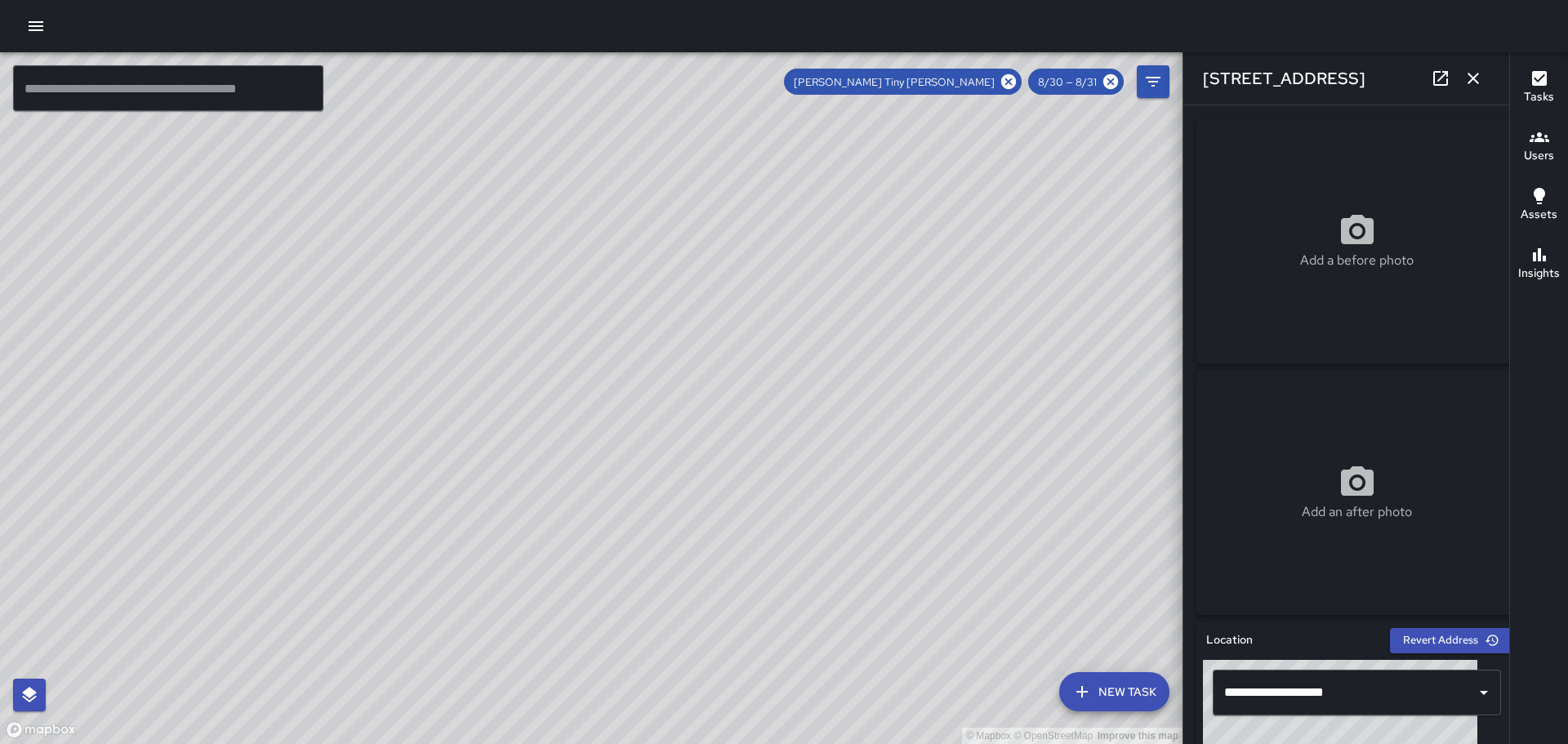
drag, startPoint x: 945, startPoint y: 549, endPoint x: 781, endPoint y: 404, distance: 218.9
click at [782, 404] on div "© Mapbox © OpenStreetMap Improve this map" at bounding box center [591, 398] width 1183 height 692
drag, startPoint x: 873, startPoint y: 545, endPoint x: 704, endPoint y: 416, distance: 212.6
click at [704, 416] on div "© Mapbox © OpenStreetMap Improve this map" at bounding box center [591, 398] width 1183 height 692
drag, startPoint x: 736, startPoint y: 534, endPoint x: 729, endPoint y: 343, distance: 191.1
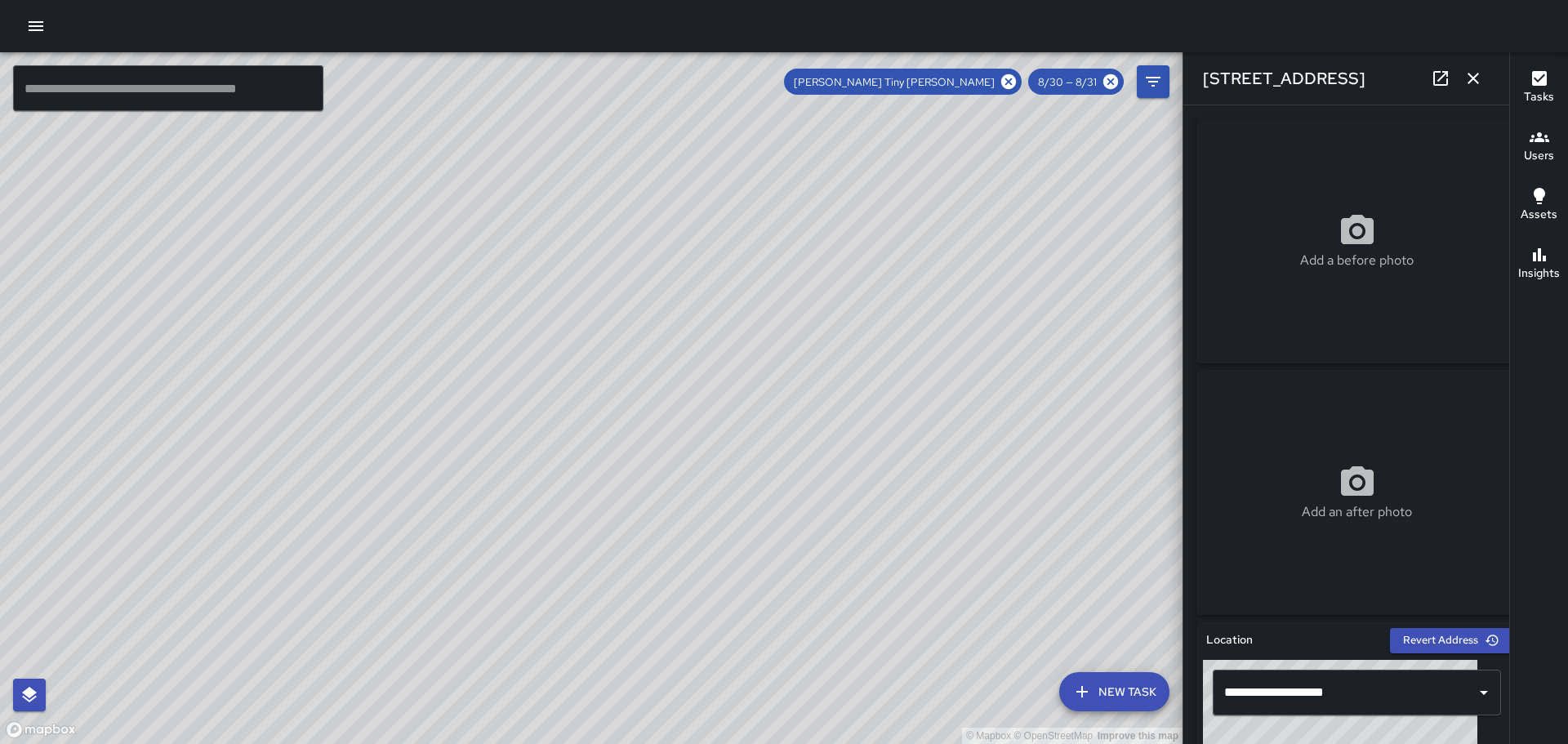
click at [702, 297] on div "© Mapbox © OpenStreetMap Improve this map" at bounding box center [591, 398] width 1183 height 692
drag, startPoint x: 814, startPoint y: 490, endPoint x: 757, endPoint y: 335, distance: 165.1
click at [757, 335] on div "© Mapbox © OpenStreetMap Improve this map" at bounding box center [591, 398] width 1183 height 692
drag, startPoint x: 693, startPoint y: 325, endPoint x: 1024, endPoint y: 782, distance: 564.3
click at [1024, 743] on html "© Mapbox © OpenStreetMap Improve this map ​ New Task Antonio Tiny Payton 8/30 —…" at bounding box center [784, 372] width 1568 height 744
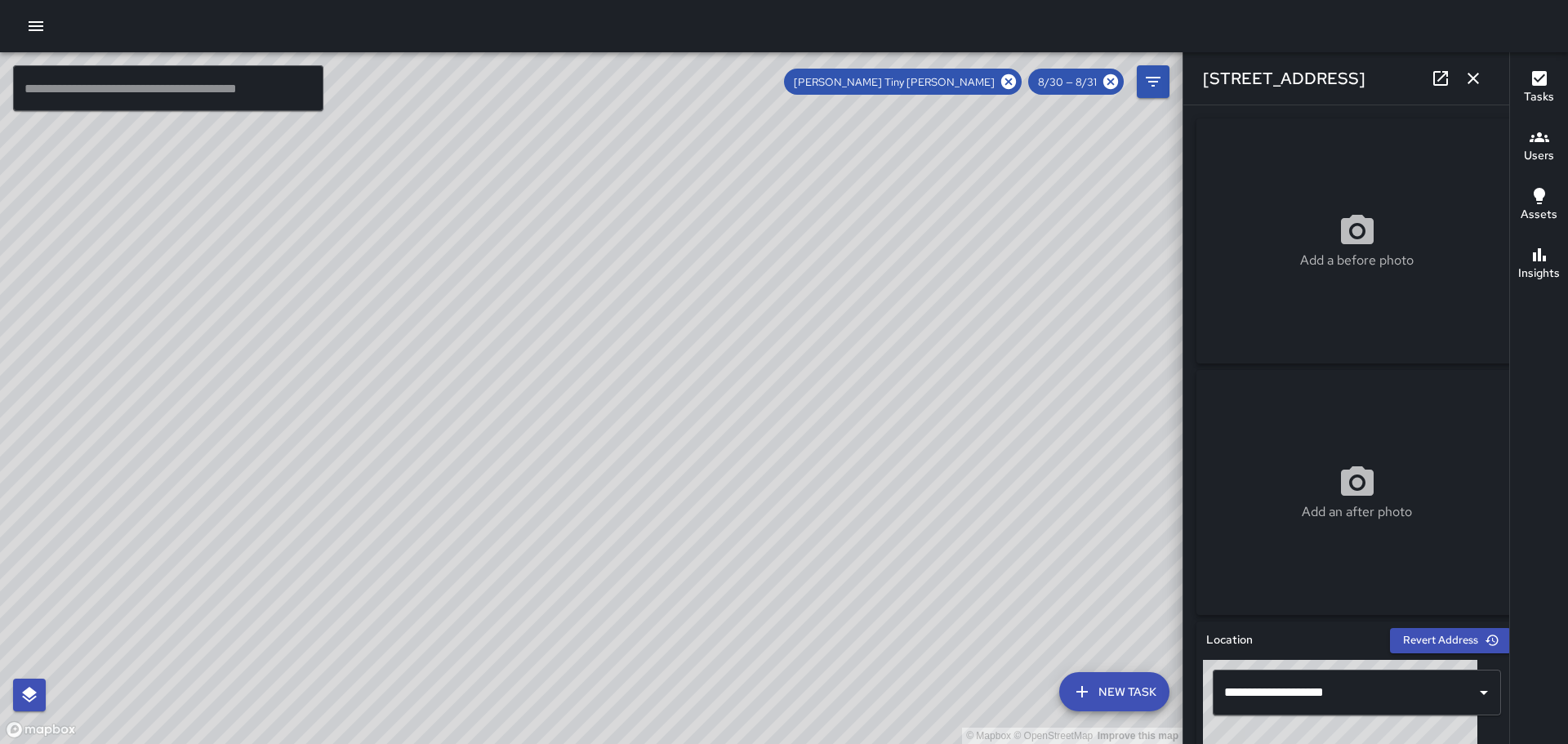
drag, startPoint x: 564, startPoint y: 372, endPoint x: 662, endPoint y: 674, distance: 317.5
click at [662, 674] on div "© Mapbox © OpenStreetMap Improve this map" at bounding box center [591, 398] width 1183 height 692
drag, startPoint x: 476, startPoint y: 356, endPoint x: 510, endPoint y: 502, distance: 149.9
click at [529, 534] on div "© Mapbox © OpenStreetMap Improve this map" at bounding box center [591, 398] width 1183 height 692
drag, startPoint x: 435, startPoint y: 351, endPoint x: 581, endPoint y: 575, distance: 267.4
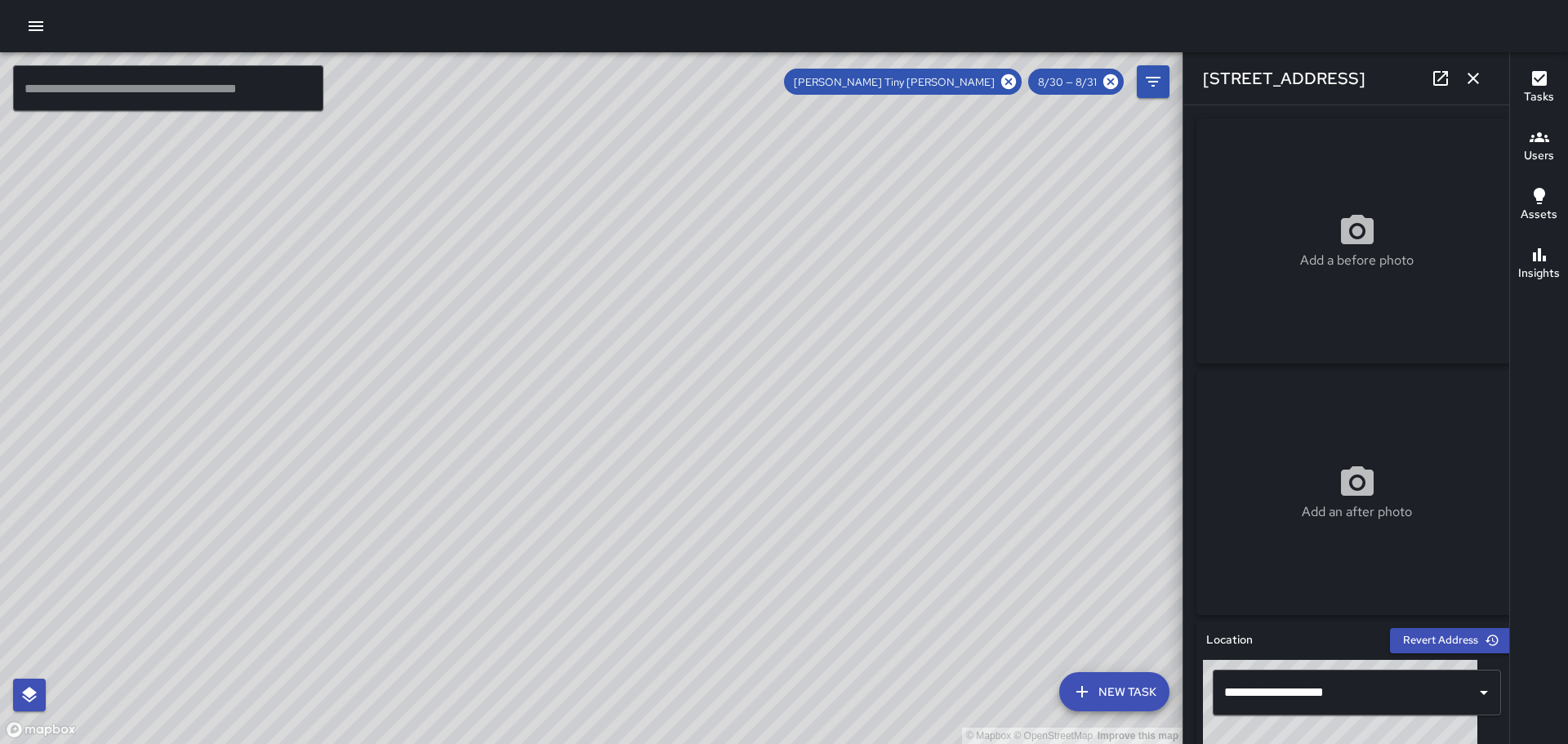
click at [581, 575] on div "© Mapbox © OpenStreetMap Improve this map" at bounding box center [591, 398] width 1183 height 692
drag, startPoint x: 452, startPoint y: 350, endPoint x: 712, endPoint y: 573, distance: 342.5
click at [727, 586] on div "© Mapbox © OpenStreetMap Improve this map" at bounding box center [591, 398] width 1183 height 692
drag, startPoint x: 597, startPoint y: 450, endPoint x: 594, endPoint y: 156, distance: 294.0
click at [594, 156] on div "© Mapbox © OpenStreetMap Improve this map" at bounding box center [591, 398] width 1183 height 692
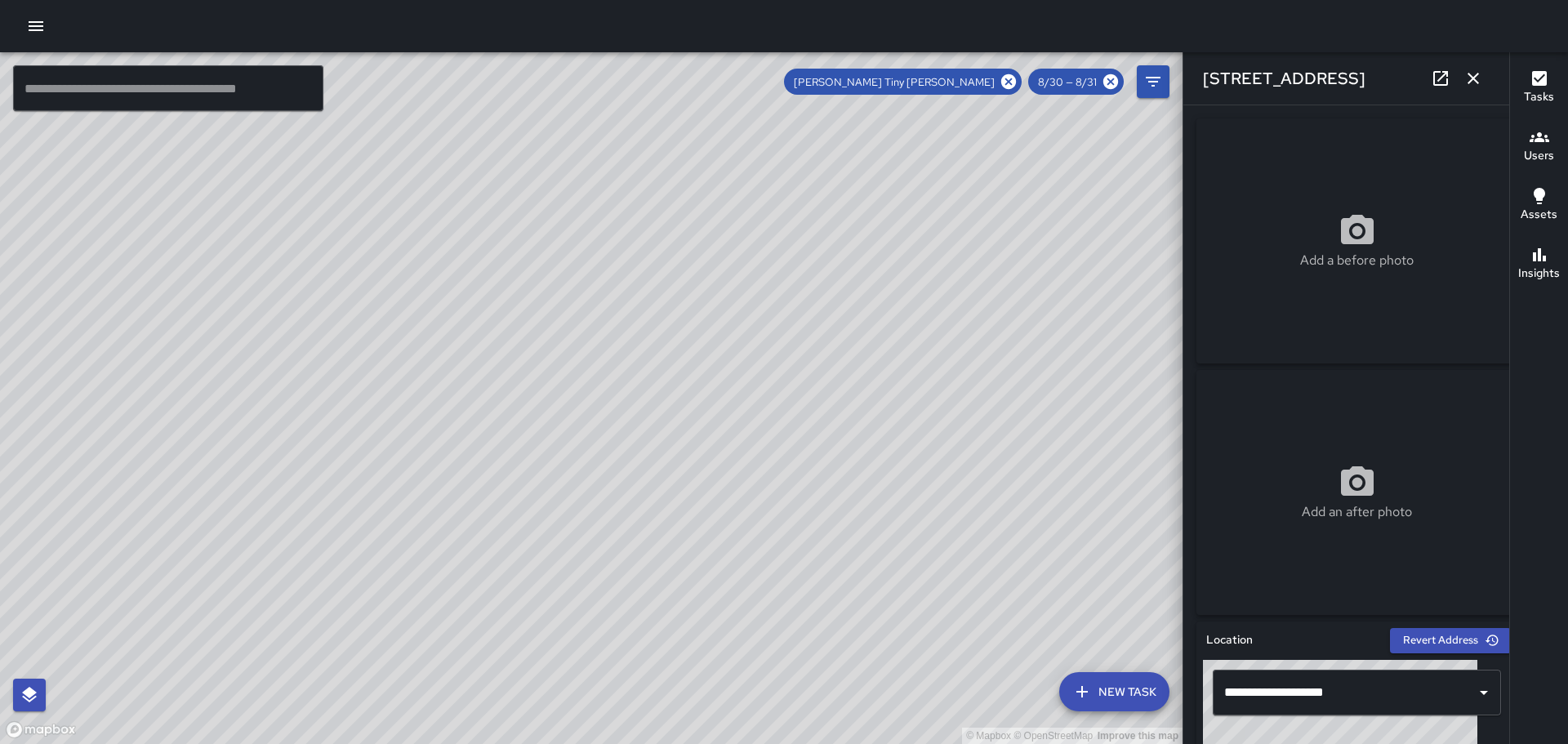
drag, startPoint x: 920, startPoint y: 584, endPoint x: 660, endPoint y: 239, distance: 432.0
click at [650, 201] on div "© Mapbox © OpenStreetMap Improve this map" at bounding box center [591, 398] width 1183 height 692
drag, startPoint x: 821, startPoint y: 458, endPoint x: 673, endPoint y: 352, distance: 182.0
click at [673, 352] on div "© Mapbox © OpenStreetMap Improve this map" at bounding box center [591, 398] width 1183 height 692
drag, startPoint x: 972, startPoint y: 478, endPoint x: 811, endPoint y: 165, distance: 352.0
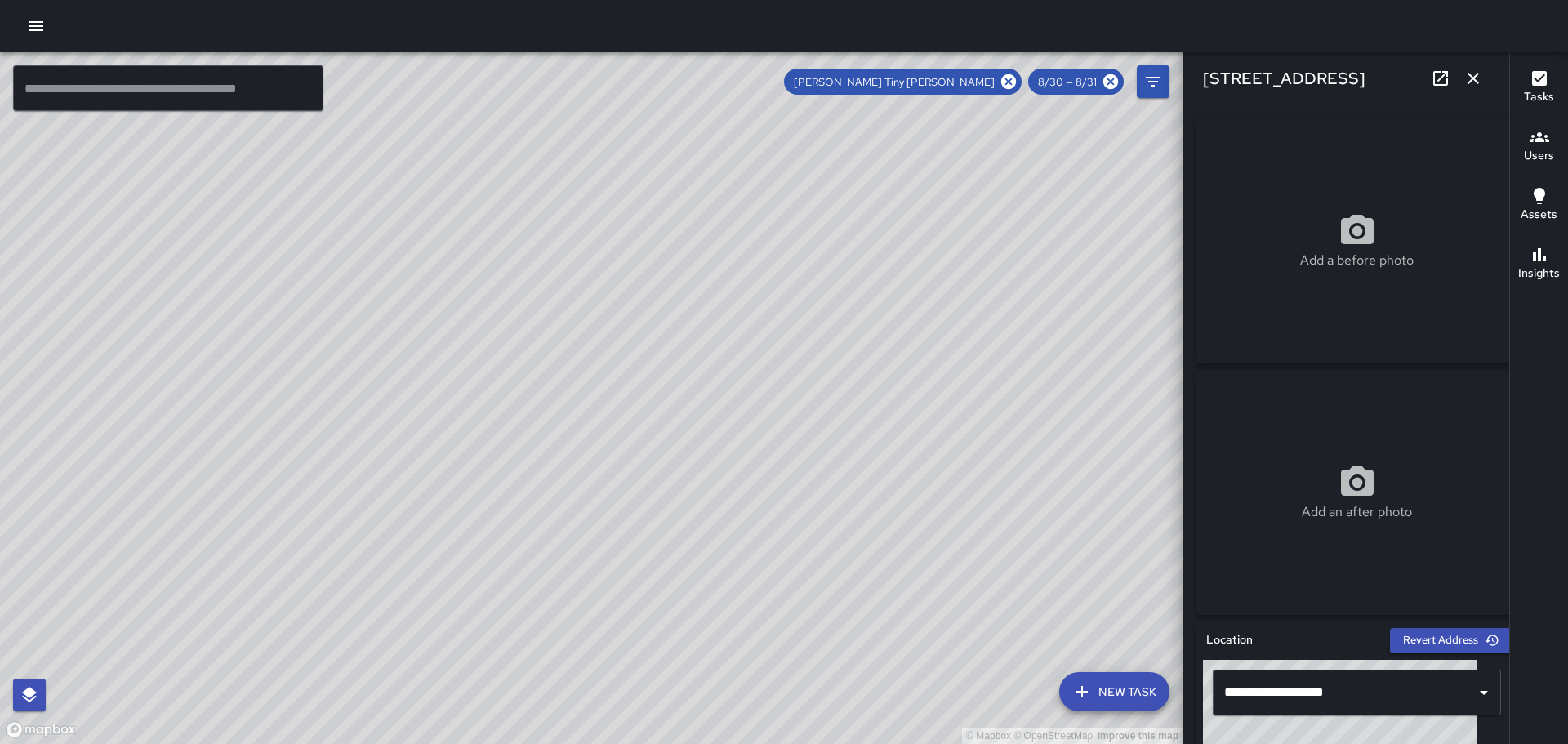
click at [811, 166] on div "© Mapbox © OpenStreetMap Improve this map" at bounding box center [591, 398] width 1183 height 692
drag, startPoint x: 886, startPoint y: 417, endPoint x: 934, endPoint y: 268, distance: 156.5
click at [934, 268] on div "© Mapbox © OpenStreetMap Improve this map" at bounding box center [591, 398] width 1183 height 692
drag, startPoint x: 989, startPoint y: 428, endPoint x: 772, endPoint y: 288, distance: 258.2
click at [782, 279] on div "© Mapbox © OpenStreetMap Improve this map" at bounding box center [591, 398] width 1183 height 692
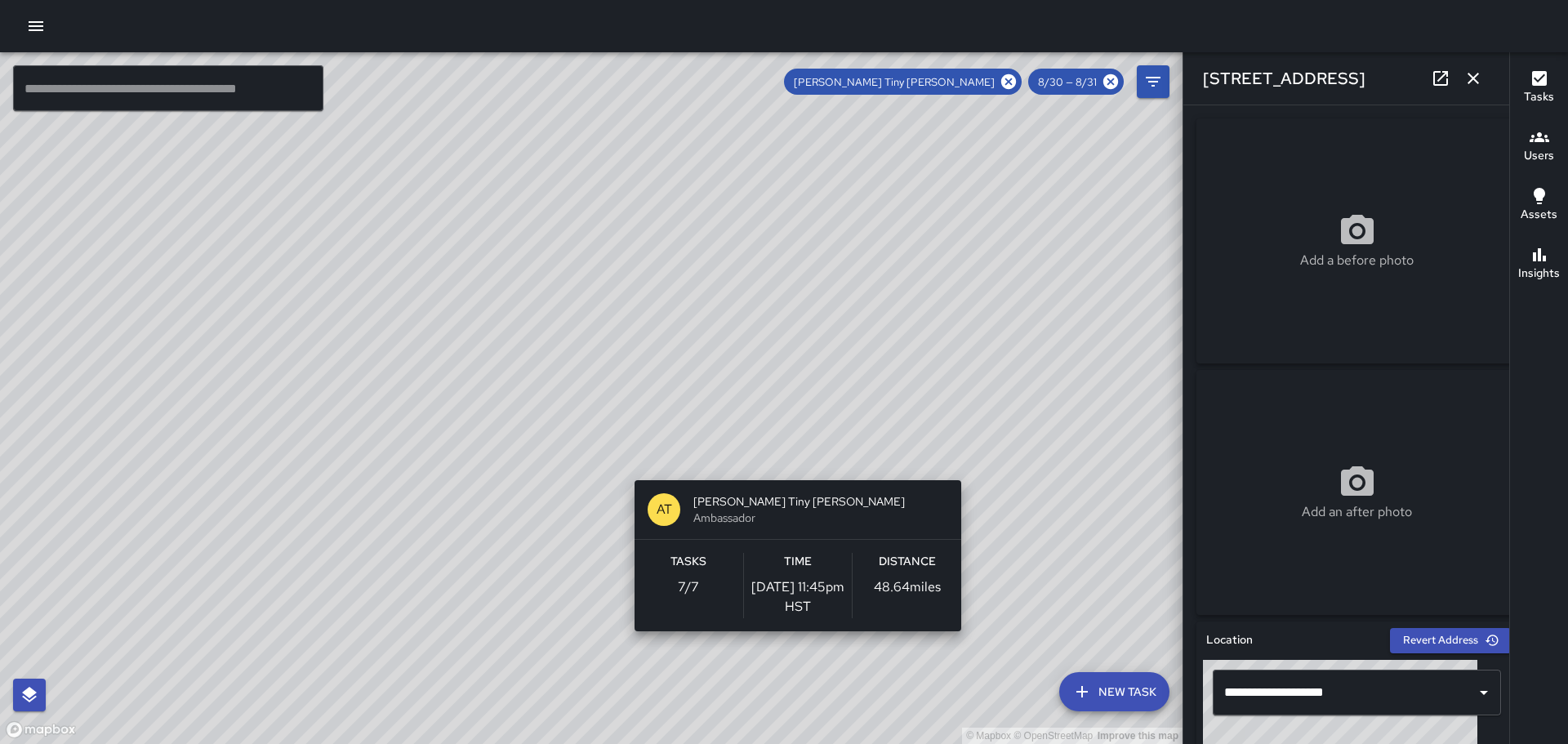
drag, startPoint x: 822, startPoint y: 530, endPoint x: 985, endPoint y: 690, distance: 228.4
click at [985, 686] on div "© Mapbox © OpenStreetMap Improve this map AT Antonio Tiny Payton Ambassador Tas…" at bounding box center [591, 398] width 1183 height 692
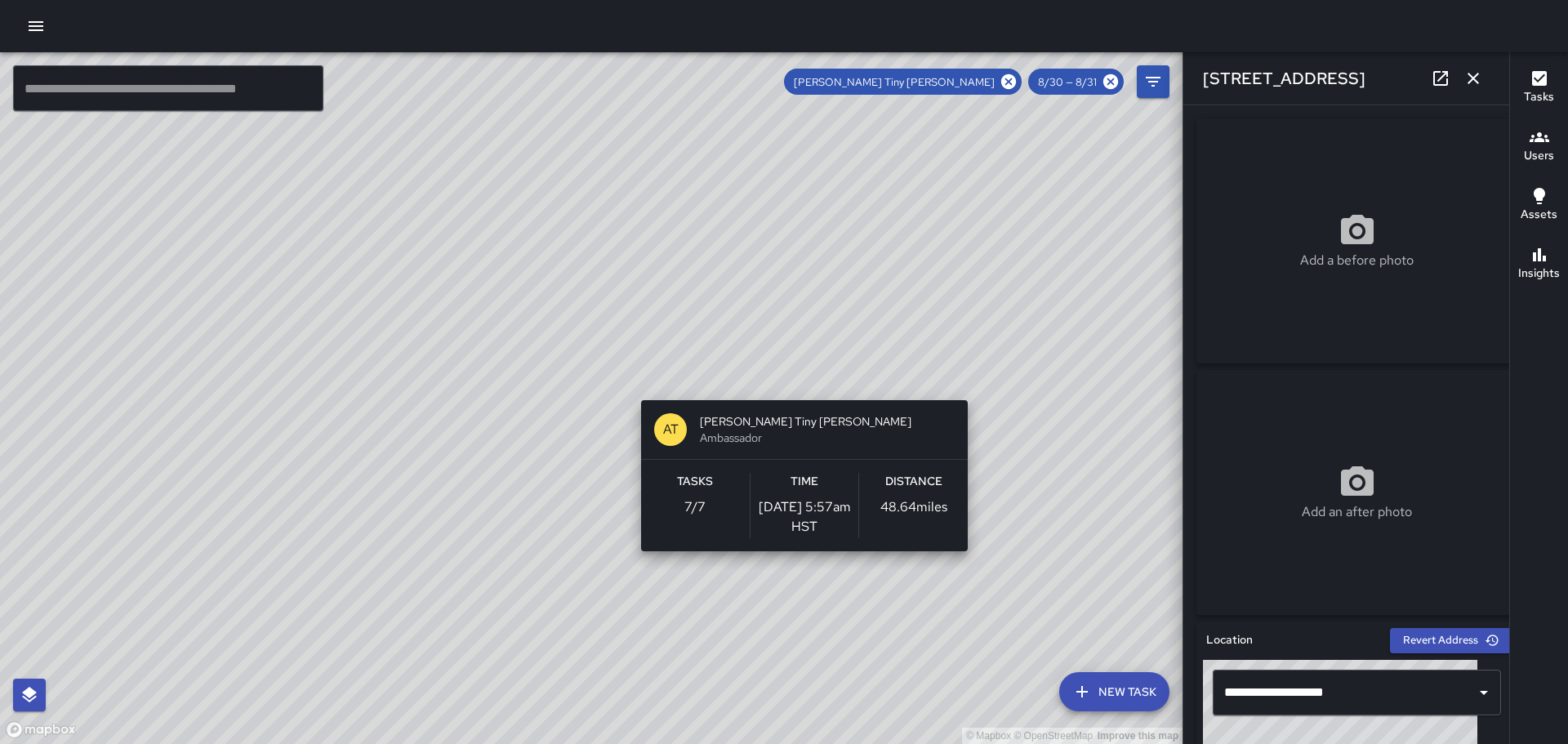
drag, startPoint x: 761, startPoint y: 205, endPoint x: 817, endPoint y: 452, distance: 253.3
click at [818, 452] on div "© Mapbox © OpenStreetMap Improve this map AT Antonio Tiny Payton Ambassador Tas…" at bounding box center [591, 398] width 1183 height 692
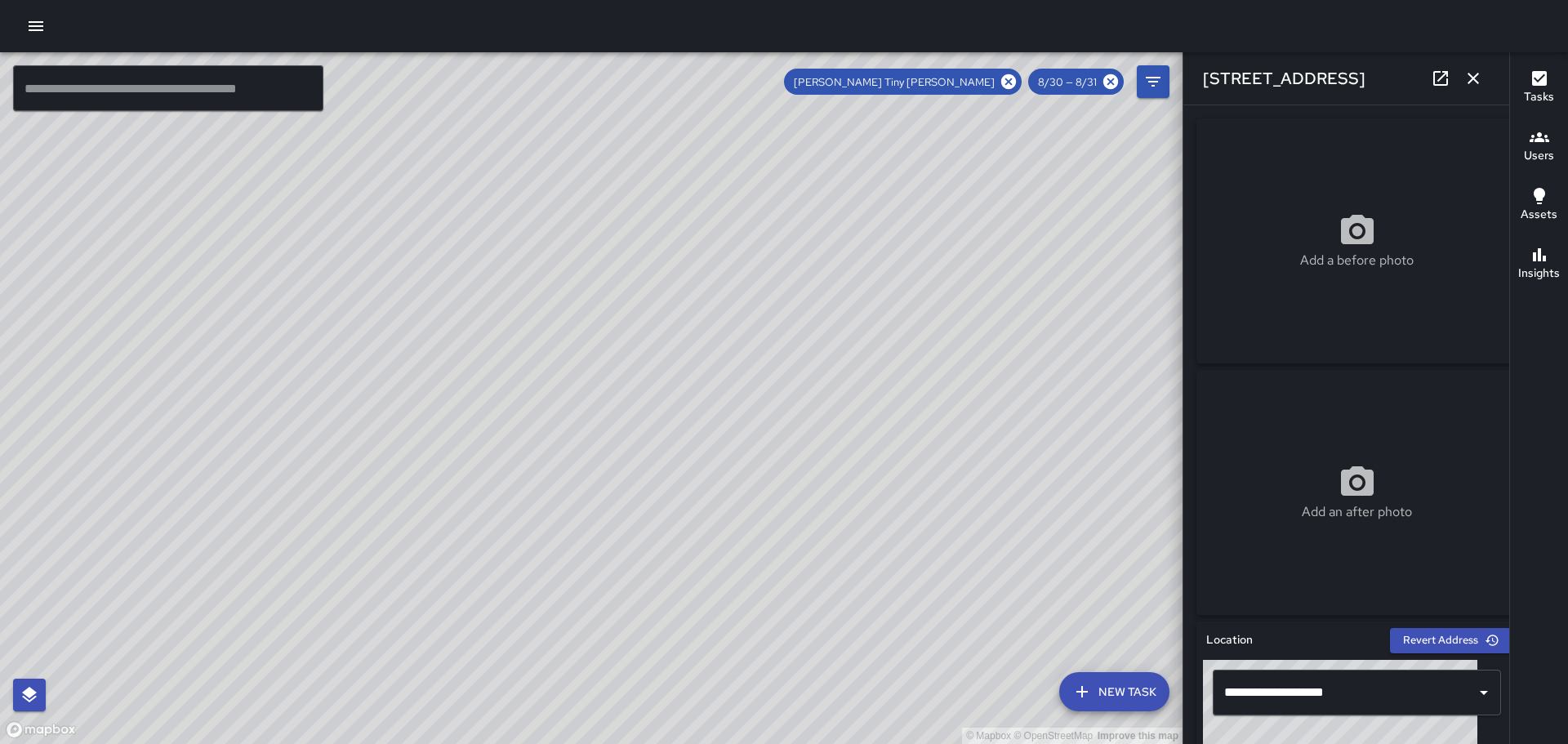
drag, startPoint x: 632, startPoint y: 290, endPoint x: 746, endPoint y: 473, distance: 215.6
click at [746, 473] on div "© Mapbox © OpenStreetMap Improve this map" at bounding box center [591, 398] width 1183 height 692
drag, startPoint x: 428, startPoint y: 268, endPoint x: 467, endPoint y: 354, distance: 94.4
click at [467, 354] on div "© Mapbox © OpenStreetMap Improve this map" at bounding box center [591, 398] width 1183 height 692
drag, startPoint x: 669, startPoint y: 349, endPoint x: 606, endPoint y: 286, distance: 89.1
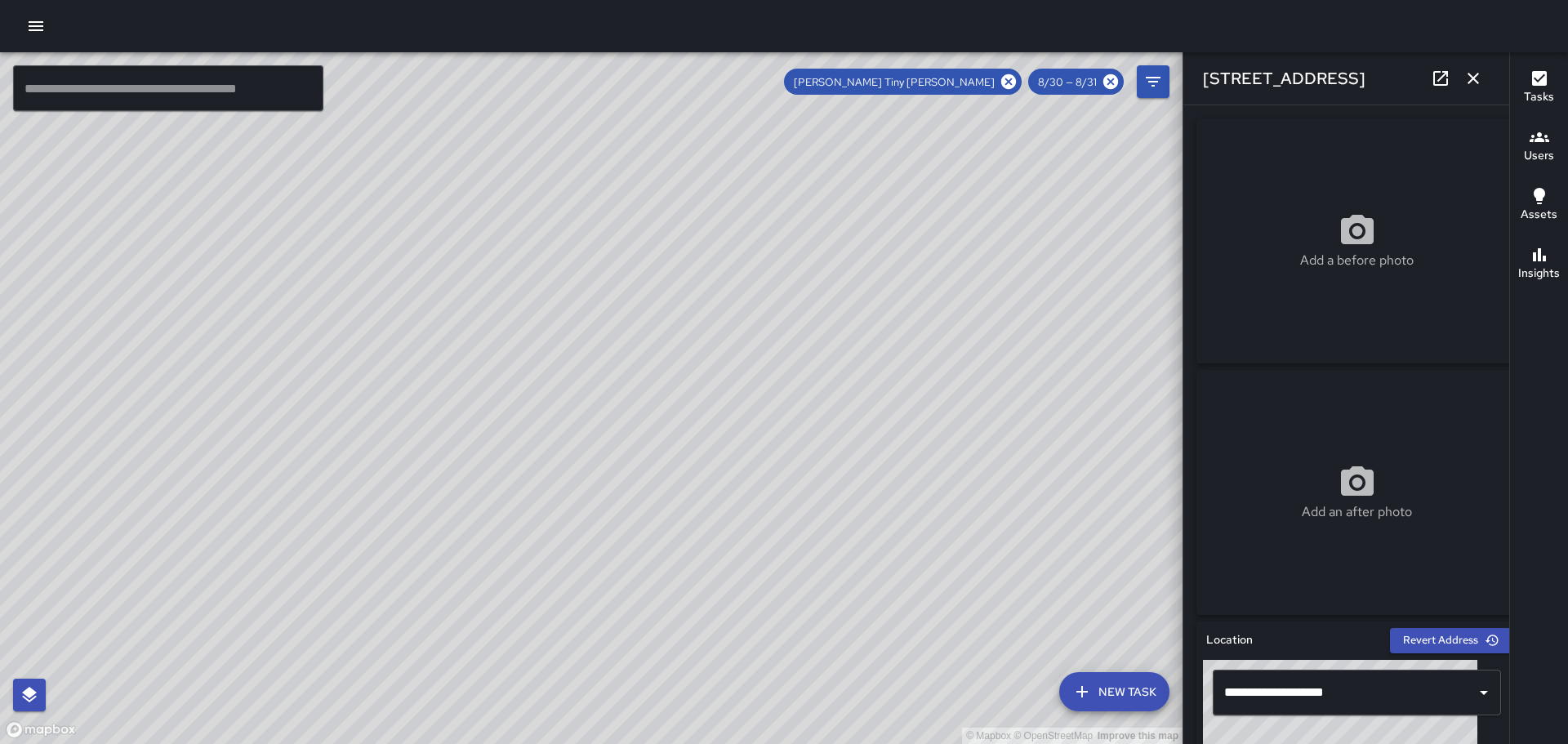
click at [607, 286] on div "© Mapbox © OpenStreetMap Improve this map" at bounding box center [591, 398] width 1183 height 692
drag, startPoint x: 689, startPoint y: 376, endPoint x: 653, endPoint y: 310, distance: 75.2
click at [653, 310] on div "© Mapbox © OpenStreetMap Improve this map" at bounding box center [591, 398] width 1183 height 692
drag, startPoint x: 643, startPoint y: 434, endPoint x: 605, endPoint y: 338, distance: 103.2
click at [605, 338] on div "© Mapbox © OpenStreetMap Improve this map" at bounding box center [591, 398] width 1183 height 692
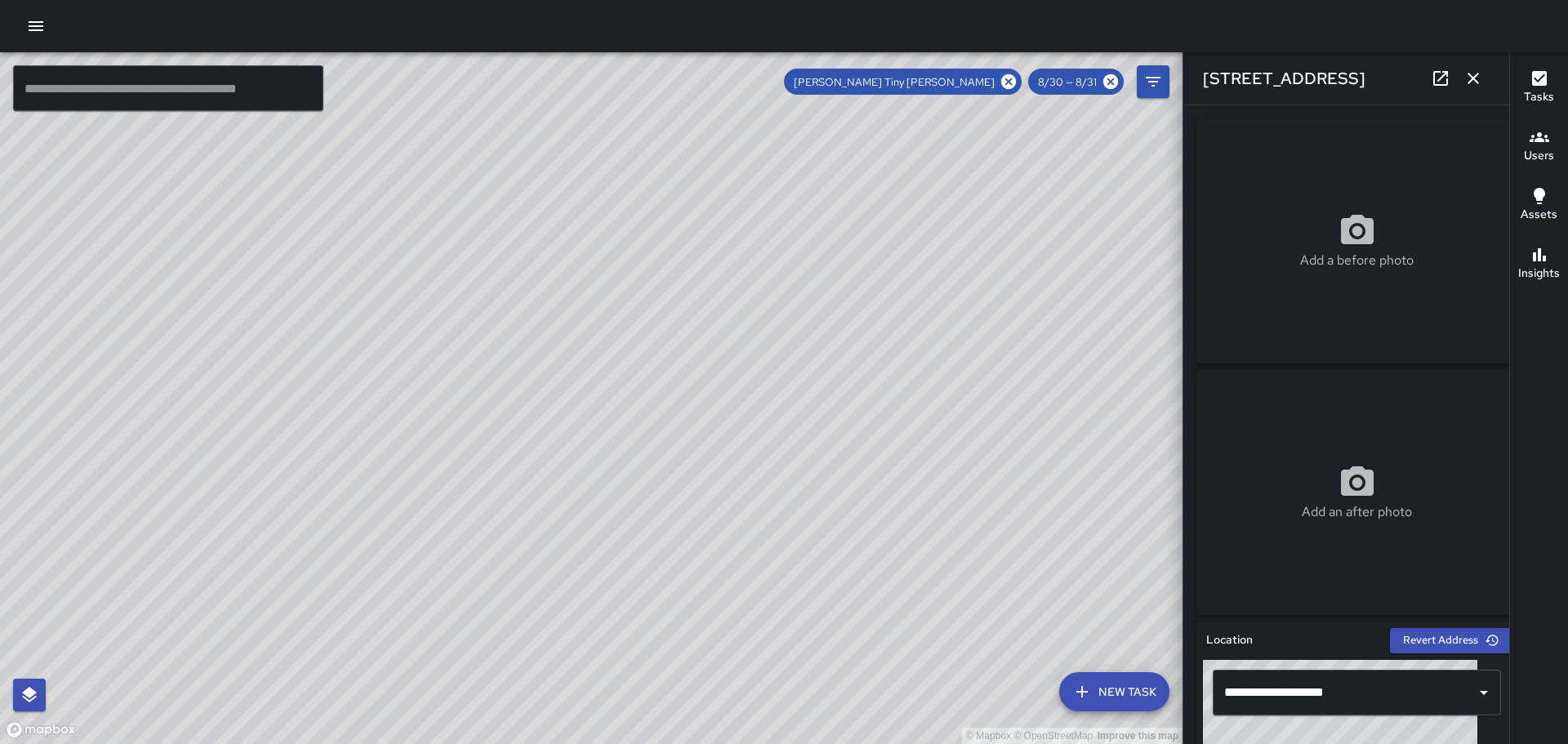
drag, startPoint x: 658, startPoint y: 339, endPoint x: 586, endPoint y: 331, distance: 72.4
click at [586, 331] on div "© Mapbox © OpenStreetMap Improve this map" at bounding box center [591, 398] width 1183 height 692
drag, startPoint x: 629, startPoint y: 424, endPoint x: 726, endPoint y: 522, distance: 137.9
click at [726, 522] on div "© Mapbox © OpenStreetMap Improve this map" at bounding box center [591, 398] width 1183 height 692
click at [1069, 80] on span "8/30 — 8/31" at bounding box center [1068, 81] width 79 height 14
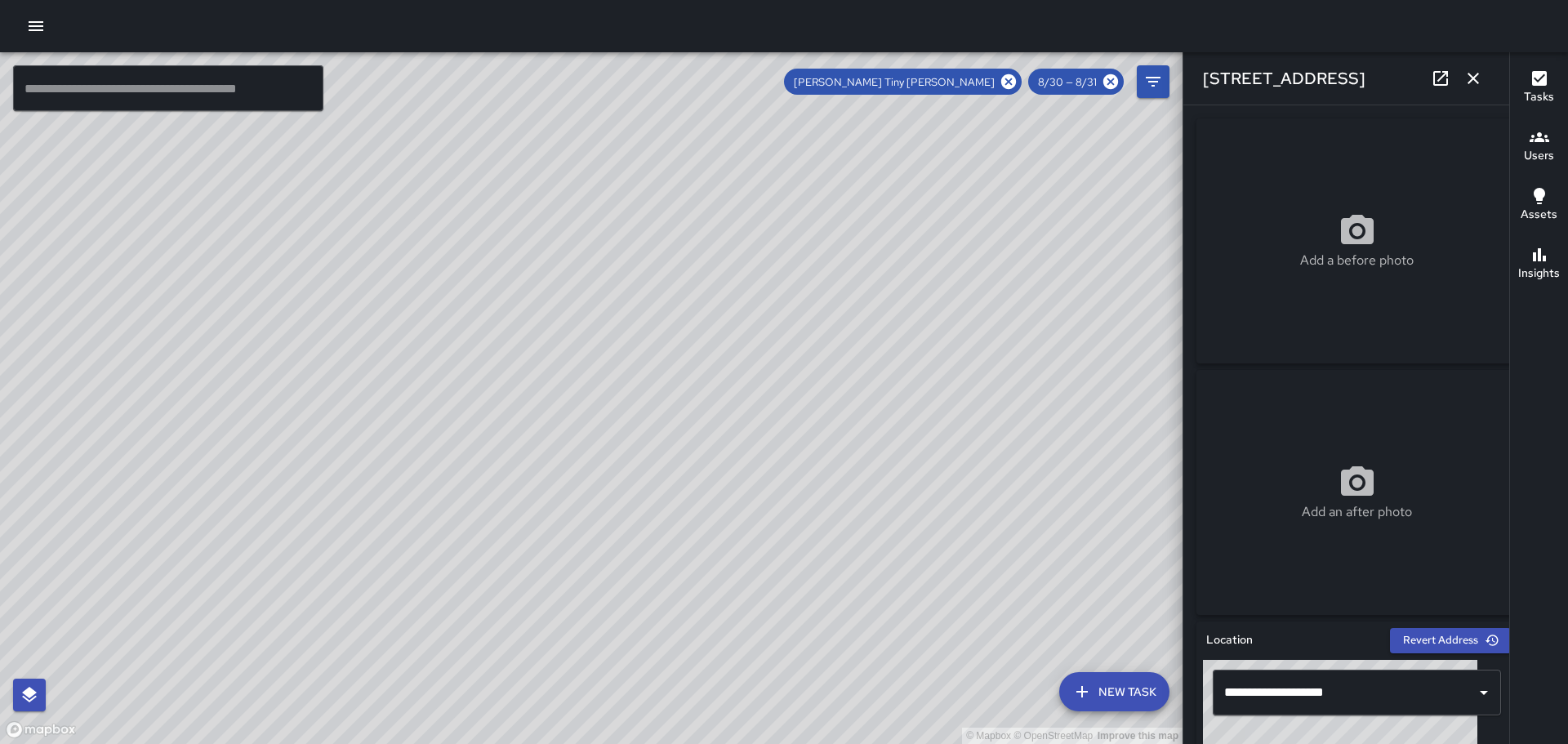
click at [1482, 75] on icon "button" at bounding box center [1473, 78] width 19 height 19
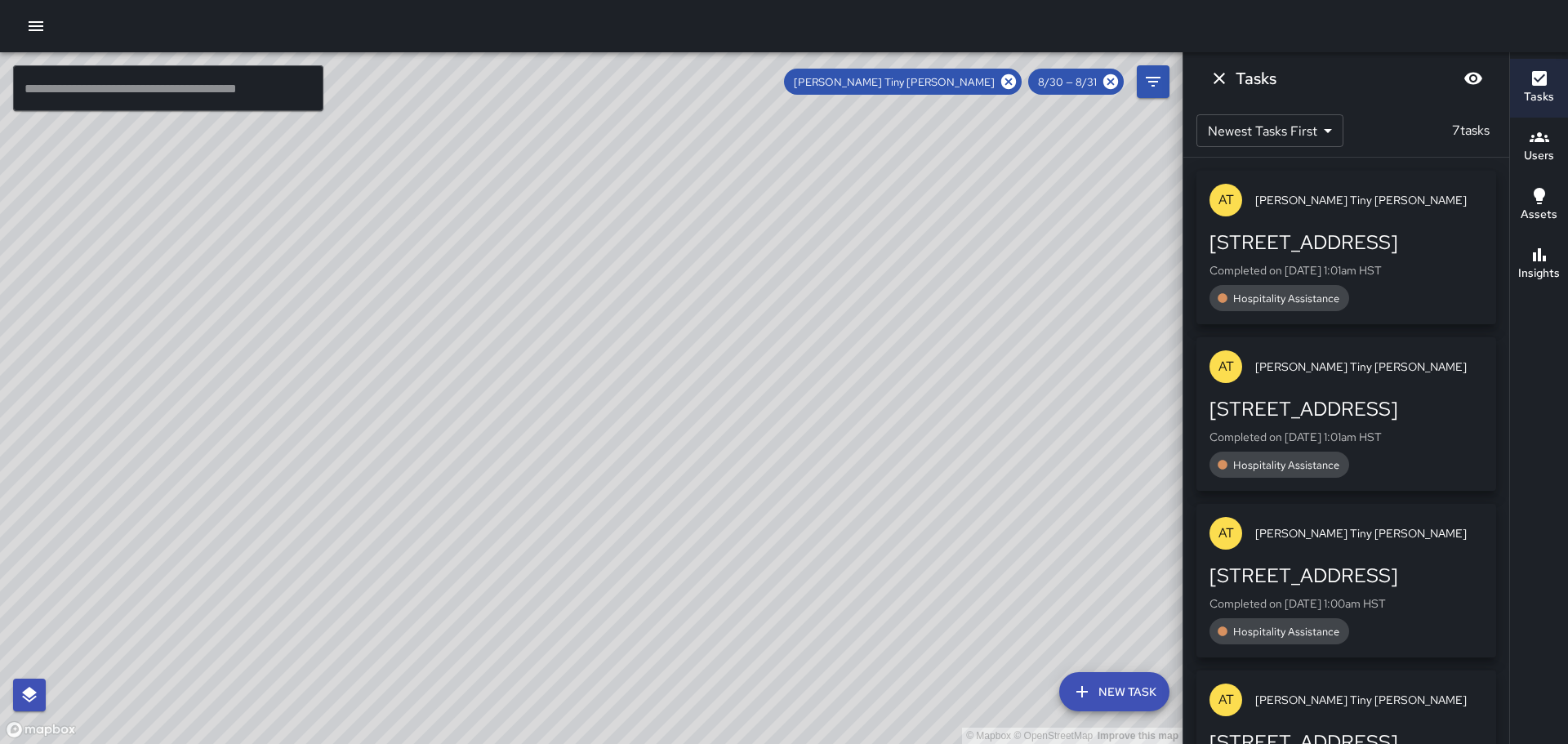
click at [1082, 84] on span "8/30 — 8/31" at bounding box center [1068, 81] width 79 height 14
click at [1068, 79] on span "8/30 — 8/31" at bounding box center [1068, 81] width 79 height 14
click at [1222, 77] on icon "Dismiss" at bounding box center [1219, 78] width 19 height 19
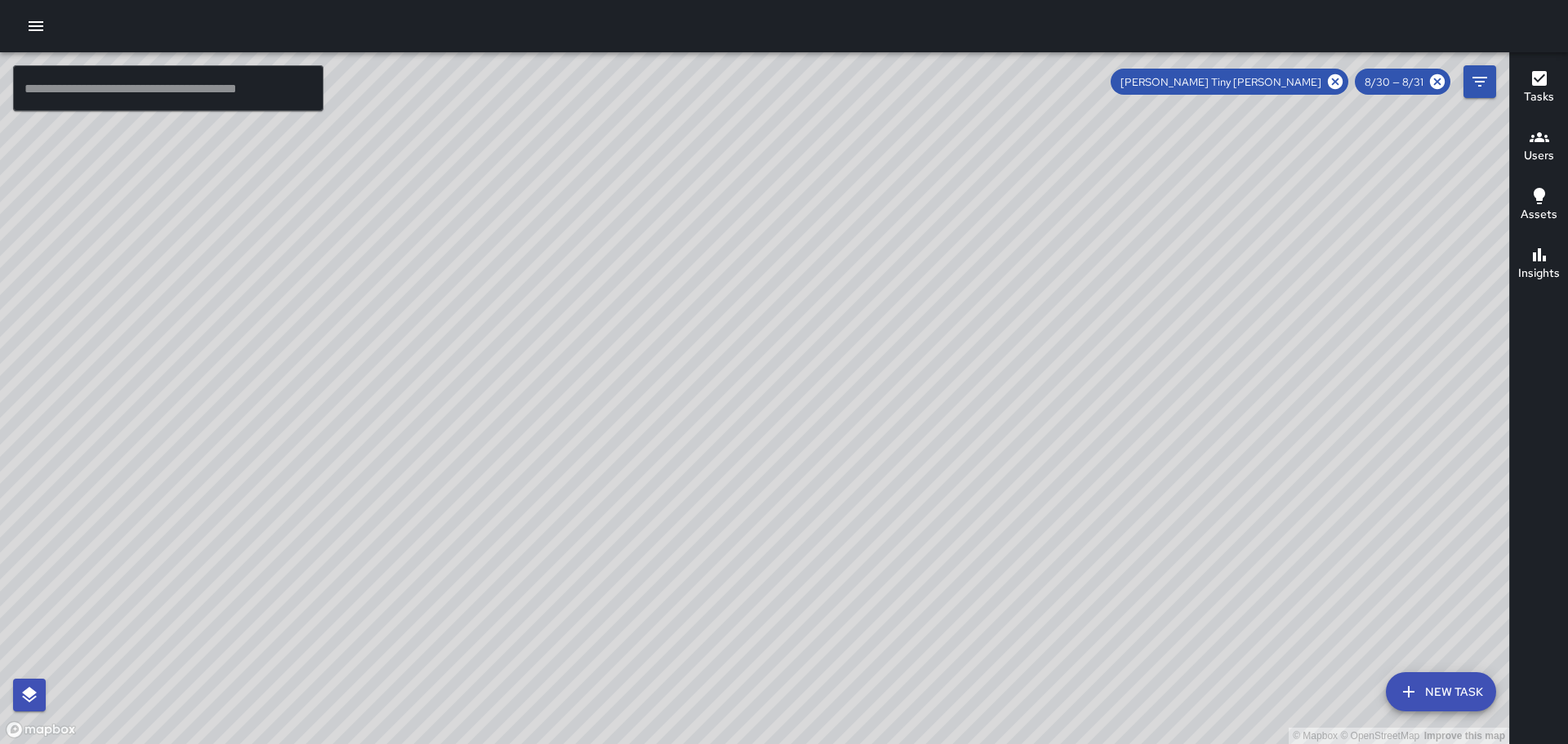
click at [1397, 83] on span "8/30 — 8/31" at bounding box center [1394, 81] width 79 height 14
click at [1473, 78] on icon "Filters" at bounding box center [1479, 81] width 15 height 10
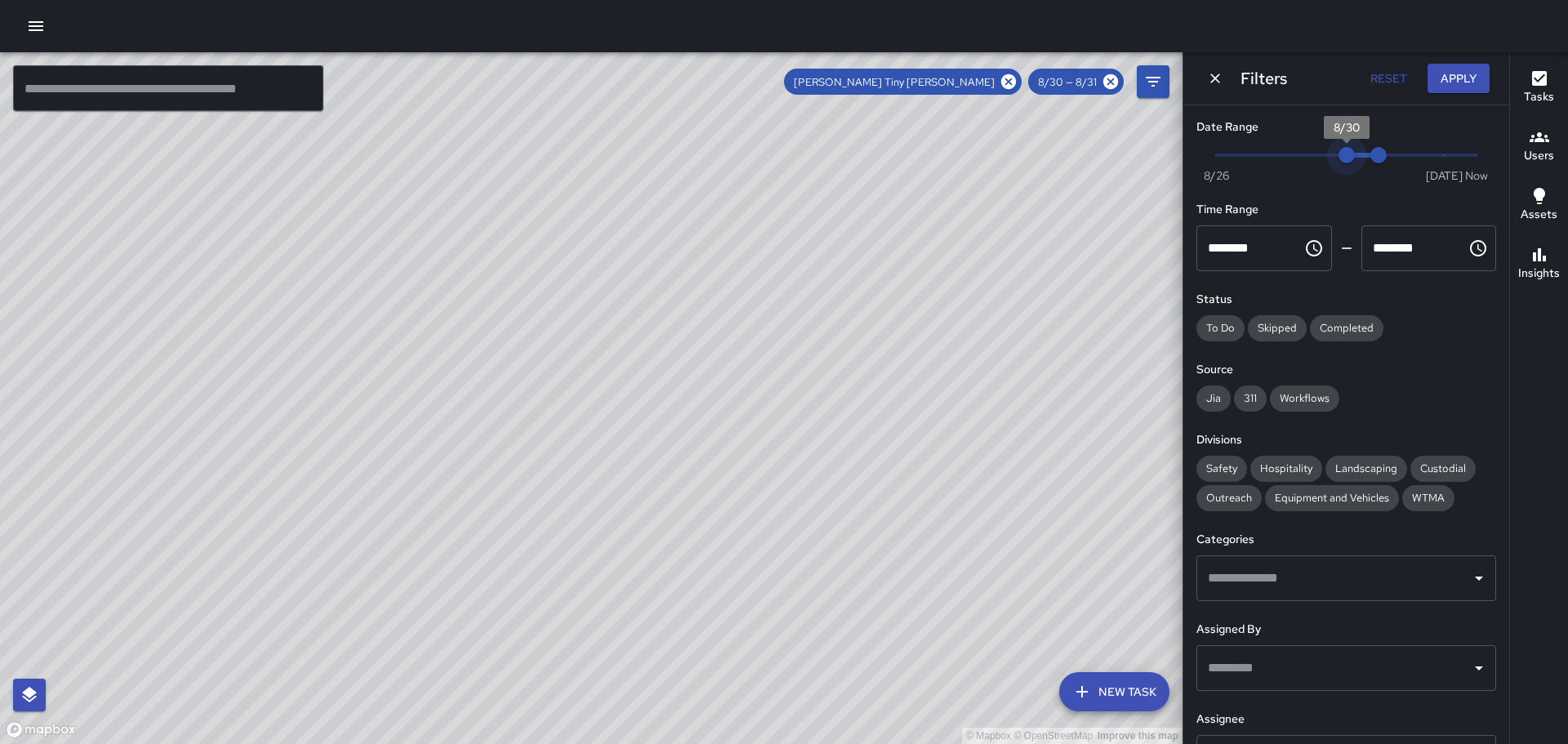
type input "*"
drag, startPoint x: 1343, startPoint y: 151, endPoint x: 1324, endPoint y: 152, distance: 19.0
click at [1322, 152] on span "8/29" at bounding box center [1314, 156] width 16 height 16
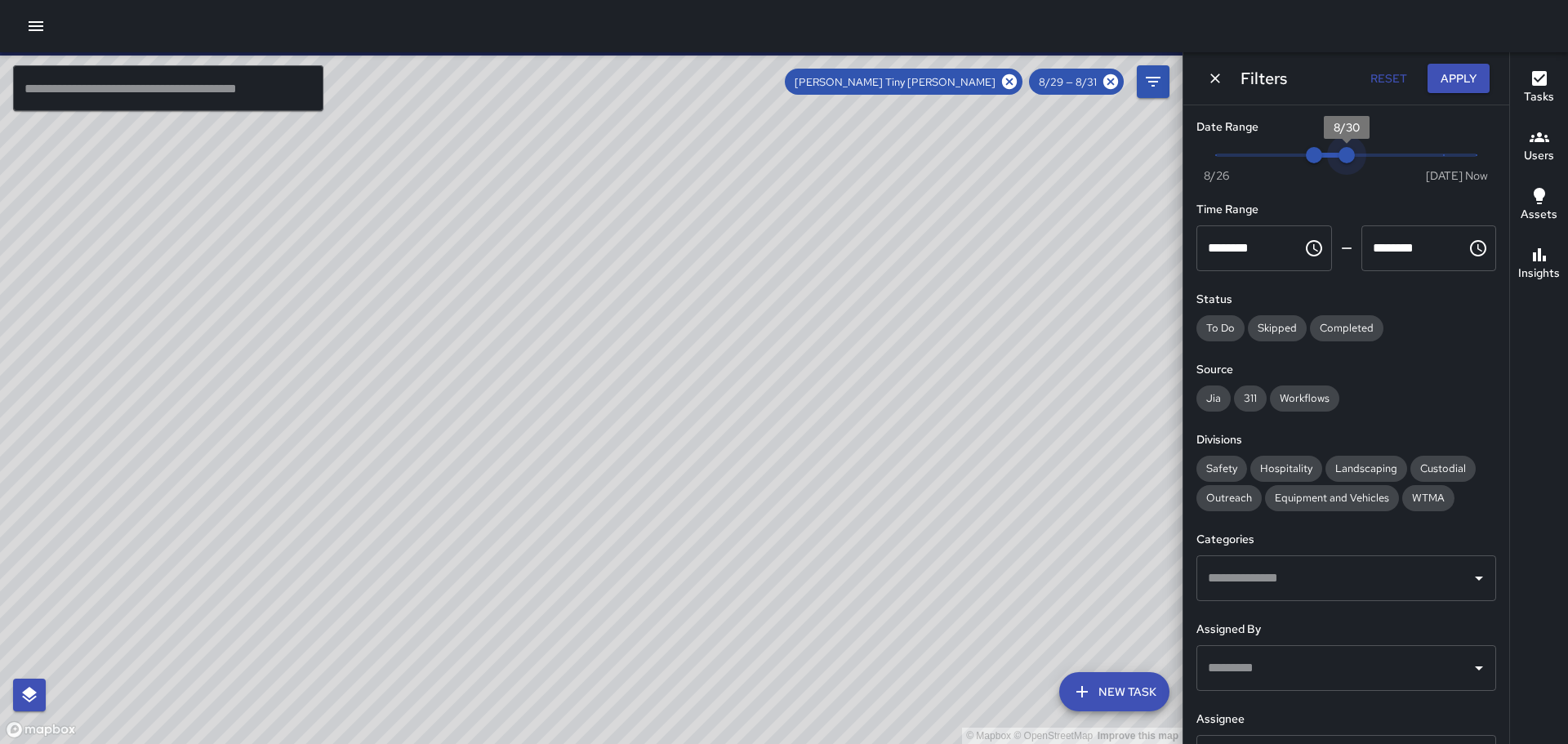
drag, startPoint x: 1369, startPoint y: 152, endPoint x: 1351, endPoint y: 153, distance: 18.0
click at [1351, 153] on span "8/30" at bounding box center [1347, 156] width 16 height 16
click at [1456, 78] on button "Apply" at bounding box center [1458, 79] width 62 height 30
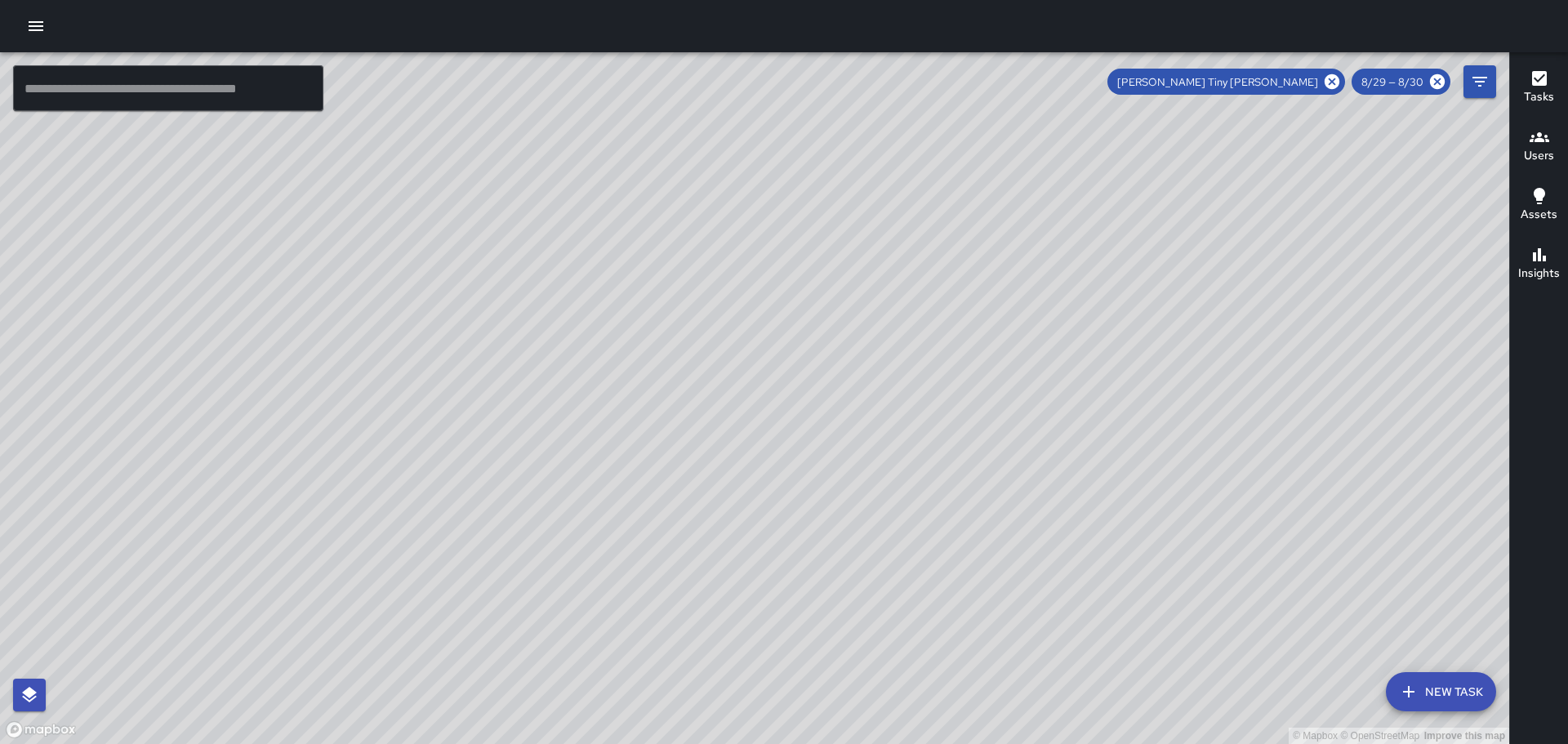
drag, startPoint x: 871, startPoint y: 382, endPoint x: 861, endPoint y: 264, distance: 118.4
click at [859, 263] on div "© Mapbox © OpenStreetMap Improve this map" at bounding box center [755, 398] width 1509 height 692
click at [1477, 76] on icon "Filters" at bounding box center [1479, 81] width 19 height 19
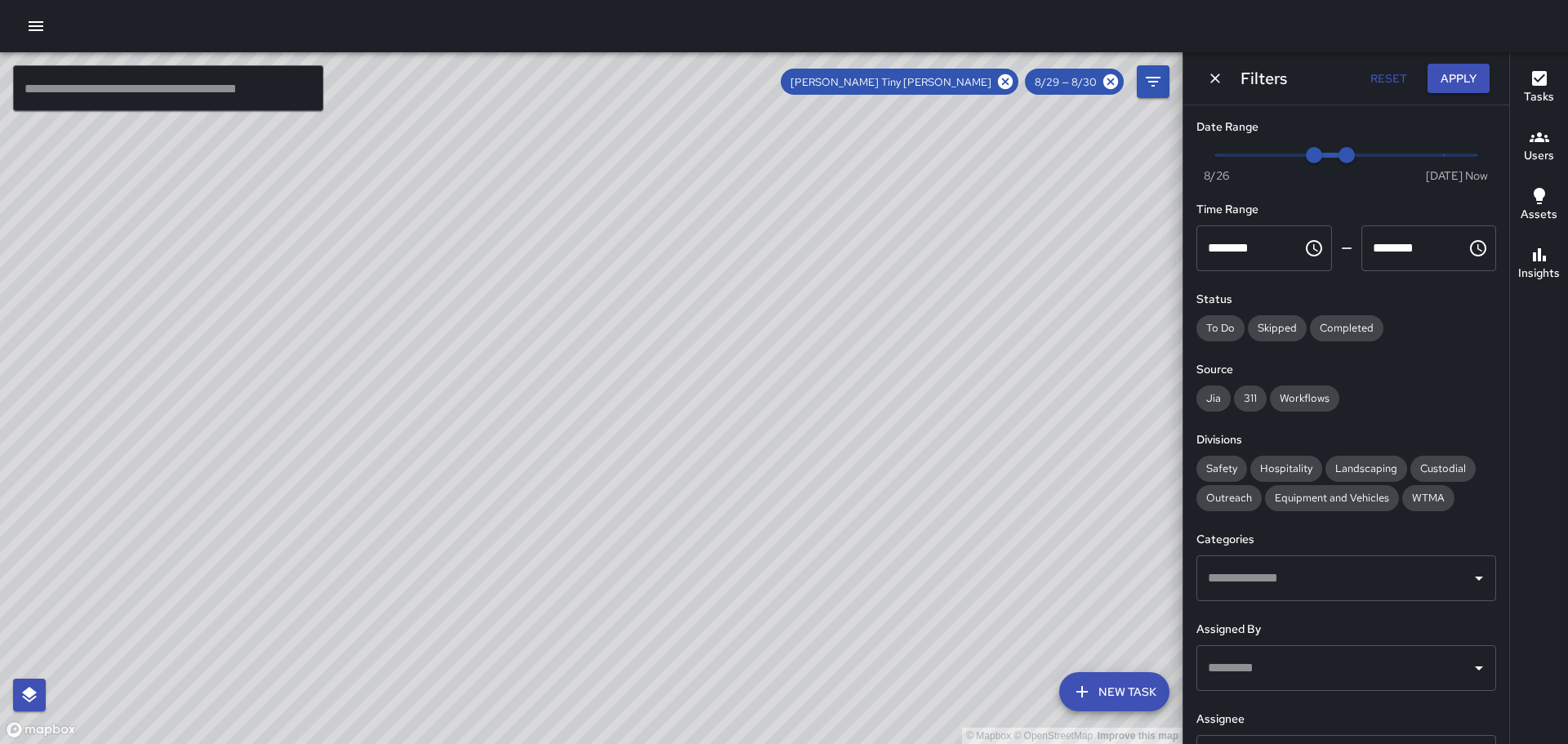
click at [959, 86] on span "[PERSON_NAME] Tiny [PERSON_NAME]" at bounding box center [890, 81] width 220 height 14
click at [1453, 70] on button "Apply" at bounding box center [1458, 79] width 62 height 30
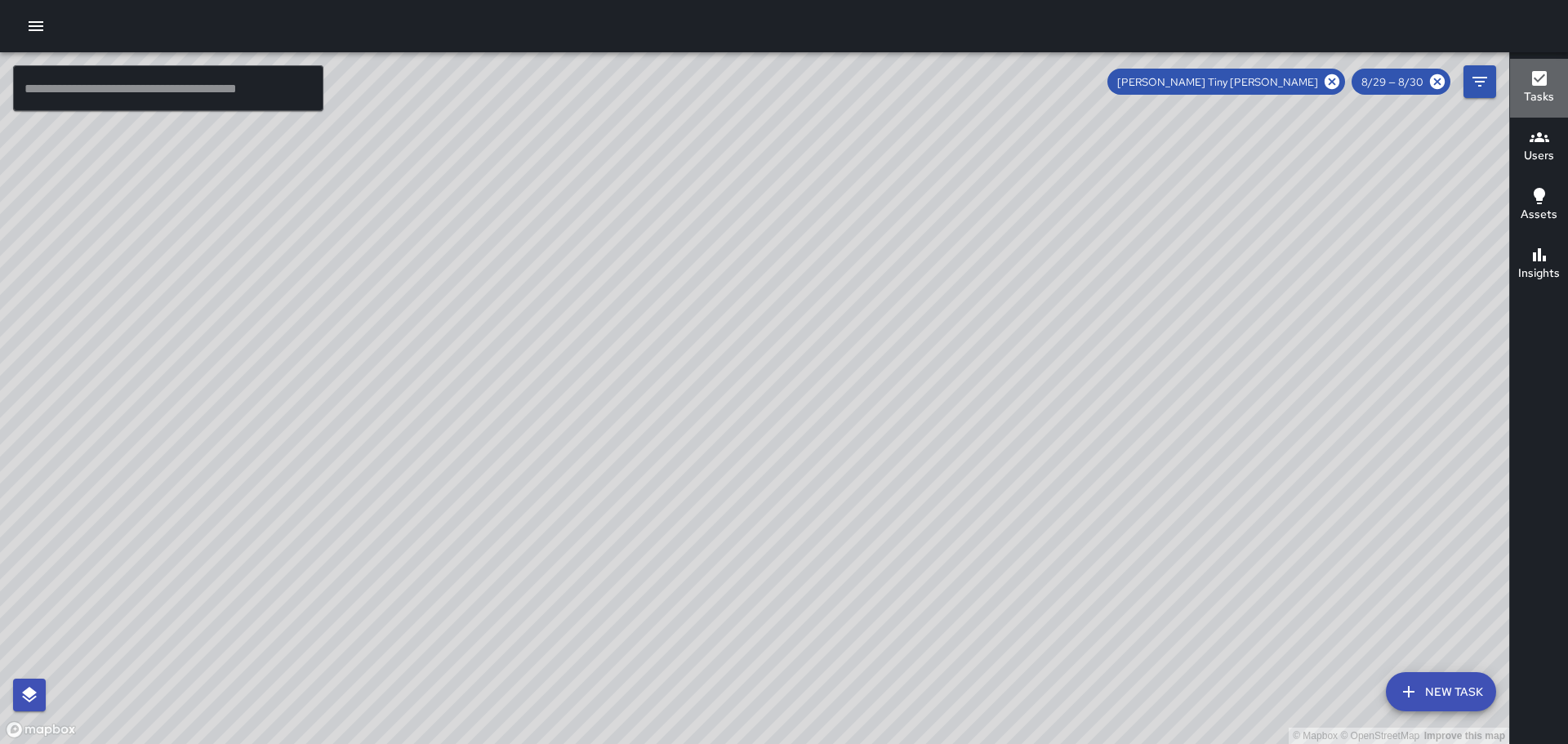
click at [1530, 81] on icon "button" at bounding box center [1539, 78] width 19 height 19
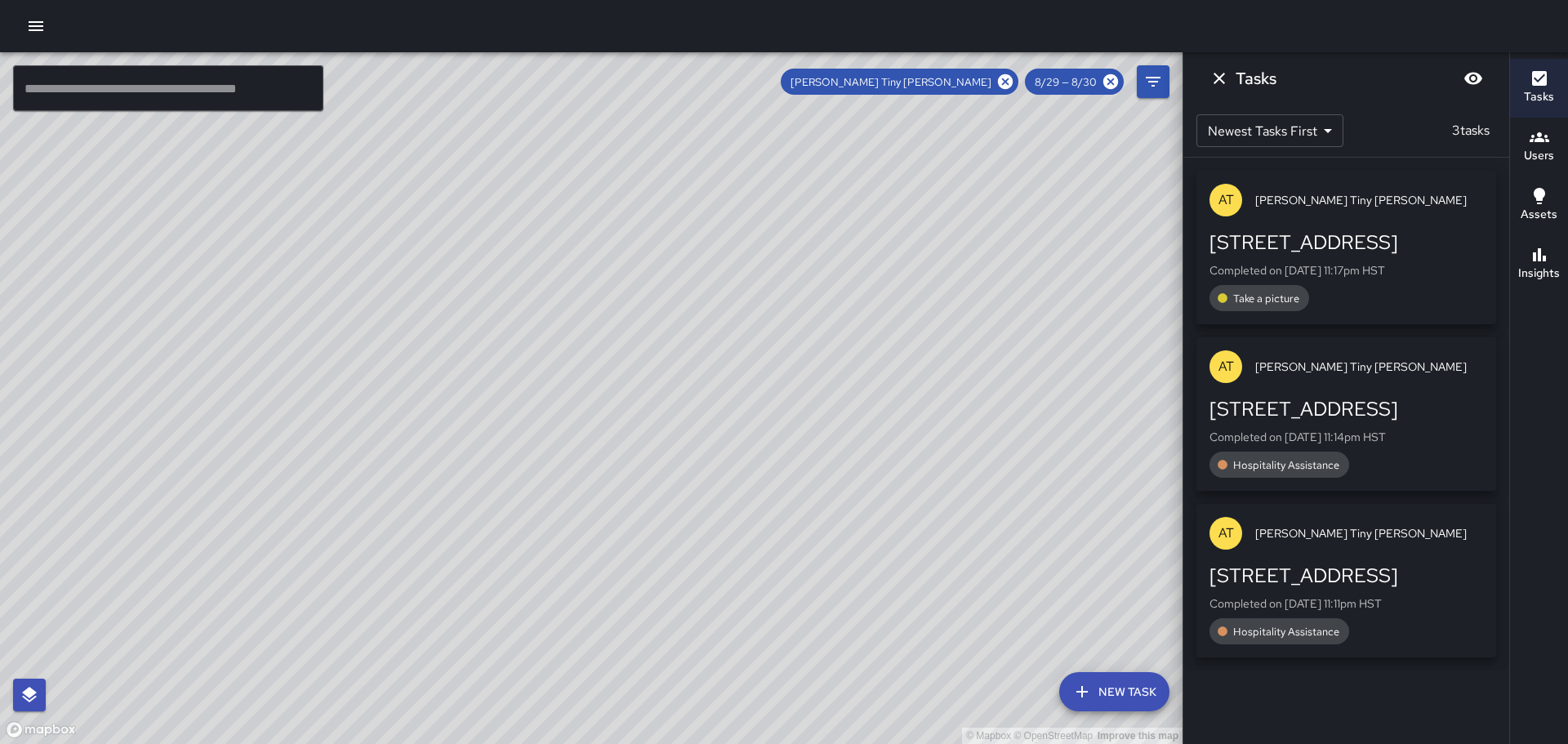
drag, startPoint x: 1015, startPoint y: 415, endPoint x: 989, endPoint y: 356, distance: 64.5
click at [989, 356] on div "© Mapbox © OpenStreetMap Improve this map" at bounding box center [591, 398] width 1183 height 692
drag, startPoint x: 962, startPoint y: 422, endPoint x: 1004, endPoint y: 300, distance: 129.0
click at [1004, 300] on div "© Mapbox © OpenStreetMap Improve this map" at bounding box center [591, 398] width 1183 height 692
drag, startPoint x: 969, startPoint y: 401, endPoint x: 883, endPoint y: 227, distance: 194.1
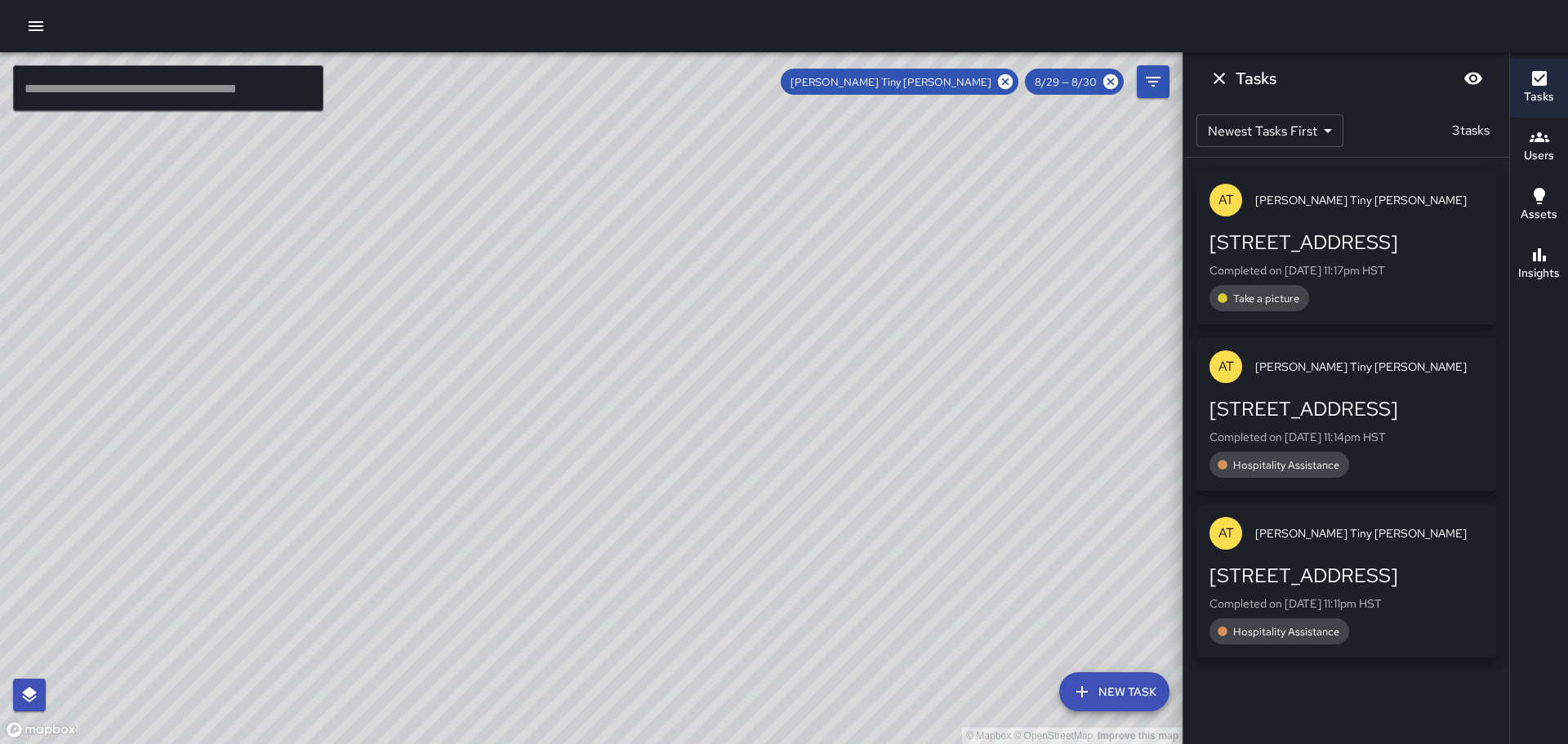
click at [883, 227] on div "© Mapbox © OpenStreetMap Improve this map" at bounding box center [591, 398] width 1183 height 692
drag, startPoint x: 795, startPoint y: 200, endPoint x: 715, endPoint y: 396, distance: 211.7
click at [722, 418] on div "© Mapbox © OpenStreetMap Improve this map" at bounding box center [591, 398] width 1183 height 692
drag, startPoint x: 706, startPoint y: 253, endPoint x: 716, endPoint y: 337, distance: 84.6
click at [716, 337] on div "© Mapbox © OpenStreetMap Improve this map" at bounding box center [591, 398] width 1183 height 692
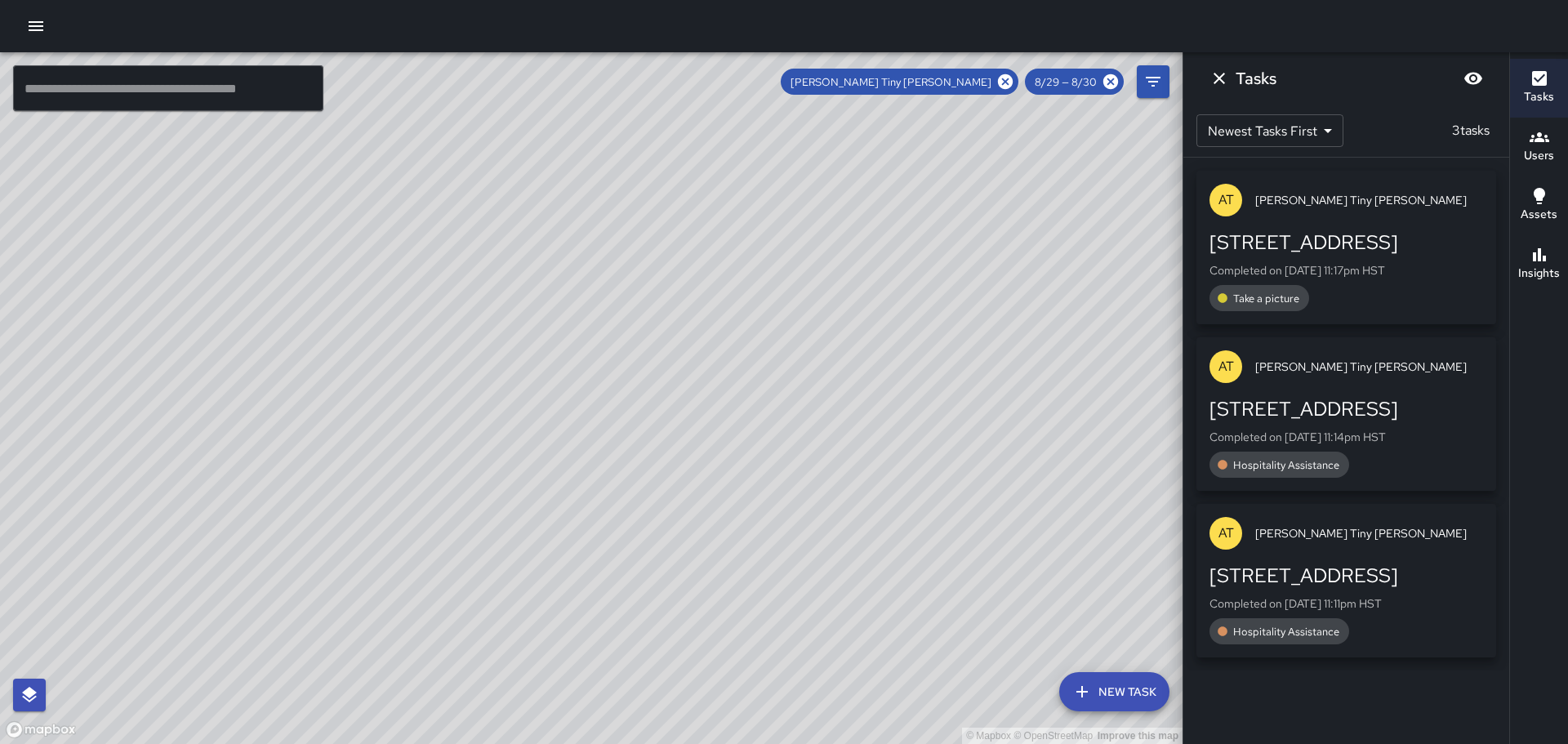
drag, startPoint x: 639, startPoint y: 245, endPoint x: 544, endPoint y: 316, distance: 118.6
click at [544, 316] on div "© Mapbox © OpenStreetMap Improve this map" at bounding box center [591, 398] width 1183 height 692
drag, startPoint x: 806, startPoint y: 223, endPoint x: 711, endPoint y: 466, distance: 260.9
click at [711, 466] on div "© Mapbox © OpenStreetMap Improve this map" at bounding box center [591, 398] width 1183 height 692
drag, startPoint x: 564, startPoint y: 289, endPoint x: 578, endPoint y: 230, distance: 60.6
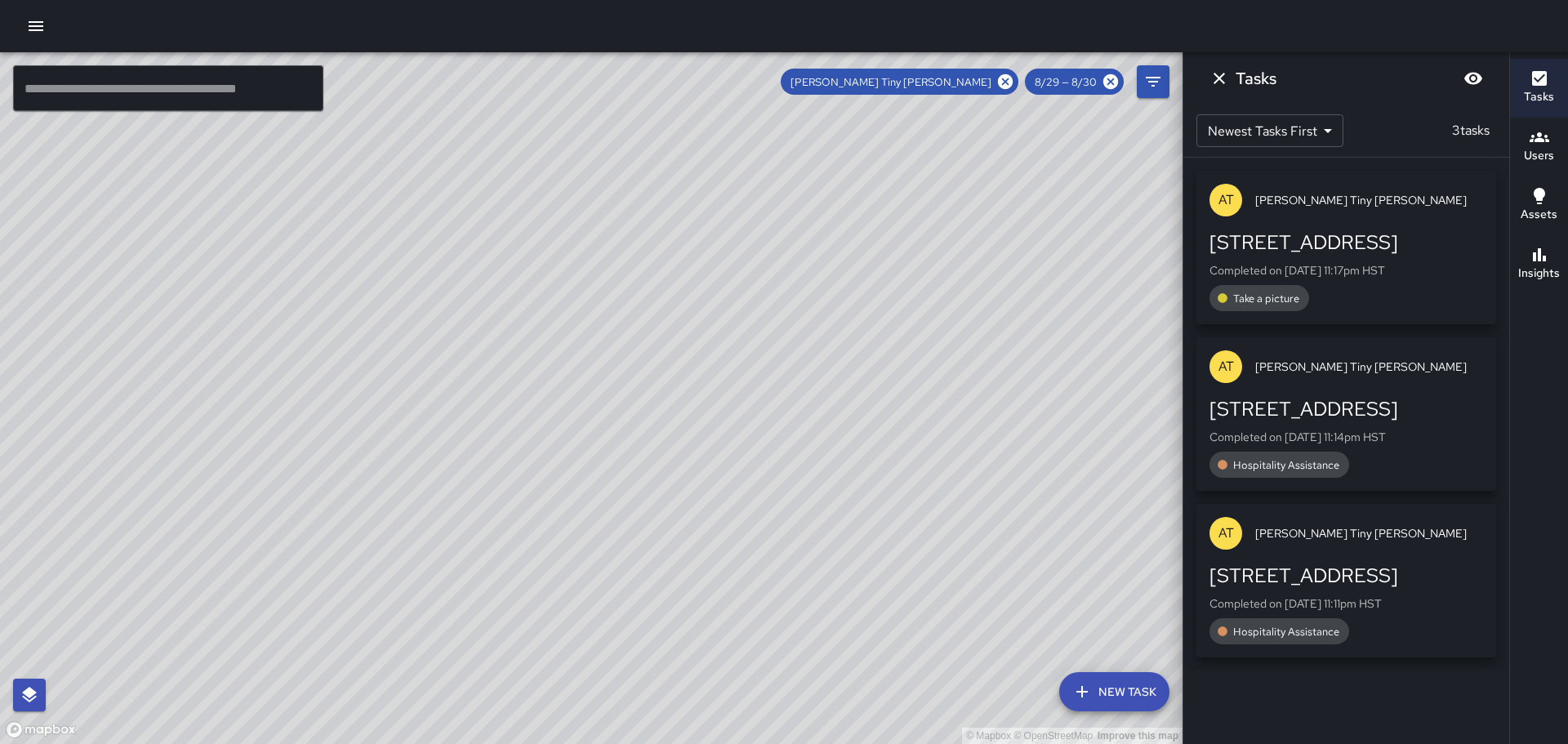
click at [577, 230] on div "© Mapbox © OpenStreetMap Improve this map" at bounding box center [591, 398] width 1183 height 692
drag, startPoint x: 526, startPoint y: 165, endPoint x: 452, endPoint y: -12, distance: 191.8
click at [452, 0] on html "© Mapbox © OpenStreetMap Improve this map ​ New Task Antonio Tiny Payton 8/29 —…" at bounding box center [784, 372] width 1568 height 744
drag, startPoint x: 529, startPoint y: 75, endPoint x: 468, endPoint y: -38, distance: 128.4
click at [468, 0] on html "© Mapbox © OpenStreetMap Improve this map ​ New Task Antonio Tiny Payton 8/29 —…" at bounding box center [784, 372] width 1568 height 744
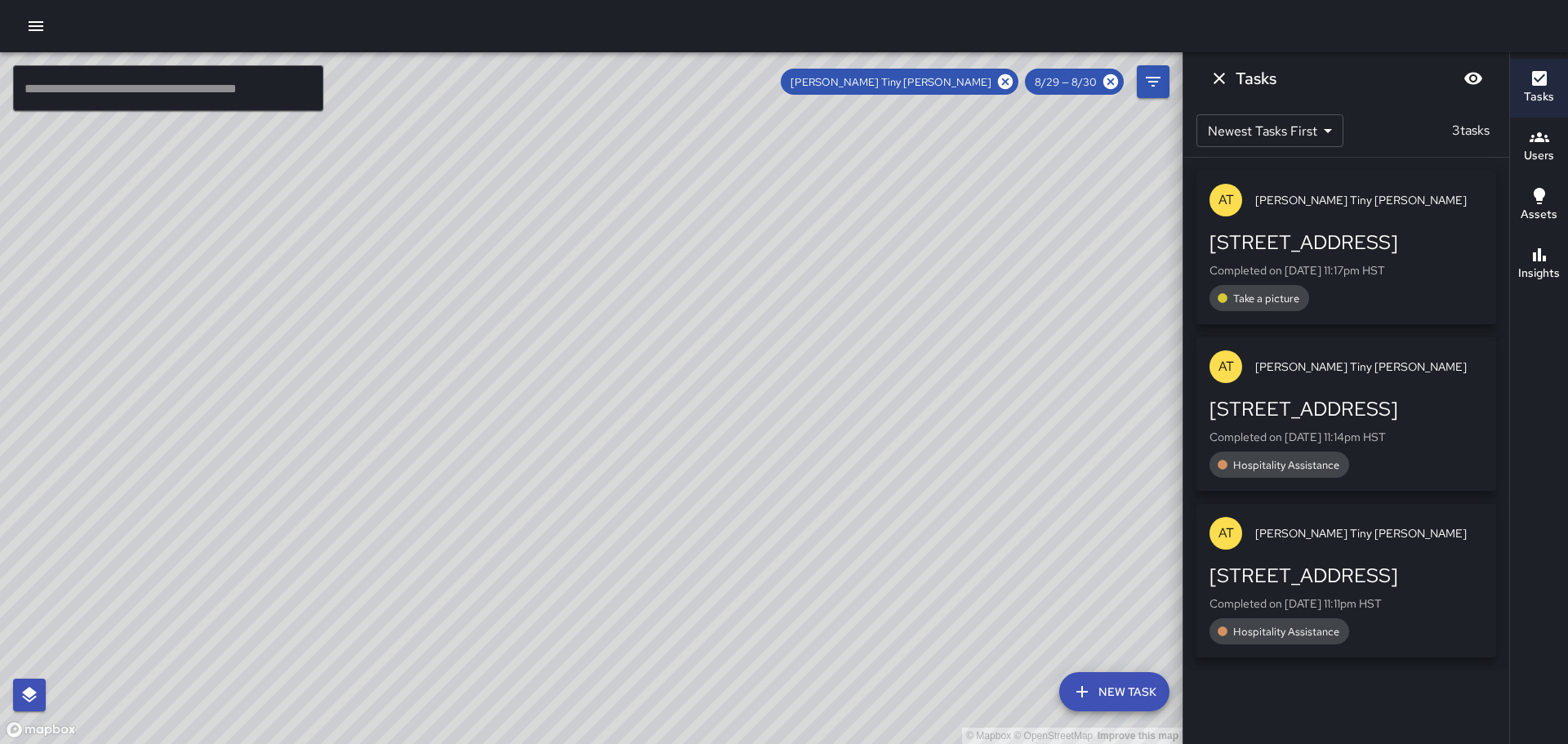
drag, startPoint x: 482, startPoint y: 38, endPoint x: 582, endPoint y: 291, distance: 272.0
click at [582, 291] on div "© Mapbox © OpenStreetMap Improve this map ​ New Task Antonio Tiny Payton 8/29 —…" at bounding box center [784, 372] width 1568 height 744
drag, startPoint x: 556, startPoint y: 222, endPoint x: 588, endPoint y: 291, distance: 76.1
click at [589, 313] on div "© Mapbox © OpenStreetMap Improve this map" at bounding box center [591, 398] width 1183 height 692
drag, startPoint x: 605, startPoint y: 220, endPoint x: 699, endPoint y: 406, distance: 208.4
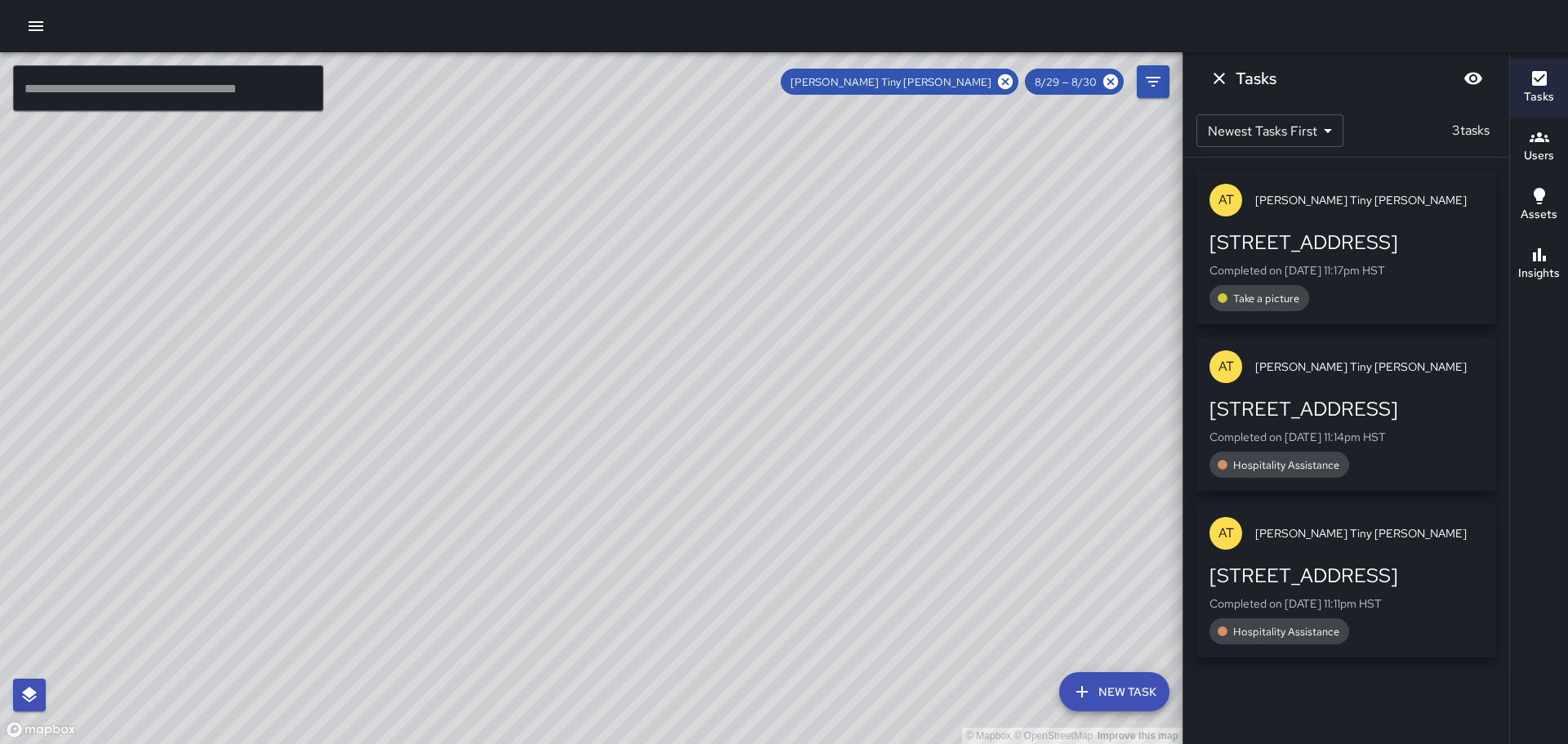
click at [700, 407] on div "© Mapbox © OpenStreetMap Improve this map" at bounding box center [591, 398] width 1183 height 692
drag, startPoint x: 572, startPoint y: 208, endPoint x: 654, endPoint y: 409, distance: 217.1
click at [694, 482] on div "© Mapbox © OpenStreetMap Improve this map" at bounding box center [591, 398] width 1183 height 692
drag, startPoint x: 596, startPoint y: 322, endPoint x: 635, endPoint y: 461, distance: 144.4
click at [691, 539] on div "© Mapbox © OpenStreetMap Improve this map" at bounding box center [591, 398] width 1183 height 692
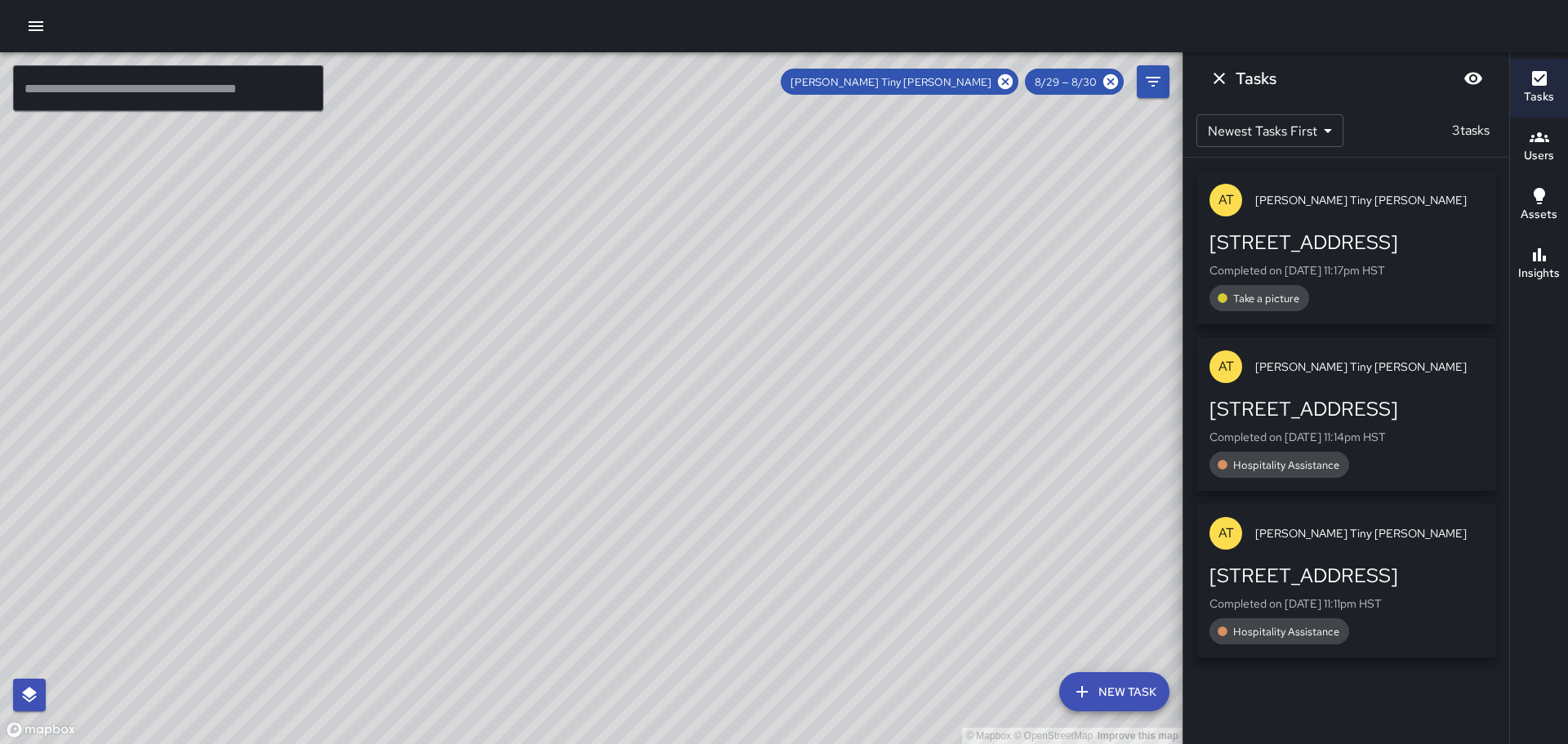
drag, startPoint x: 733, startPoint y: 632, endPoint x: 700, endPoint y: 568, distance: 72.0
click at [737, 630] on div "© Mapbox © OpenStreetMap Improve this map" at bounding box center [591, 398] width 1183 height 692
drag, startPoint x: 712, startPoint y: 634, endPoint x: 665, endPoint y: 577, distance: 73.9
click at [712, 629] on div "© Mapbox © OpenStreetMap Improve this map" at bounding box center [591, 398] width 1183 height 692
drag, startPoint x: 580, startPoint y: 498, endPoint x: 524, endPoint y: 239, distance: 265.0
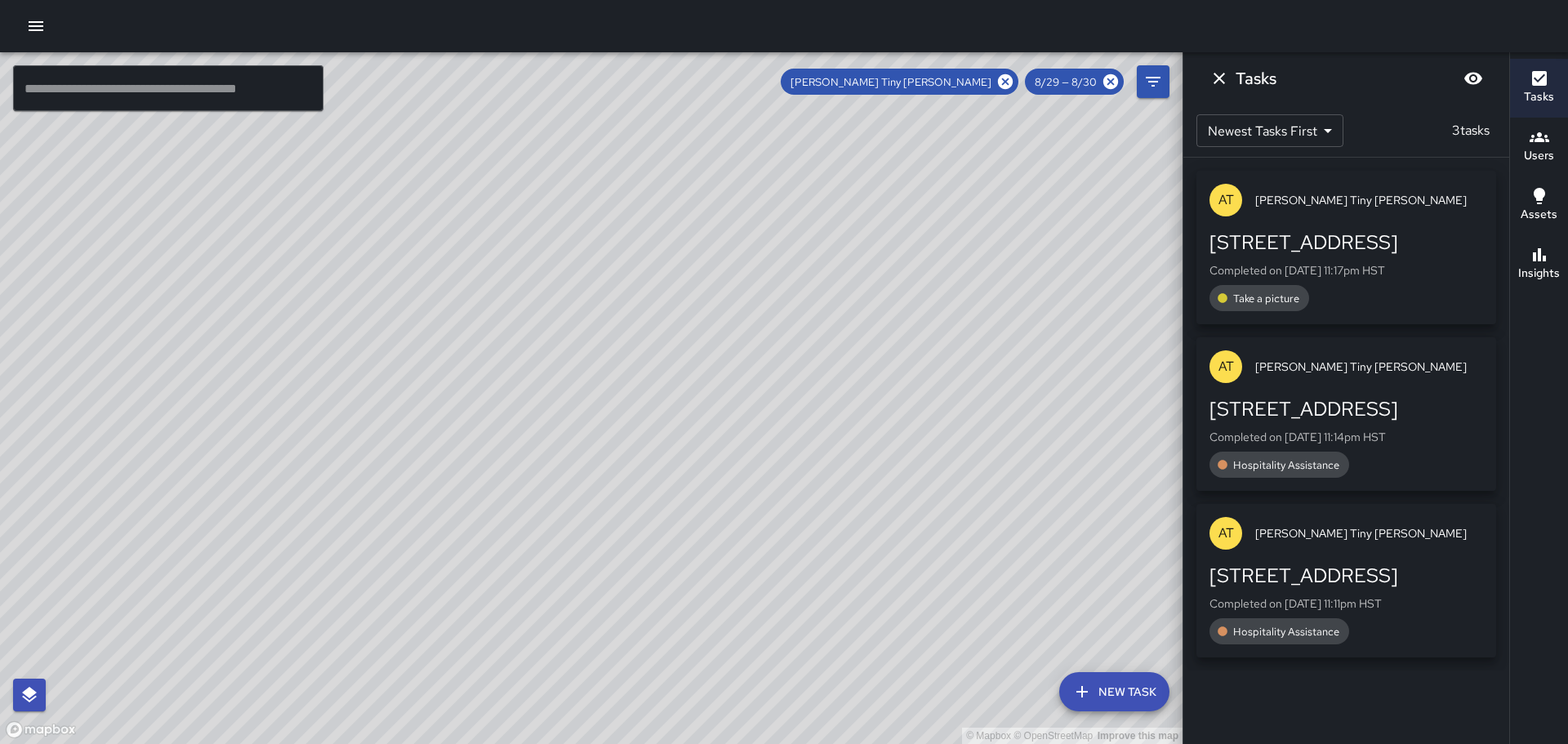
click at [526, 236] on div "© Mapbox © OpenStreetMap Improve this map" at bounding box center [591, 398] width 1183 height 692
drag, startPoint x: 652, startPoint y: 429, endPoint x: 575, endPoint y: 276, distance: 171.3
click at [576, 278] on div "© Mapbox © OpenStreetMap Improve this map" at bounding box center [591, 398] width 1183 height 692
drag, startPoint x: 657, startPoint y: 426, endPoint x: 611, endPoint y: 243, distance: 188.7
click at [611, 243] on div "© Mapbox © OpenStreetMap Improve this map" at bounding box center [591, 398] width 1183 height 692
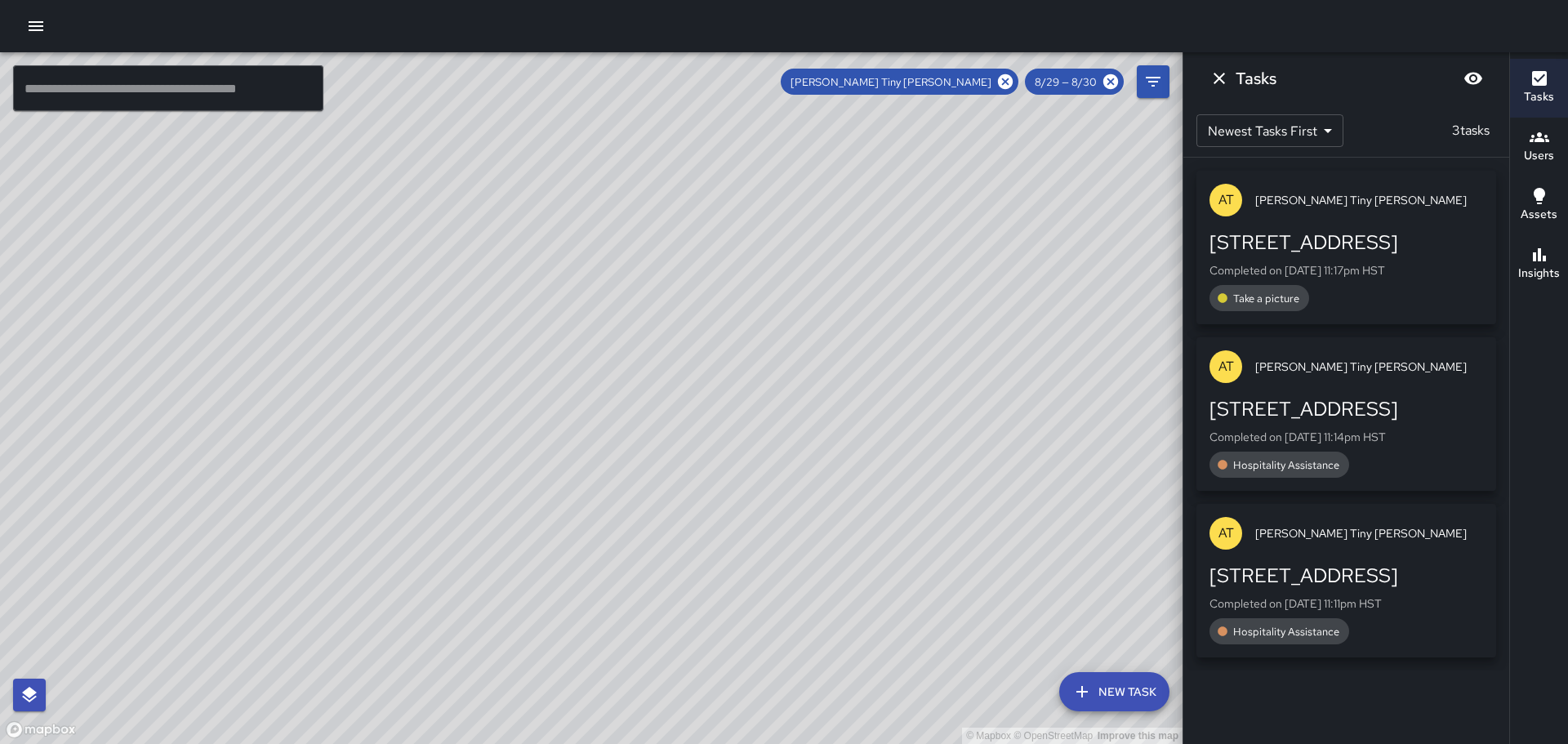
drag, startPoint x: 708, startPoint y: 365, endPoint x: 660, endPoint y: 297, distance: 83.2
click at [646, 215] on div "© Mapbox © OpenStreetMap Improve this map" at bounding box center [591, 398] width 1183 height 692
drag, startPoint x: 732, startPoint y: 355, endPoint x: 680, endPoint y: 263, distance: 105.7
click at [682, 269] on div "© Mapbox © OpenStreetMap Improve this map" at bounding box center [591, 398] width 1183 height 692
drag, startPoint x: 789, startPoint y: 455, endPoint x: 650, endPoint y: 315, distance: 197.3
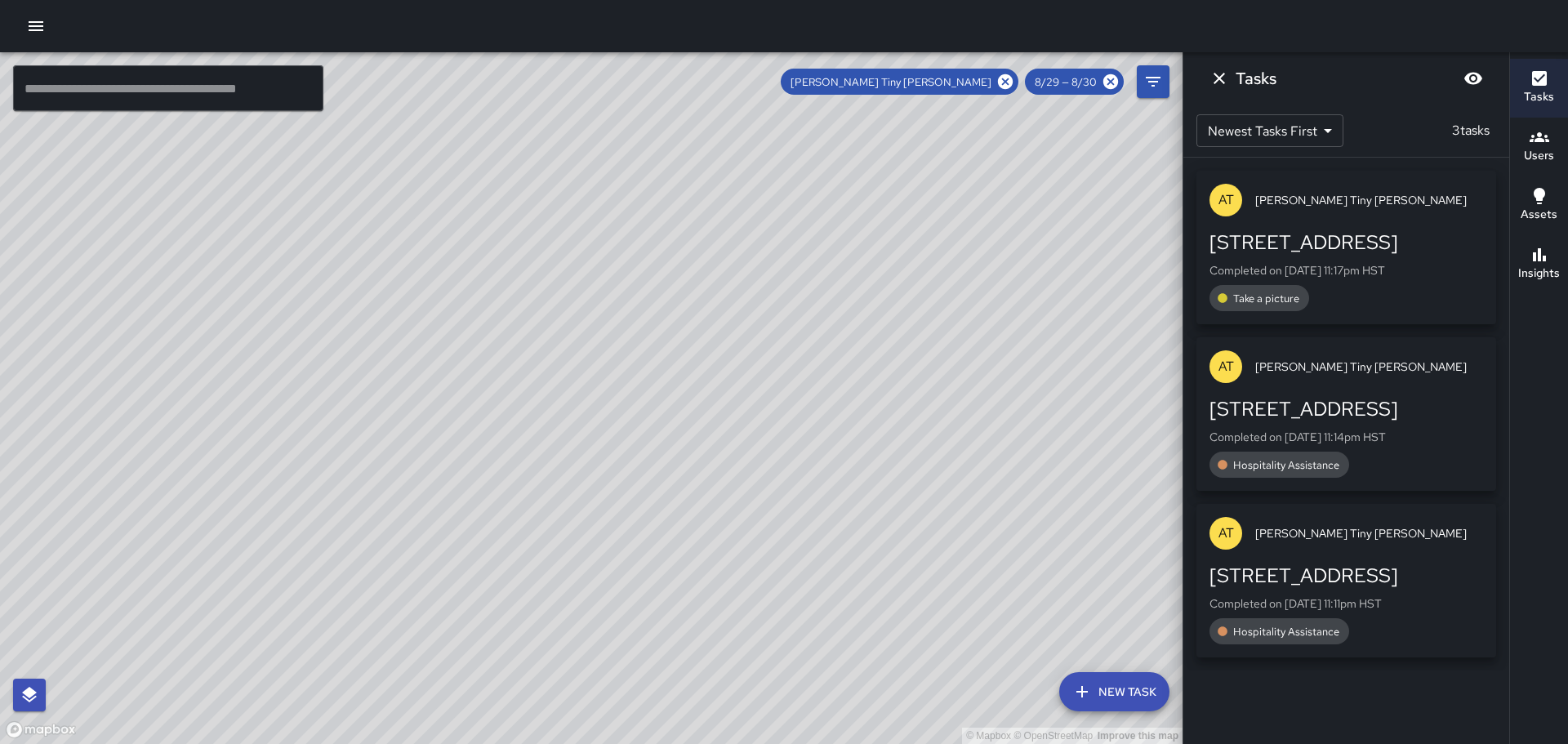
click at [652, 317] on div "© Mapbox © OpenStreetMap Improve this map" at bounding box center [591, 398] width 1183 height 692
drag, startPoint x: 748, startPoint y: 409, endPoint x: 633, endPoint y: 270, distance: 180.4
click at [636, 270] on div "© Mapbox © OpenStreetMap Improve this map" at bounding box center [591, 398] width 1183 height 692
click at [1078, 75] on span "8/29 — 8/30" at bounding box center [1065, 81] width 81 height 14
click at [1156, 80] on icon "Filters" at bounding box center [1153, 81] width 19 height 19
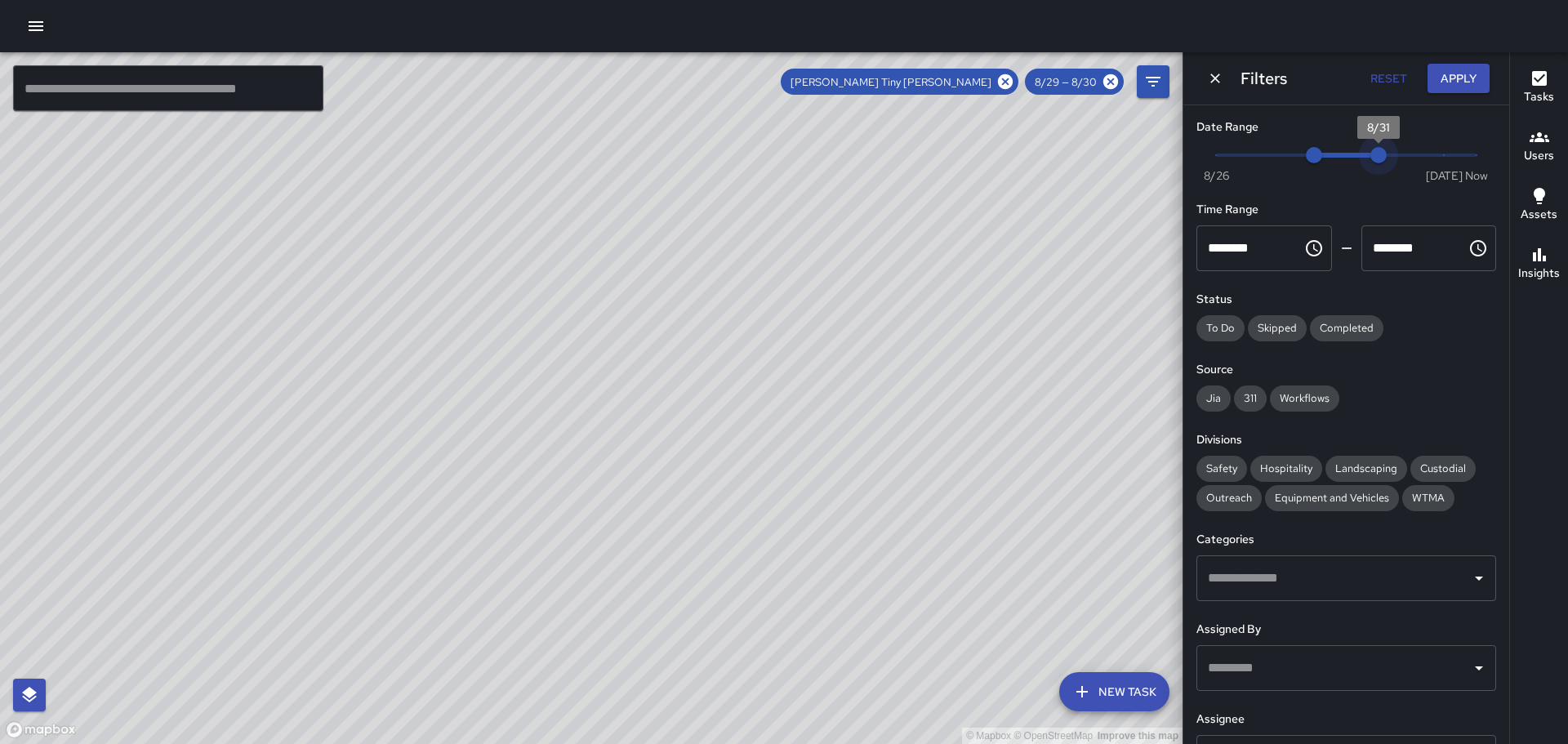
drag, startPoint x: 1344, startPoint y: 156, endPoint x: 1358, endPoint y: 156, distance: 14.0
click at [1370, 156] on span "8/31" at bounding box center [1379, 156] width 16 height 16
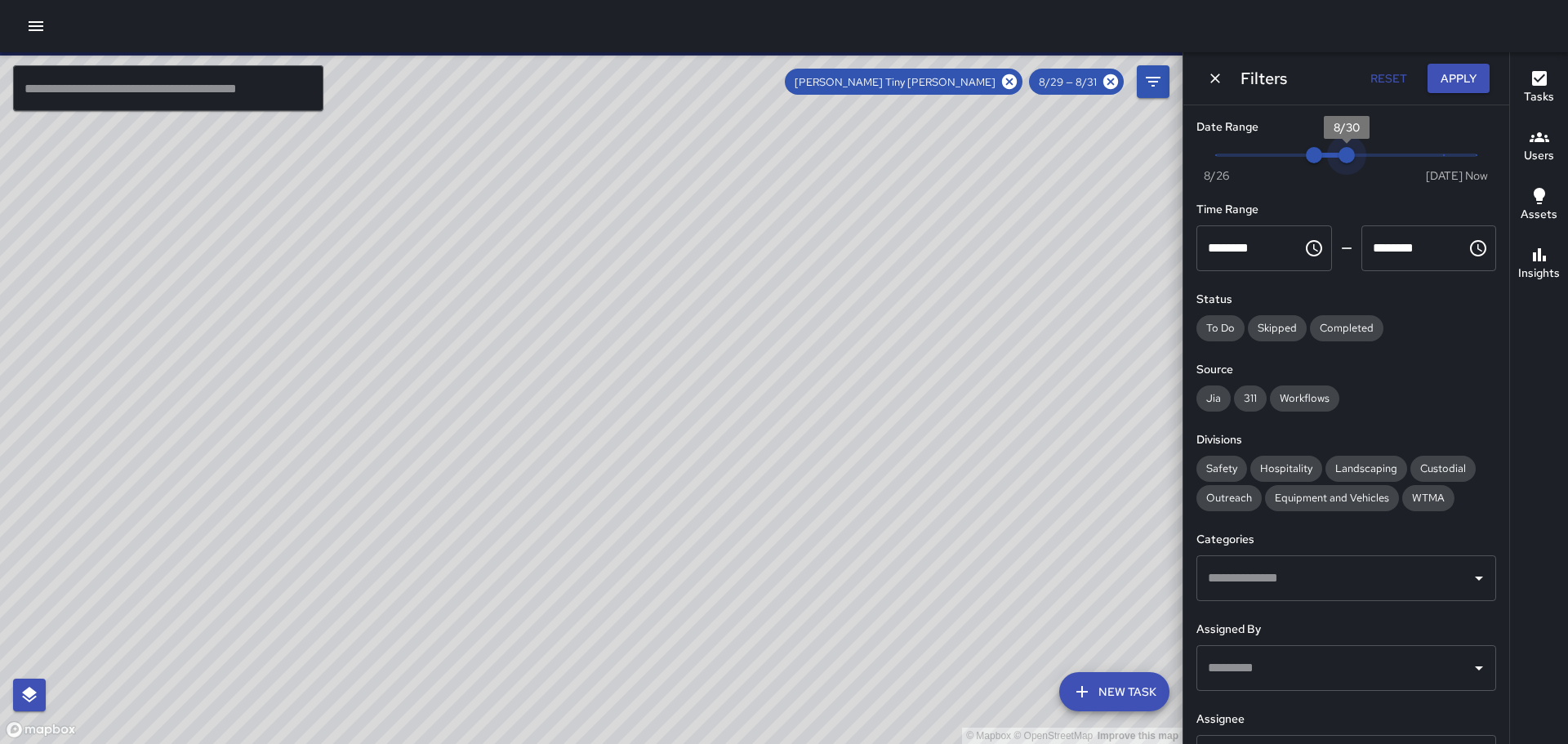
drag, startPoint x: 1370, startPoint y: 151, endPoint x: 1348, endPoint y: 153, distance: 22.1
click at [1348, 153] on span "8/30" at bounding box center [1347, 156] width 16 height 16
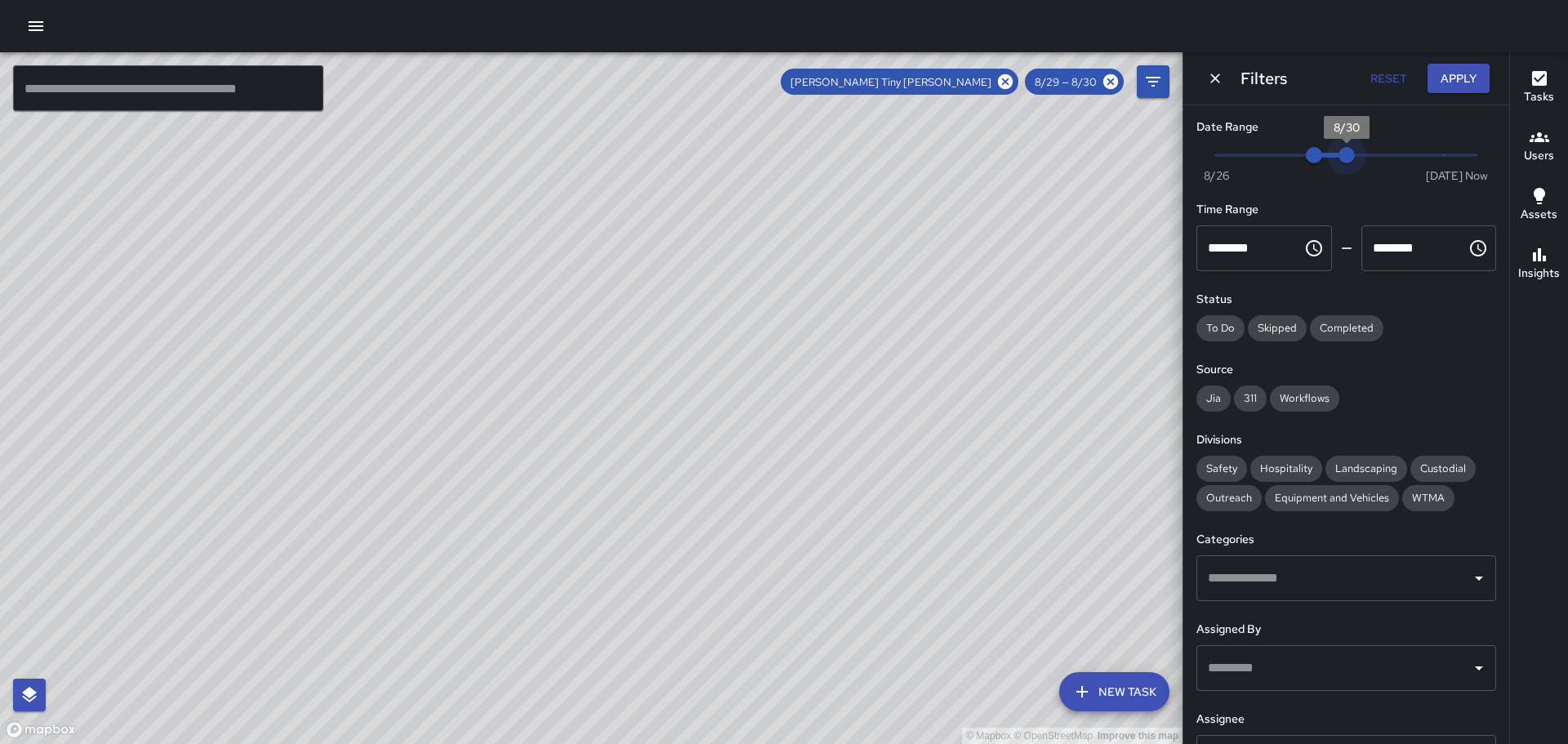
type input "*"
drag, startPoint x: 1343, startPoint y: 154, endPoint x: 1362, endPoint y: 156, distance: 19.1
click at [1370, 156] on span "8/31" at bounding box center [1379, 156] width 16 height 16
click at [1448, 78] on button "Apply" at bounding box center [1458, 79] width 62 height 30
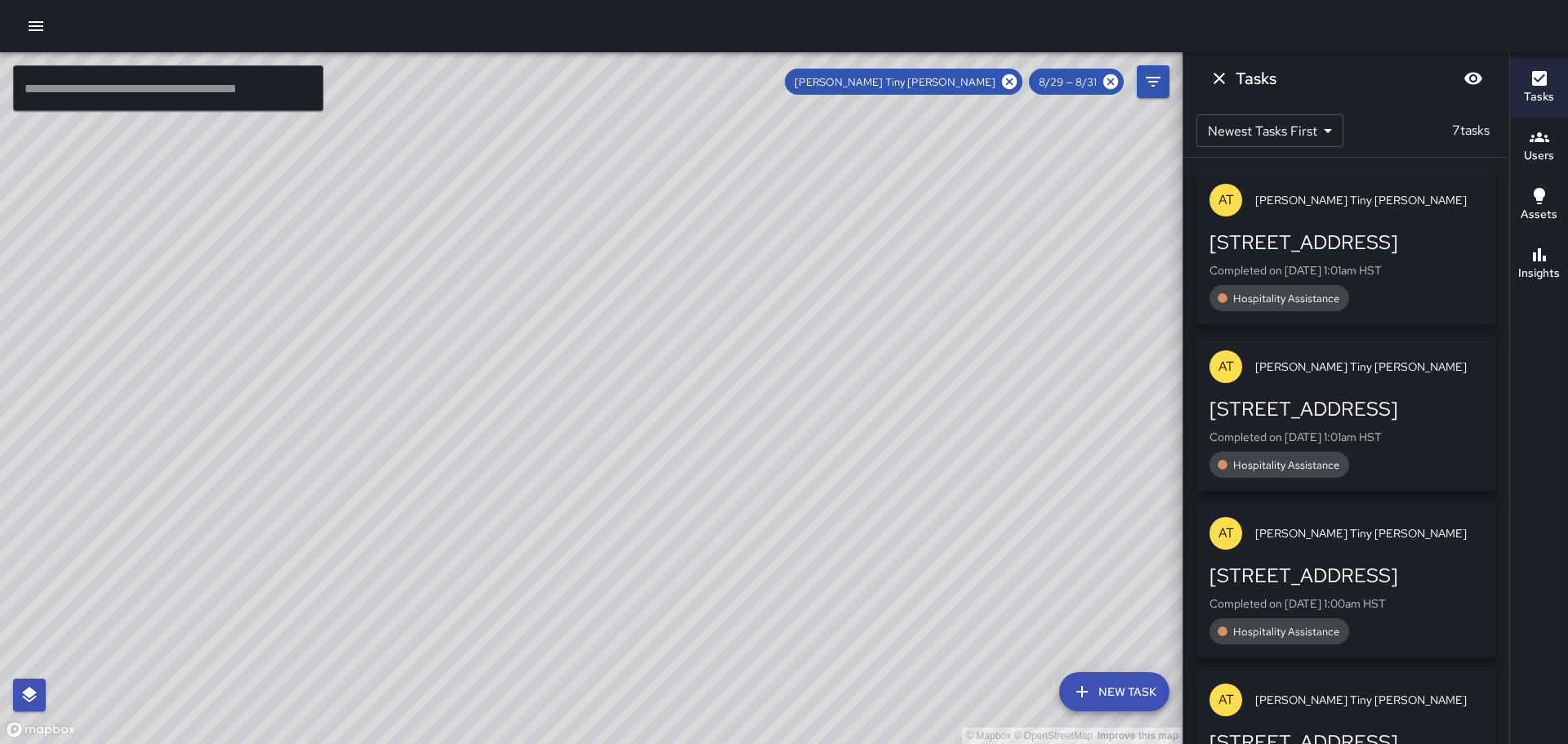
drag, startPoint x: 921, startPoint y: 381, endPoint x: 824, endPoint y: 369, distance: 97.7
click at [824, 369] on div "© Mapbox © OpenStreetMap Improve this map" at bounding box center [591, 398] width 1183 height 692
drag, startPoint x: 865, startPoint y: 409, endPoint x: 852, endPoint y: 407, distance: 13.2
click at [852, 407] on div "© Mapbox © OpenStreetMap Improve this map" at bounding box center [591, 398] width 1183 height 692
drag, startPoint x: 620, startPoint y: 288, endPoint x: 653, endPoint y: 526, distance: 240.3
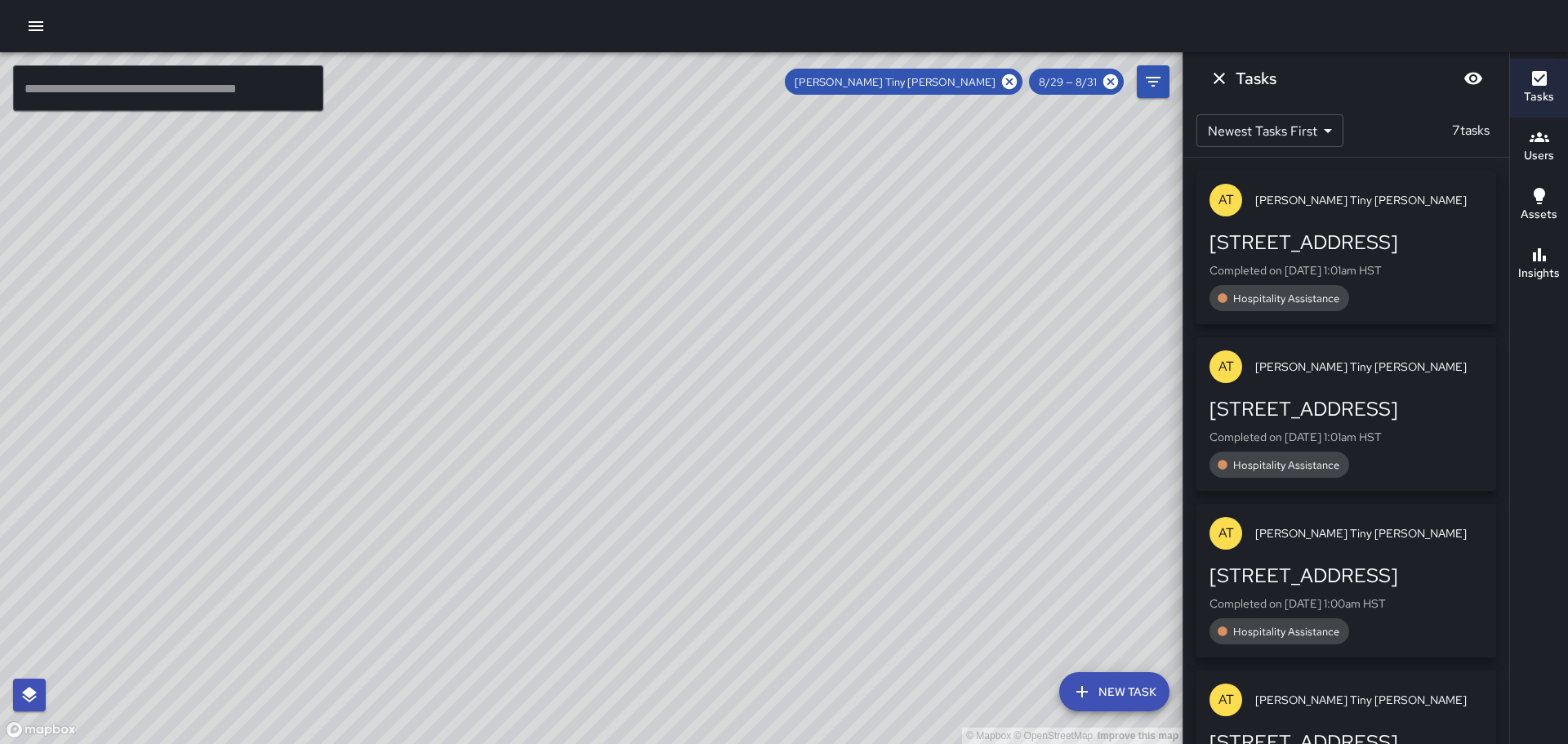
click at [653, 526] on div "© Mapbox © OpenStreetMap Improve this map" at bounding box center [591, 398] width 1183 height 692
drag, startPoint x: 589, startPoint y: 392, endPoint x: 694, endPoint y: 582, distance: 217.1
click at [703, 602] on div "© Mapbox © OpenStreetMap Improve this map" at bounding box center [591, 398] width 1183 height 692
drag, startPoint x: 618, startPoint y: 366, endPoint x: 762, endPoint y: 610, distance: 283.3
click at [772, 629] on div "© Mapbox © OpenStreetMap Improve this map" at bounding box center [591, 398] width 1183 height 692
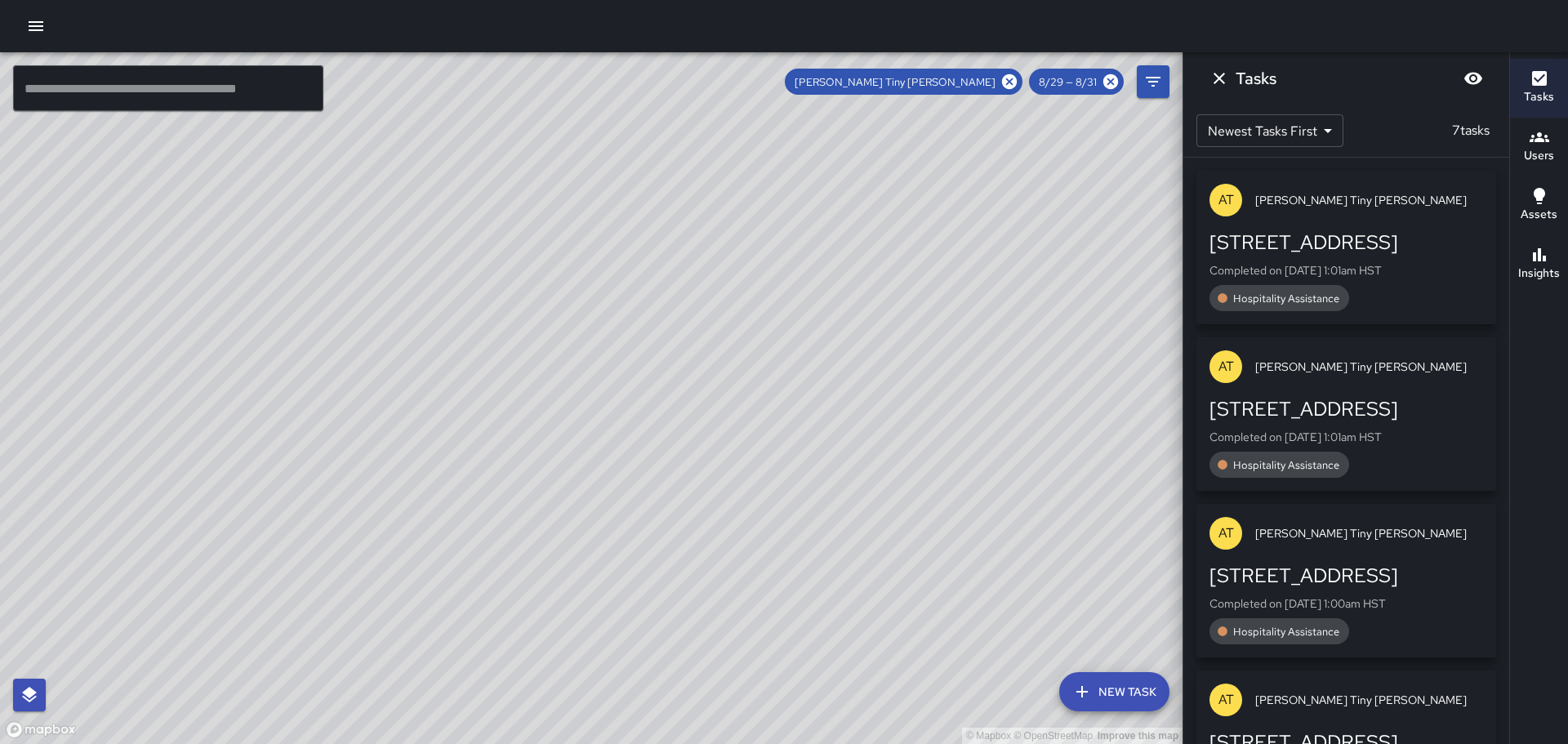
drag, startPoint x: 655, startPoint y: 401, endPoint x: 592, endPoint y: 202, distance: 208.7
click at [593, 204] on div "© Mapbox © OpenStreetMap Improve this map" at bounding box center [591, 398] width 1183 height 692
drag, startPoint x: 703, startPoint y: 475, endPoint x: 623, endPoint y: 248, distance: 240.7
click at [624, 244] on div "© Mapbox © OpenStreetMap Improve this map" at bounding box center [591, 398] width 1183 height 692
drag, startPoint x: 735, startPoint y: 431, endPoint x: 585, endPoint y: 266, distance: 223.0
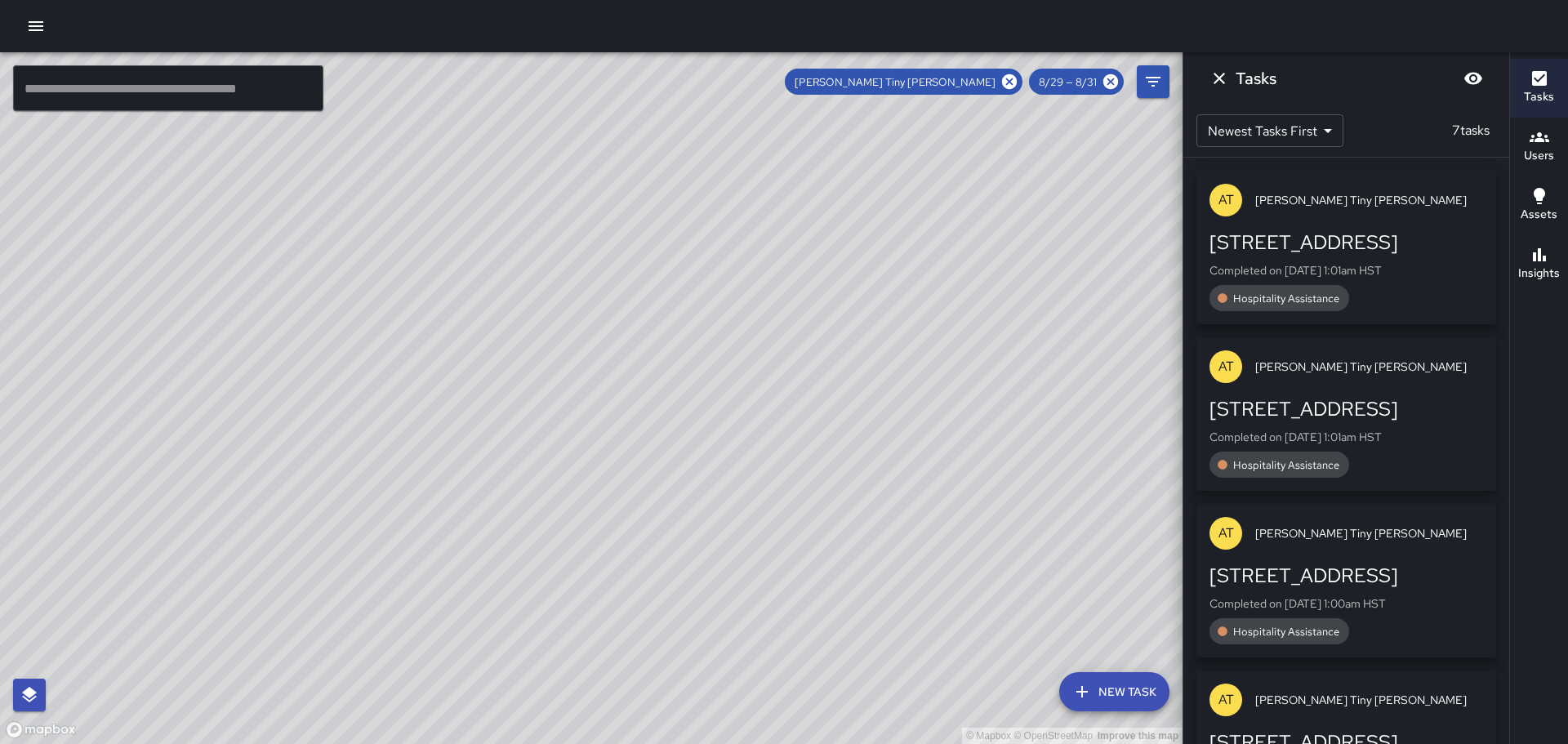
click at [589, 271] on div "© Mapbox © OpenStreetMap Improve this map" at bounding box center [591, 398] width 1183 height 692
drag, startPoint x: 743, startPoint y: 545, endPoint x: 600, endPoint y: 210, distance: 364.2
click at [600, 210] on div "© Mapbox © OpenStreetMap Improve this map" at bounding box center [591, 398] width 1183 height 692
drag, startPoint x: 993, startPoint y: 585, endPoint x: 921, endPoint y: 275, distance: 318.3
click at [914, 260] on div "© Mapbox © OpenStreetMap Improve this map" at bounding box center [591, 398] width 1183 height 692
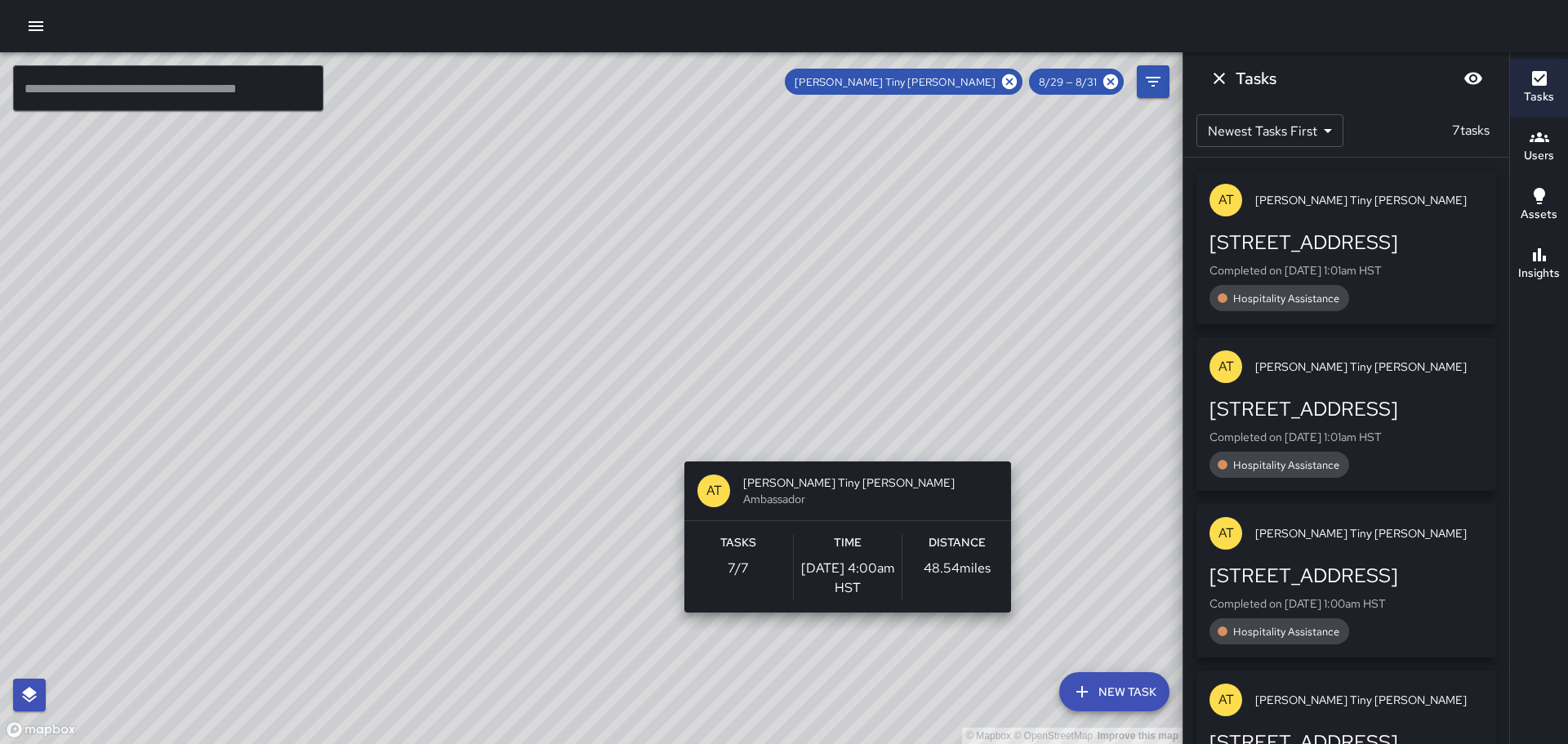
drag, startPoint x: 719, startPoint y: 232, endPoint x: 824, endPoint y: 419, distance: 214.5
click at [845, 471] on div "© Mapbox © OpenStreetMap Improve this map AT Antonio Tiny Payton Ambassador Tas…" at bounding box center [591, 398] width 1183 height 692
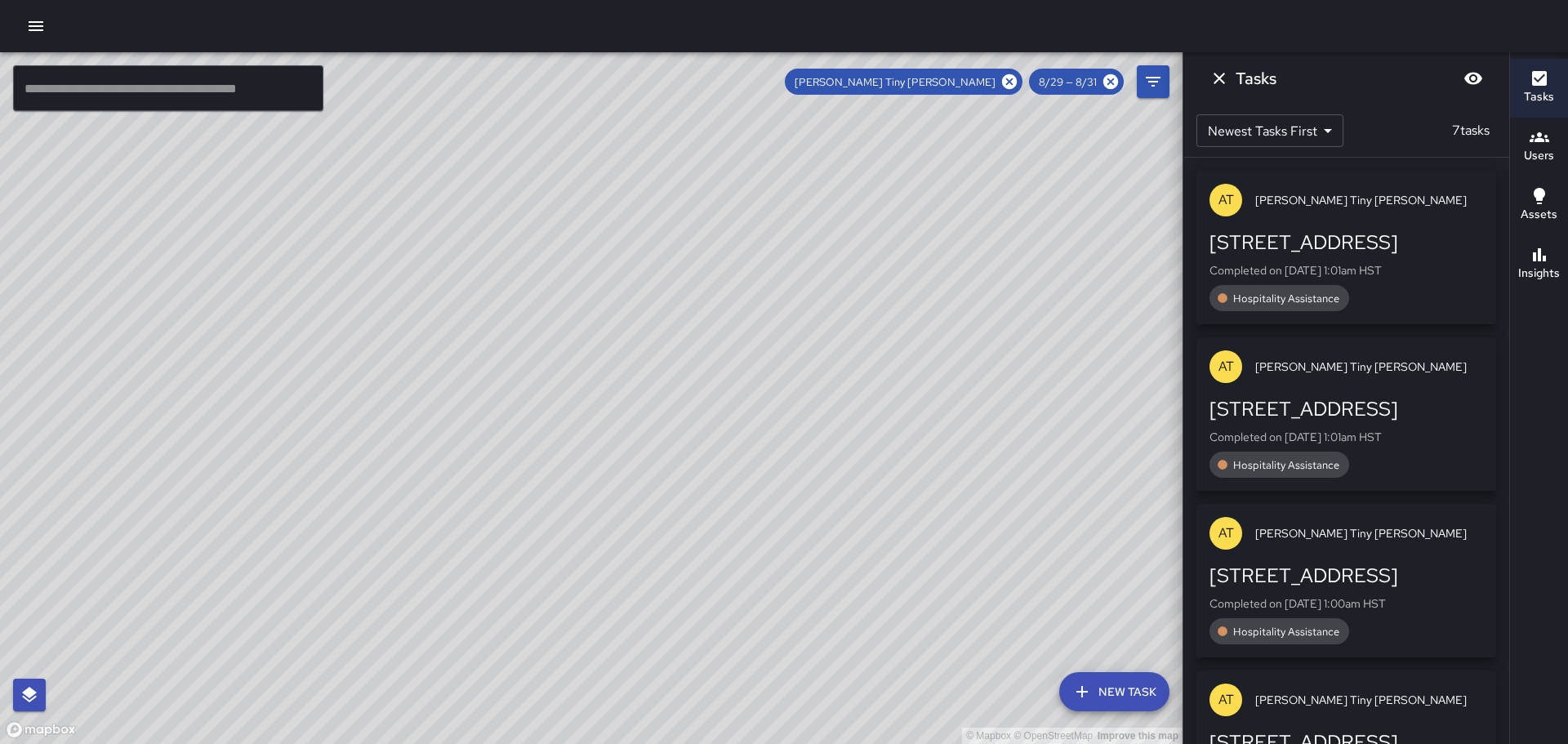
drag, startPoint x: 694, startPoint y: 189, endPoint x: 789, endPoint y: 403, distance: 234.1
click at [794, 410] on div "© Mapbox © OpenStreetMap Improve this map" at bounding box center [591, 398] width 1183 height 692
drag, startPoint x: 604, startPoint y: 191, endPoint x: 706, endPoint y: 409, distance: 240.7
click at [706, 409] on div "© Mapbox © OpenStreetMap Improve this map" at bounding box center [591, 398] width 1183 height 692
click at [27, 24] on button "button" at bounding box center [36, 27] width 33 height 33
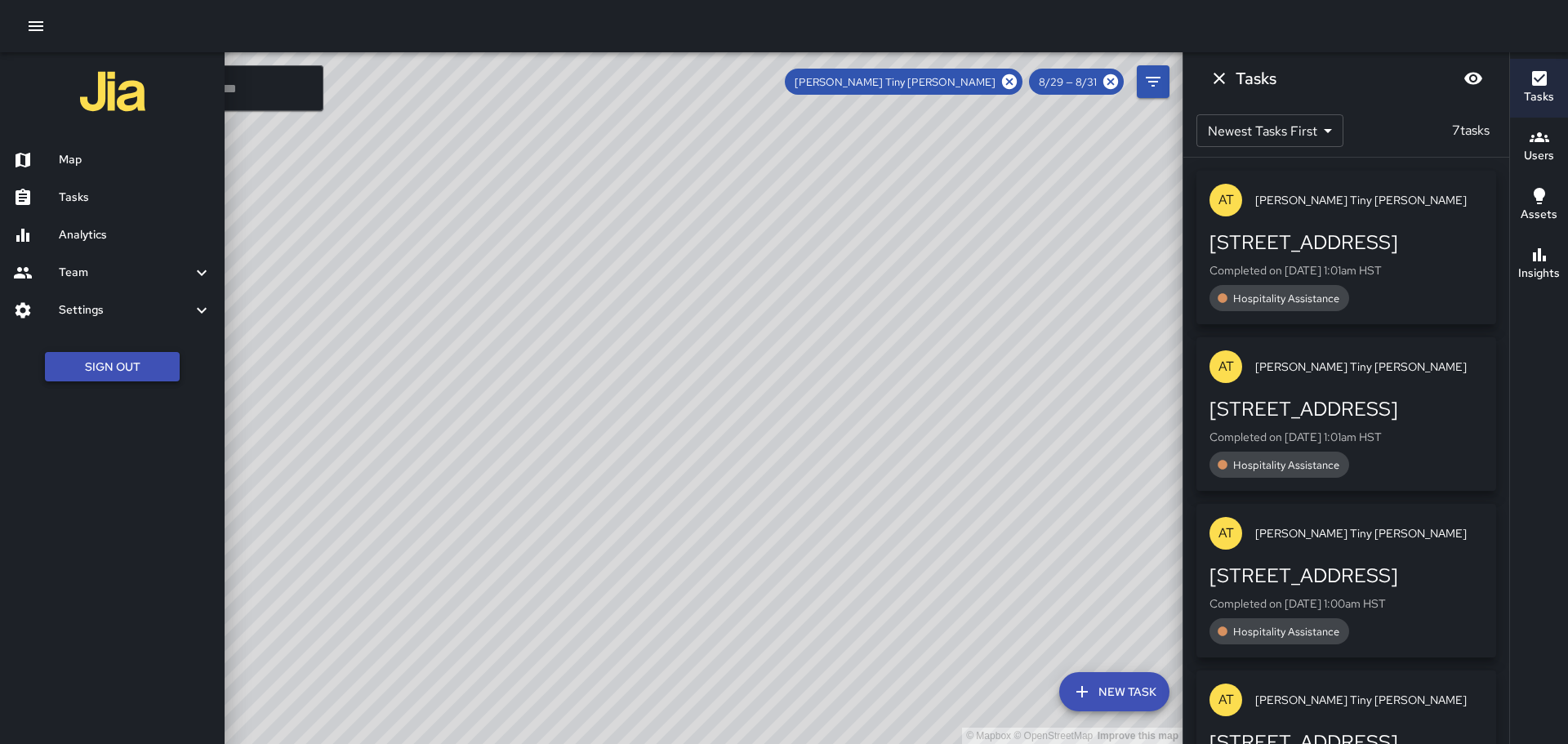
click at [107, 369] on button "Sign Out" at bounding box center [112, 367] width 134 height 30
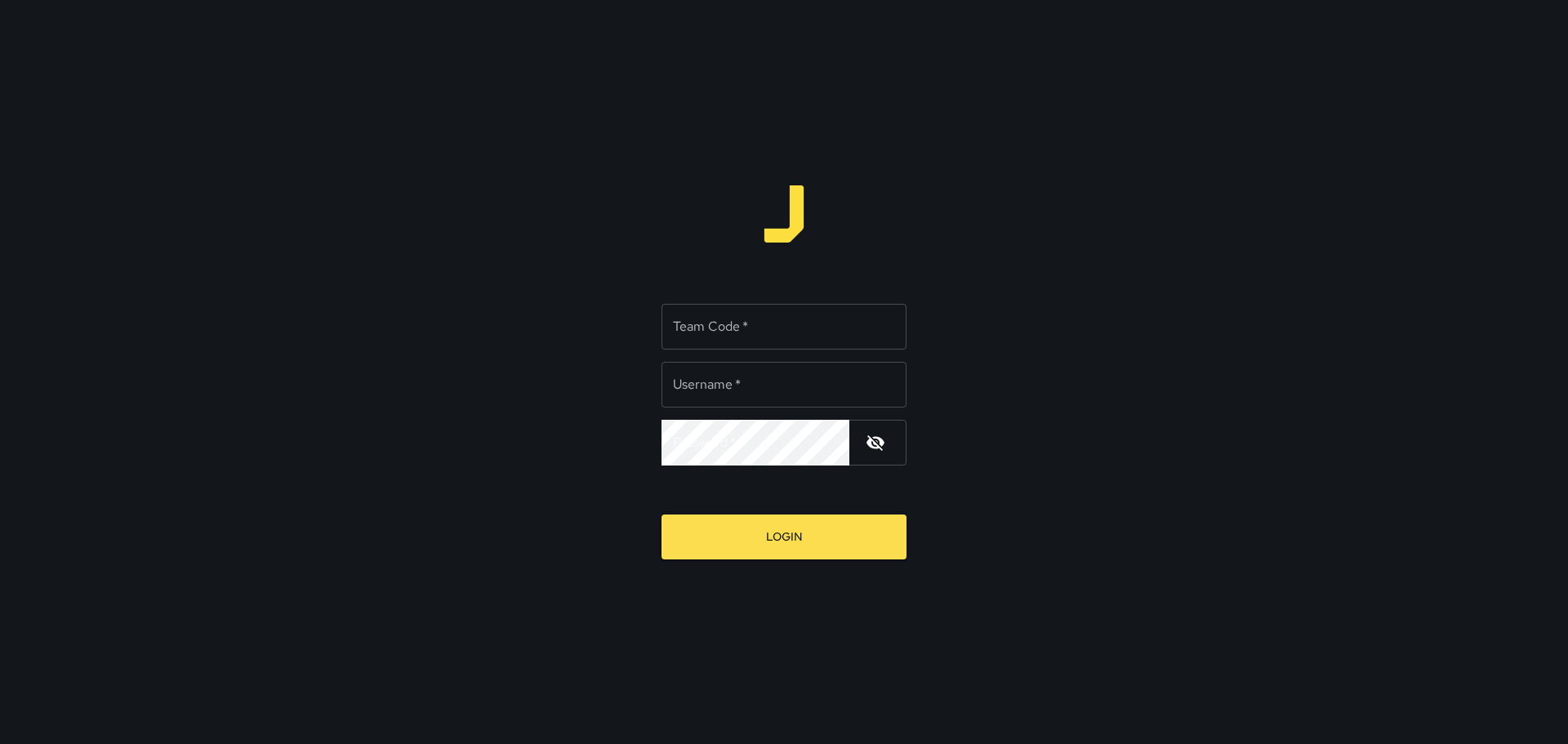
type input "*****"
click at [1062, 296] on div "Team Code   * Team Code   * Username   * ***** Username   * Password   * Passwo…" at bounding box center [784, 372] width 1568 height 744
drag, startPoint x: 49, startPoint y: 3, endPoint x: 931, endPoint y: 146, distance: 893.5
click at [920, 145] on div "Team Code   * Team Code   * Username   * ***** Username   * Password   * Passwo…" at bounding box center [784, 372] width 1568 height 744
